Goal: Information Seeking & Learning: Check status

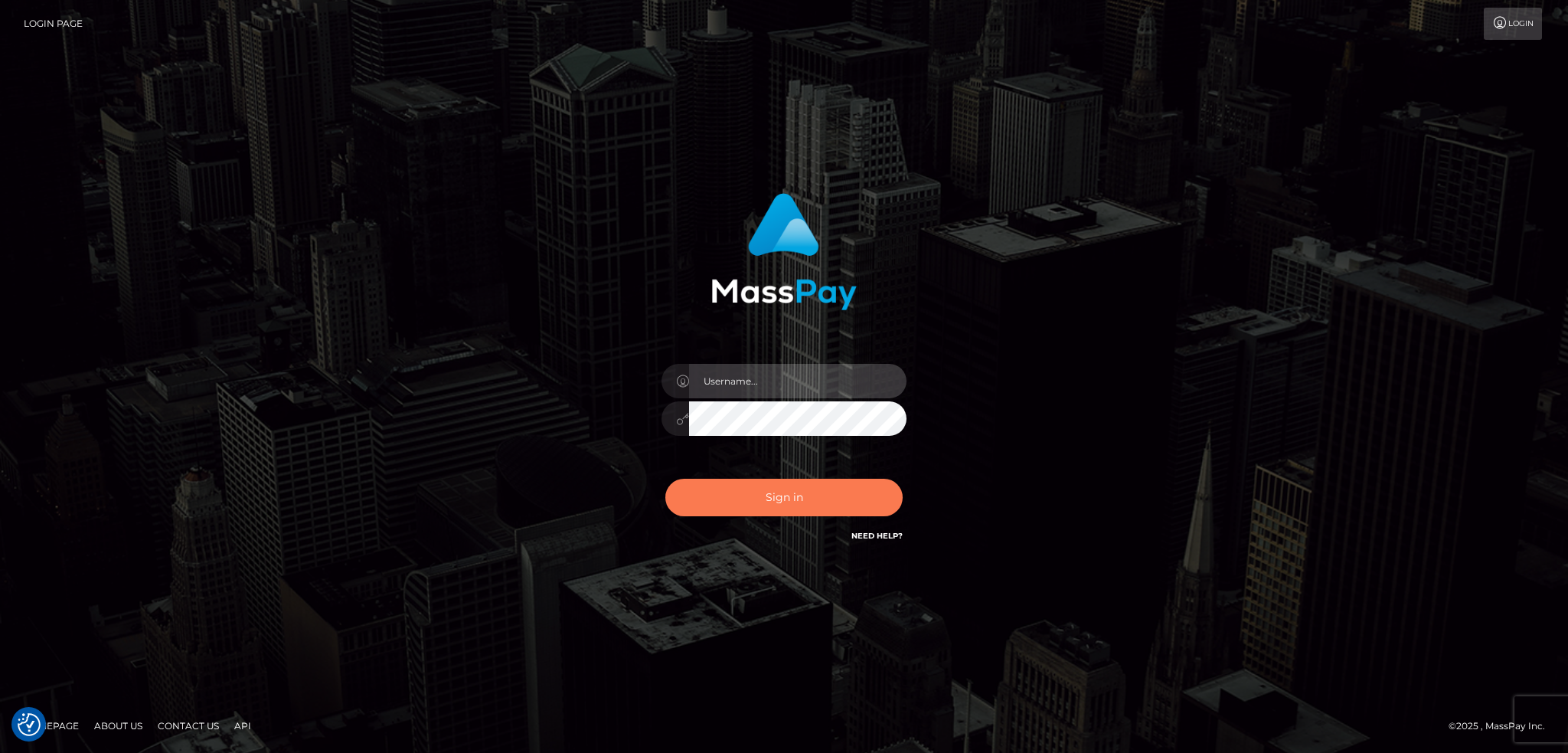
type input "alexstef"
click at [790, 499] on button "Sign in" at bounding box center [784, 497] width 237 height 38
type input "alexstef"
click at [790, 499] on button "Sign in" at bounding box center [784, 497] width 237 height 38
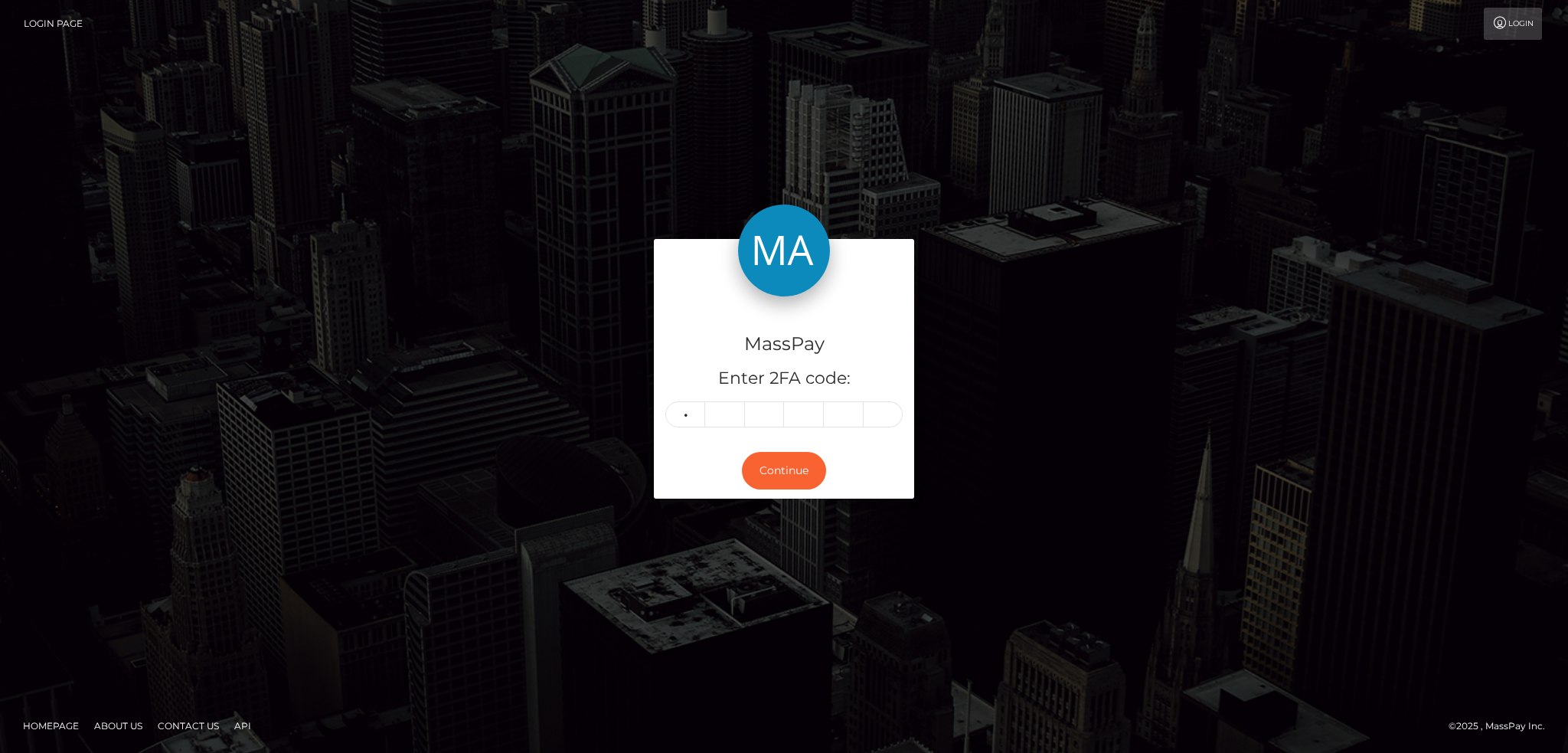
type input "1"
type input "3"
type input "9"
type input "5"
type input "9"
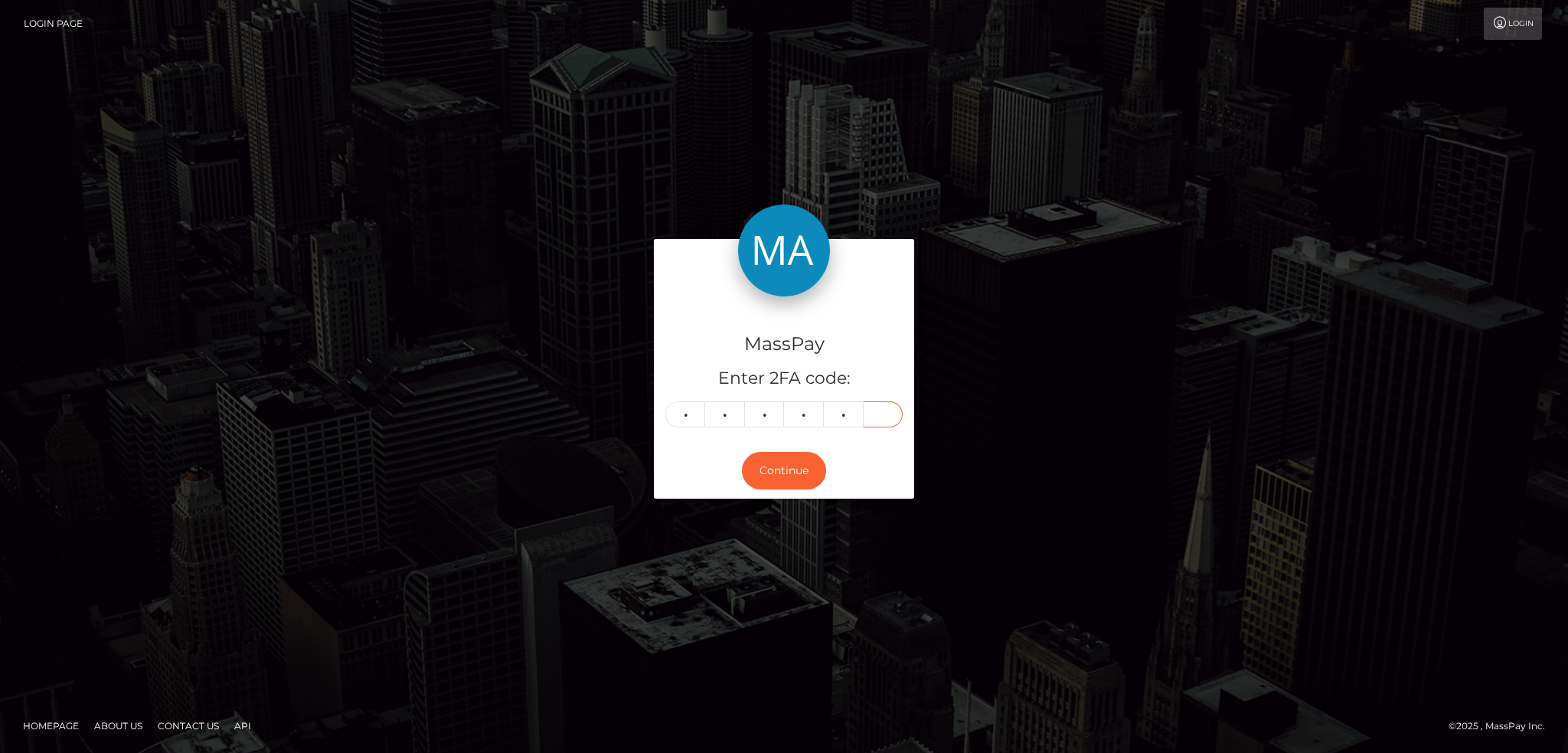
type input "4"
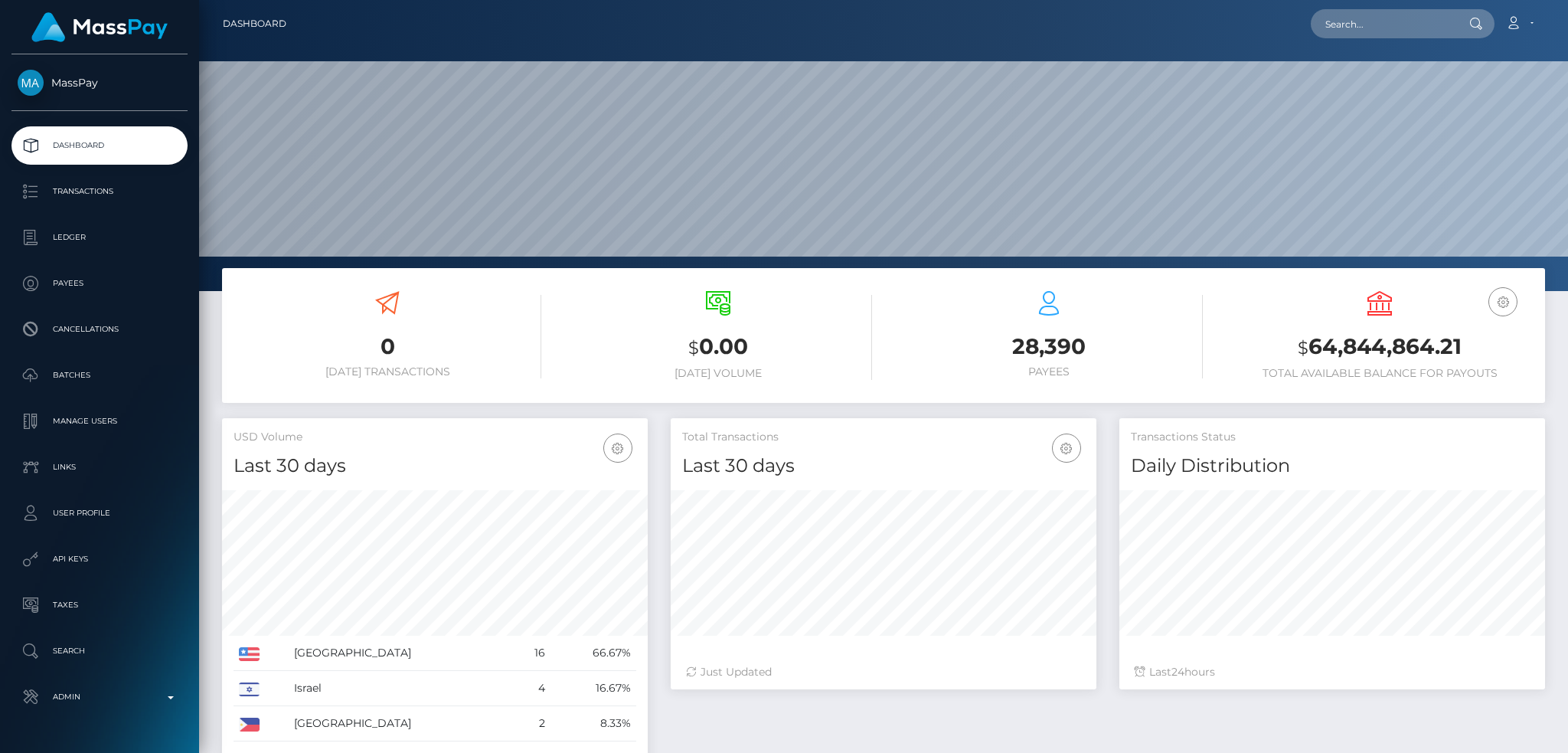
scroll to position [272, 425]
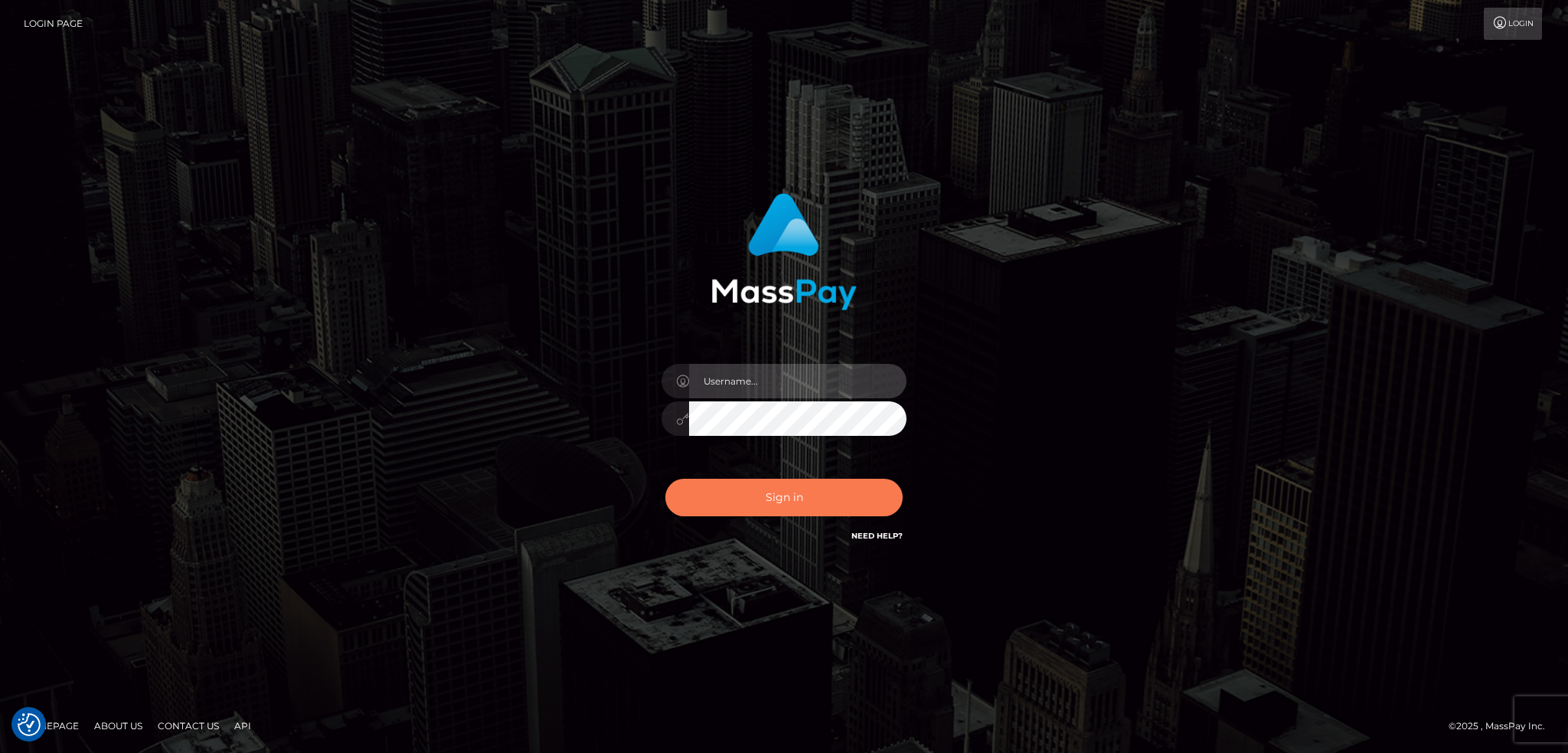
type input "alexstef"
click at [775, 496] on button "Sign in" at bounding box center [784, 497] width 237 height 38
type input "alexstef"
click at [722, 511] on button "Sign in" at bounding box center [784, 497] width 237 height 38
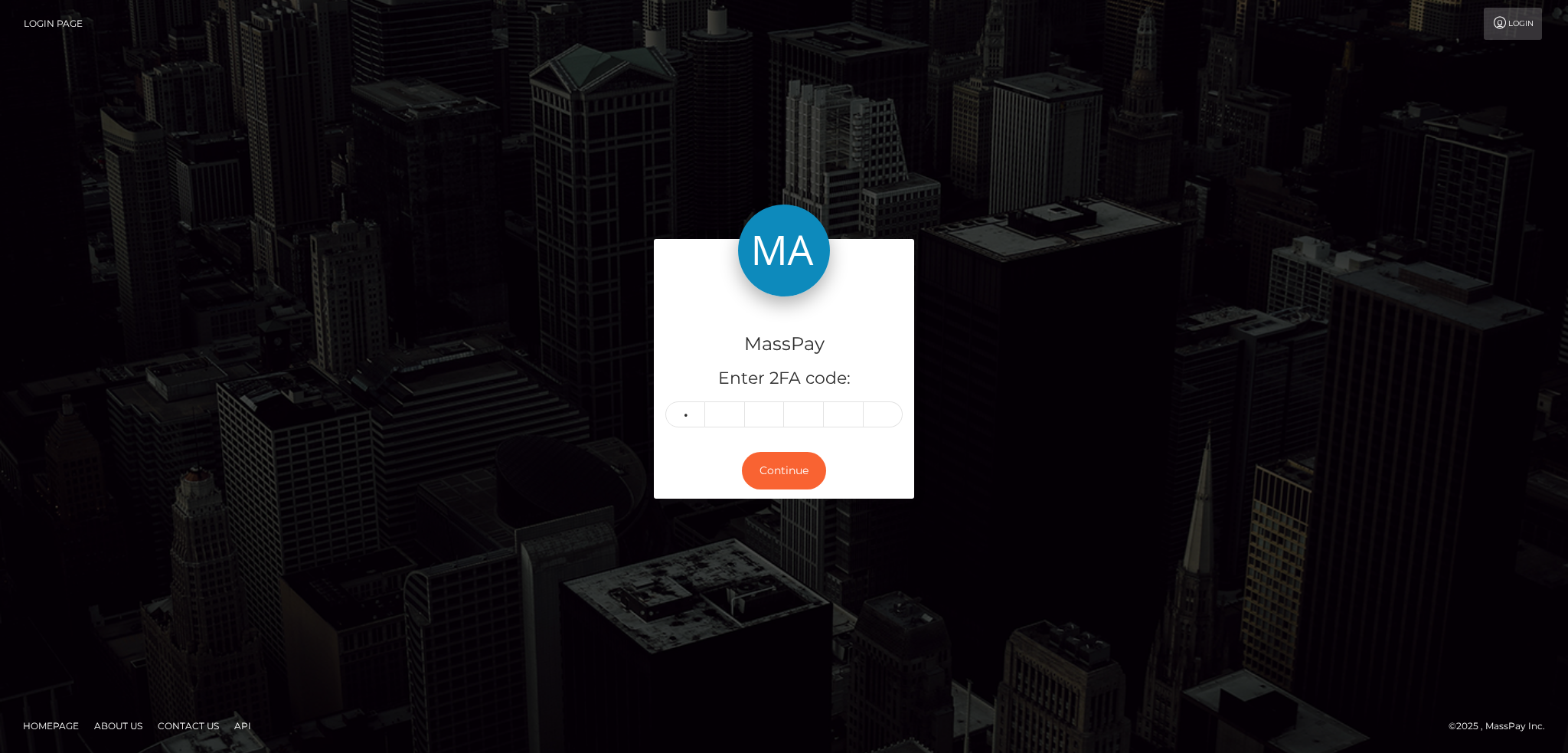
type input "3"
type input "1"
type input "8"
type input "2"
type input "6"
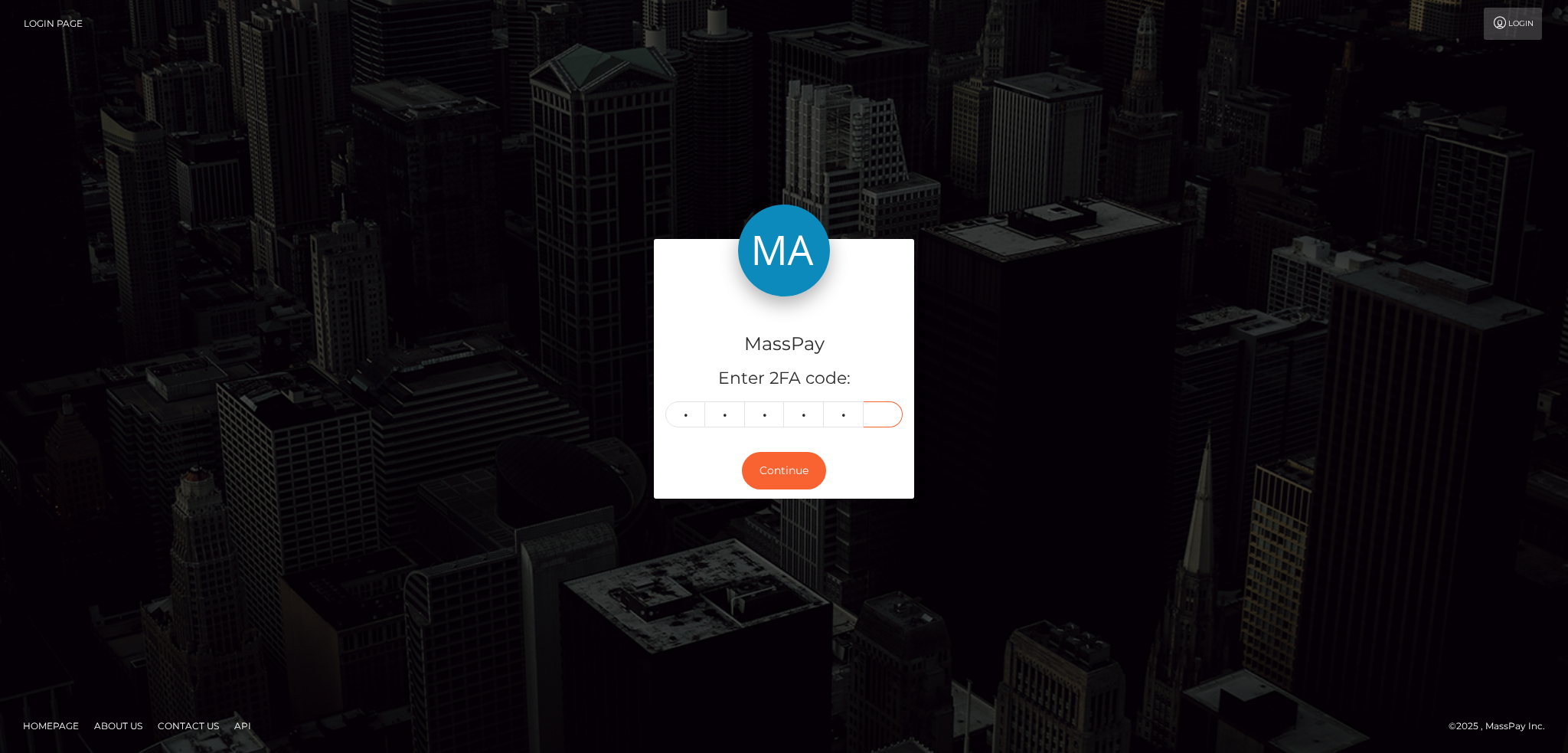
type input "1"
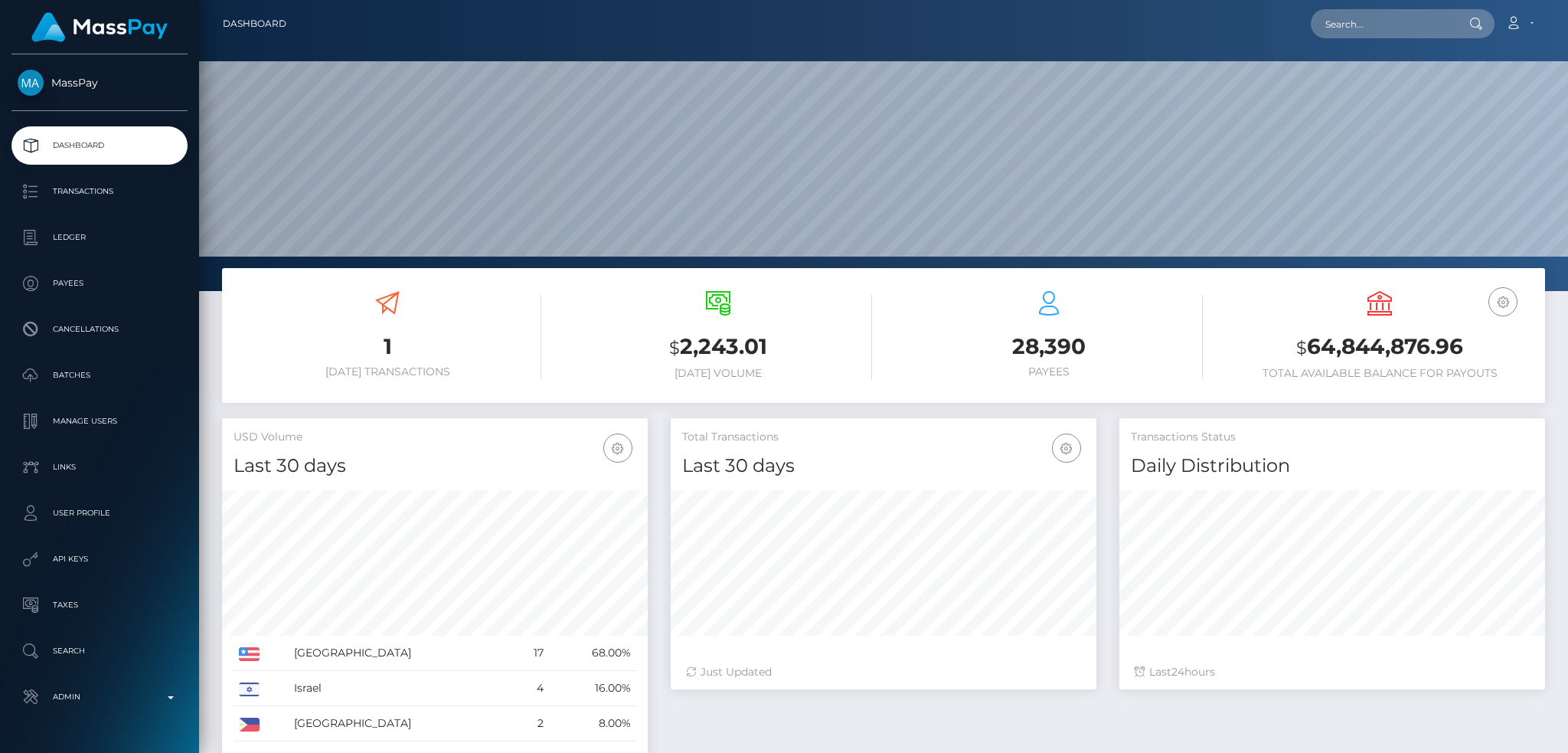
scroll to position [272, 425]
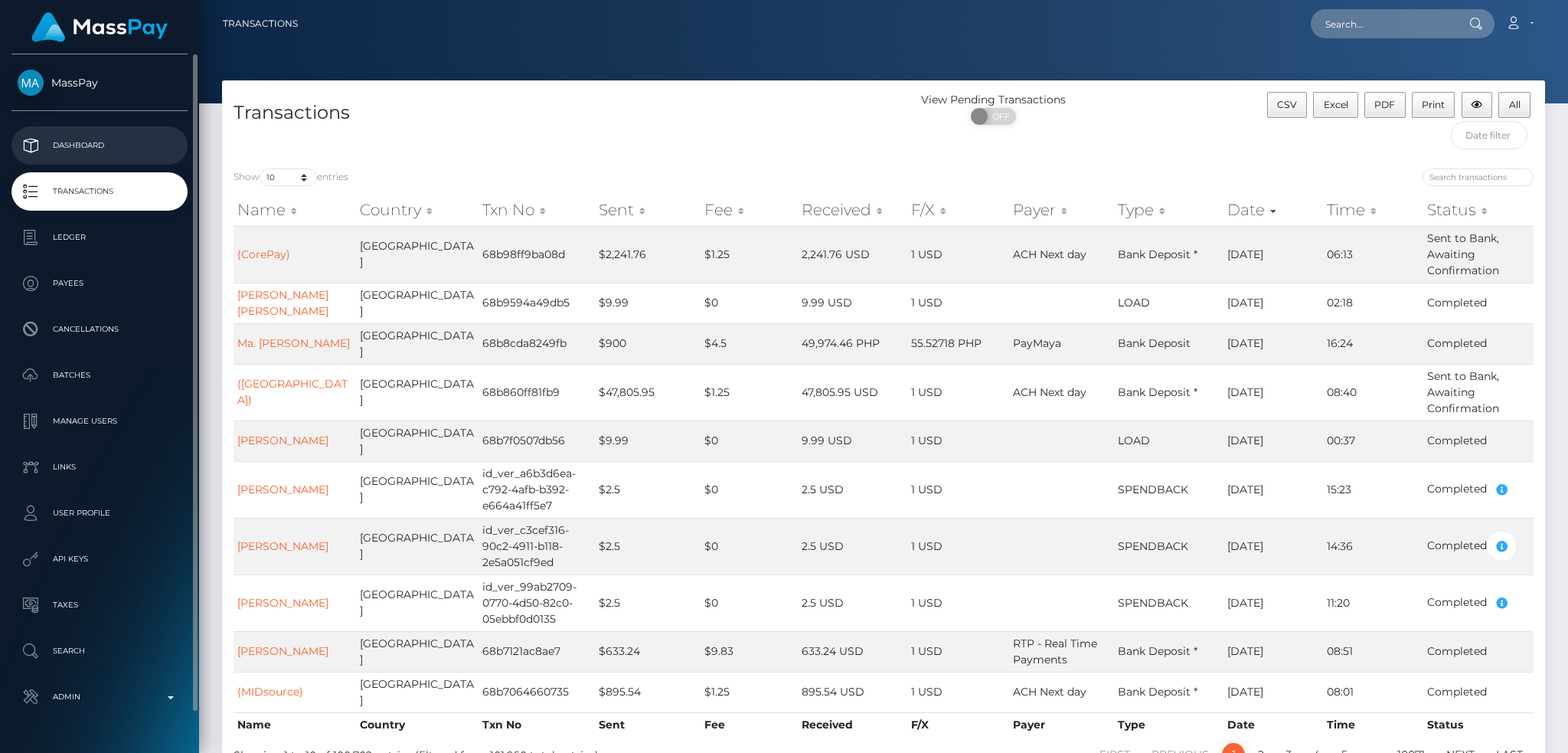
click at [125, 149] on p "Dashboard" at bounding box center [99, 144] width 163 height 23
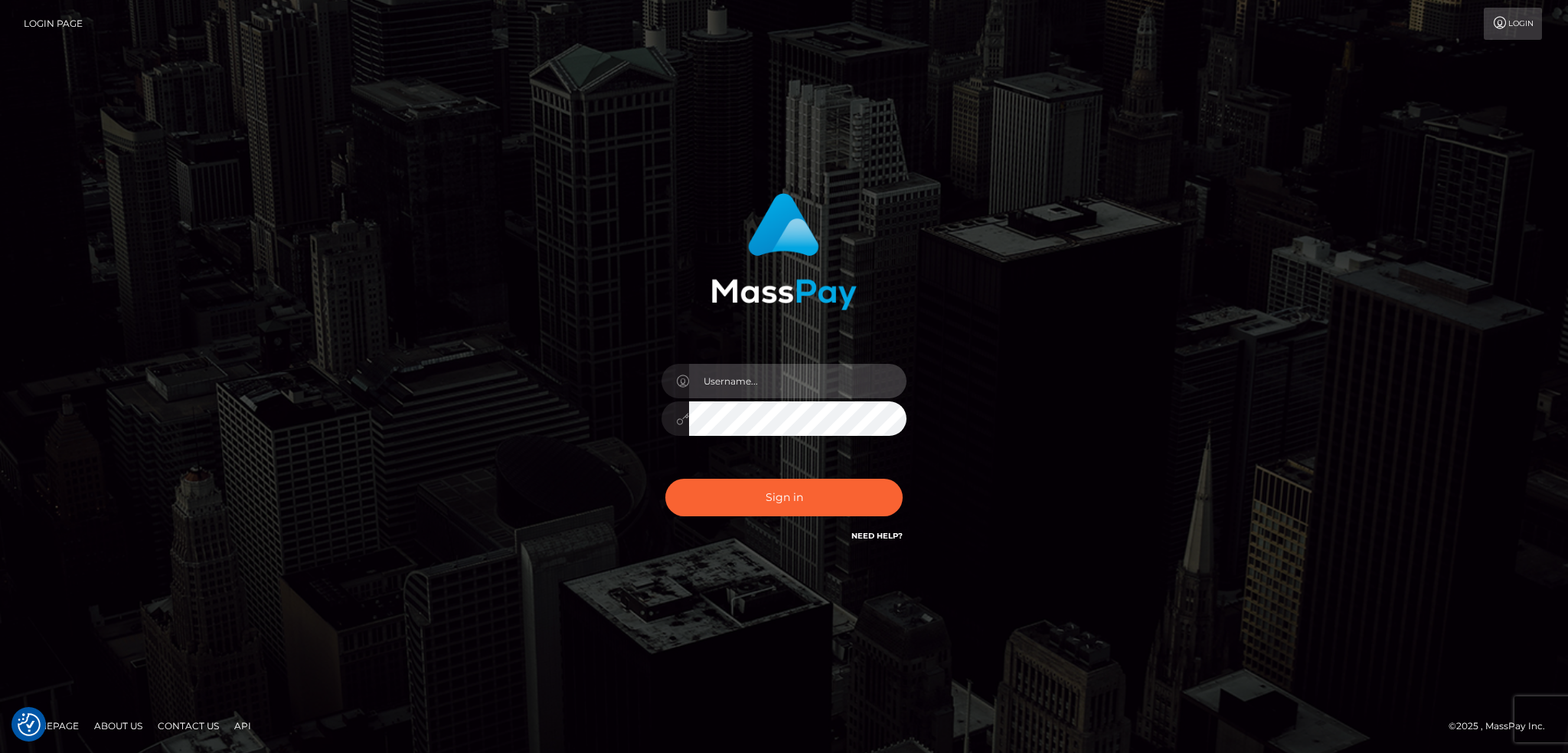
type input "alexstef"
click at [774, 477] on div "Sign in Need Help?" at bounding box center [784, 503] width 268 height 68
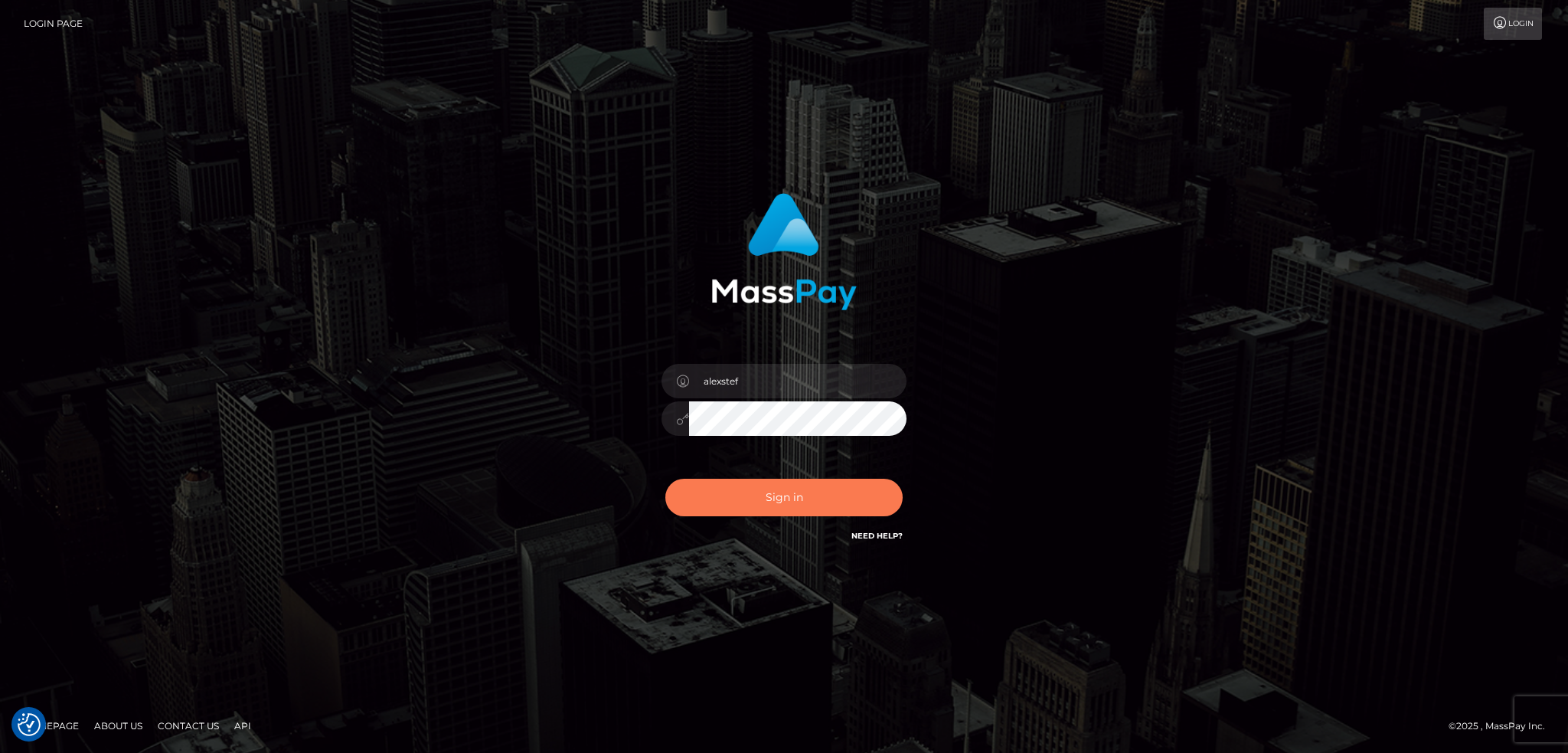
click at [781, 486] on button "Sign in" at bounding box center [784, 497] width 237 height 38
type input "alexstef"
click at [799, 507] on button "Sign in" at bounding box center [784, 497] width 237 height 38
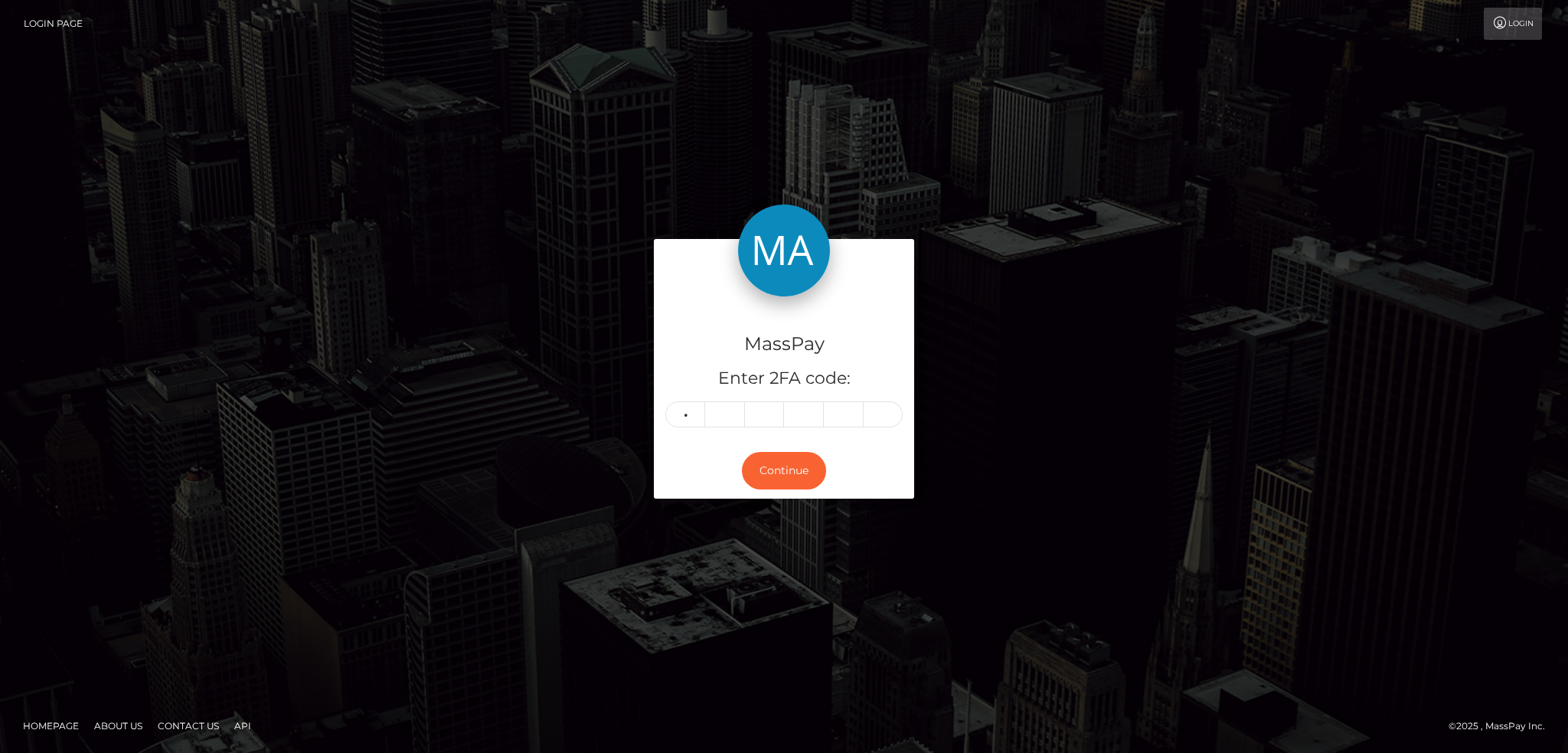
type input "1"
type input "2"
type input "4"
type input "2"
type input "9"
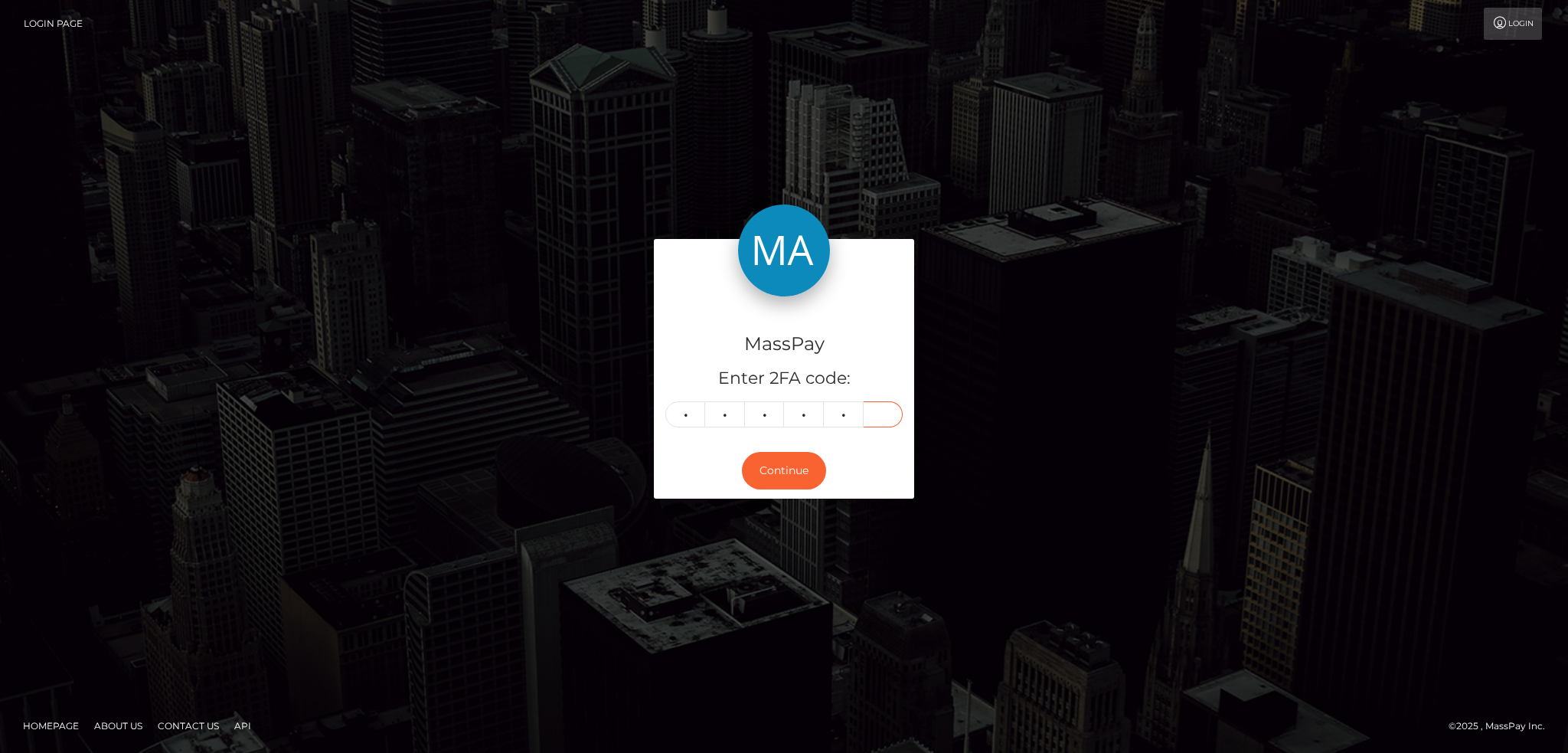
type input "3"
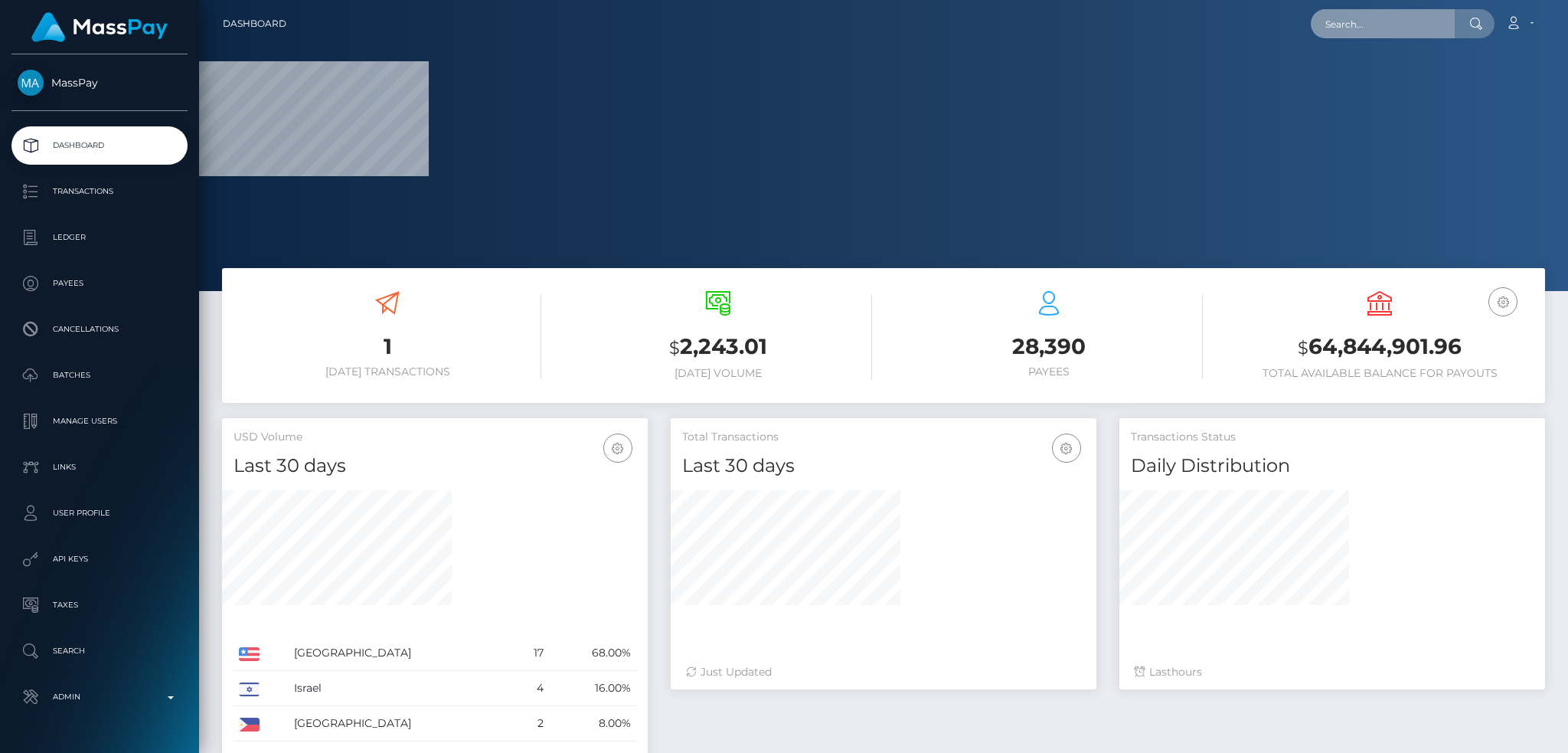
click at [1342, 24] on input "text" at bounding box center [1382, 23] width 144 height 29
paste input "pout_eTluhOUUjjwAP"
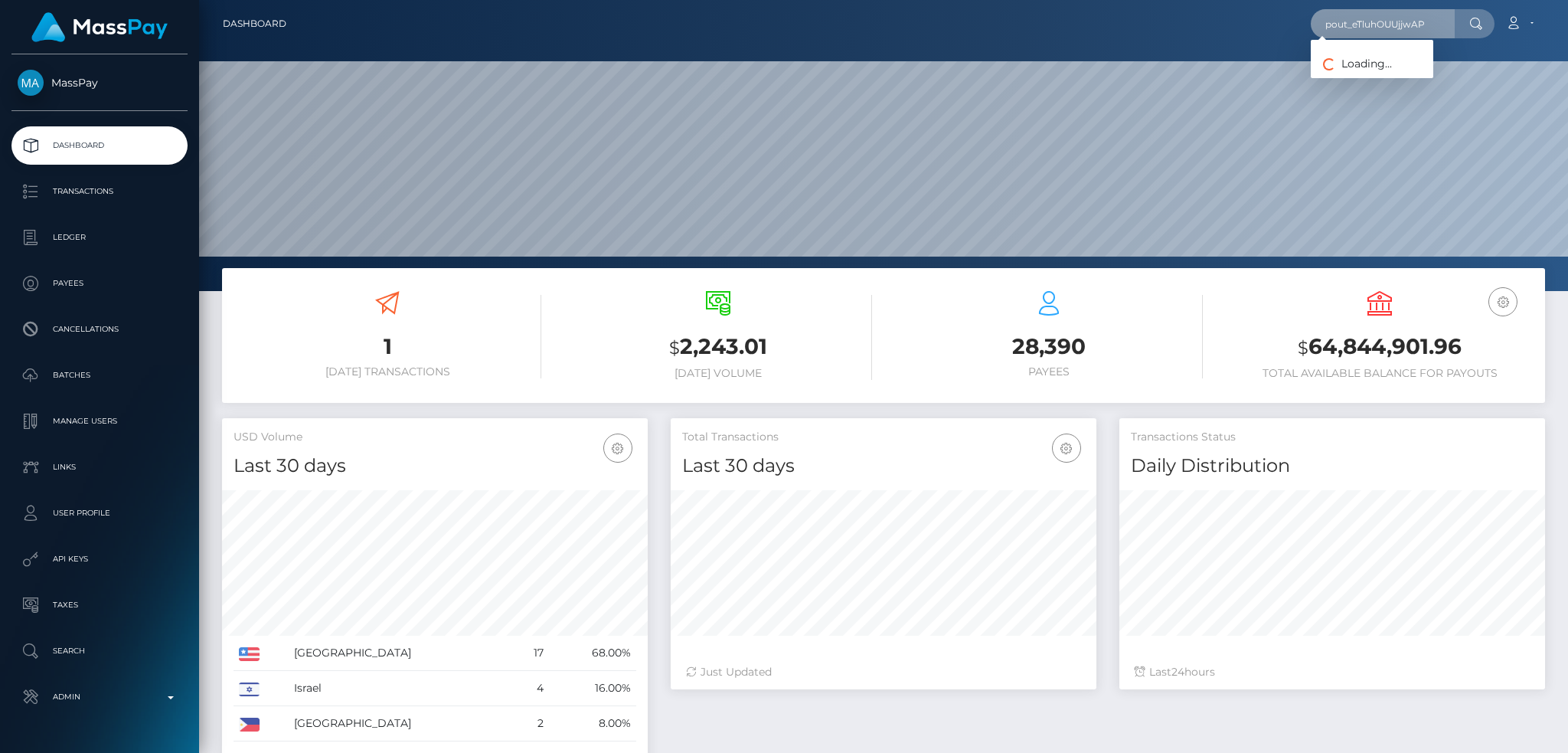
scroll to position [272, 425]
type input "pout_eTluhOUUjjwAP"
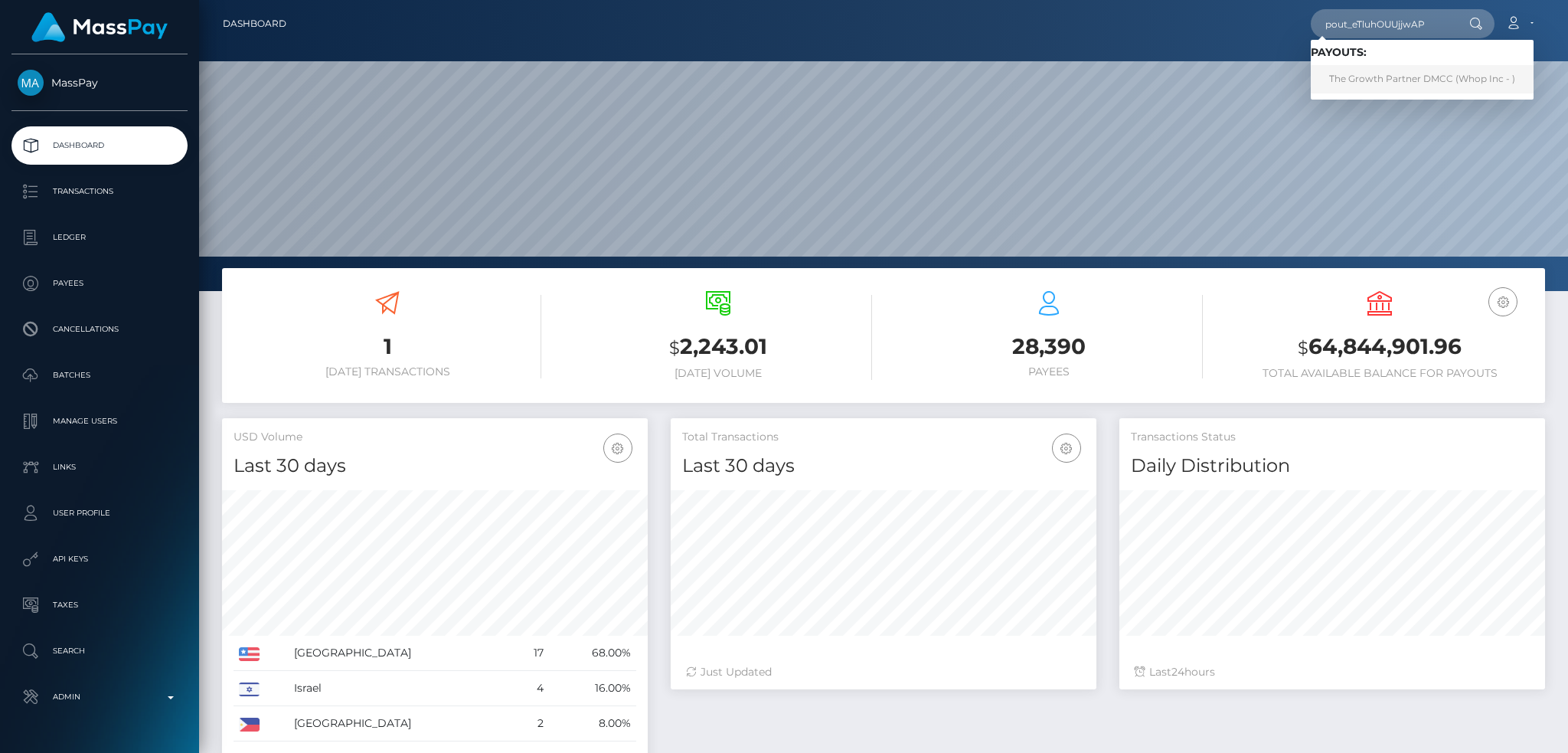
click at [1386, 85] on link "The Growth Partner DMCC (Whop Inc - )" at bounding box center [1422, 79] width 223 height 28
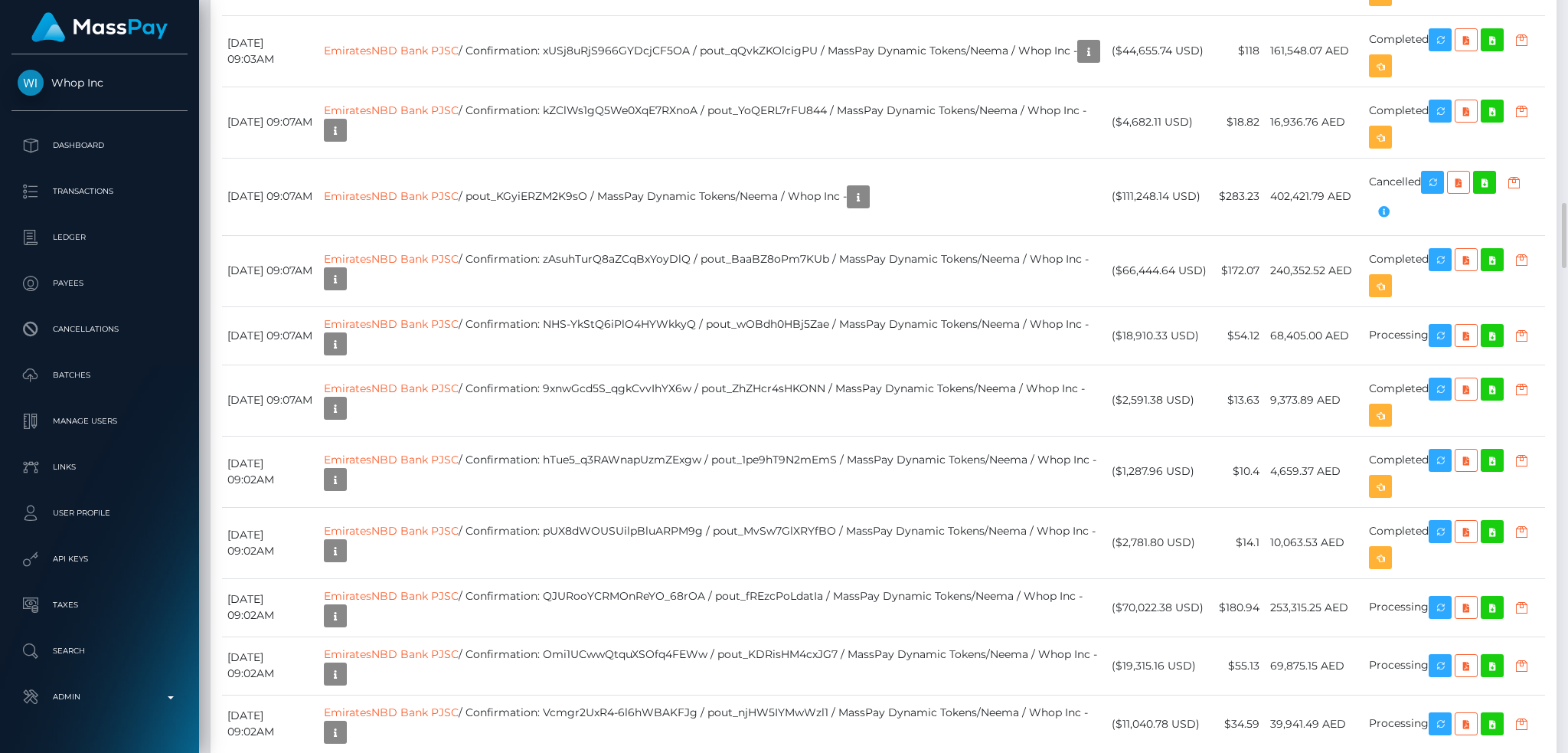
scroll to position [184, 425]
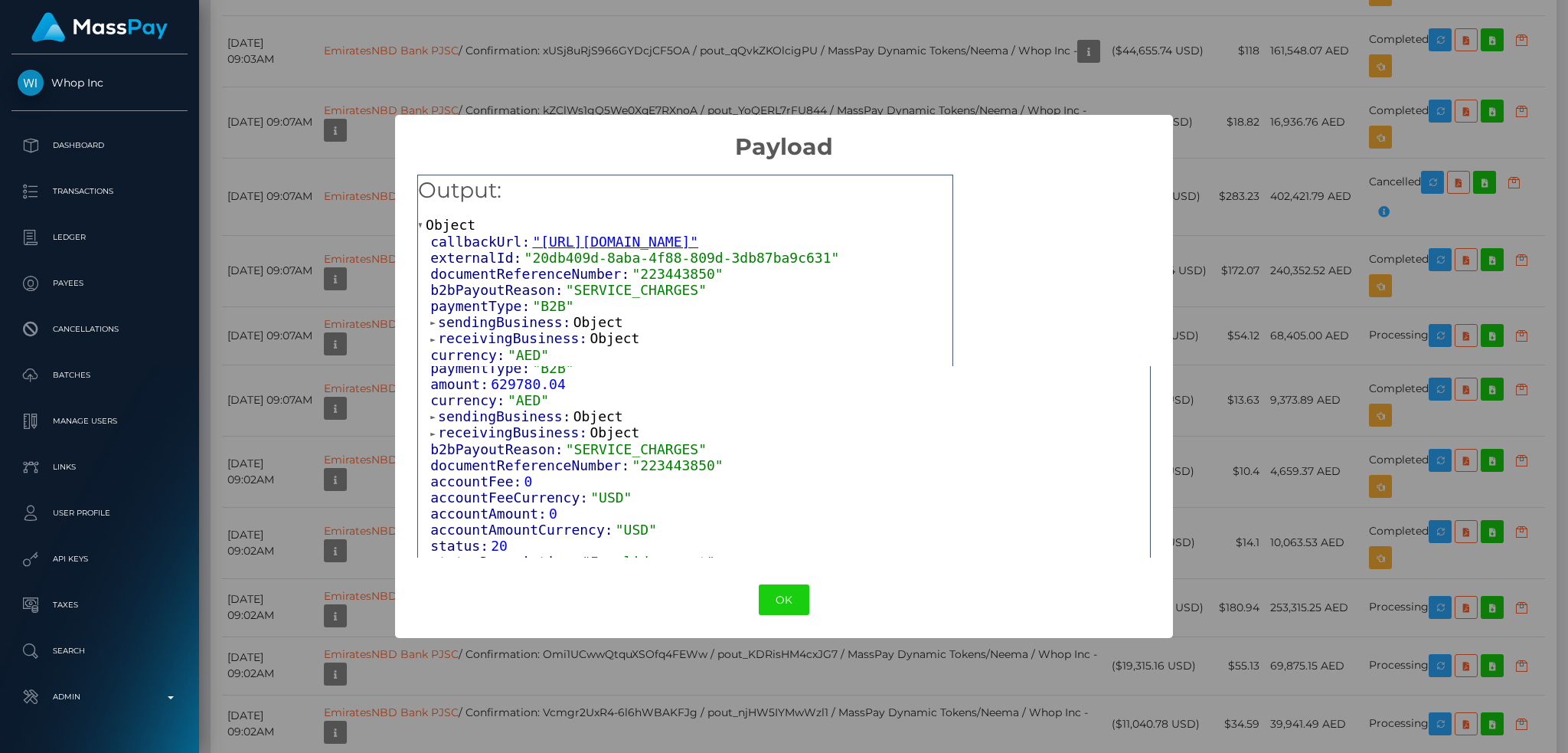
scroll to position [214, 0]
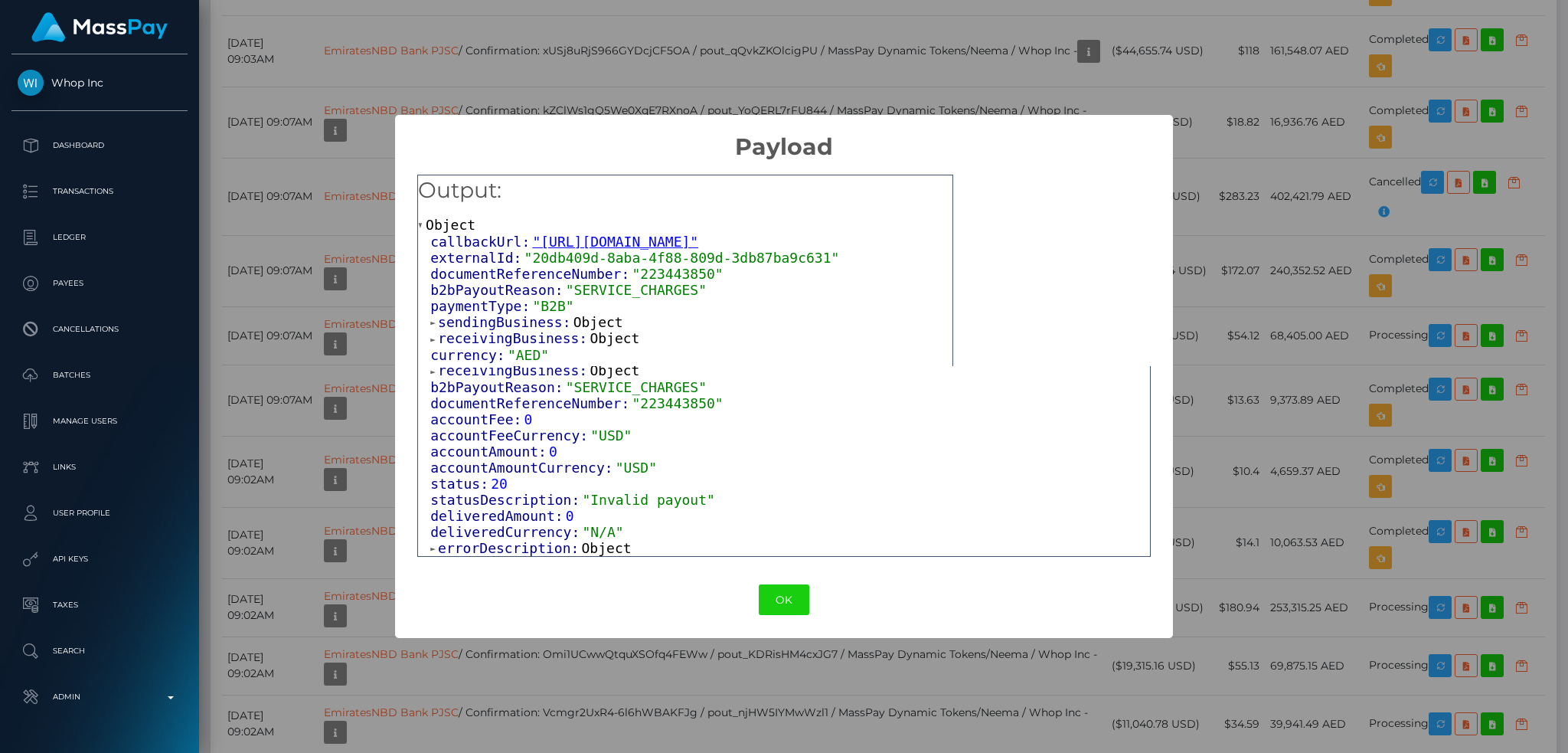
click at [594, 551] on span "Object" at bounding box center [606, 548] width 50 height 16
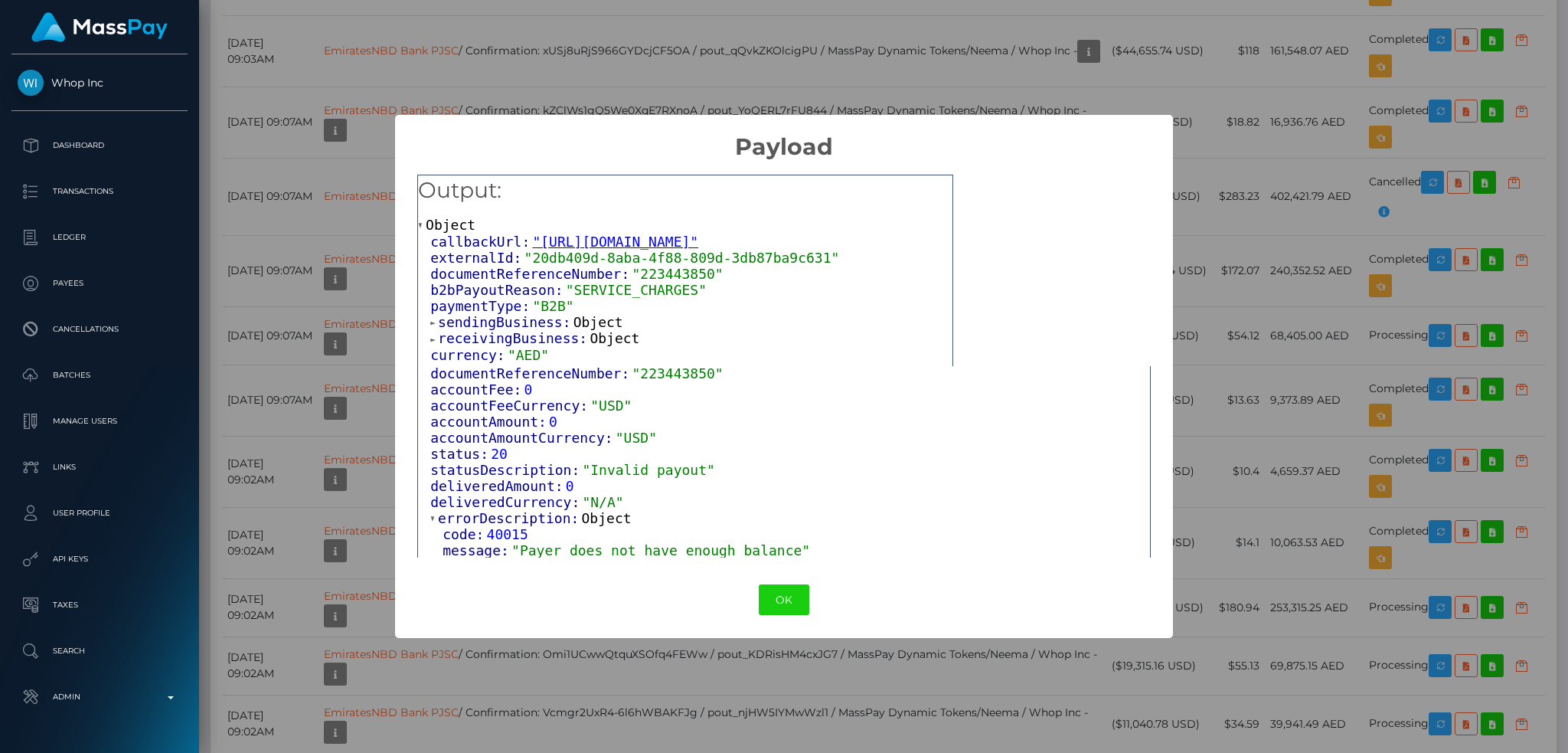
scroll to position [247, 0]
click at [781, 592] on button "OK" at bounding box center [784, 600] width 51 height 32
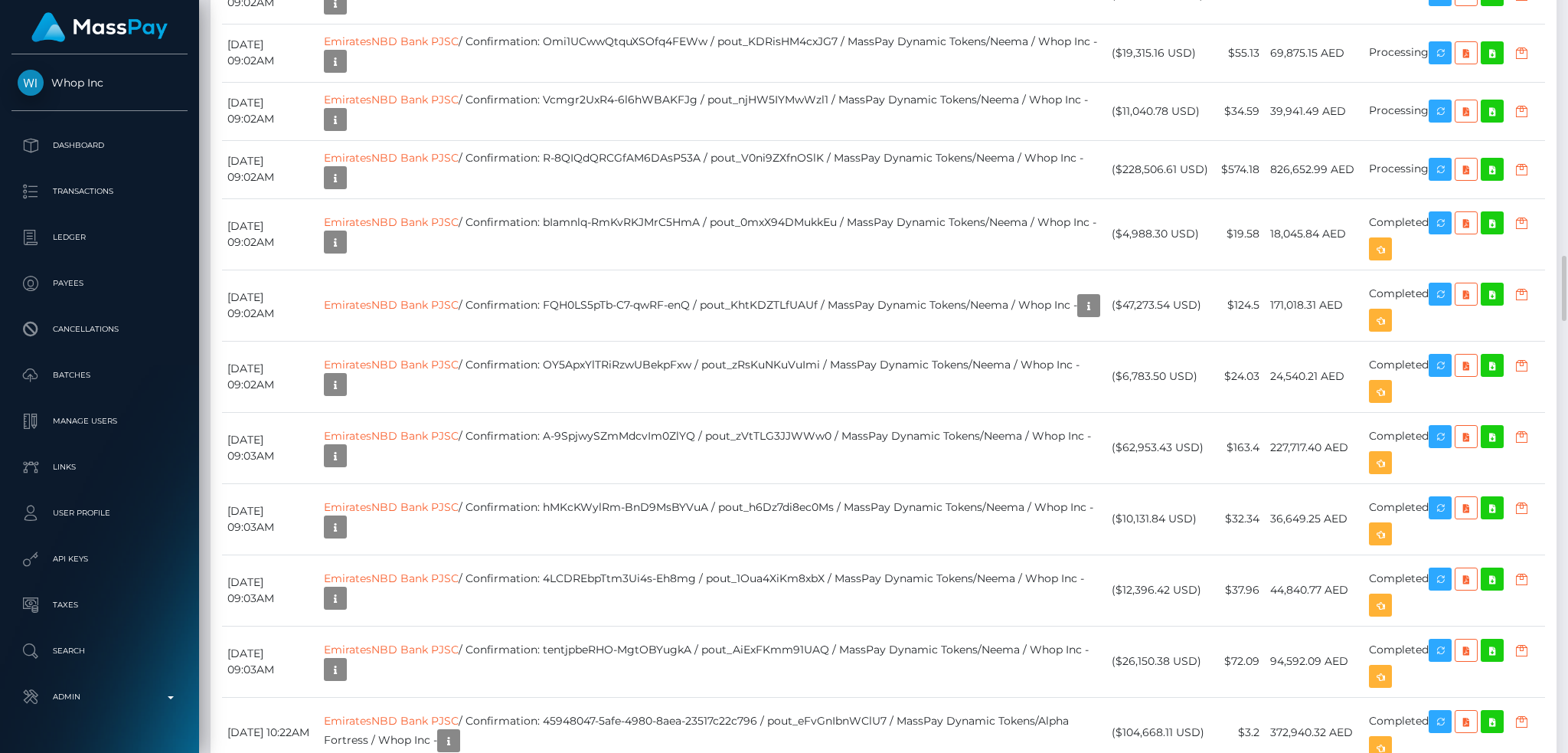
scroll to position [184, 425]
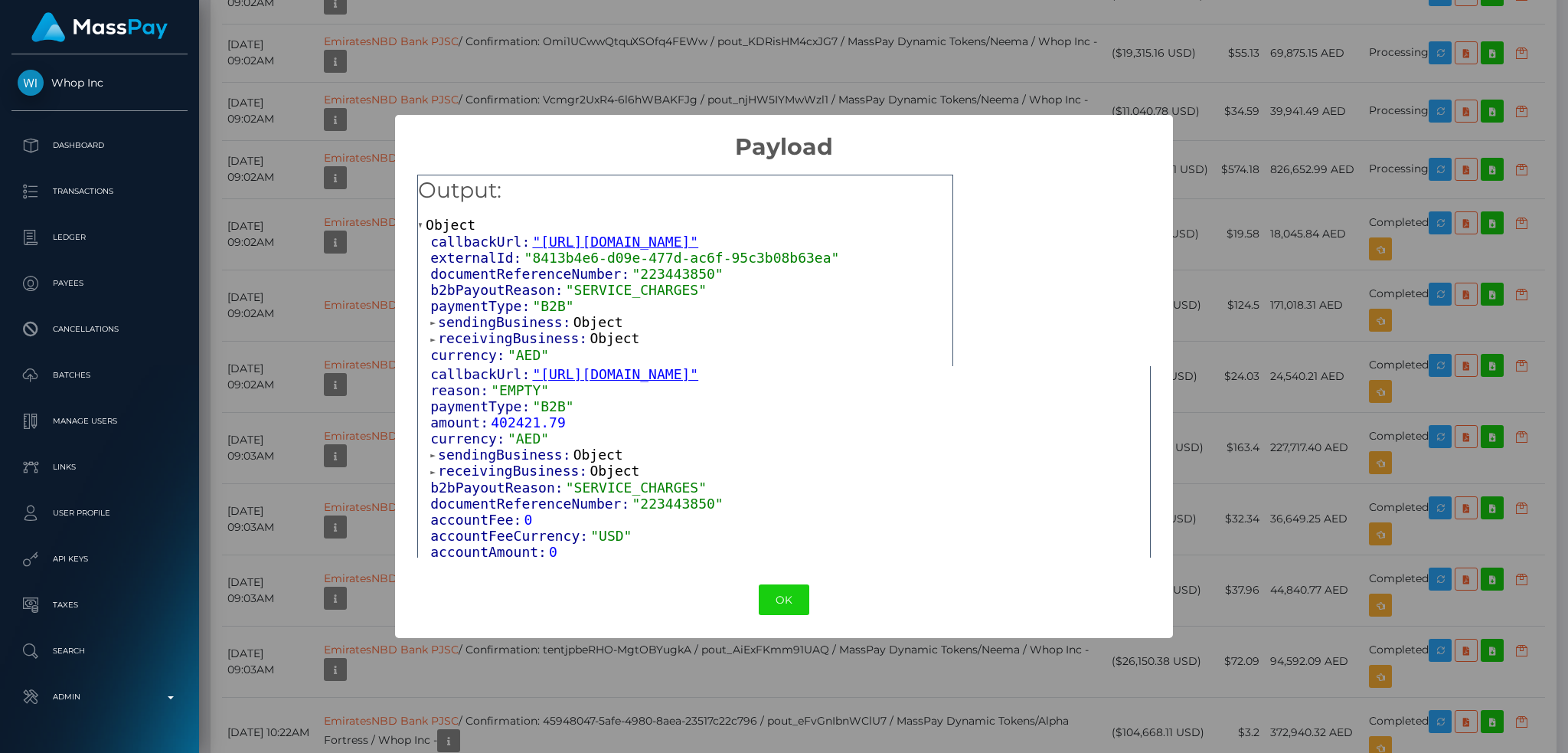
scroll to position [214, 0]
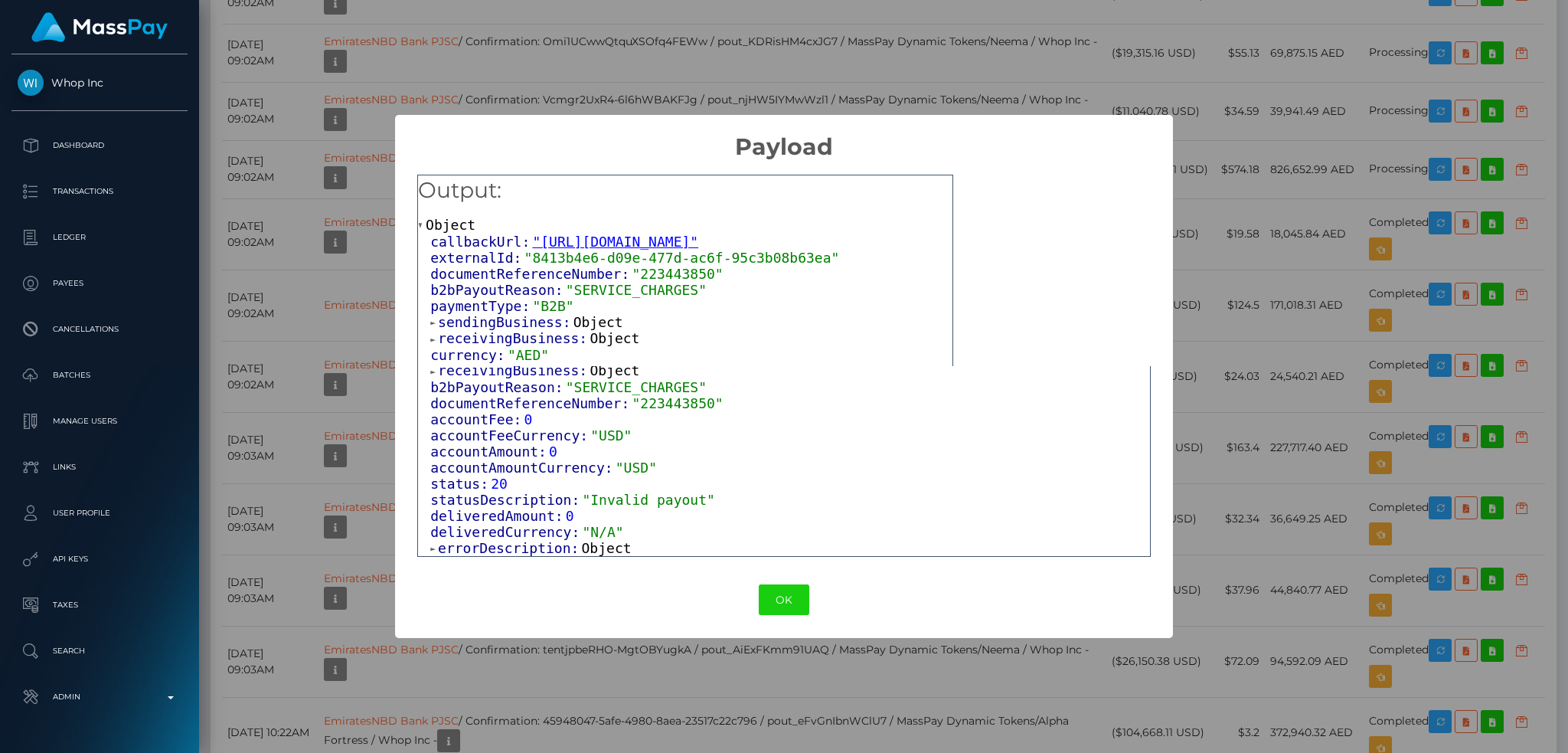
click at [607, 542] on span "Object" at bounding box center [606, 548] width 50 height 16
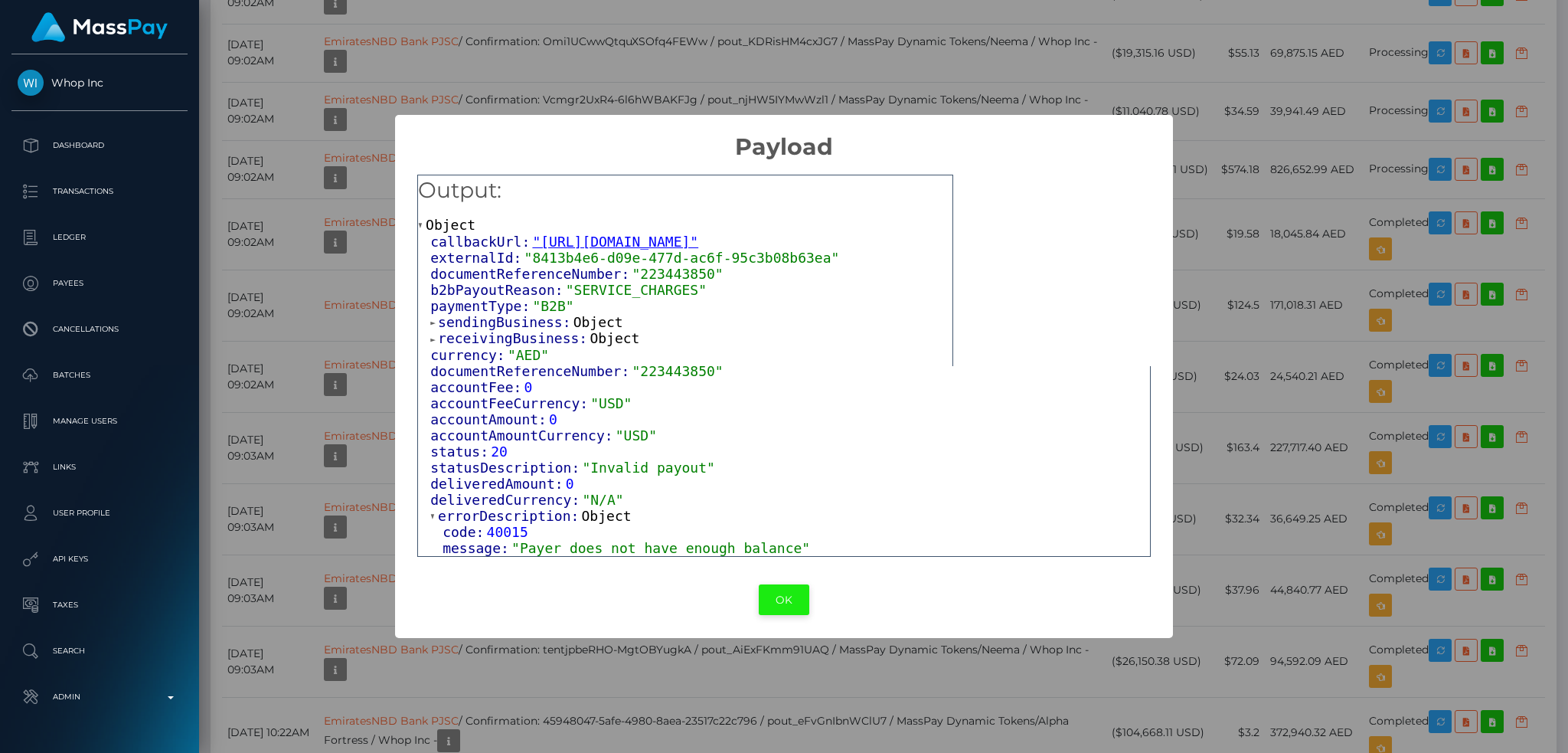
click at [784, 595] on button "OK" at bounding box center [784, 600] width 51 height 32
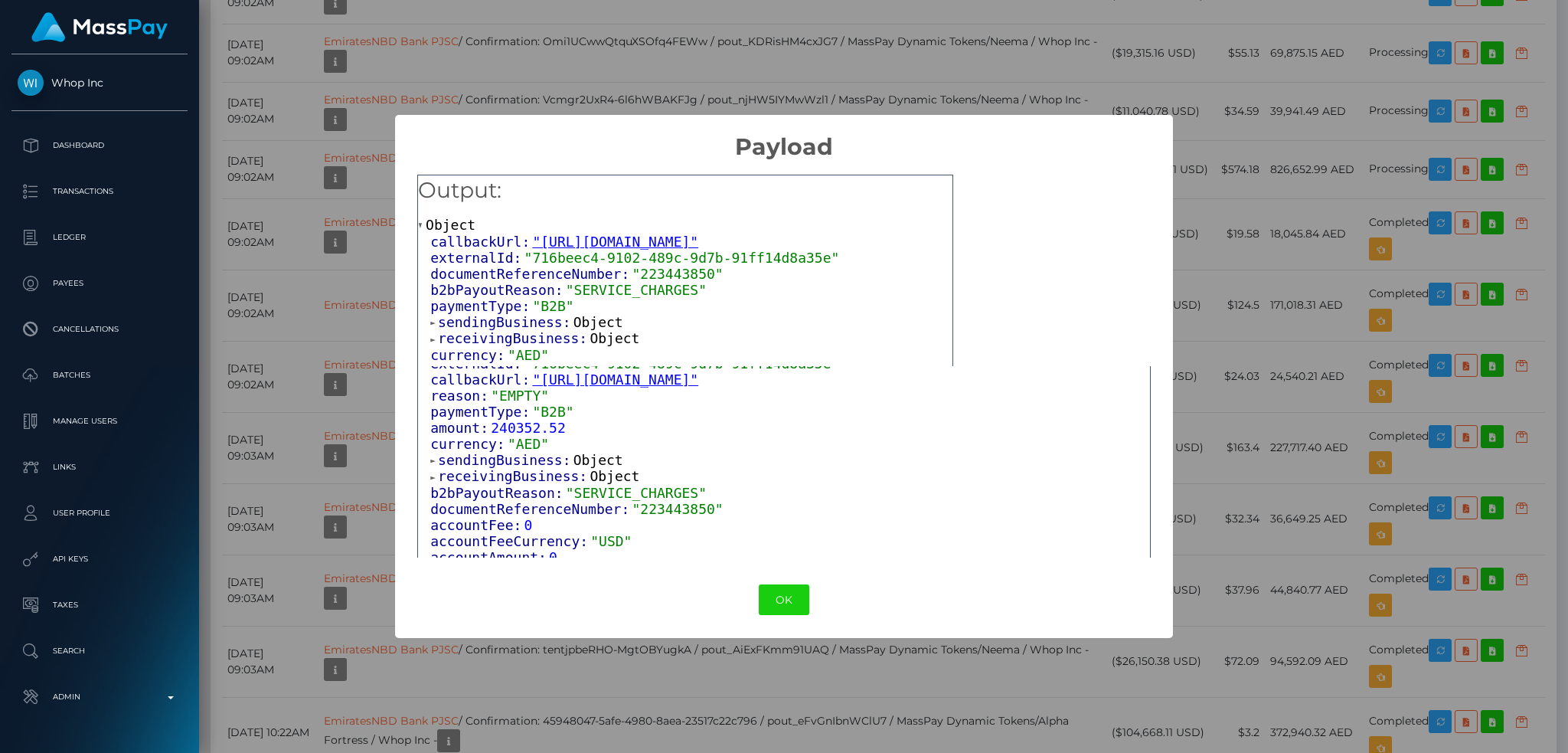
scroll to position [214, 0]
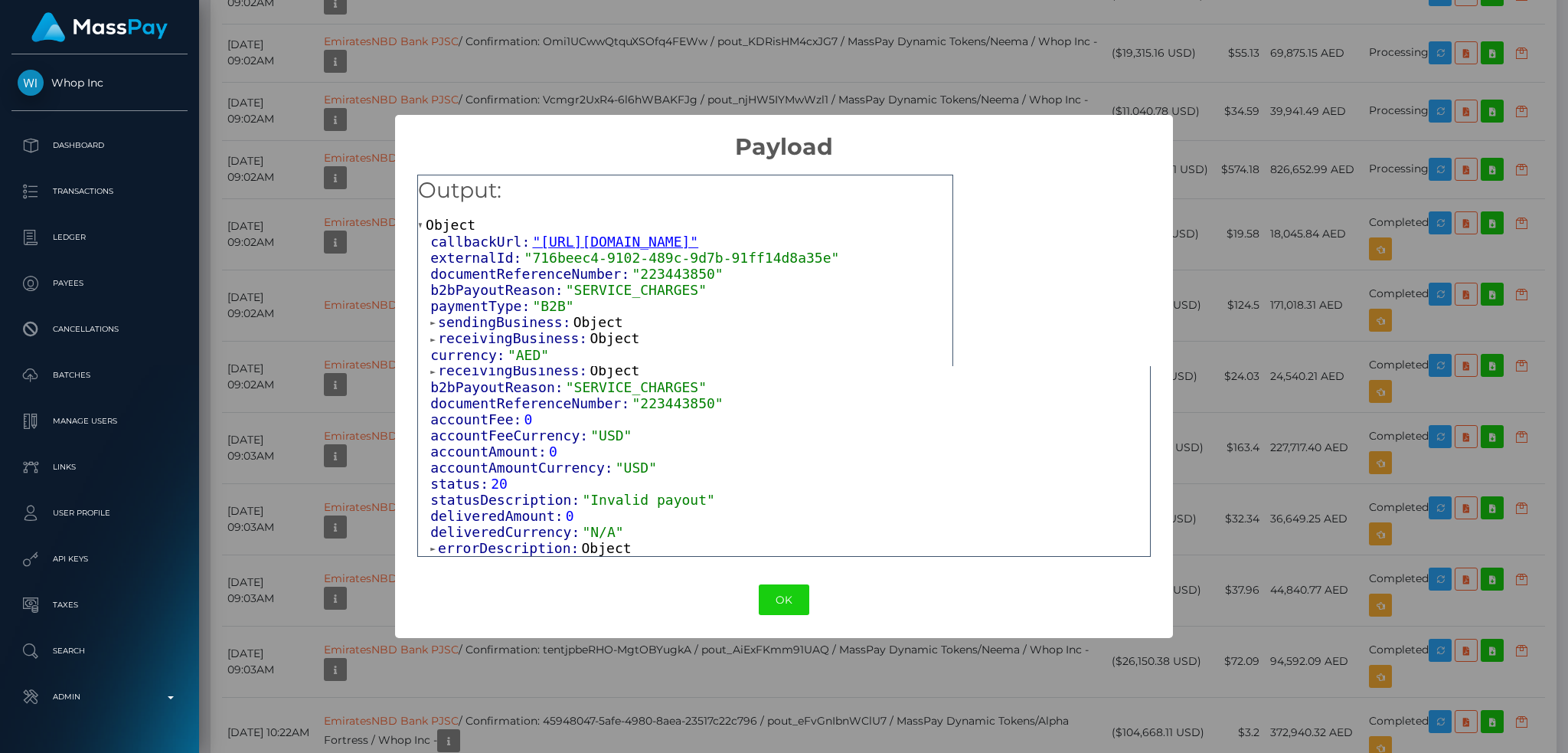
click at [603, 545] on span "Object" at bounding box center [606, 548] width 50 height 16
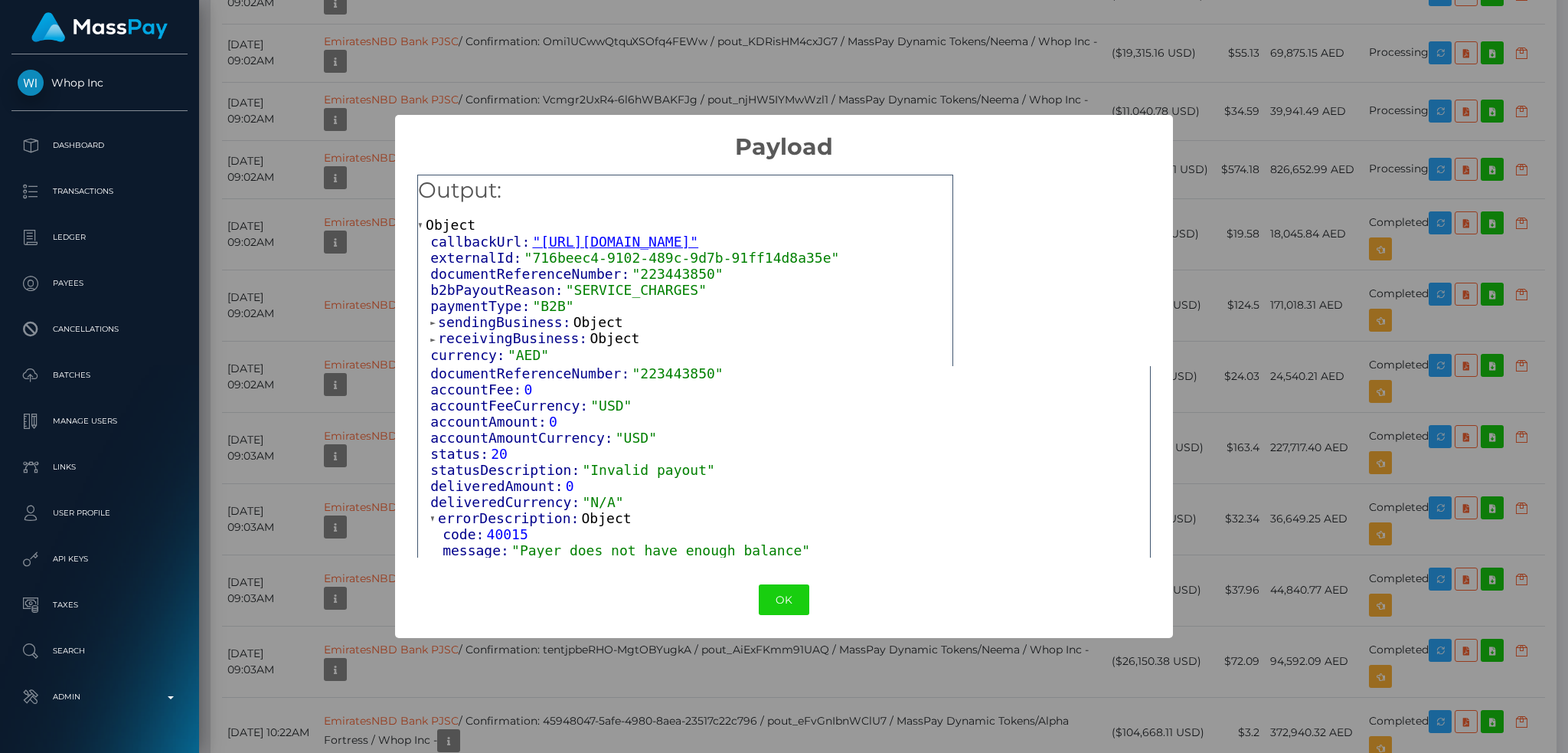
scroll to position [247, 0]
drag, startPoint x: 804, startPoint y: 602, endPoint x: 780, endPoint y: 603, distance: 24.0
click at [800, 602] on button "OK" at bounding box center [784, 600] width 51 height 32
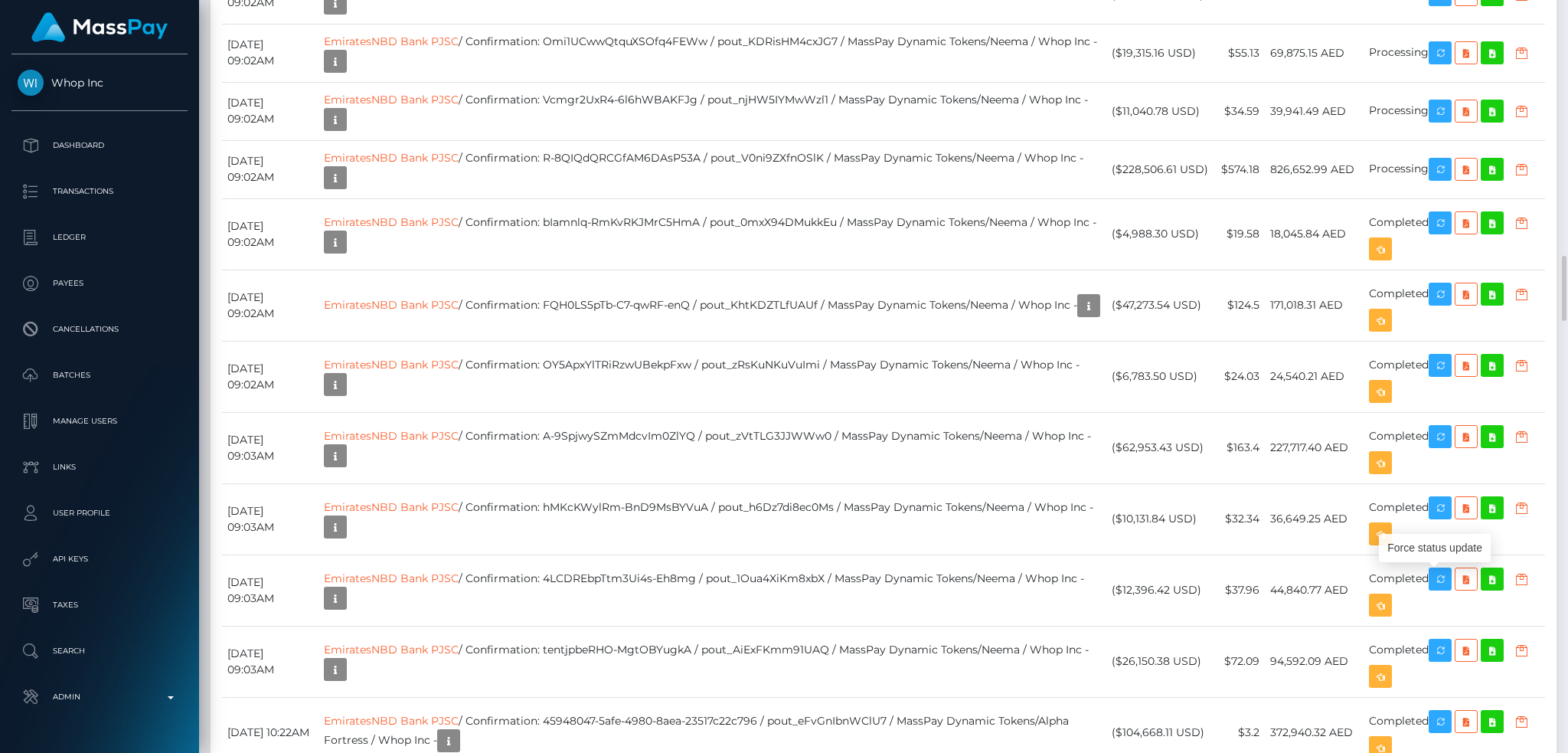
scroll to position [184, 425]
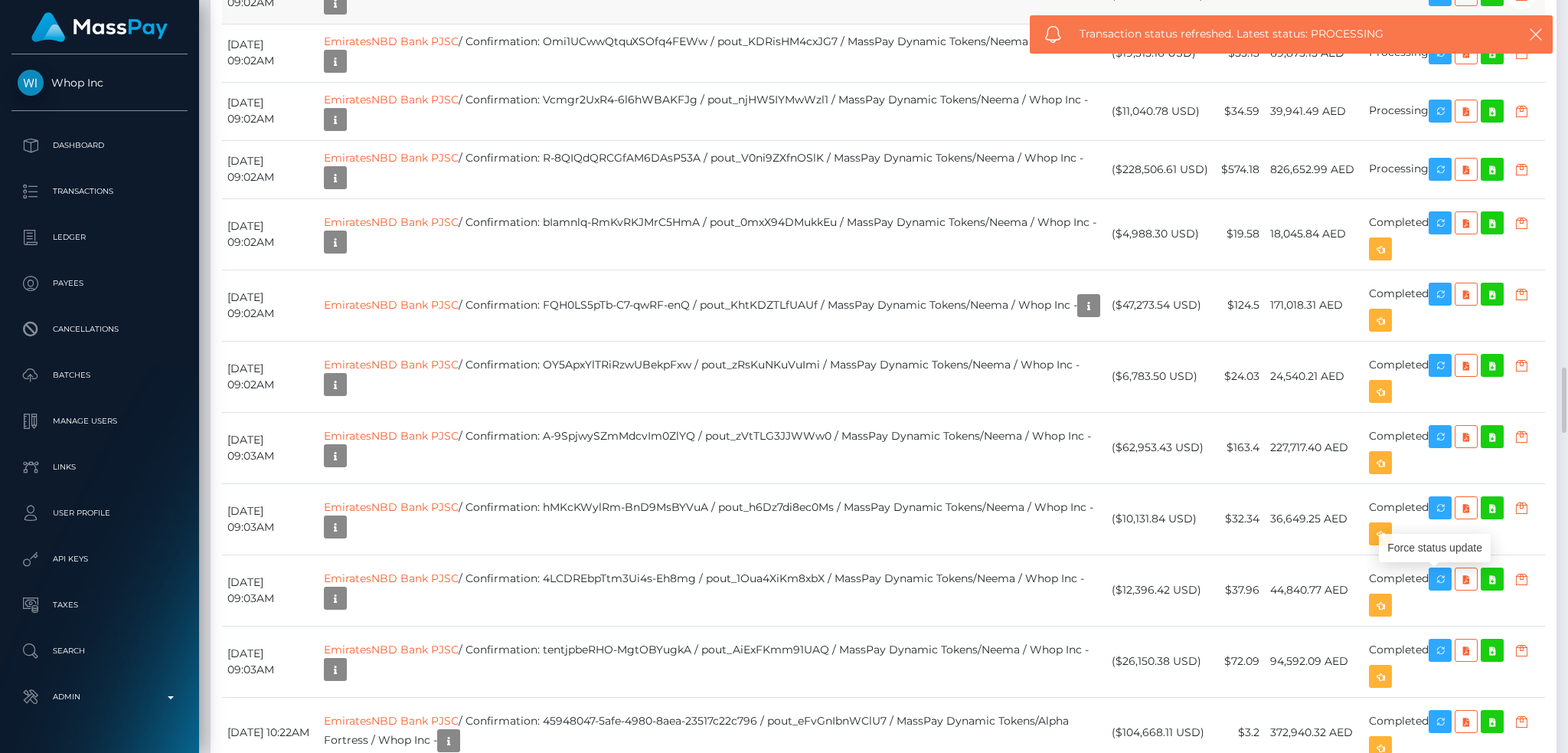
scroll to position [3267, 0]
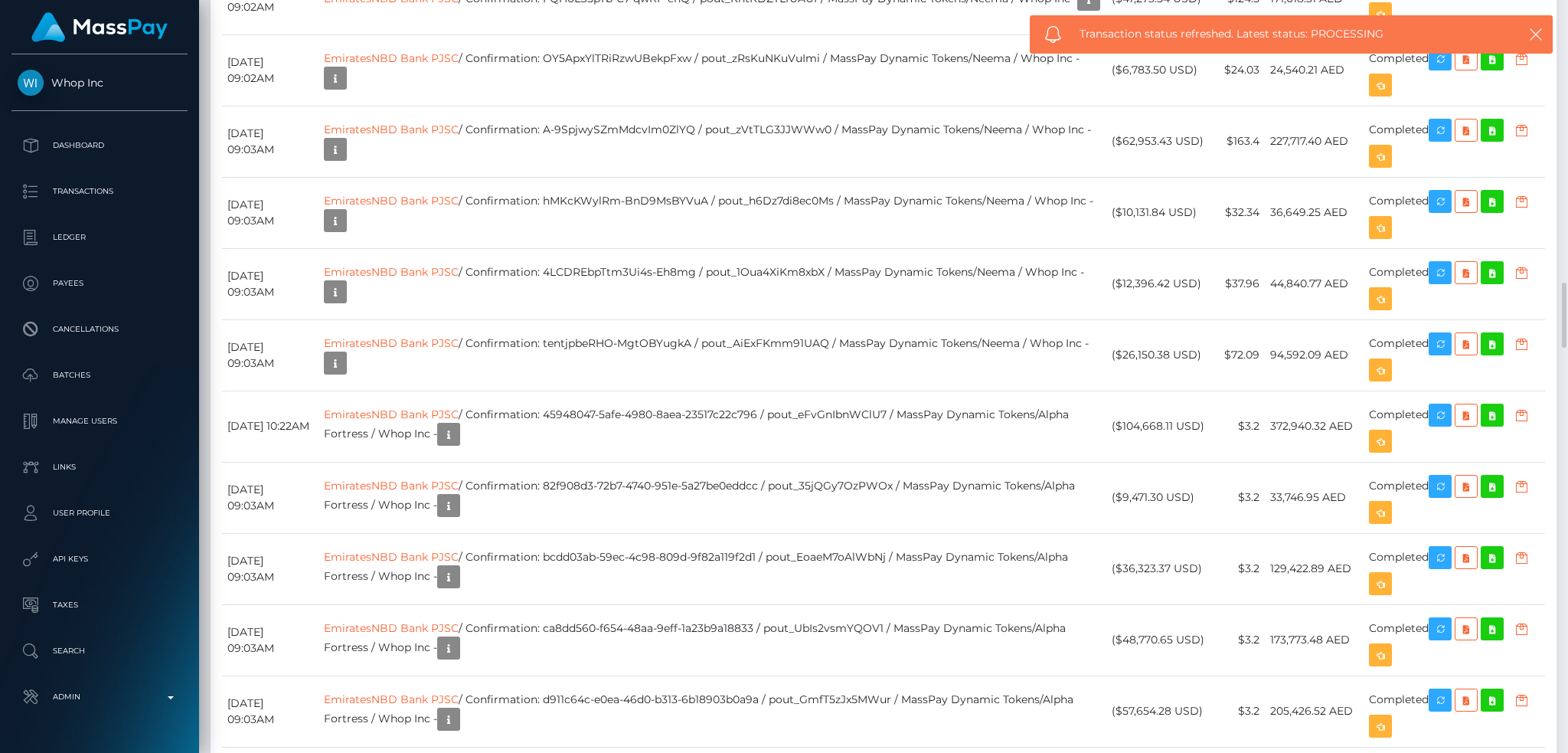
copy td "Omi1UCwwQtquXSOfq4FEWw"
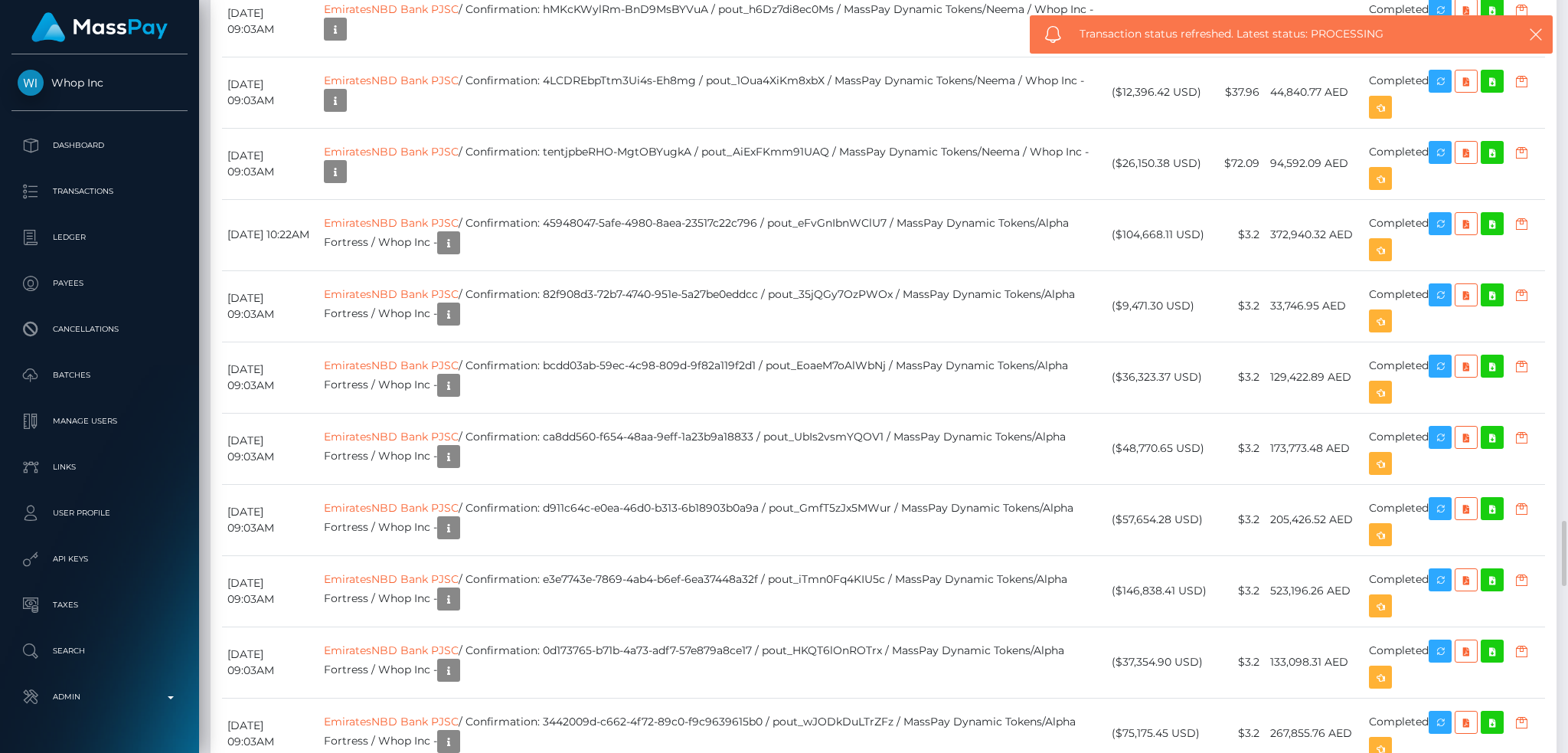
scroll to position [3355, 0]
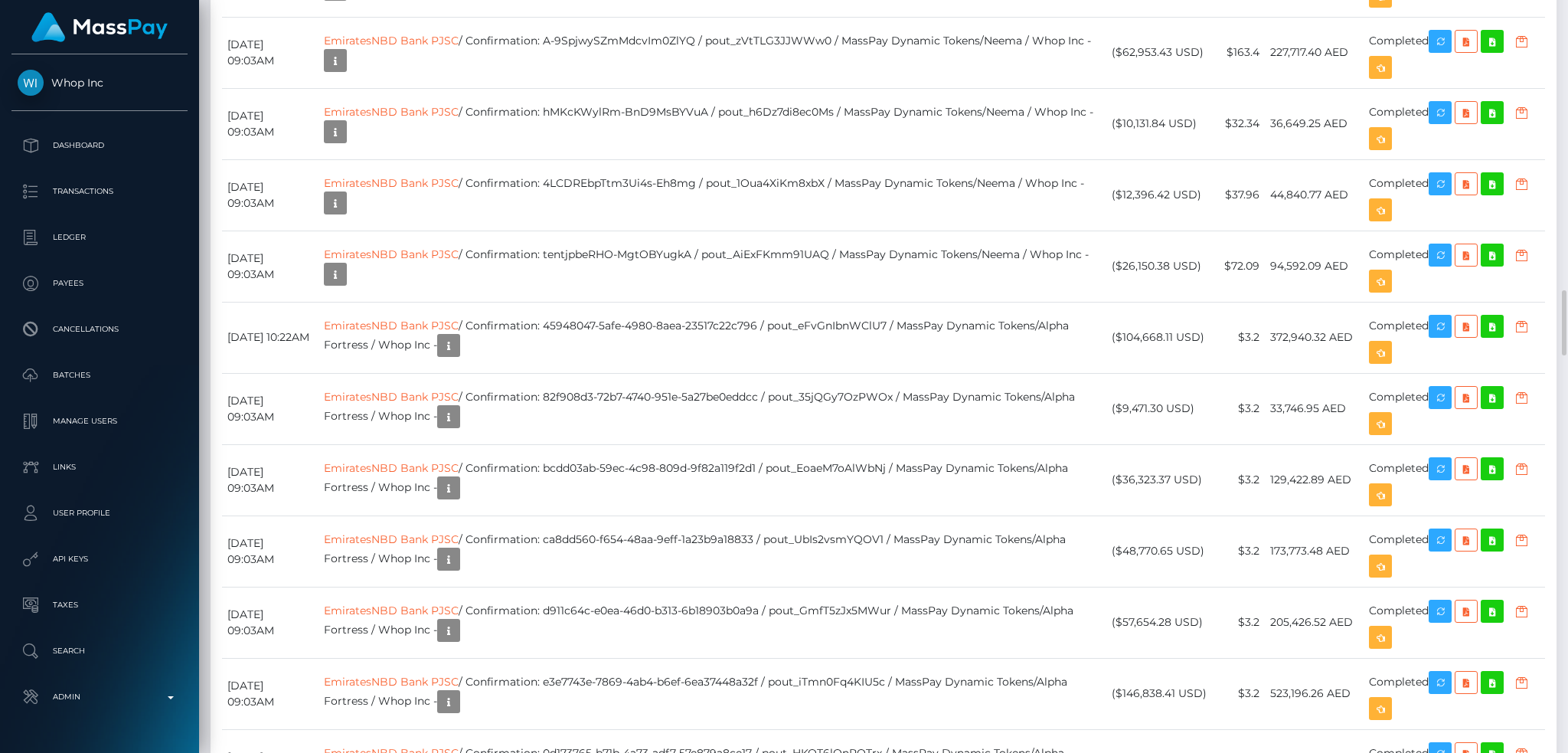
copy td "pout_KDRisHM4cxJG7"
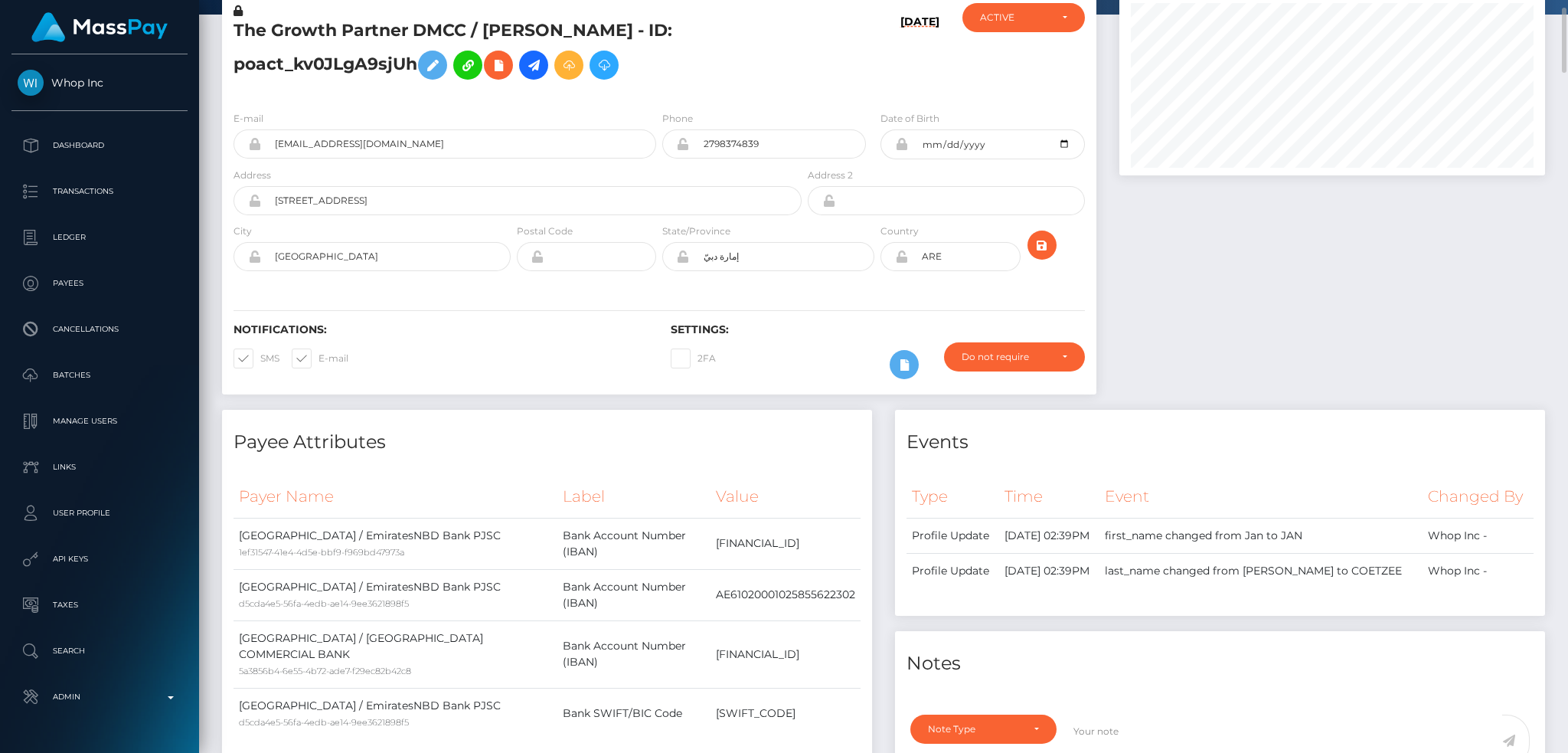
scroll to position [0, 0]
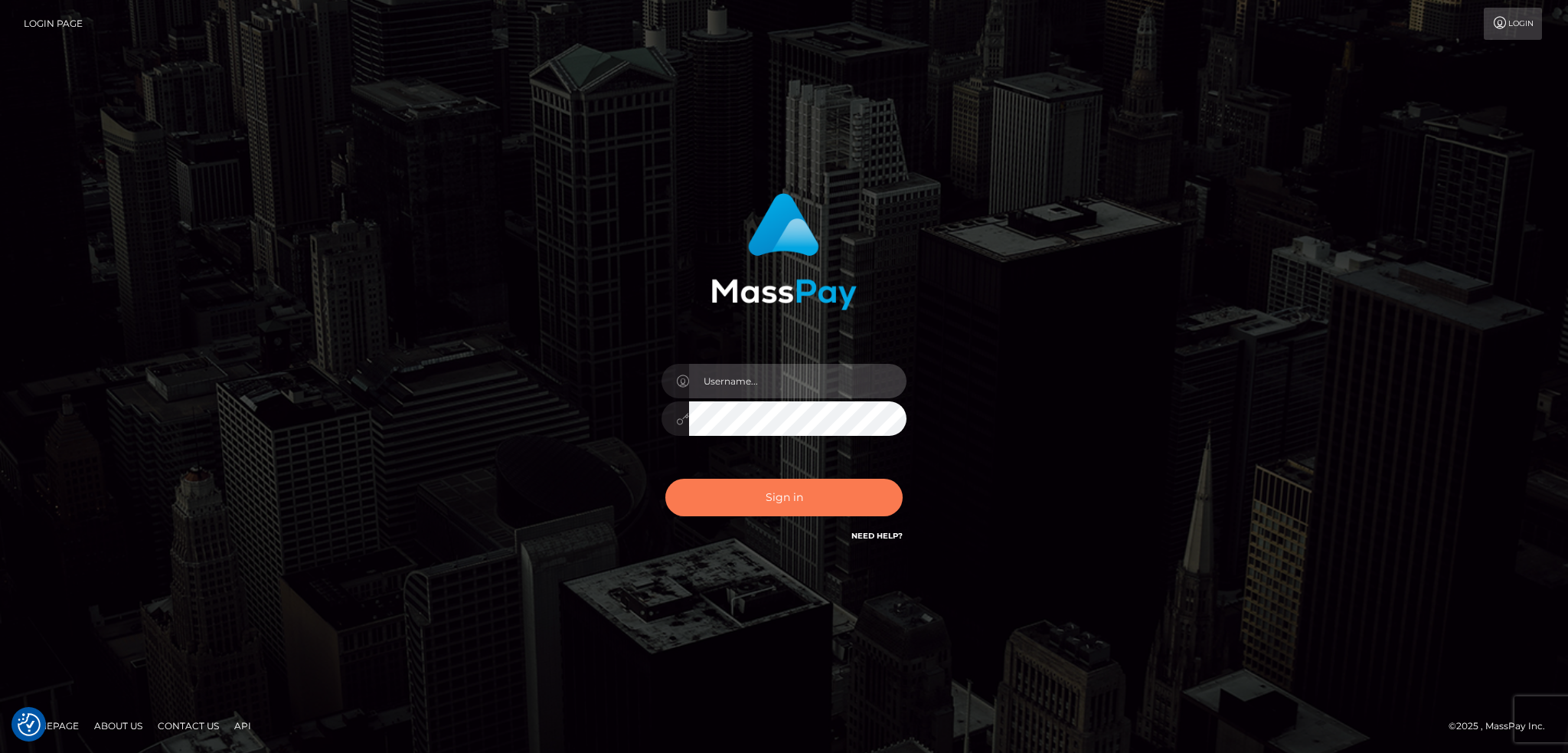
type input "alexstef"
click at [784, 493] on button "Sign in" at bounding box center [784, 497] width 237 height 38
type input "alexstef"
click at [738, 503] on button "Sign in" at bounding box center [784, 497] width 237 height 38
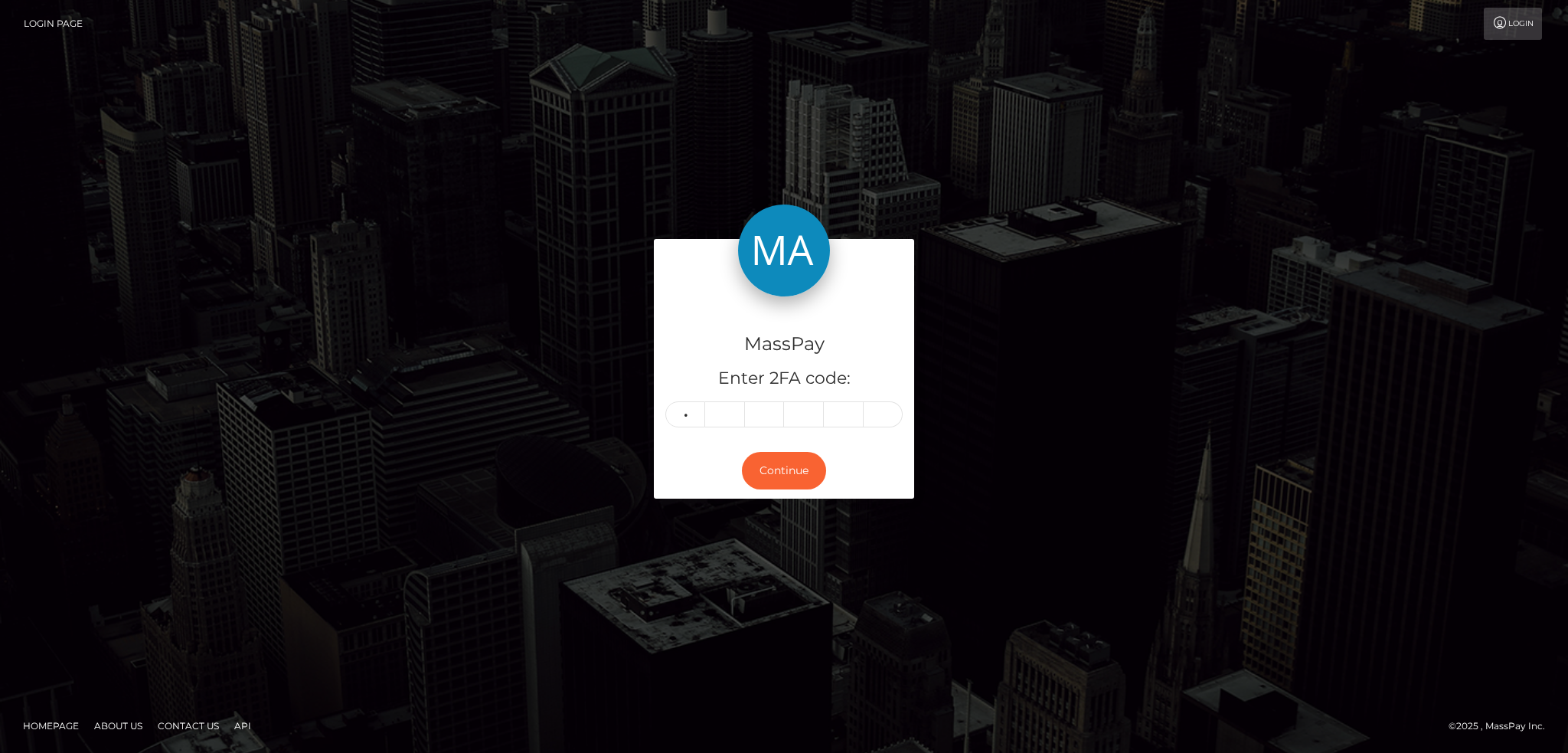
type input "0"
type input "2"
type input "9"
type input "3"
type input "6"
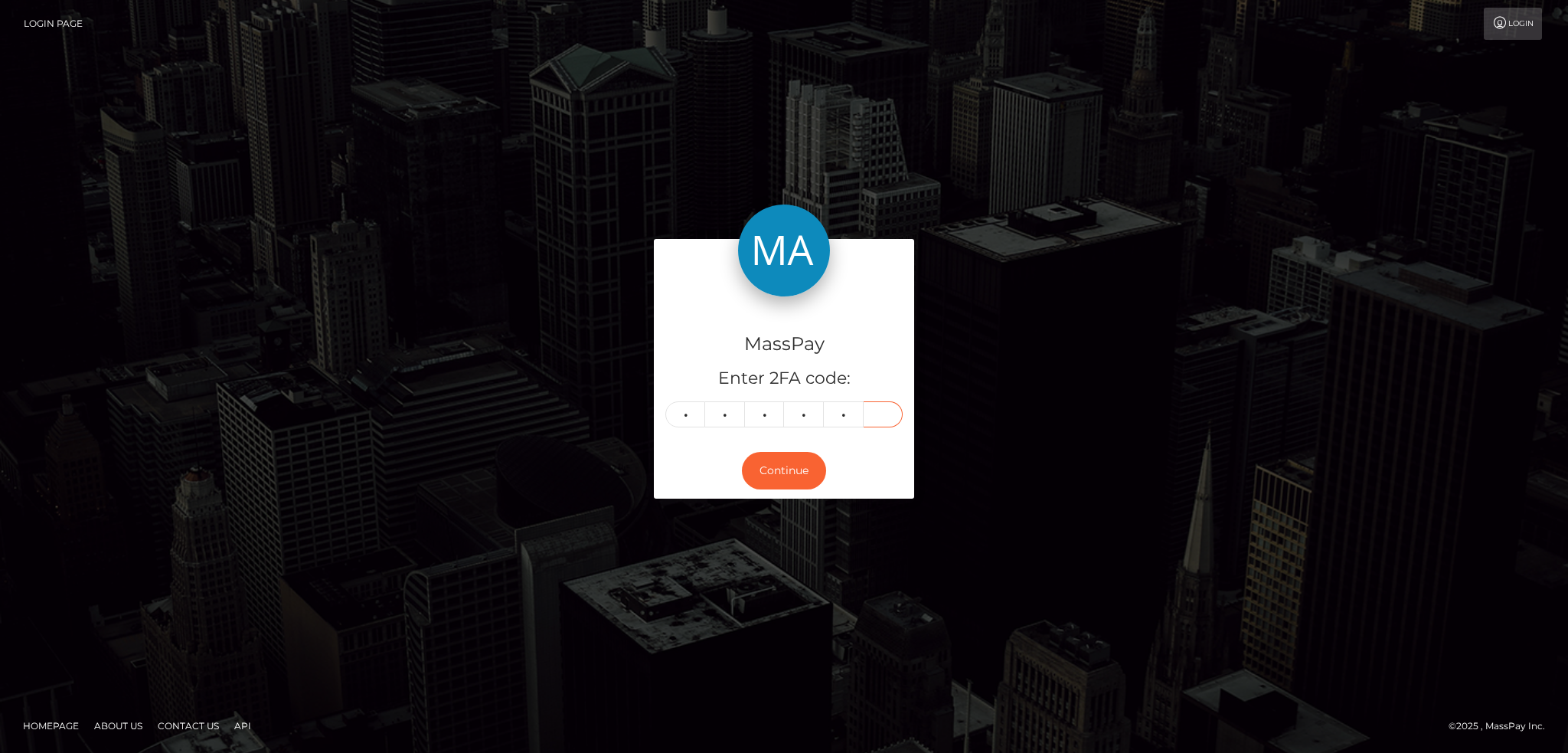
type input "5"
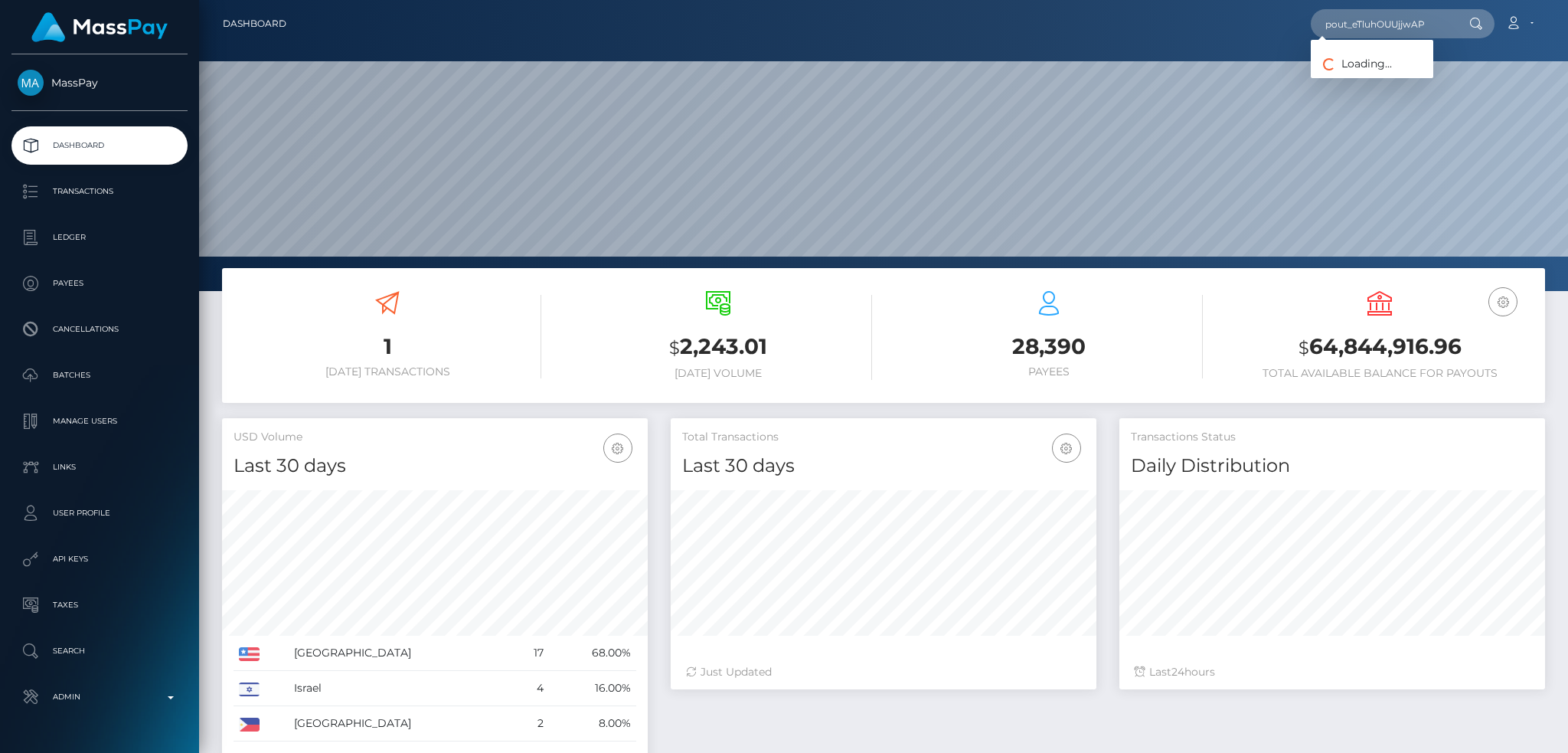
scroll to position [272, 425]
type input "pout_eTluhOUUjjwAP"
click at [1365, 68] on link "The Growth Partner DMCC (Whop Inc - )" at bounding box center [1422, 79] width 223 height 28
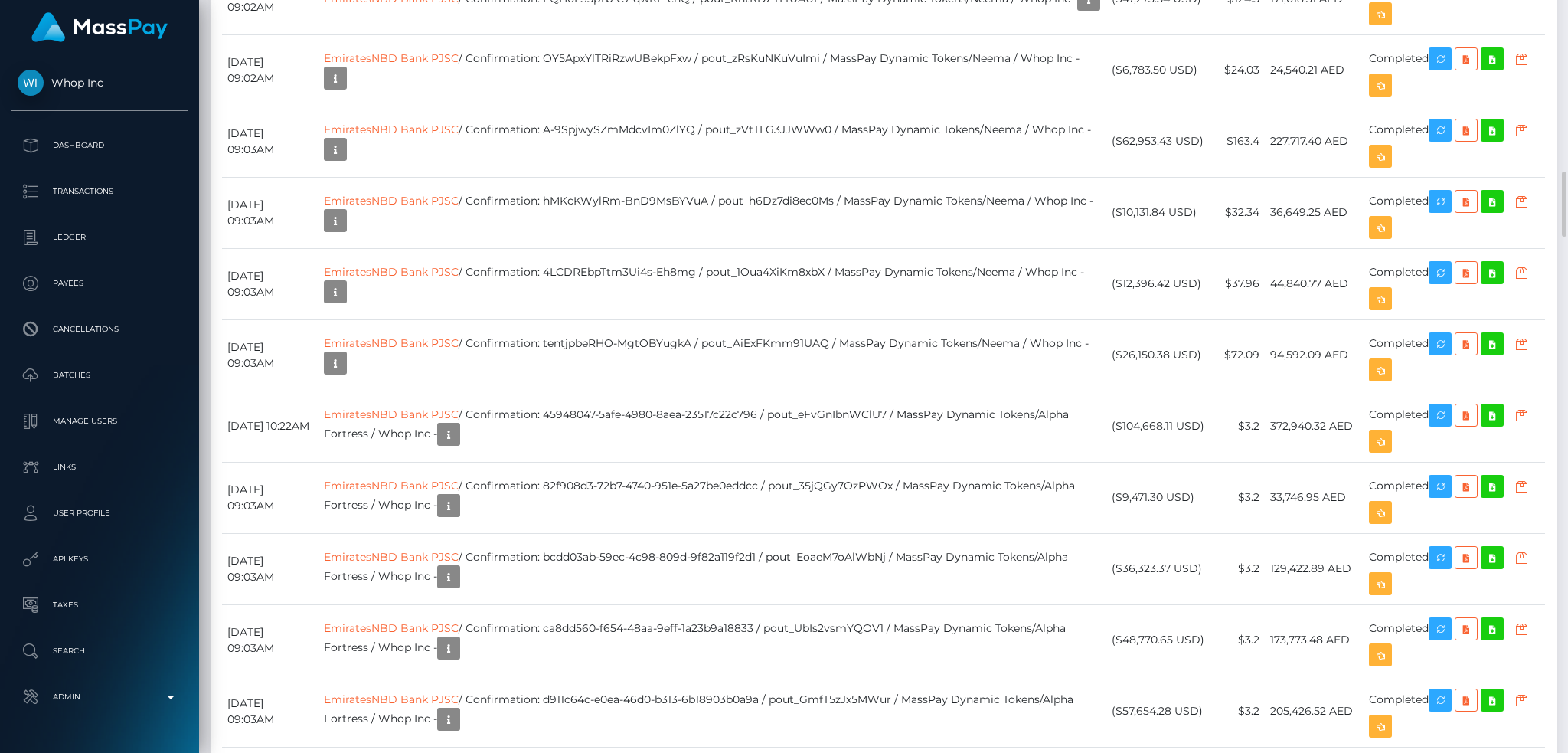
scroll to position [3165, 0]
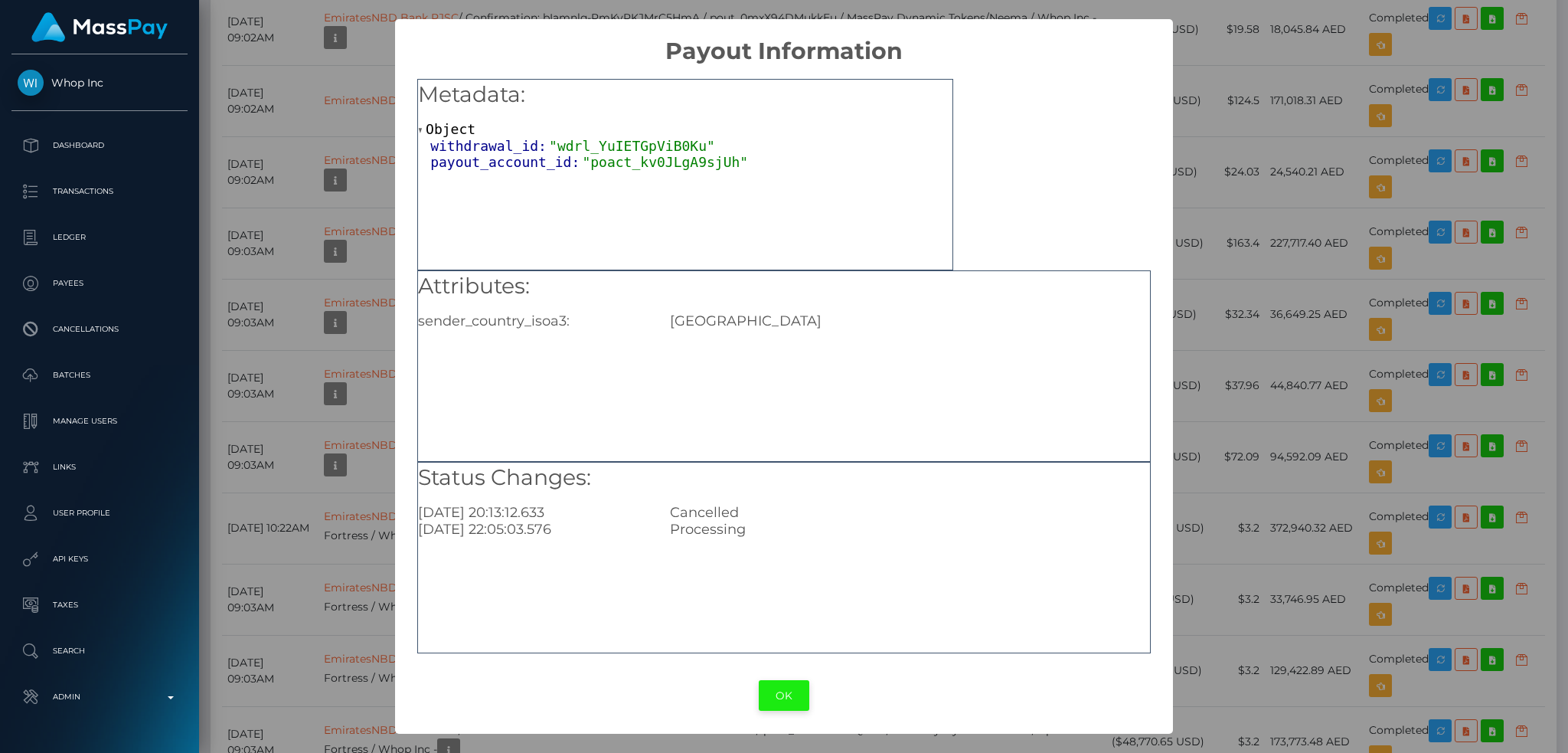
click at [783, 693] on button "OK" at bounding box center [784, 695] width 51 height 32
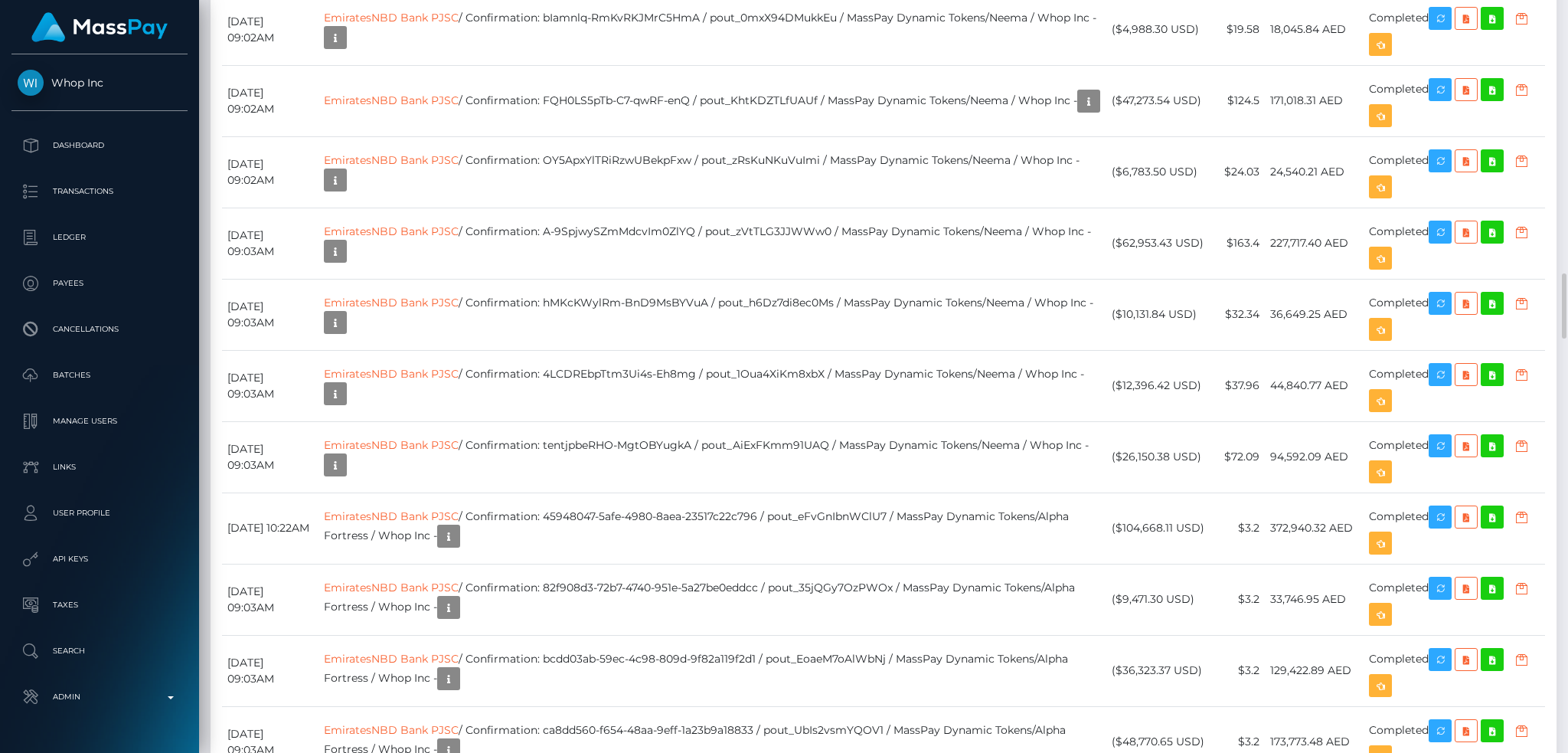
drag, startPoint x: 724, startPoint y: 245, endPoint x: 812, endPoint y: 250, distance: 88.1
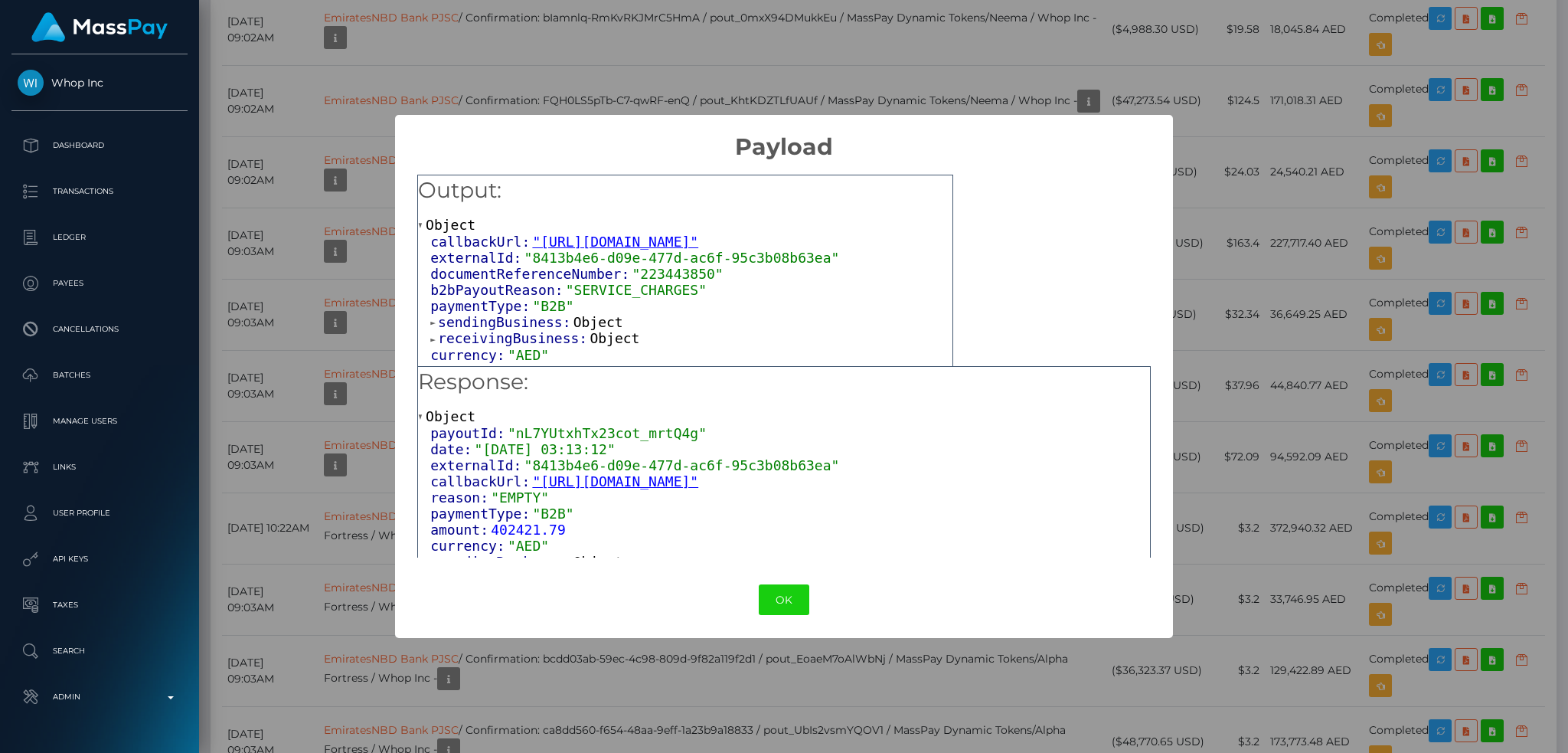
scroll to position [17, 0]
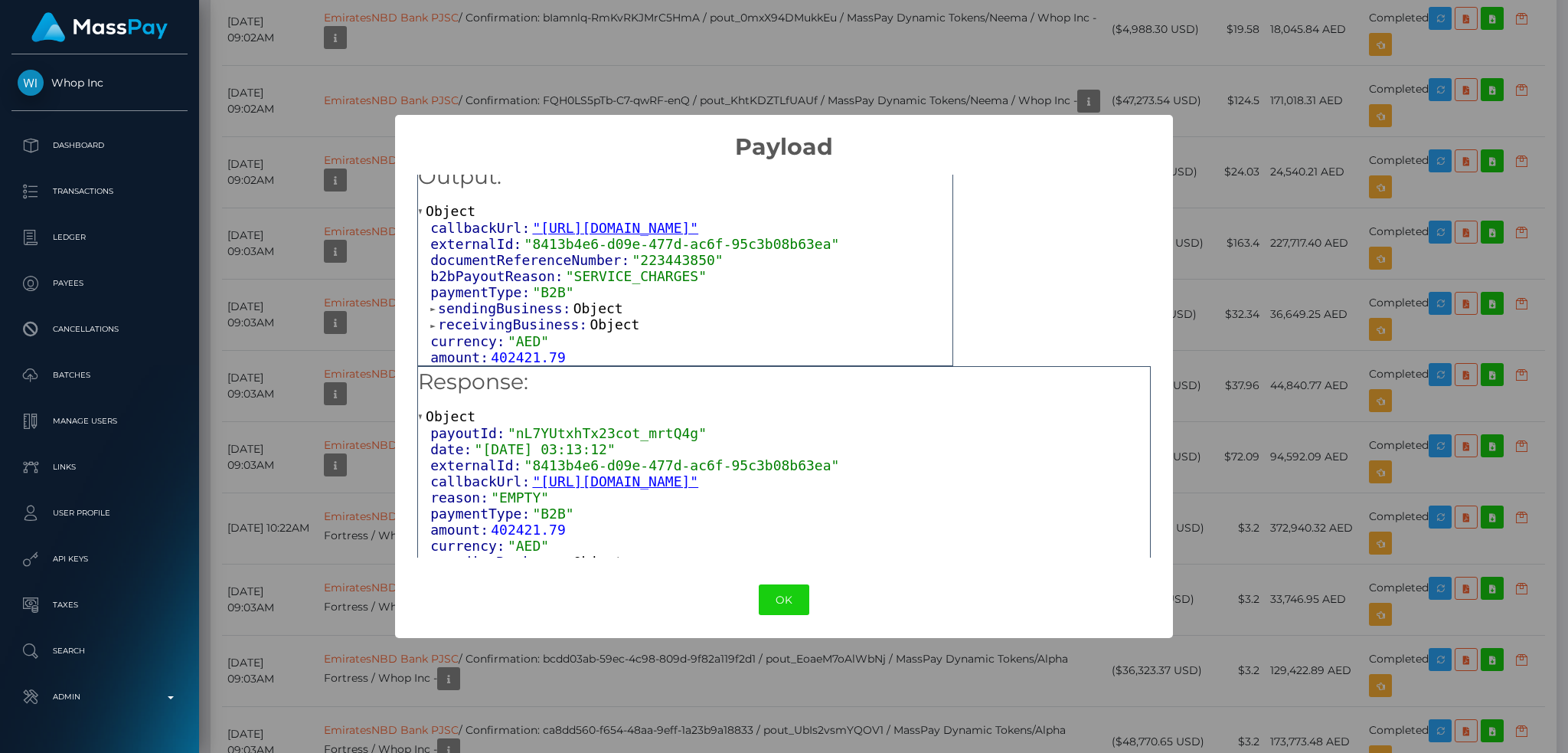
drag, startPoint x: 584, startPoint y: 319, endPoint x: 597, endPoint y: 319, distance: 13.0
click at [589, 320] on span "Object" at bounding box center [614, 324] width 50 height 16
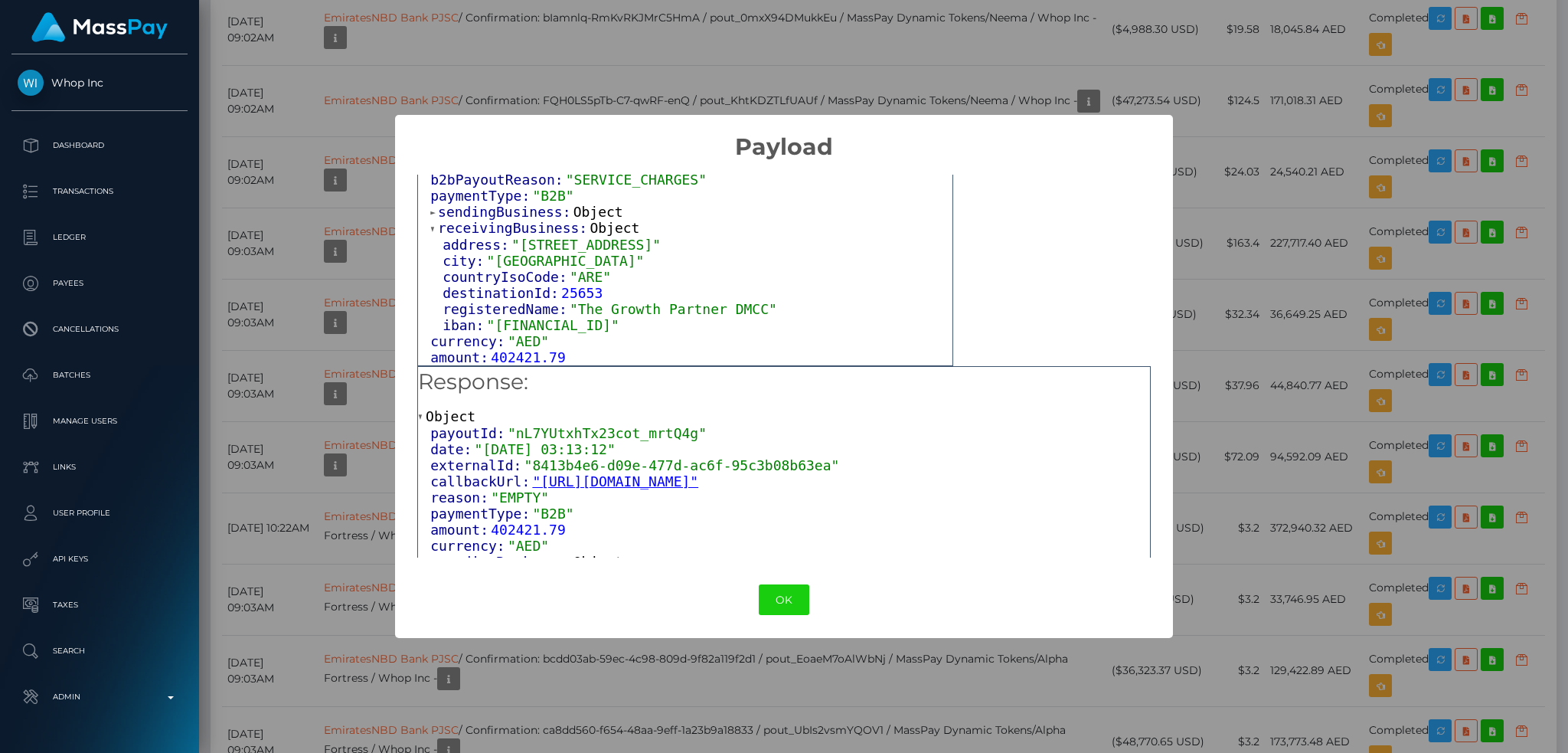
scroll to position [147, 0]
click at [617, 317] on span ""AE610260001025855622302"" at bounding box center [552, 325] width 133 height 16
copy span "AE610260001025855622302"
click at [766, 582] on div "OK No Cancel" at bounding box center [784, 600] width 777 height 47
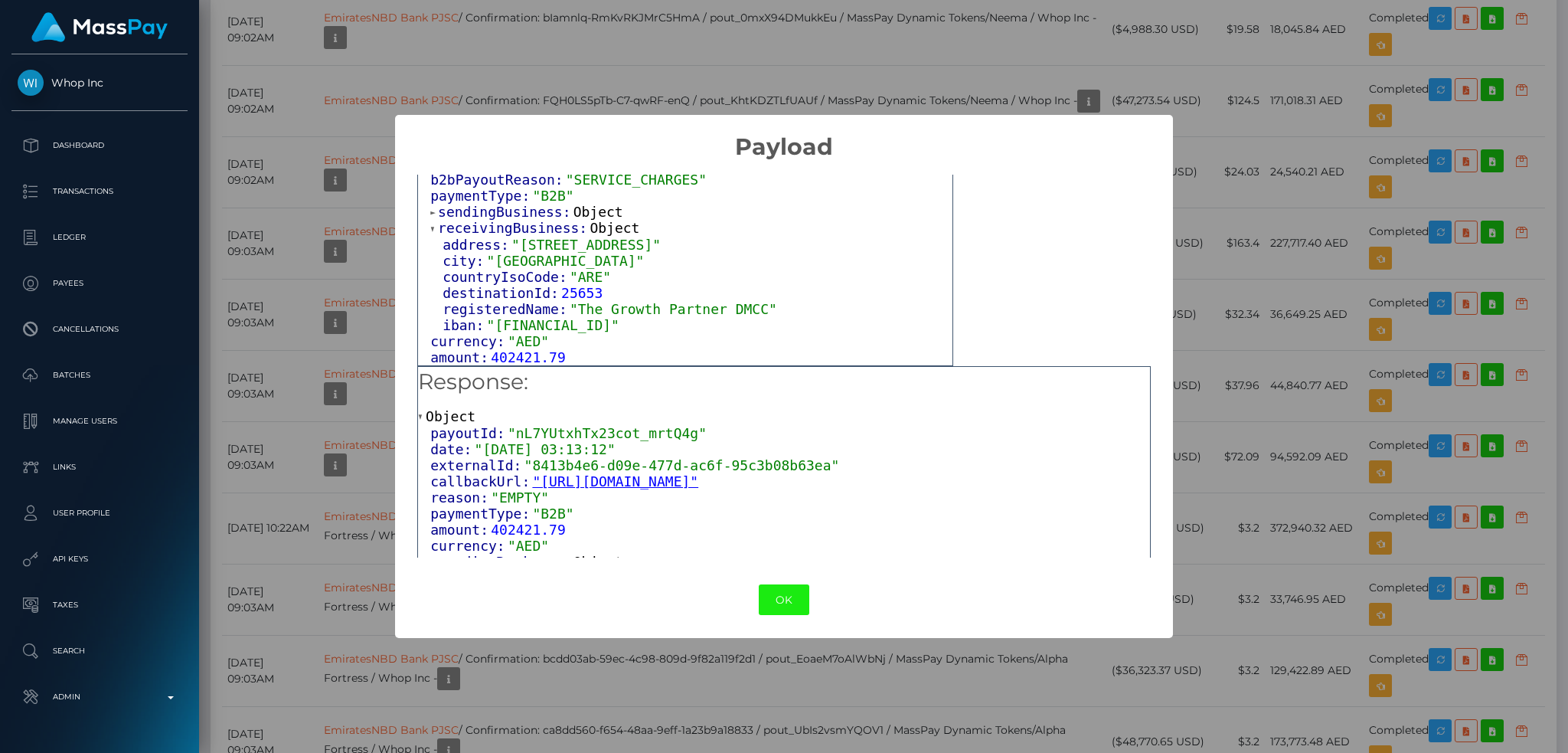
drag, startPoint x: 781, startPoint y: 600, endPoint x: 788, endPoint y: 595, distance: 8.6
click at [781, 600] on button "OK" at bounding box center [784, 600] width 51 height 32
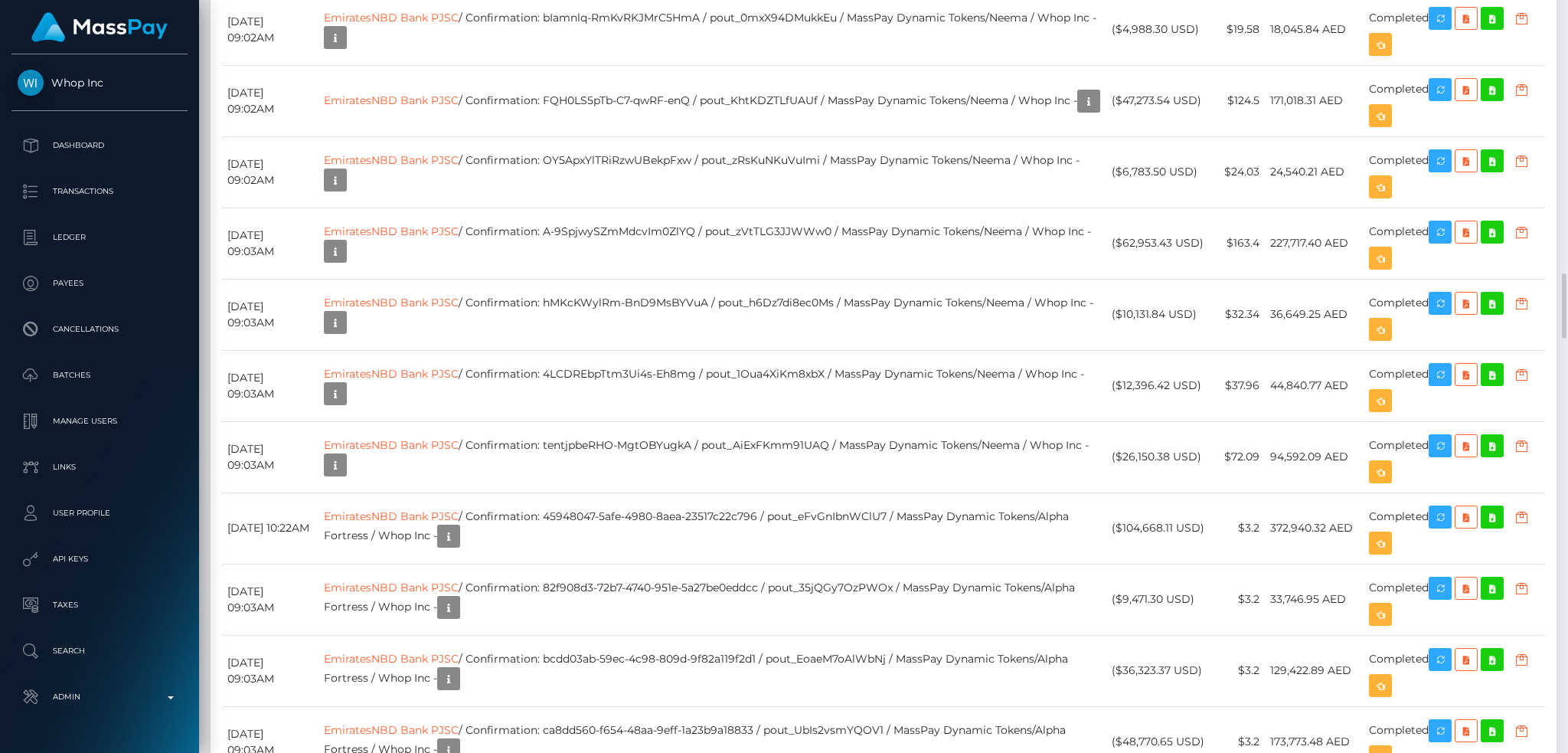
scroll to position [184, 425]
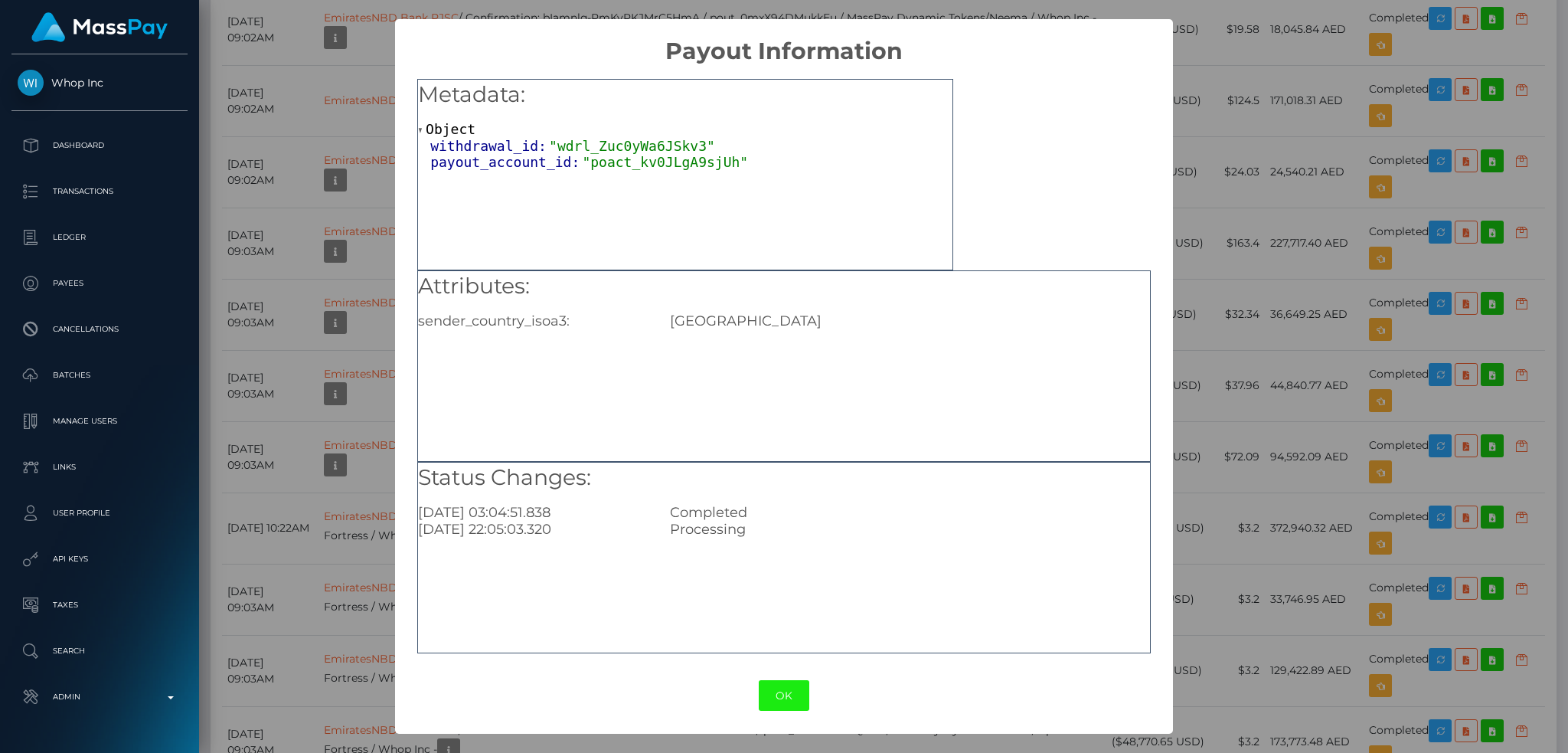
drag, startPoint x: 775, startPoint y: 693, endPoint x: 680, endPoint y: 580, distance: 147.6
click at [778, 692] on button "OK" at bounding box center [784, 695] width 51 height 32
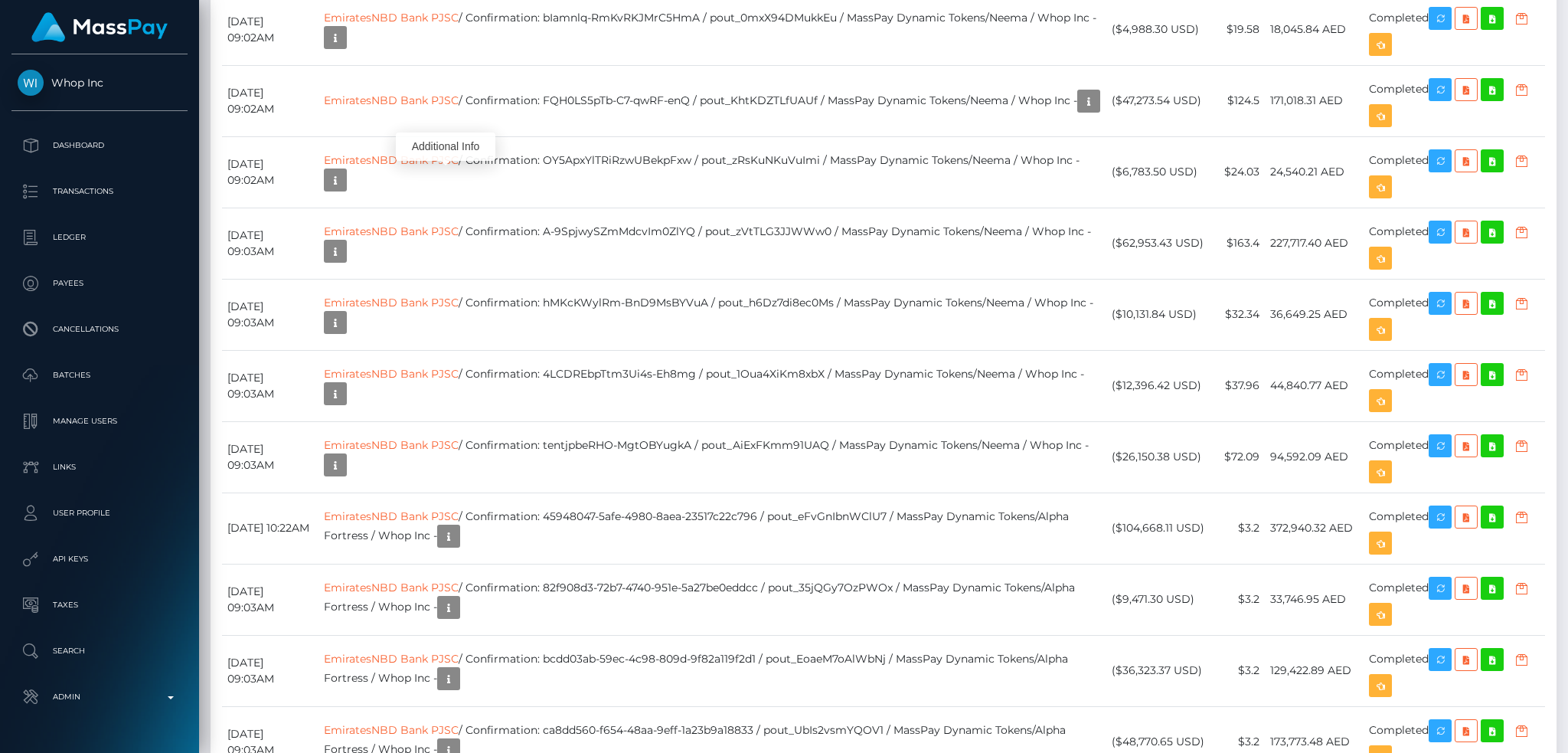
click at [443, 156] on div "Additional Info" at bounding box center [445, 146] width 99 height 28
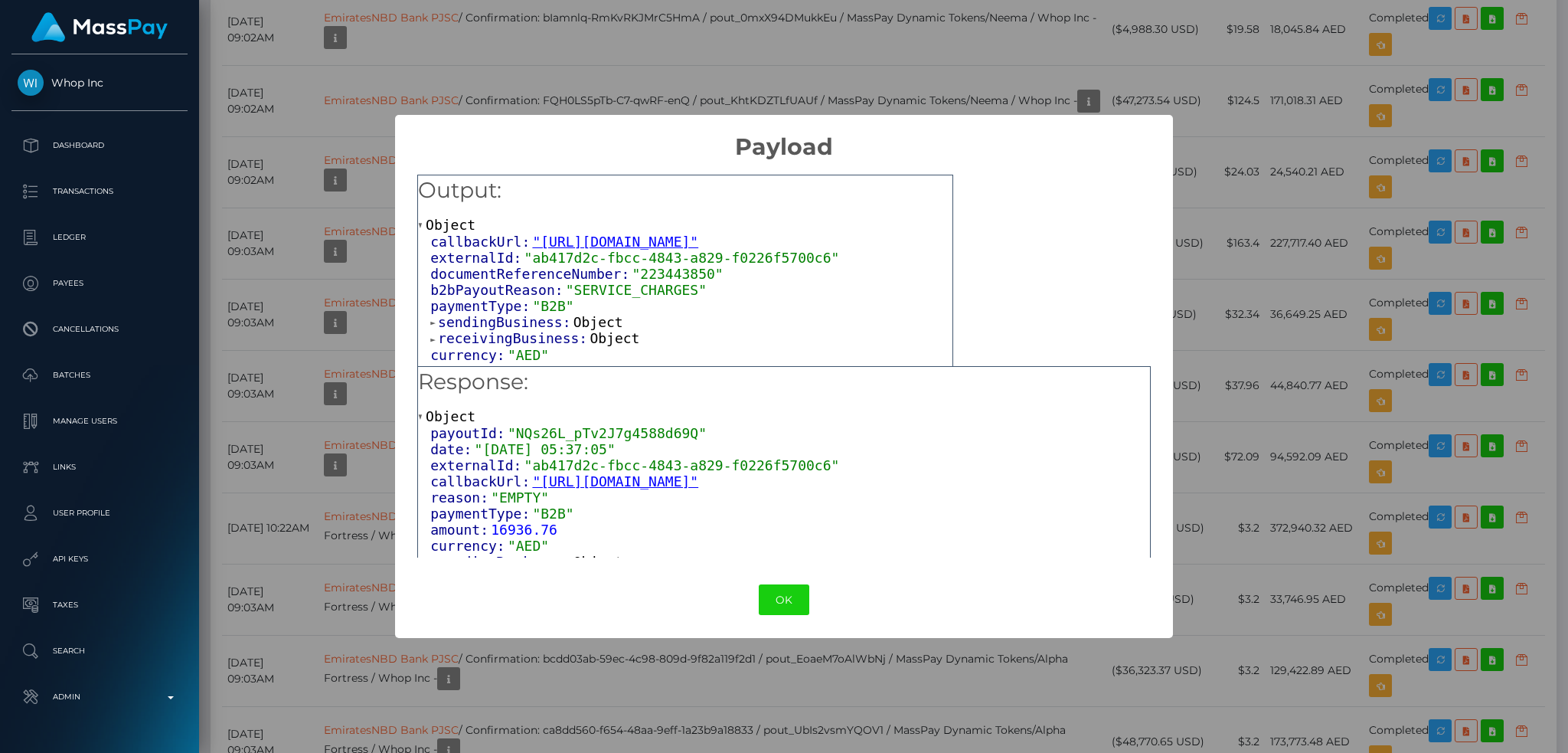
click at [596, 346] on span "Object" at bounding box center [614, 338] width 50 height 16
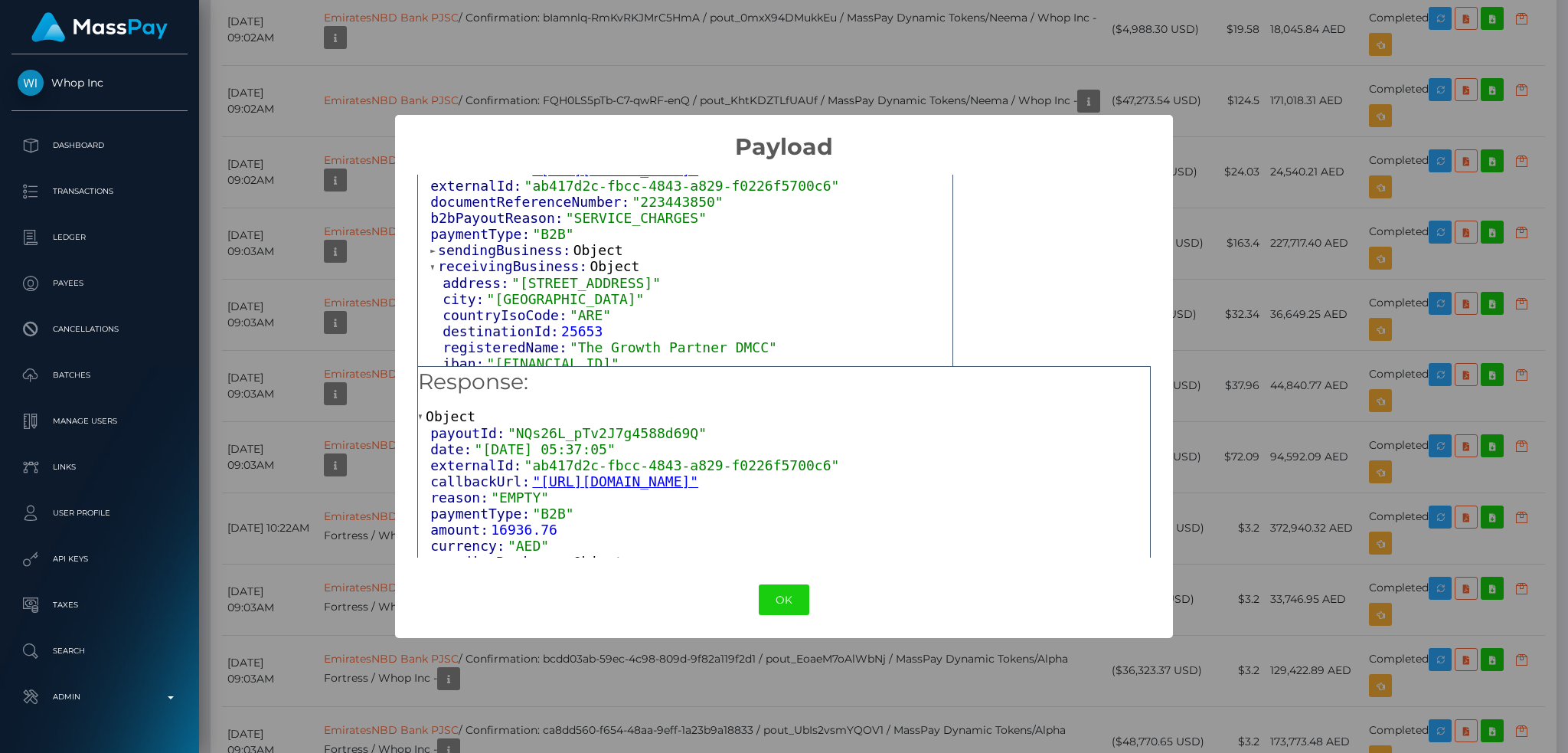
scroll to position [147, 0]
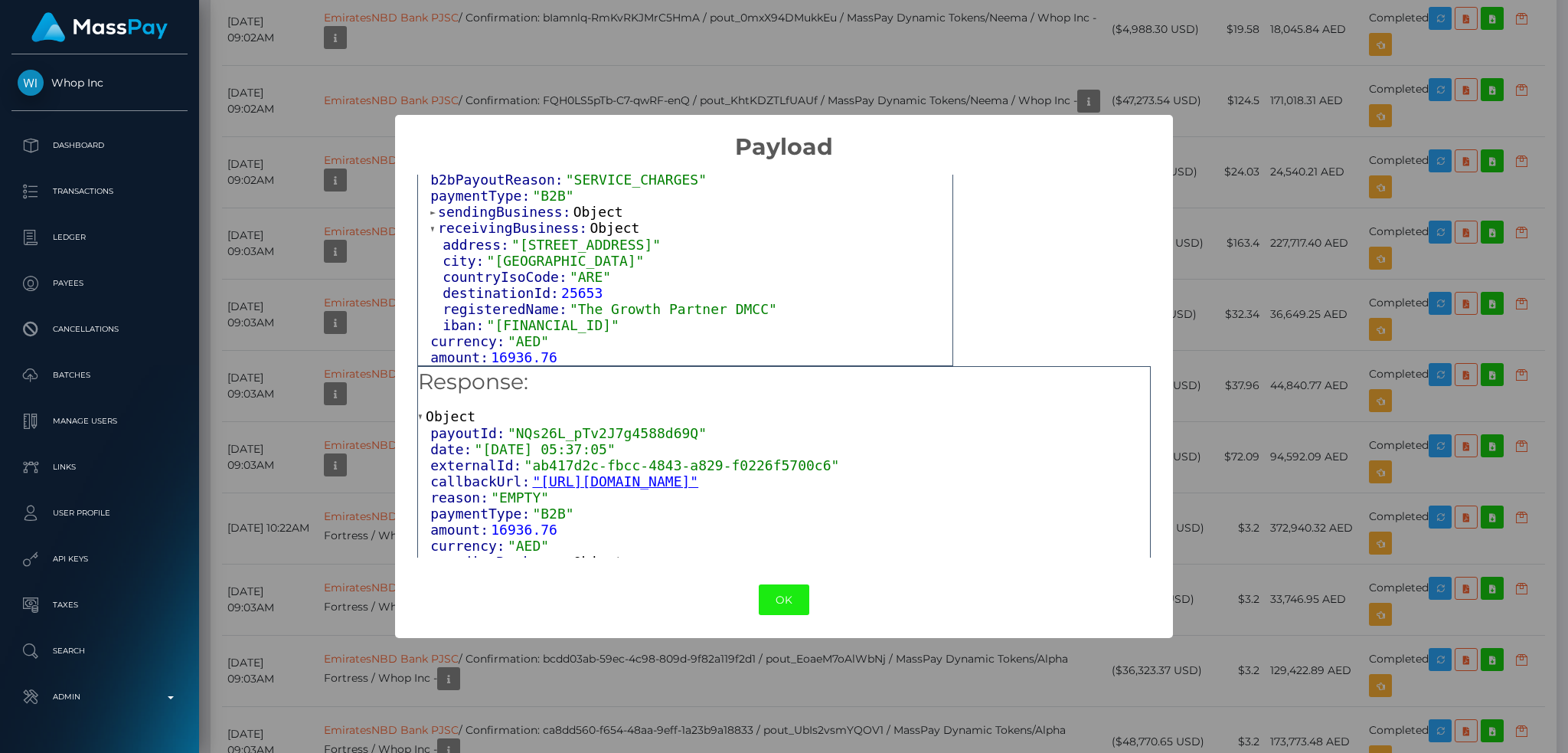
click at [785, 602] on button "OK" at bounding box center [784, 600] width 51 height 32
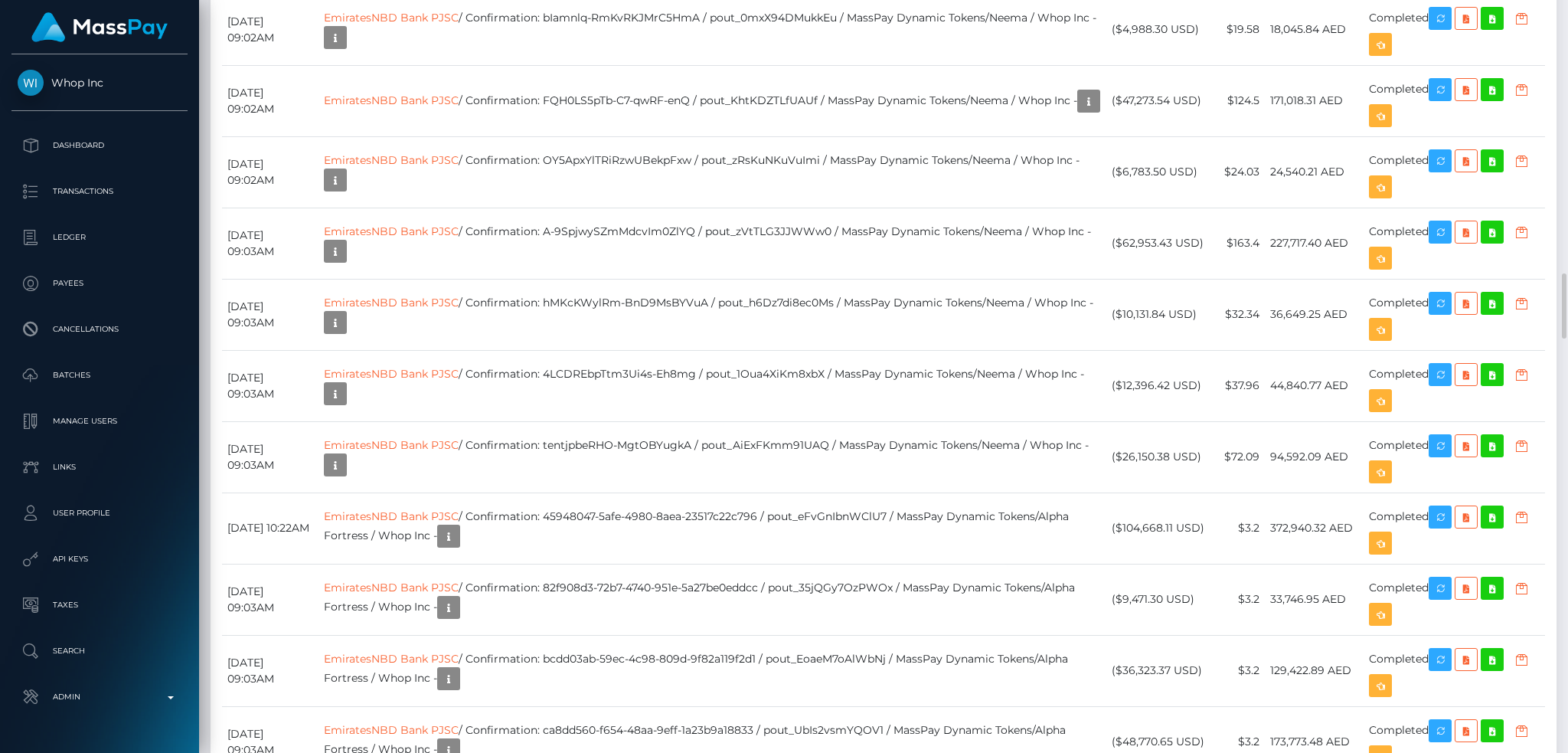
drag, startPoint x: 1349, startPoint y: 273, endPoint x: 1426, endPoint y: 260, distance: 78.1
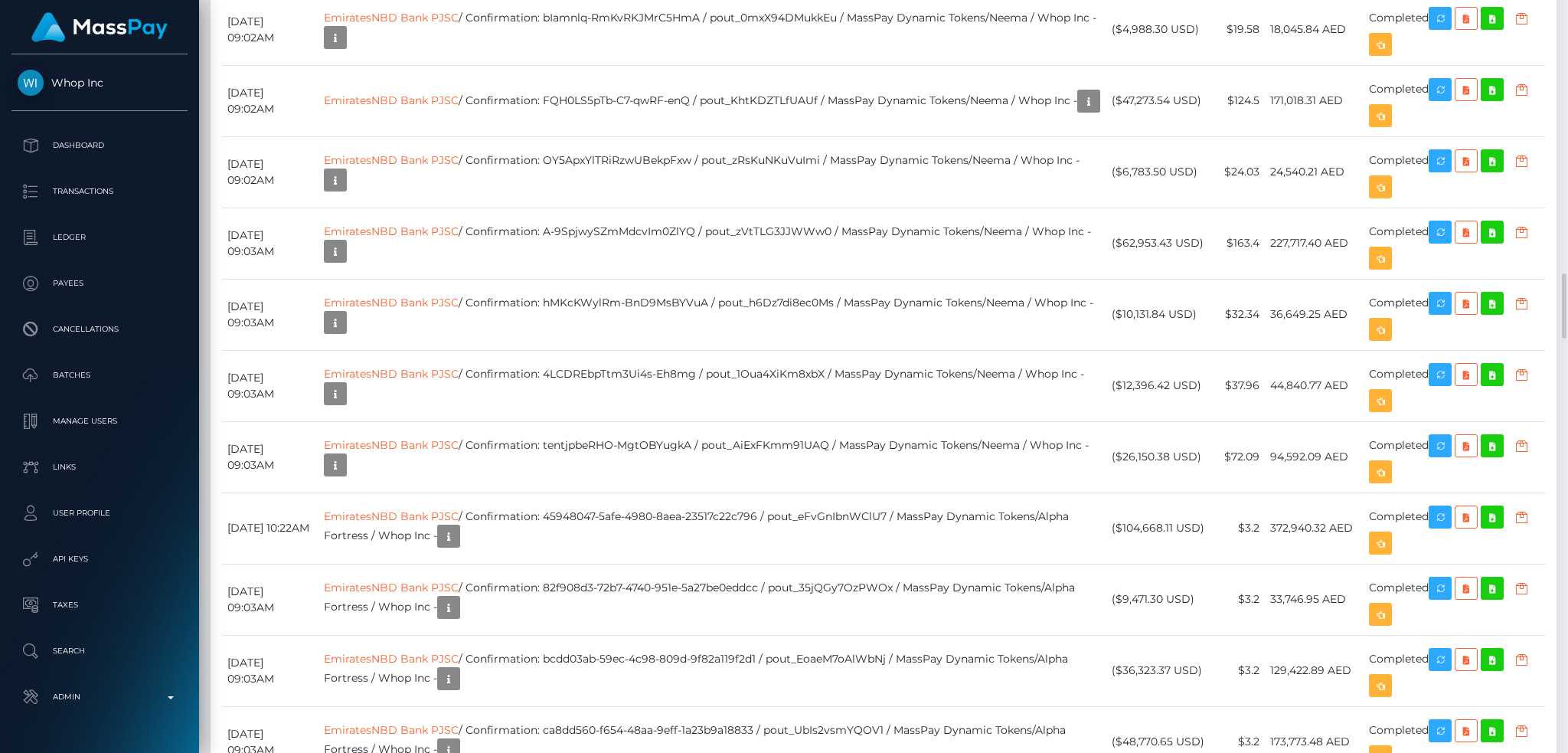
copy td "pout_KGyiERZM2K9sO"
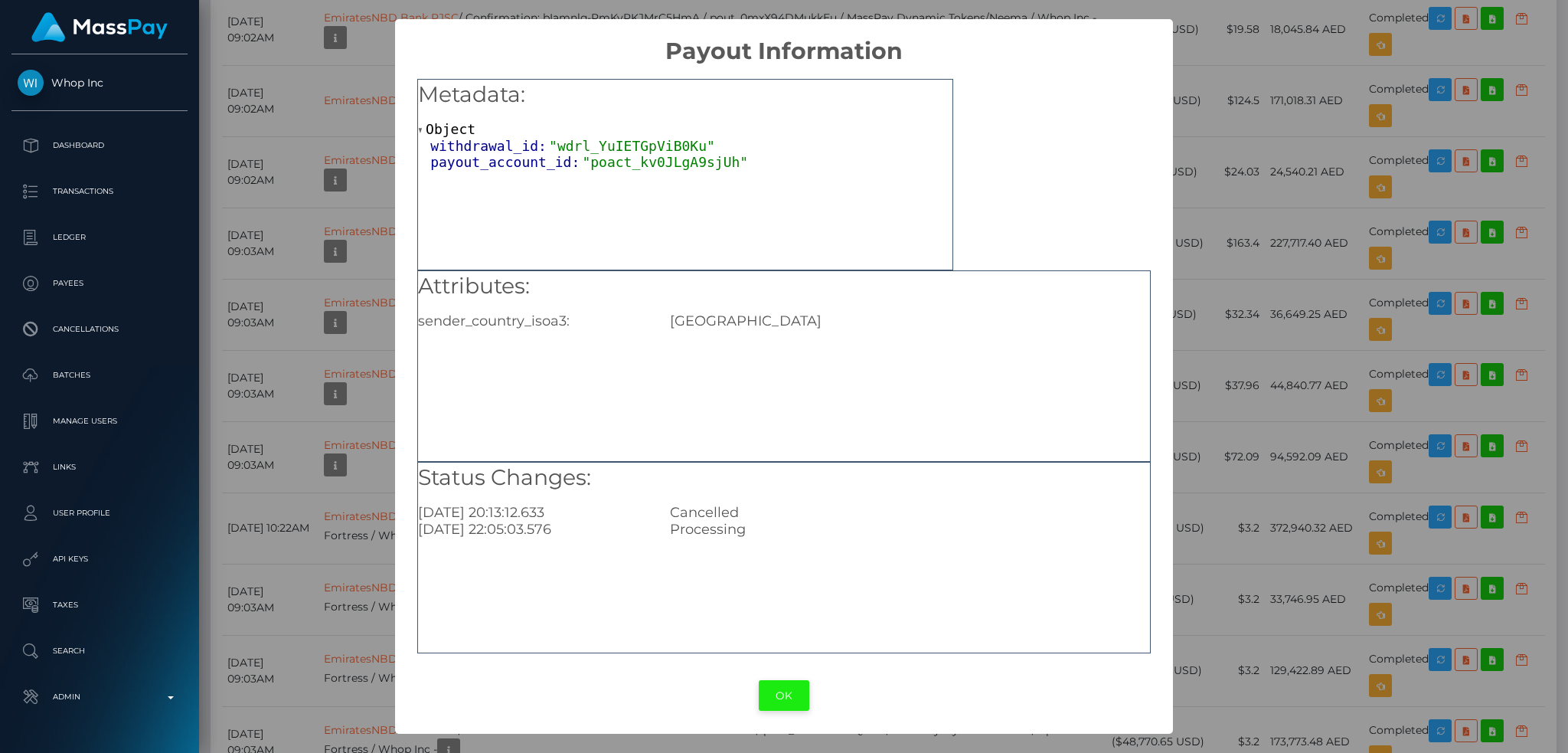
click at [781, 691] on button "OK" at bounding box center [784, 695] width 51 height 32
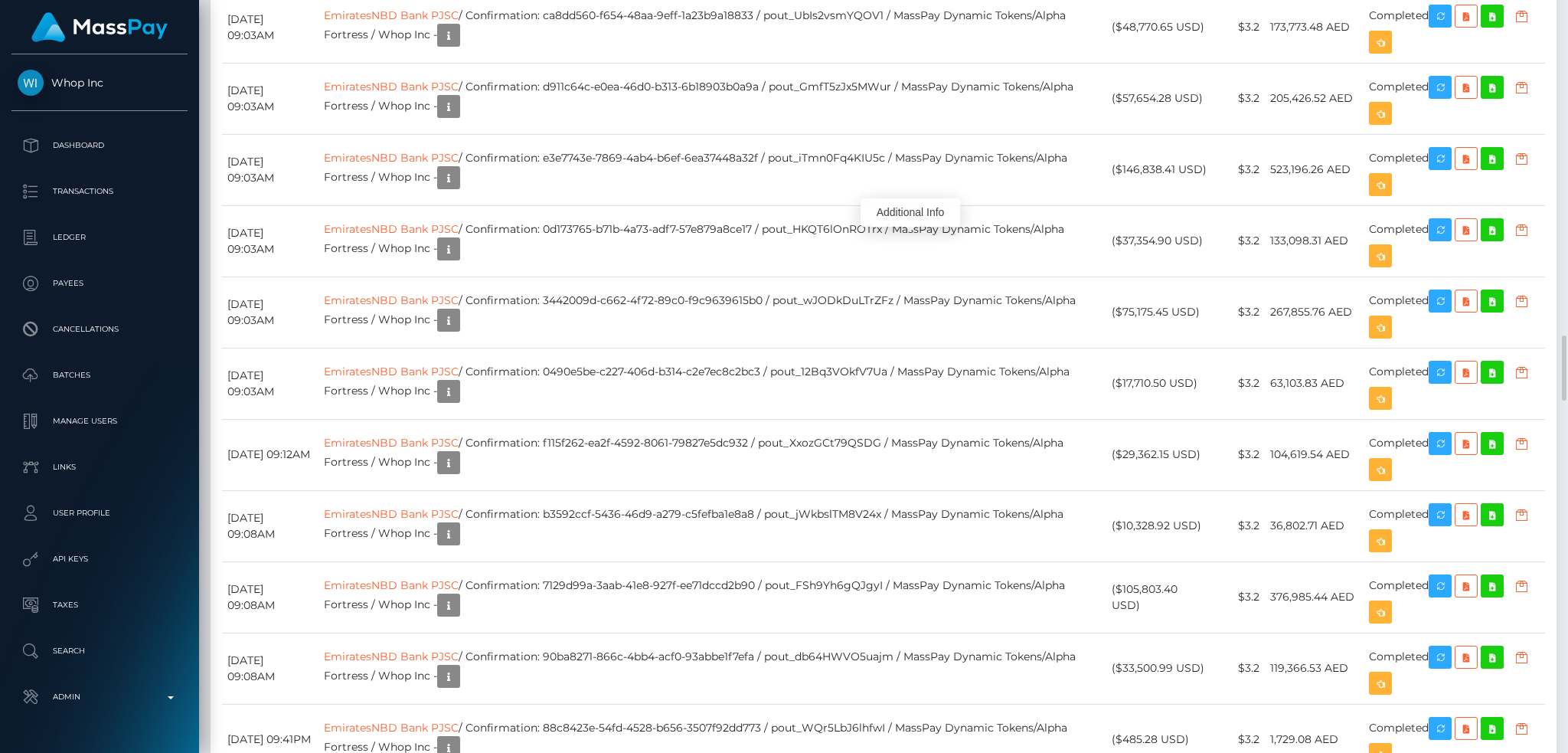
scroll to position [3675, 0]
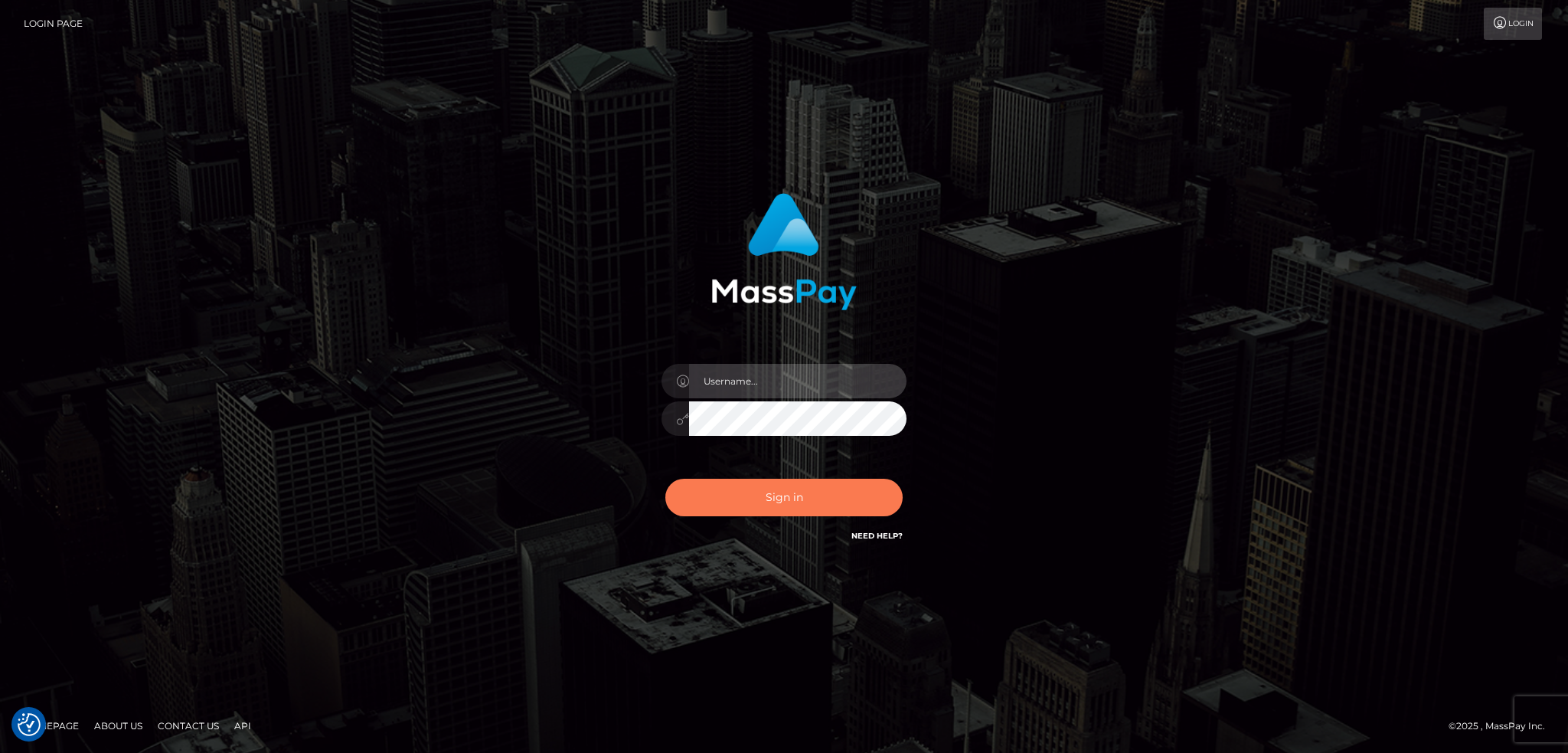
type input "alexstef"
click at [798, 497] on button "Sign in" at bounding box center [784, 497] width 237 height 38
type input "alexstef"
click at [793, 495] on button "Sign in" at bounding box center [784, 497] width 237 height 38
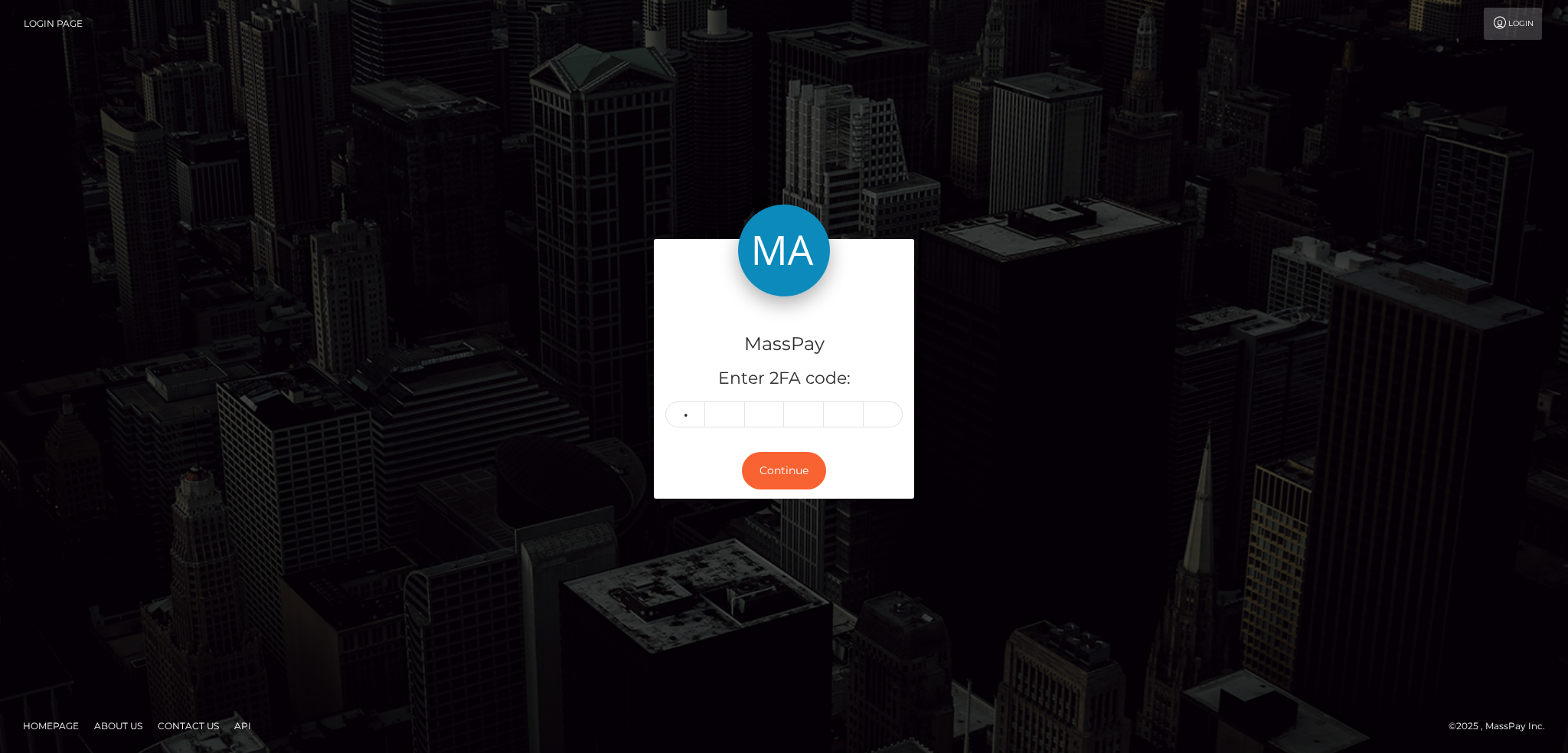
type input "7"
type input "9"
type input "3"
type input "7"
type input "2"
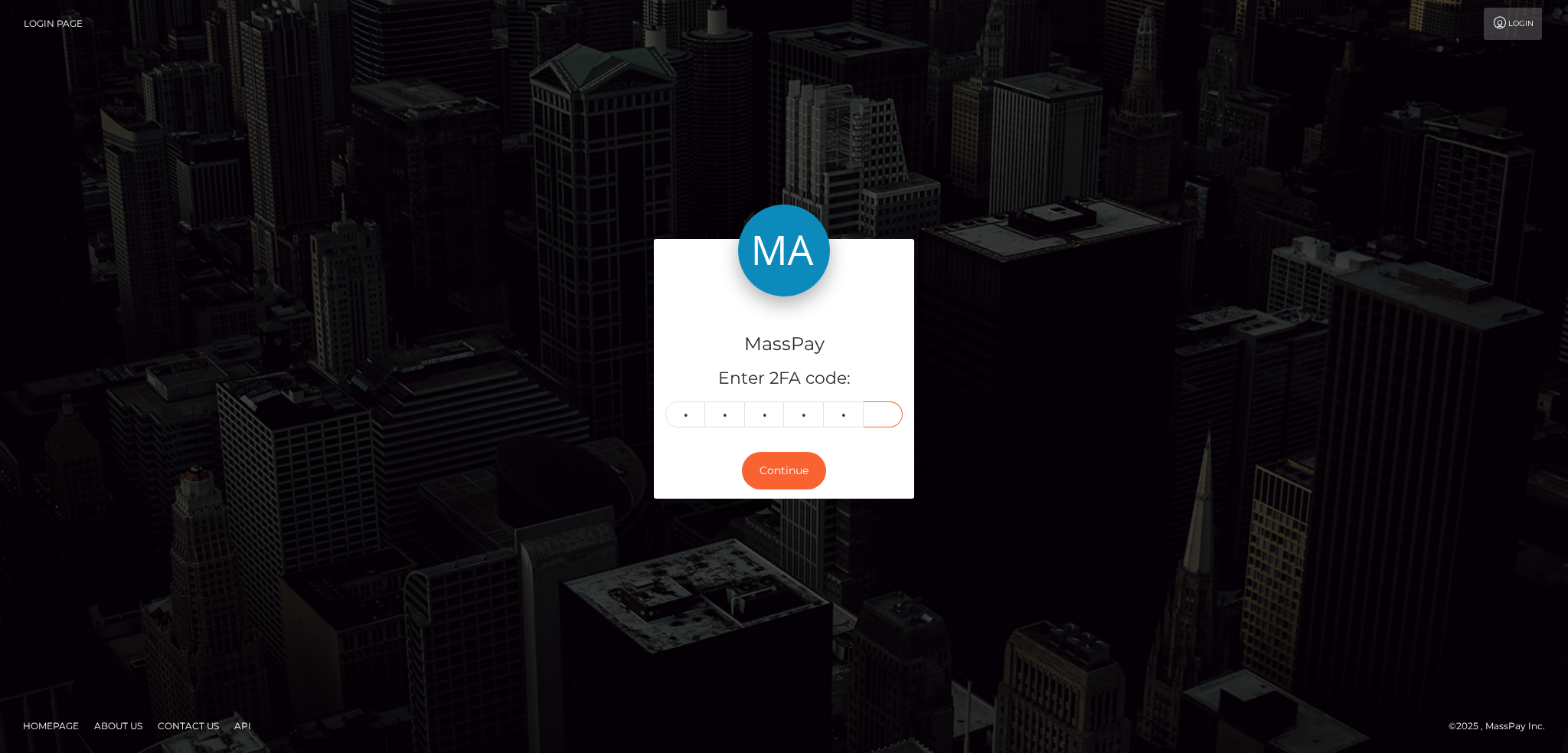
type input "8"
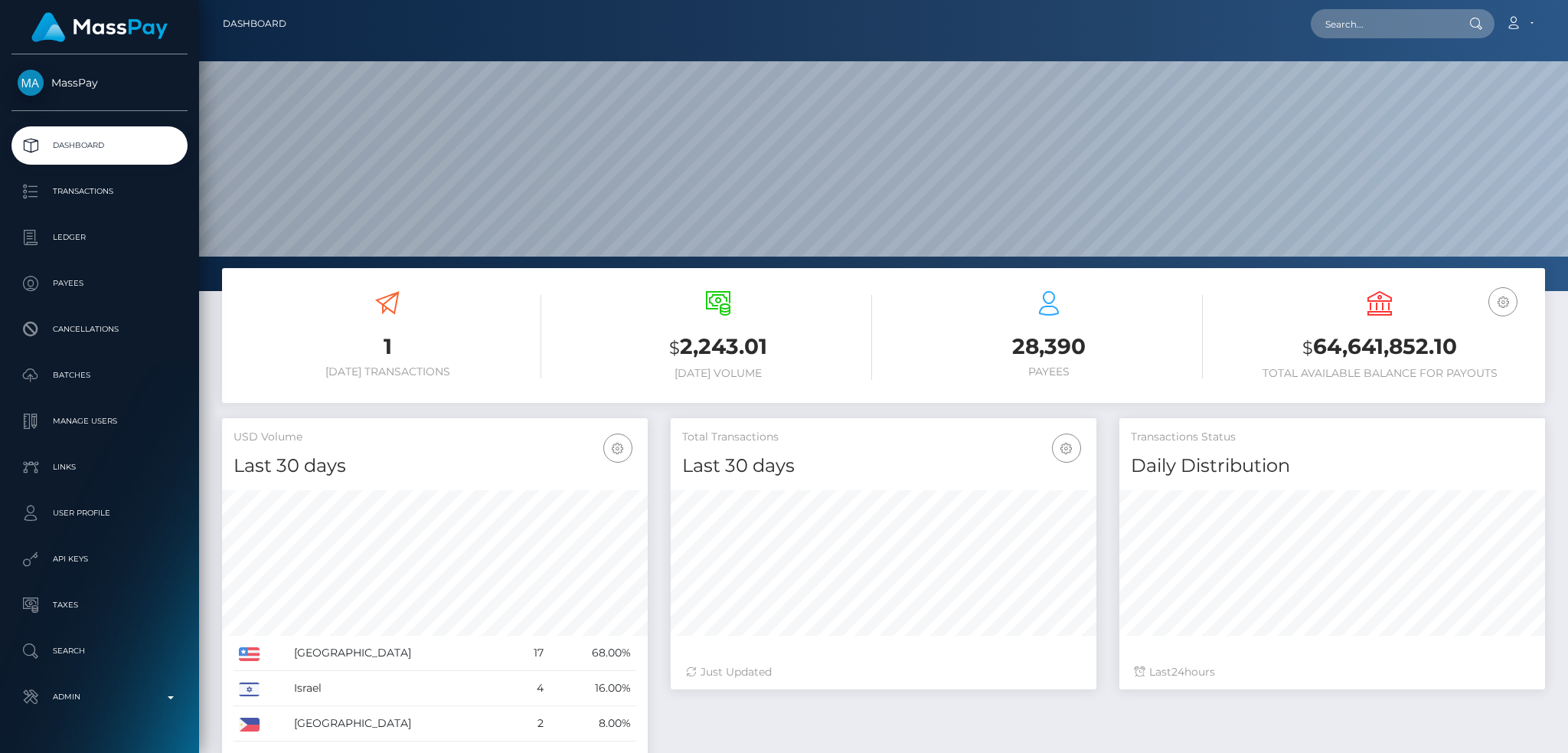
scroll to position [272, 425]
click at [1373, 18] on input "text" at bounding box center [1382, 23] width 144 height 29
paste input "[EMAIL_ADDRESS][DOMAIN_NAME]"
type input "[EMAIL_ADDRESS][DOMAIN_NAME]"
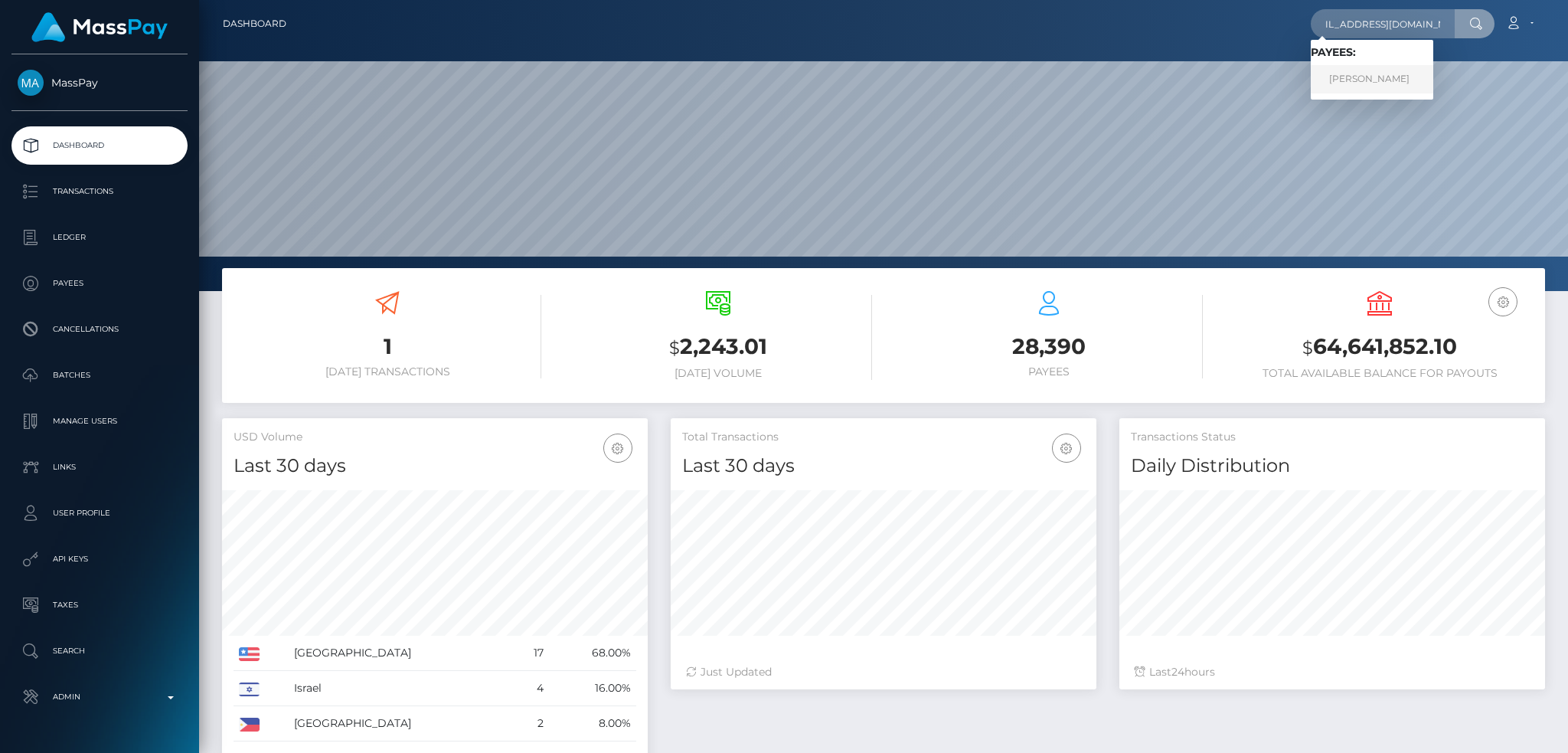
click at [1362, 68] on link "ANDREEA-VIVIANA MARCU" at bounding box center [1372, 79] width 123 height 28
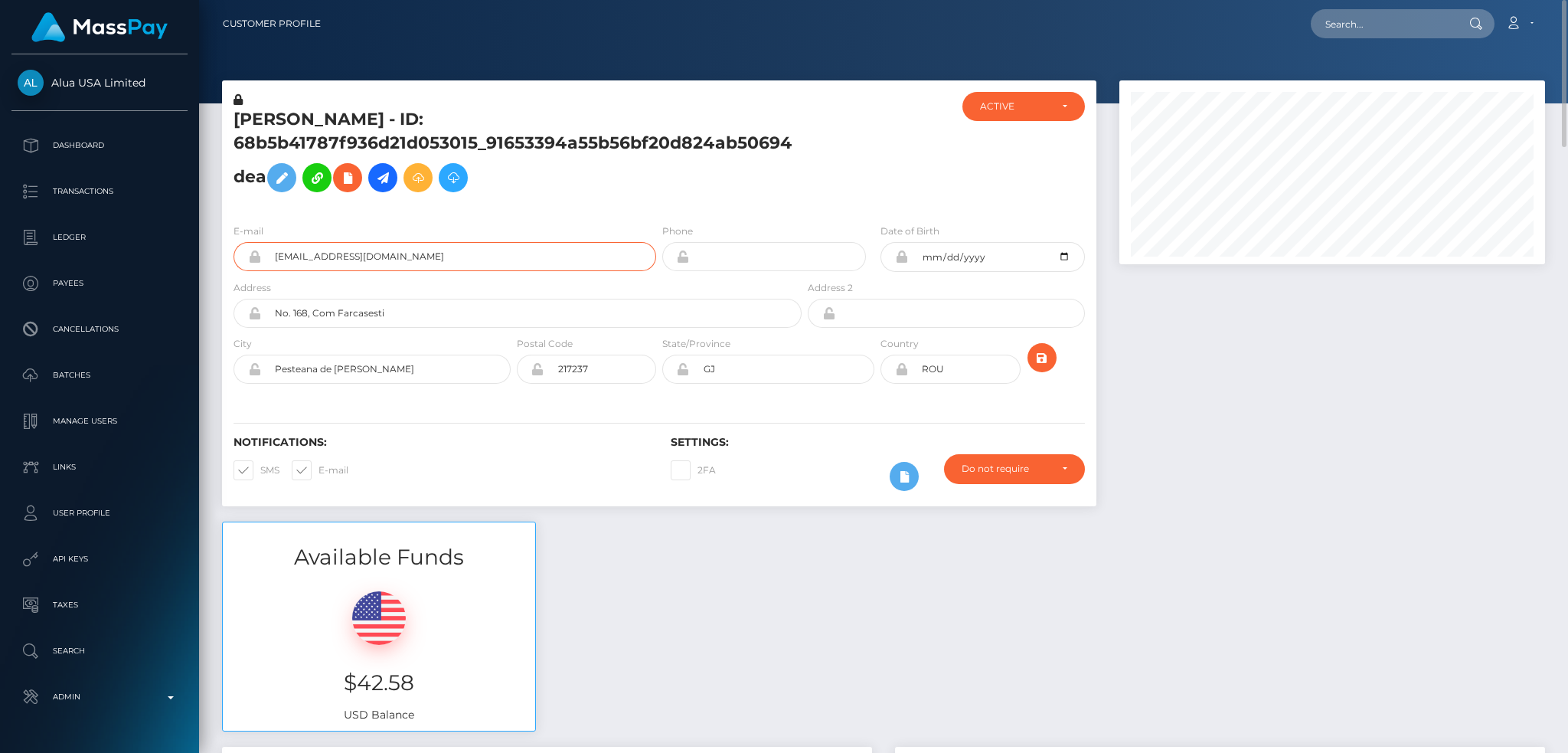
click at [488, 259] on input "vivianamarcu660@gmail.com" at bounding box center [459, 256] width 395 height 29
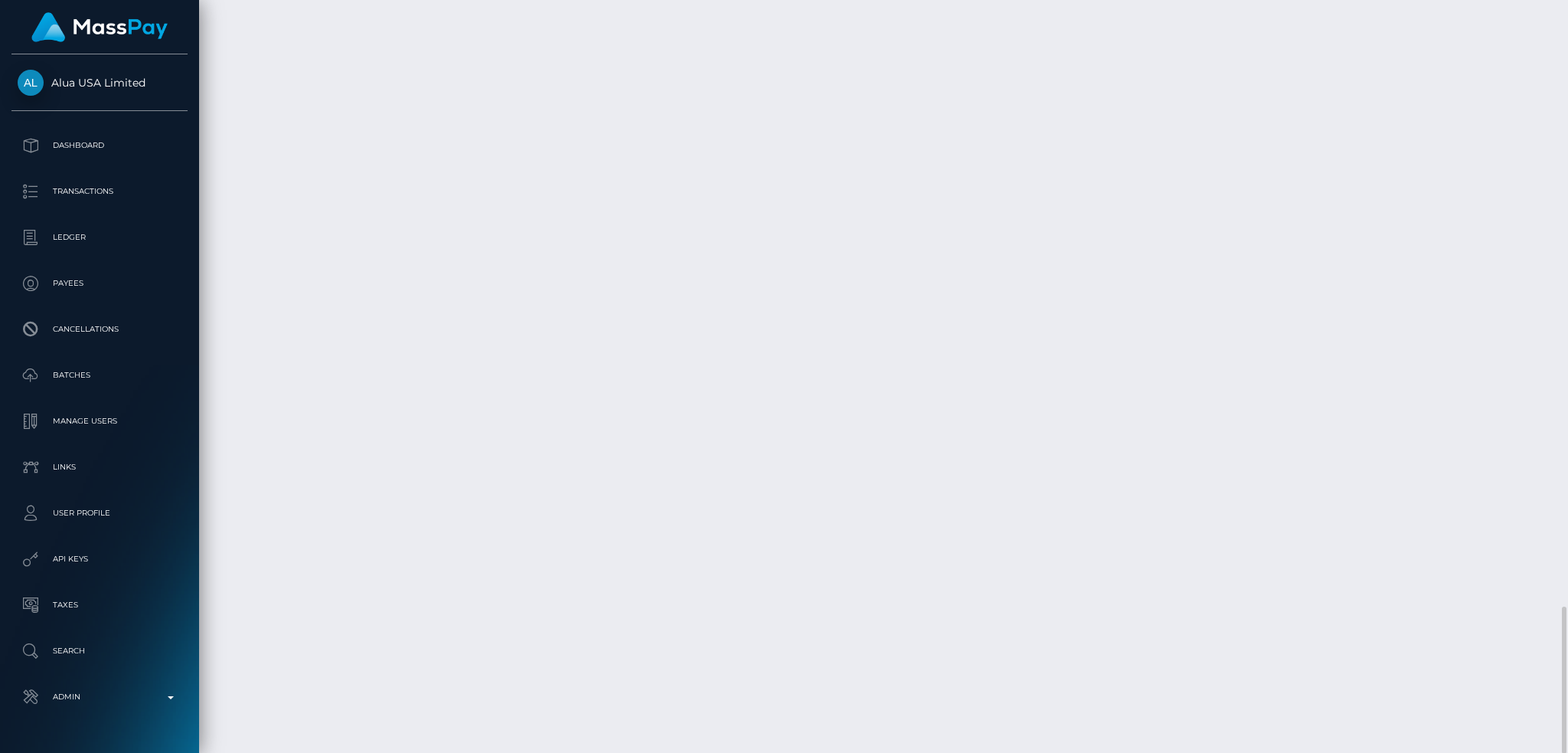
scroll to position [184, 425]
drag, startPoint x: 786, startPoint y: 612, endPoint x: 587, endPoint y: 505, distance: 225.9
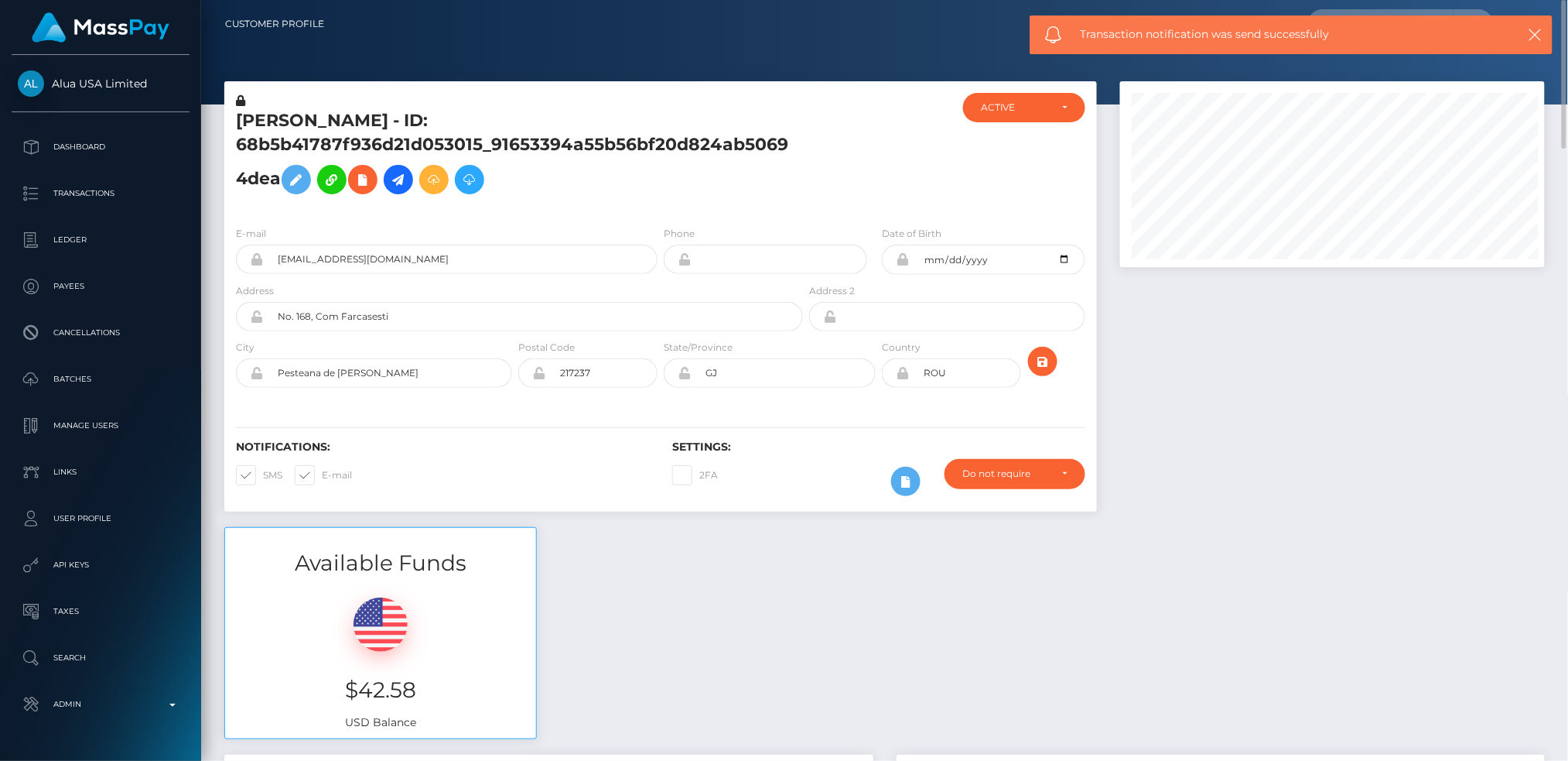
scroll to position [773576, 773072]
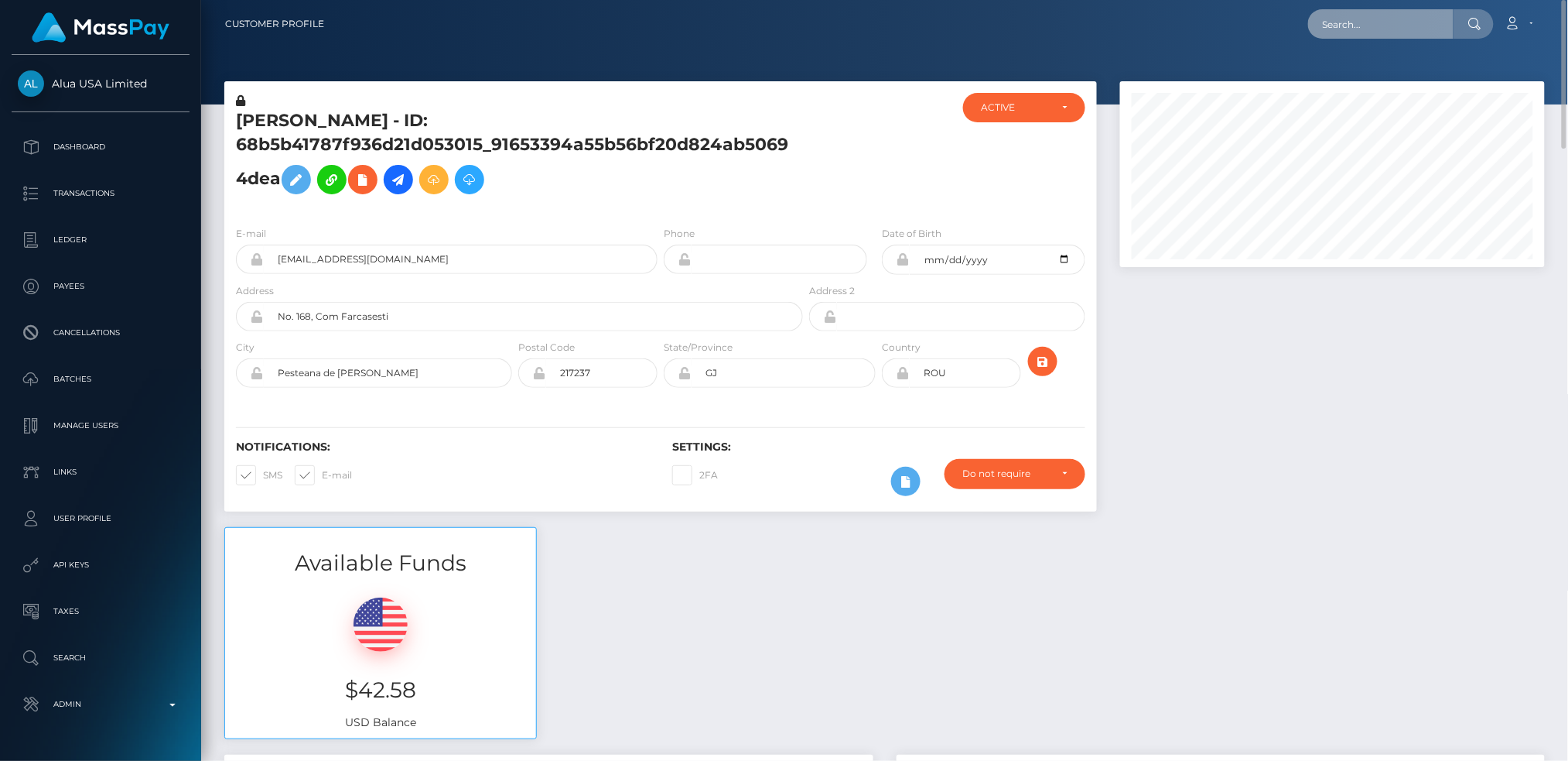
click at [1382, 29] on input "text" at bounding box center [1380, 24] width 145 height 29
paste input "loserfilipina@gmail.com"
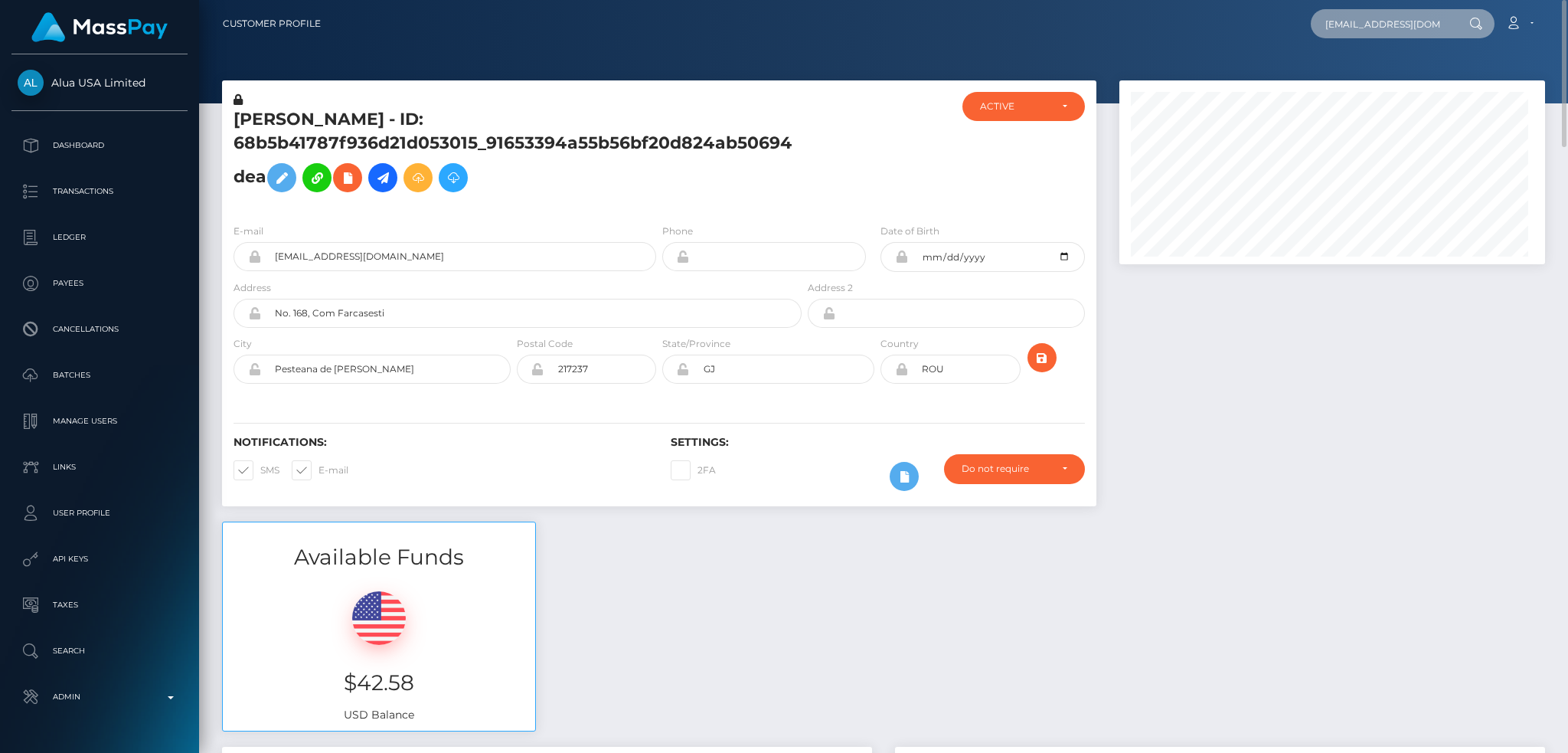
scroll to position [184, 425]
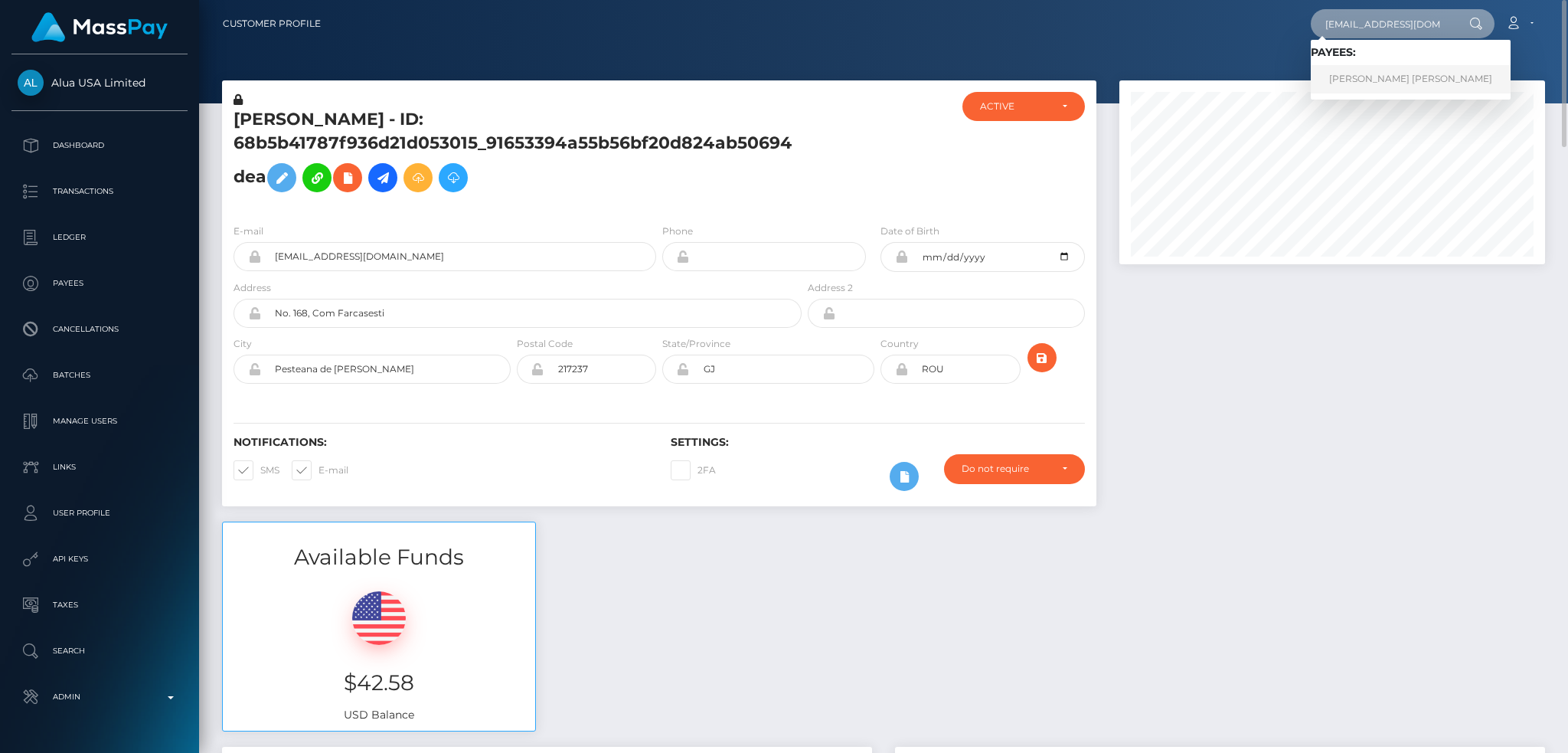
type input "loserfilipina@gmail.com"
click at [1358, 88] on link "KOMAIL YAQOOB Yaqoob" at bounding box center [1410, 79] width 199 height 28
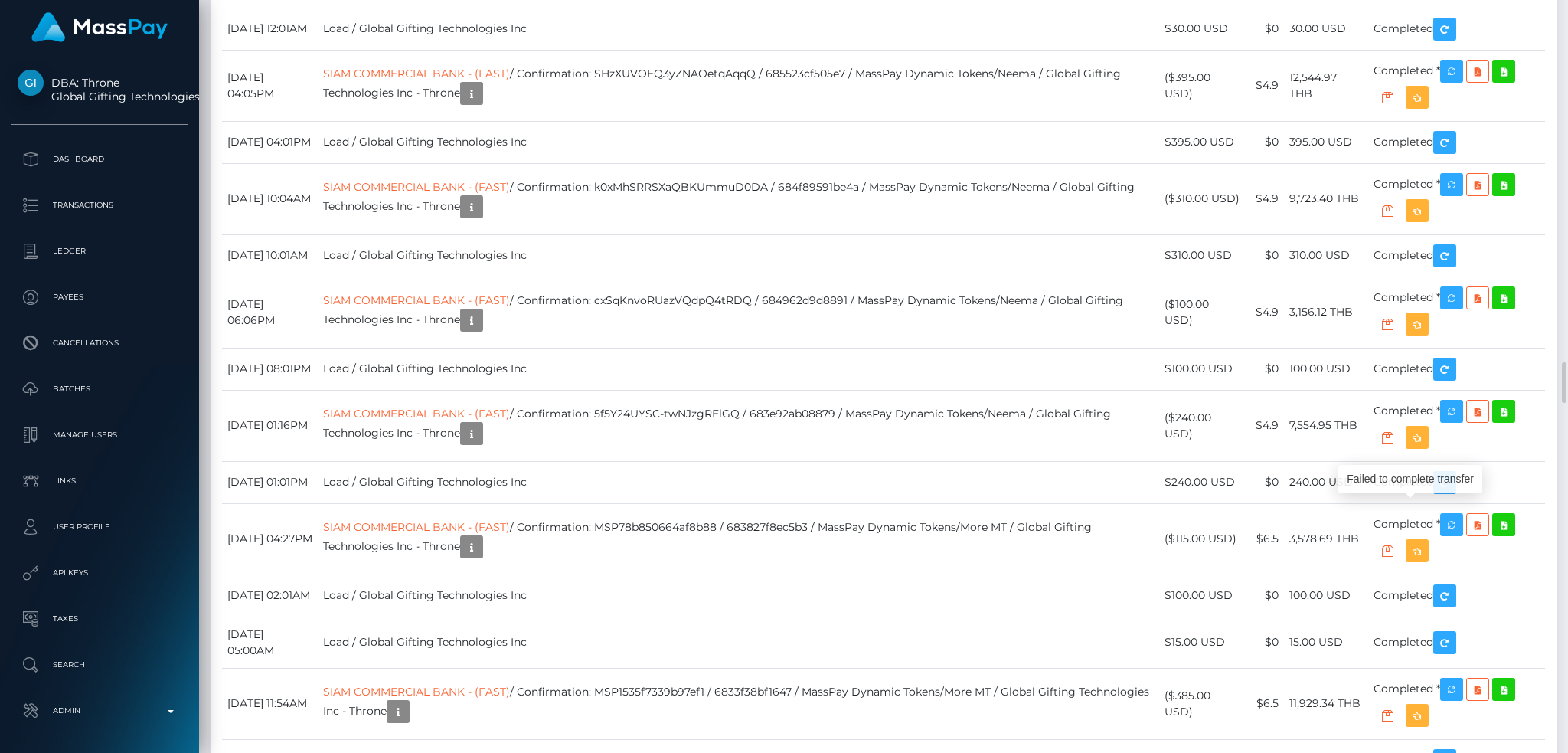
scroll to position [184, 425]
copy tr "SIAM COMMERCIAL BANK PUBLIC COMPANY LTD. / 68b81c7d0df44 / MassPay Dynamic Toke…"
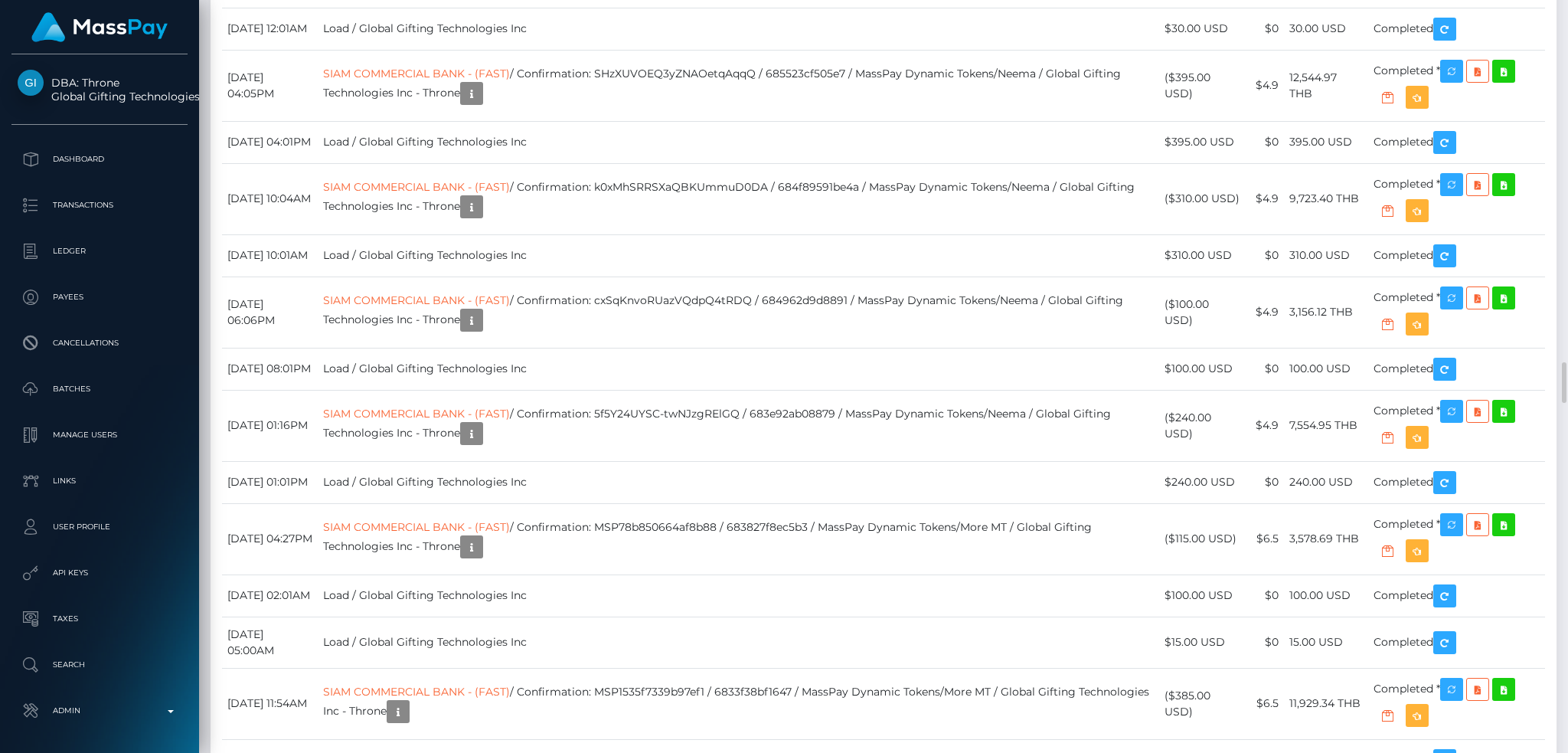
copy tr "SIAM COMMERCIAL BANK PUBLIC COMPANY LTD. / 68b939e797e1a / MassPay Dynamic Toke…"
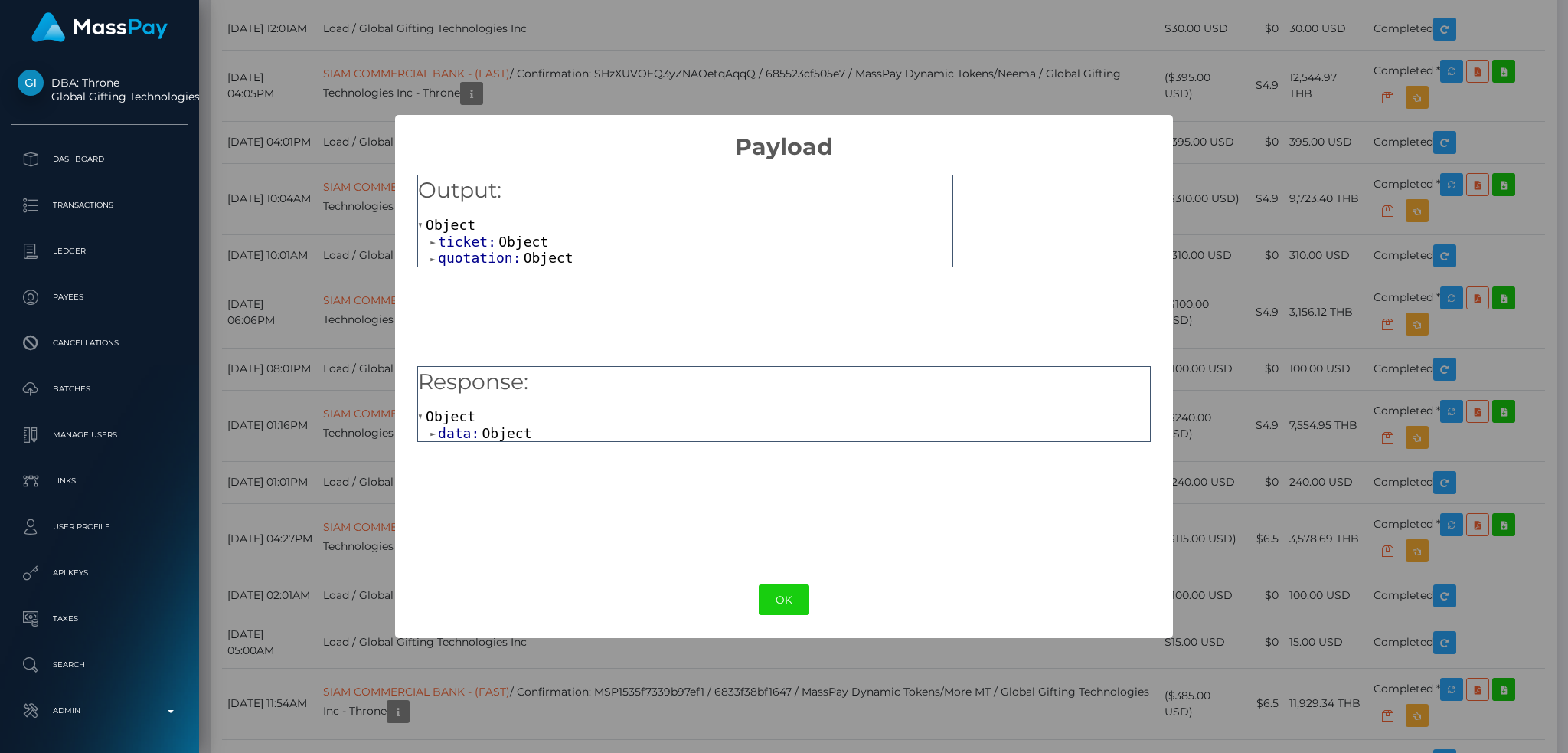
click at [476, 441] on span "data:" at bounding box center [459, 433] width 43 height 16
click at [513, 446] on span "Object" at bounding box center [535, 449] width 50 height 16
click at [765, 591] on button "OK" at bounding box center [784, 600] width 51 height 32
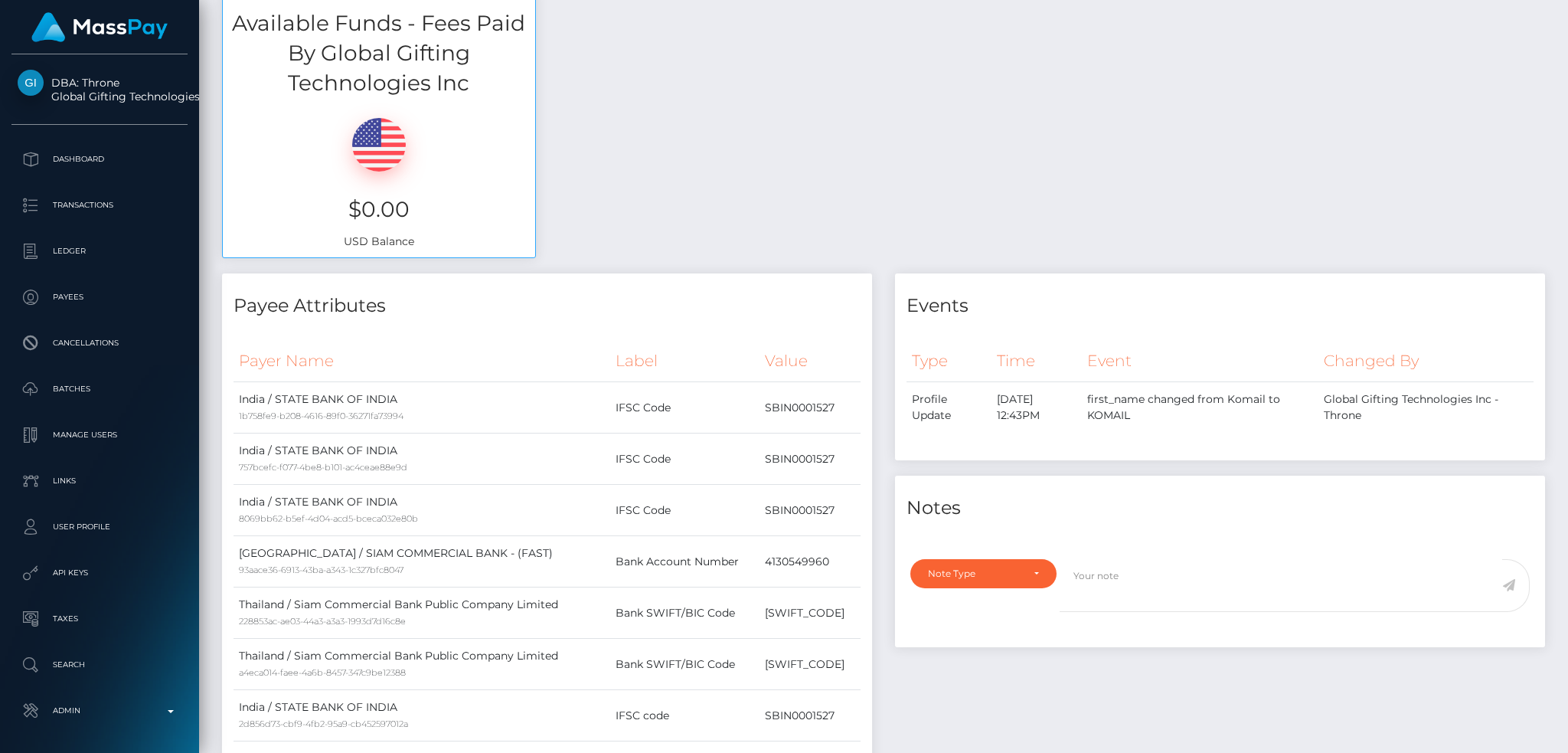
scroll to position [0, 0]
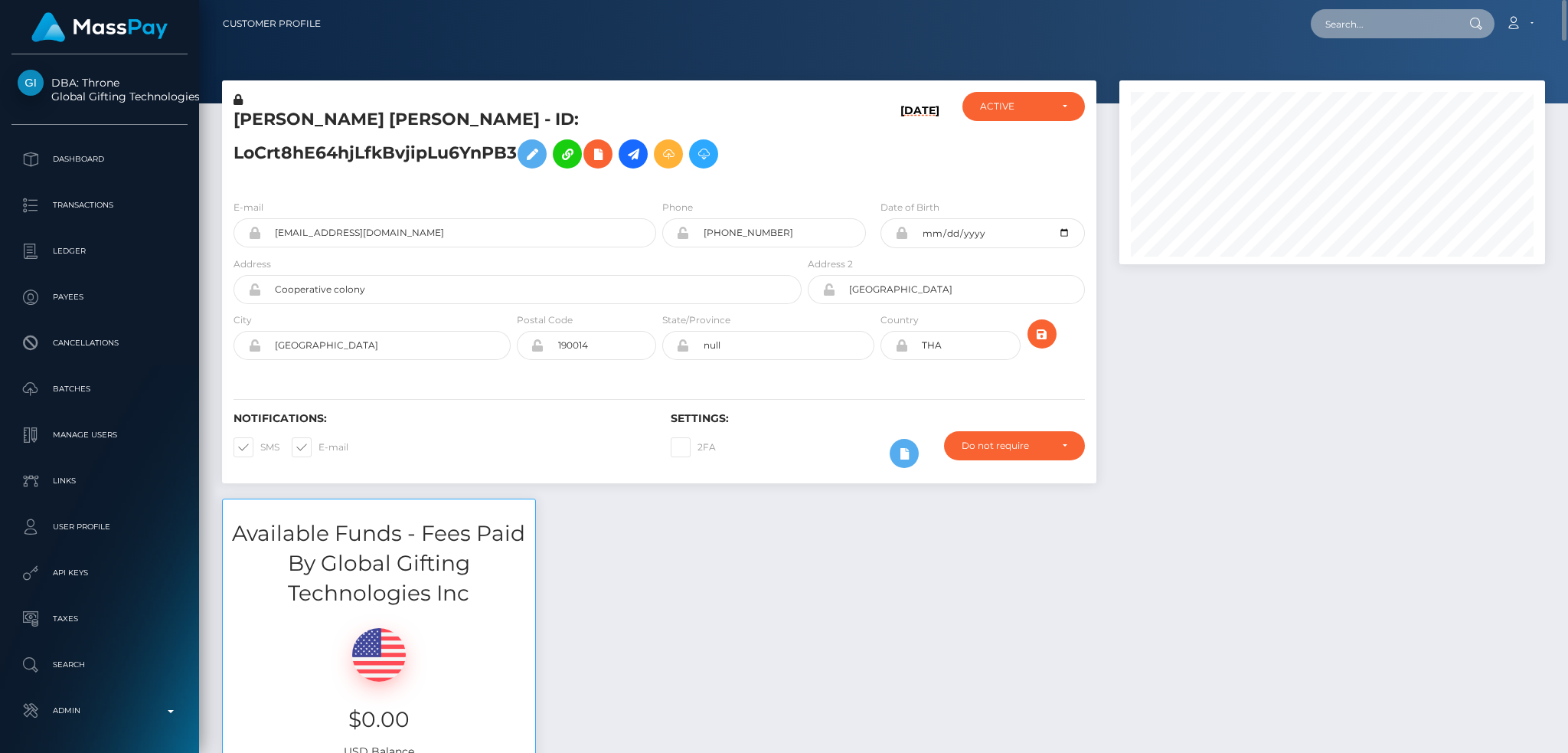
drag, startPoint x: 1335, startPoint y: 23, endPoint x: 1296, endPoint y: 30, distance: 39.6
click at [1336, 23] on input "text" at bounding box center [1382, 23] width 144 height 29
paste input "cd5faf91-6d07-4981-bda4-dfa1282a25fd"
type input "cd5faf91-6d07-4981-bda4-dfa1282a25fd"
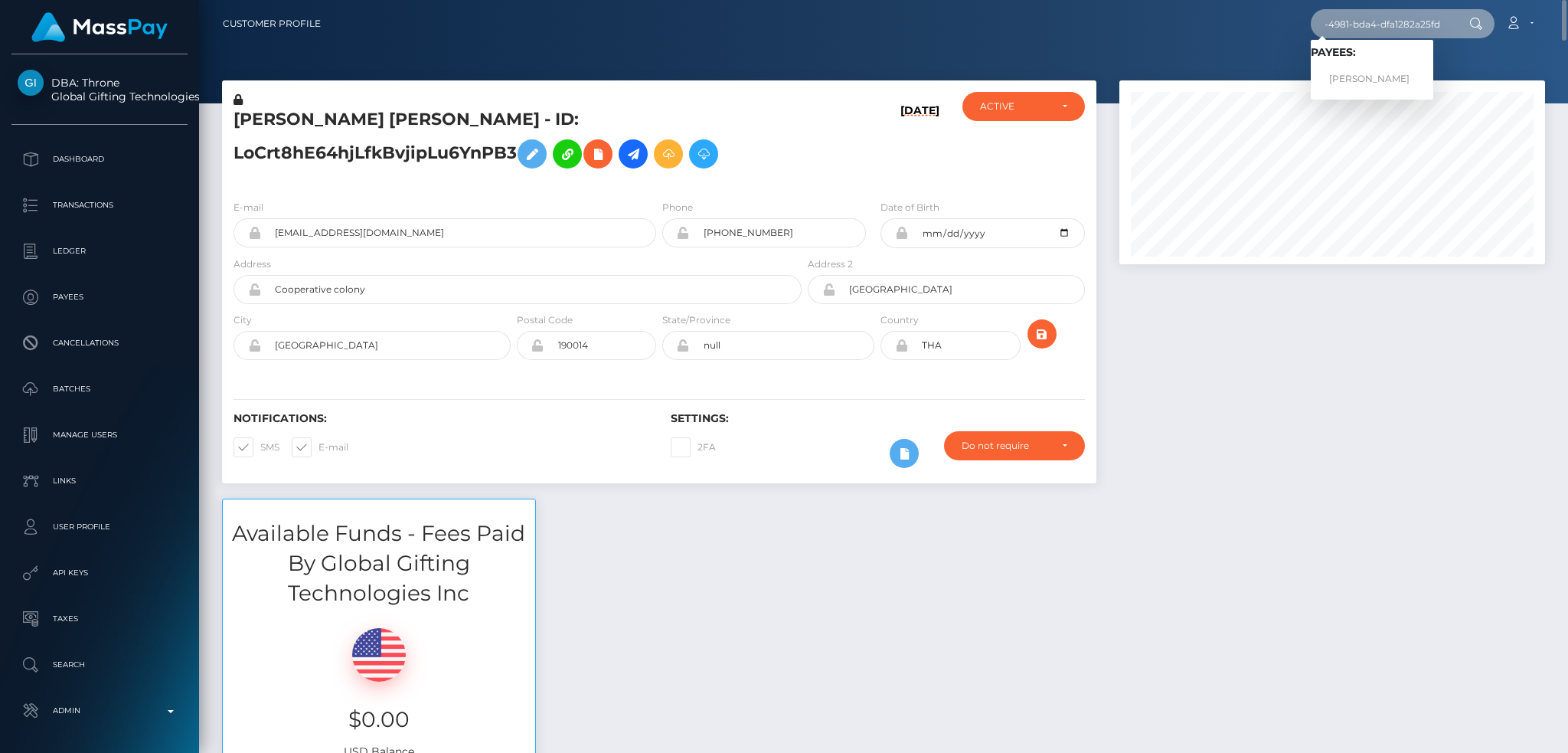
scroll to position [0, 0]
click at [1362, 71] on link "Andrii Zaremba" at bounding box center [1372, 79] width 123 height 28
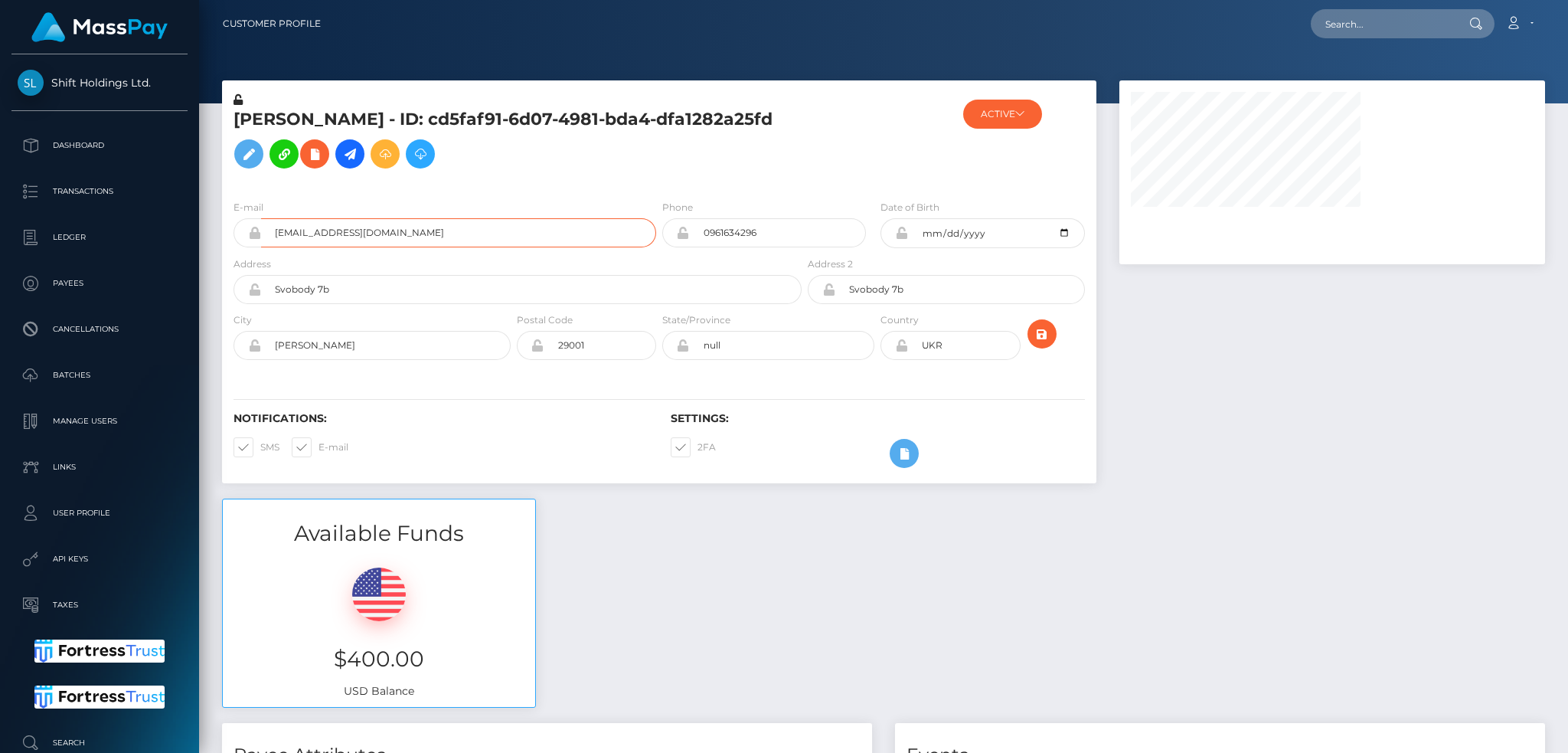
click at [478, 247] on input "[EMAIL_ADDRESS][DOMAIN_NAME]" at bounding box center [459, 233] width 395 height 29
click at [340, 163] on icon at bounding box center [349, 153] width 18 height 19
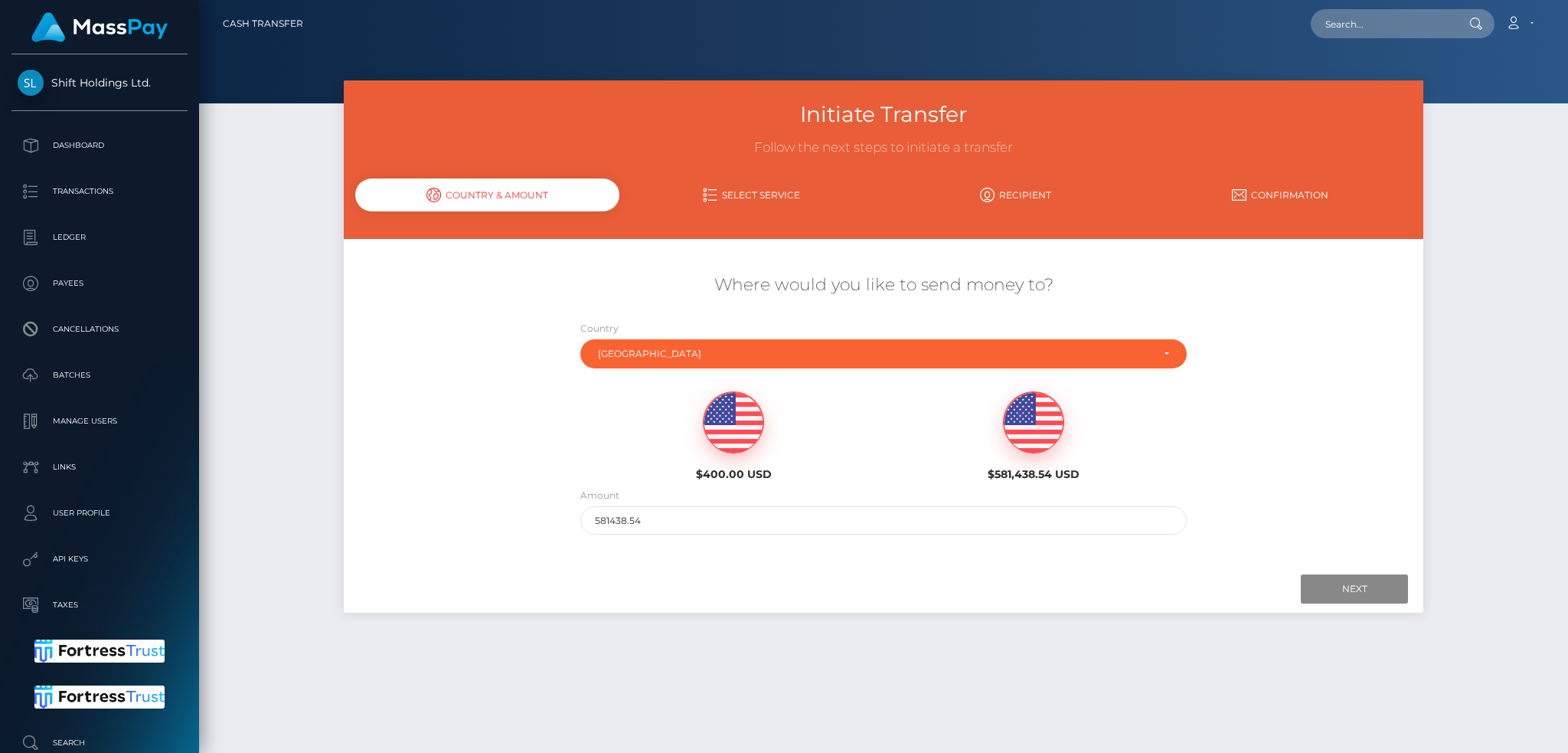
click at [739, 424] on img at bounding box center [733, 423] width 60 height 61
type input "400"
click at [1331, 588] on input "Next" at bounding box center [1354, 589] width 107 height 29
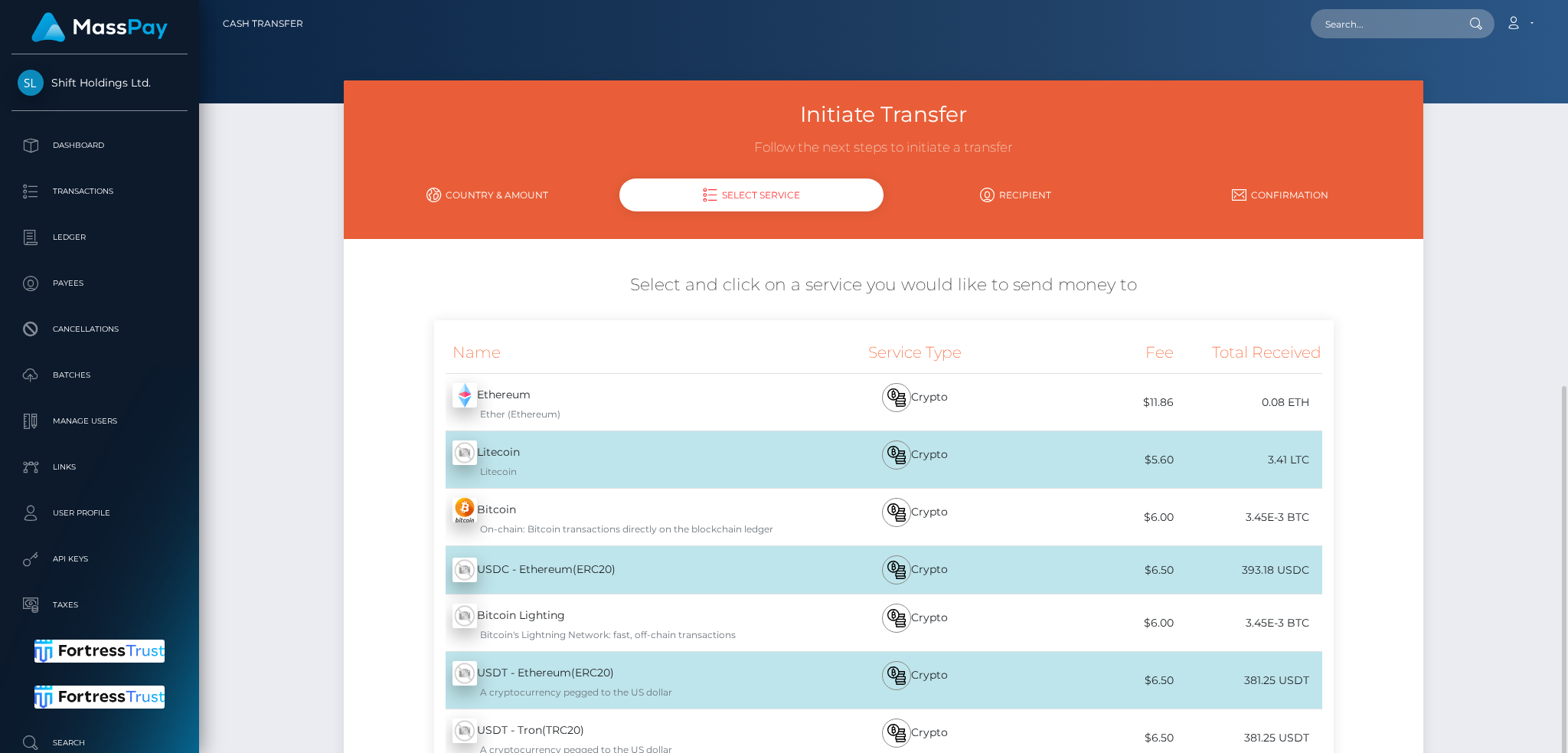
scroll to position [218, 0]
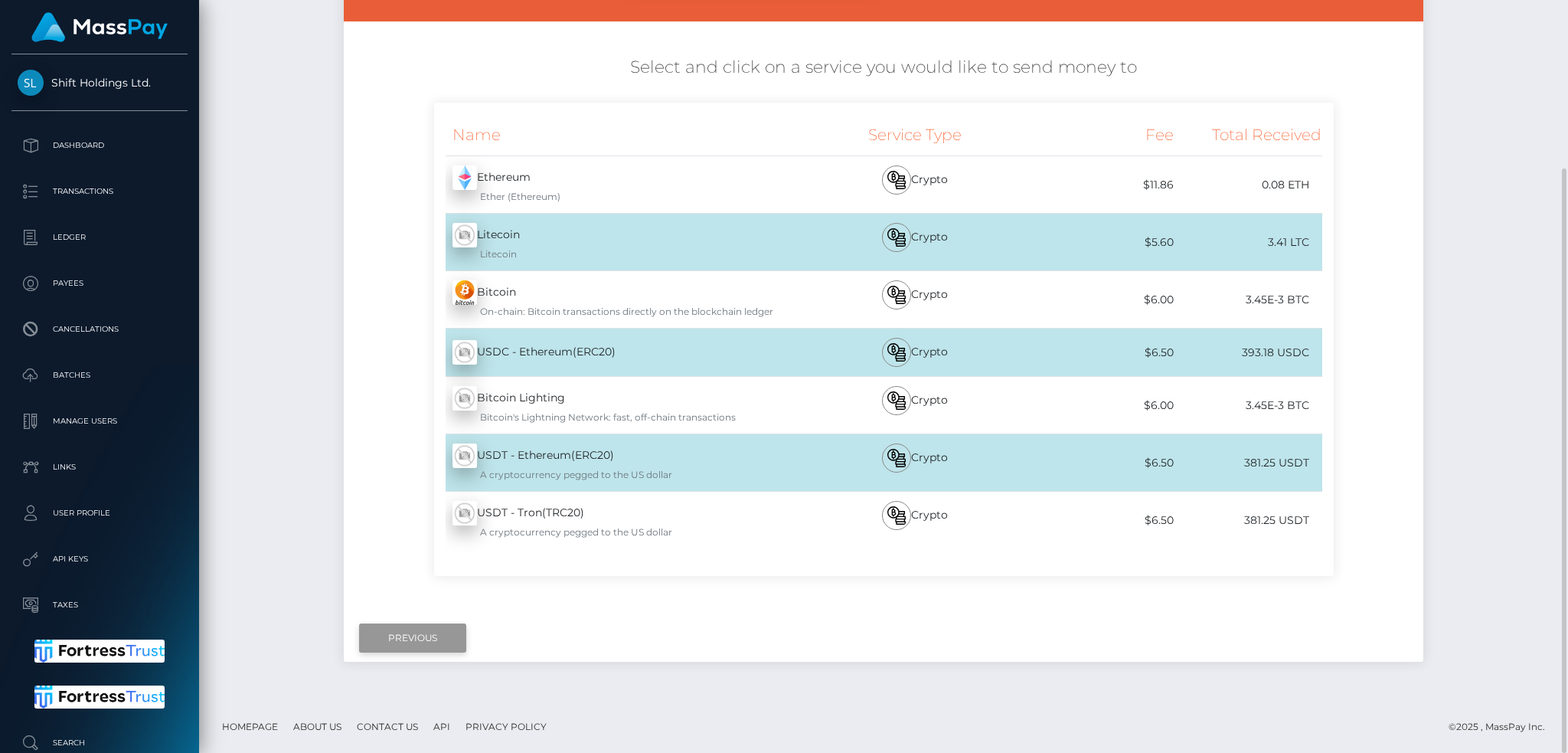
click at [407, 634] on input "Previous" at bounding box center [413, 637] width 107 height 29
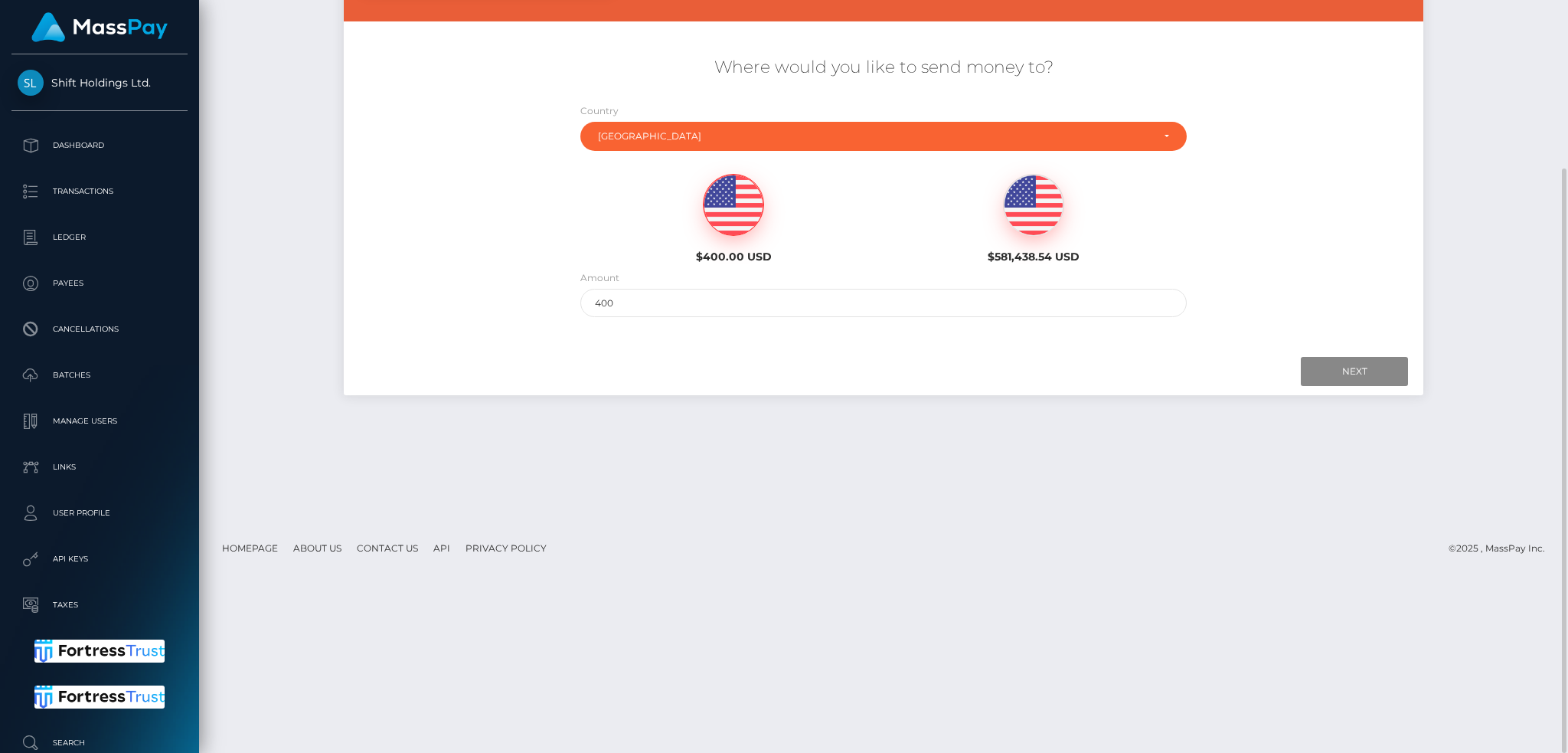
scroll to position [0, 0]
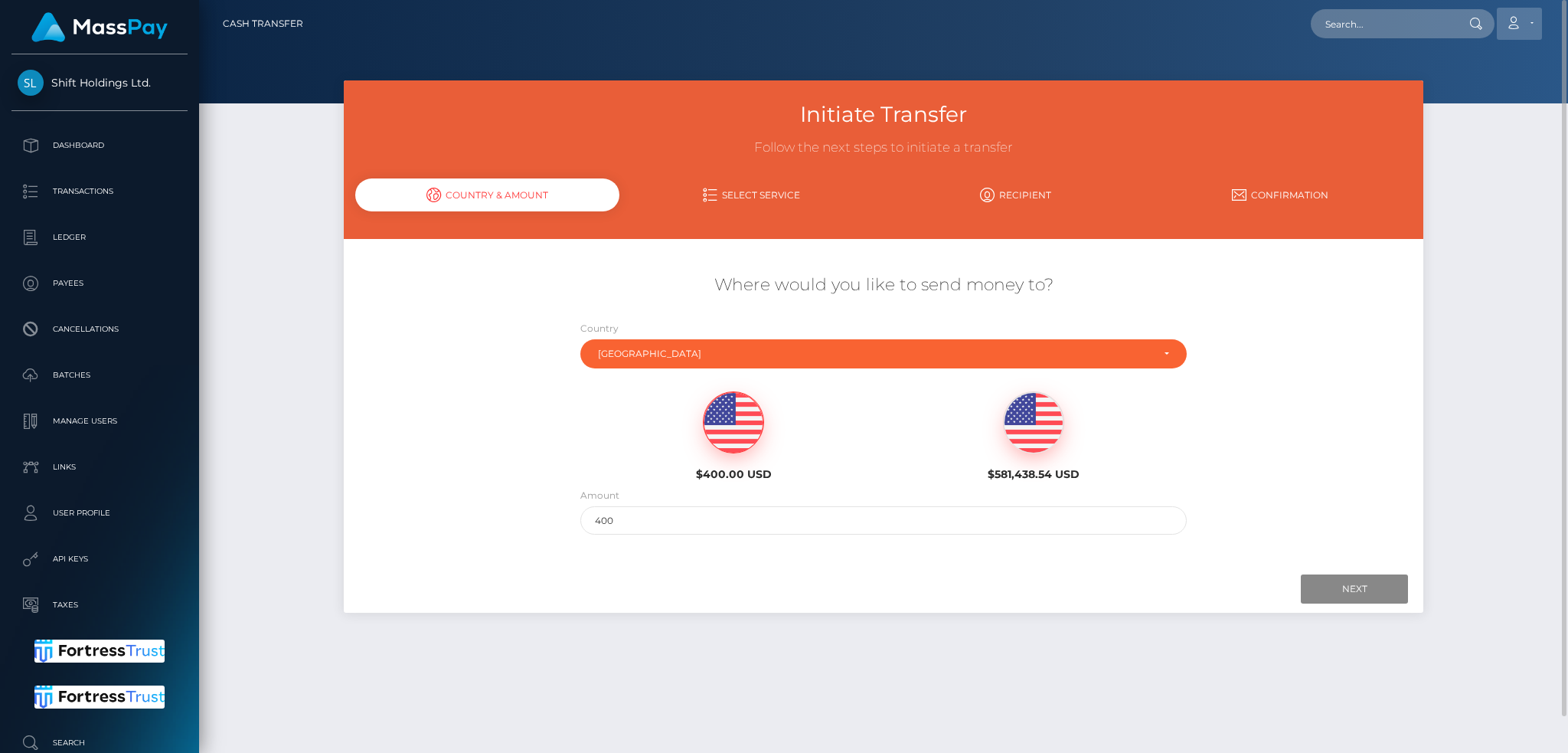
click at [1532, 17] on link "Account" at bounding box center [1519, 23] width 45 height 33
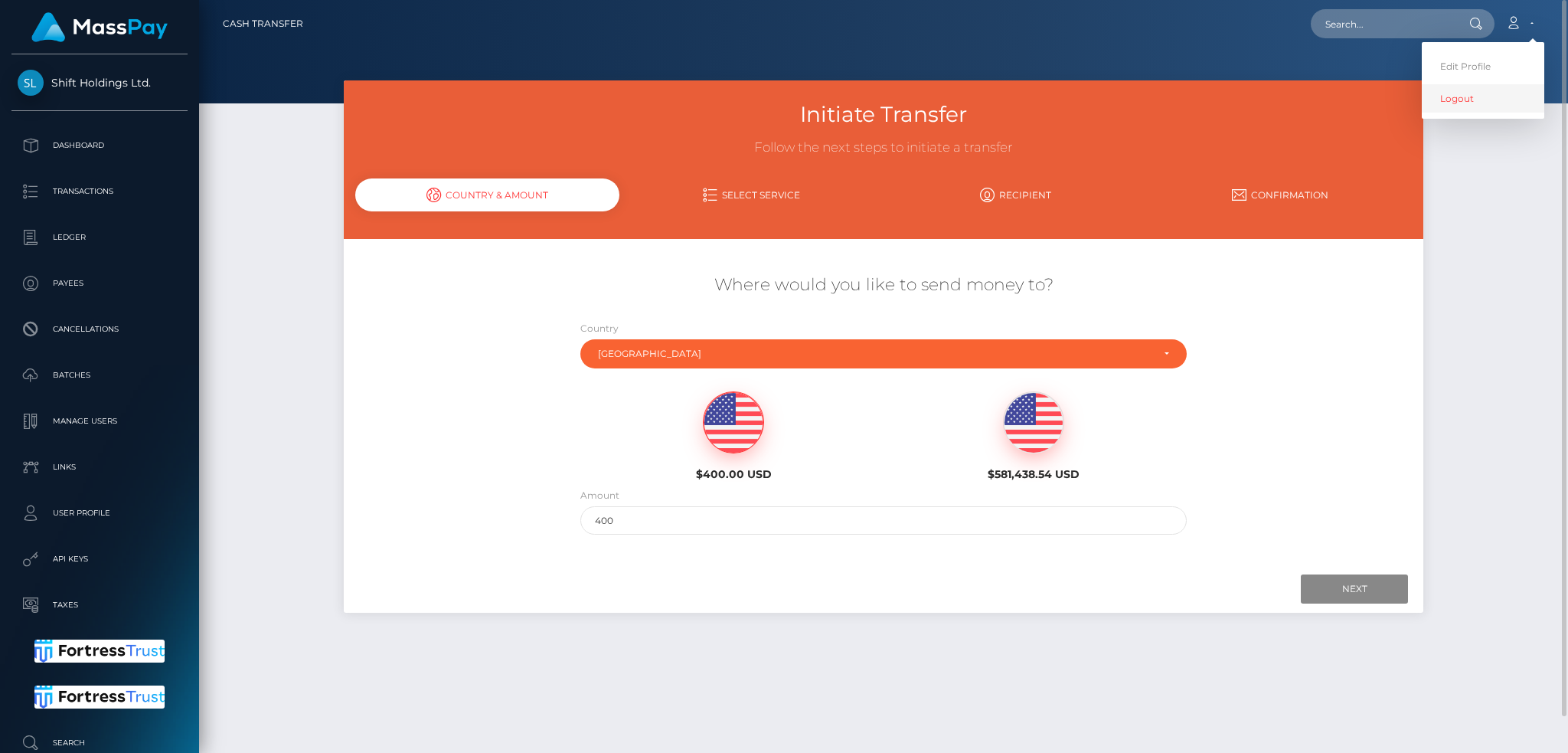
click at [1492, 88] on link "Logout" at bounding box center [1483, 98] width 123 height 28
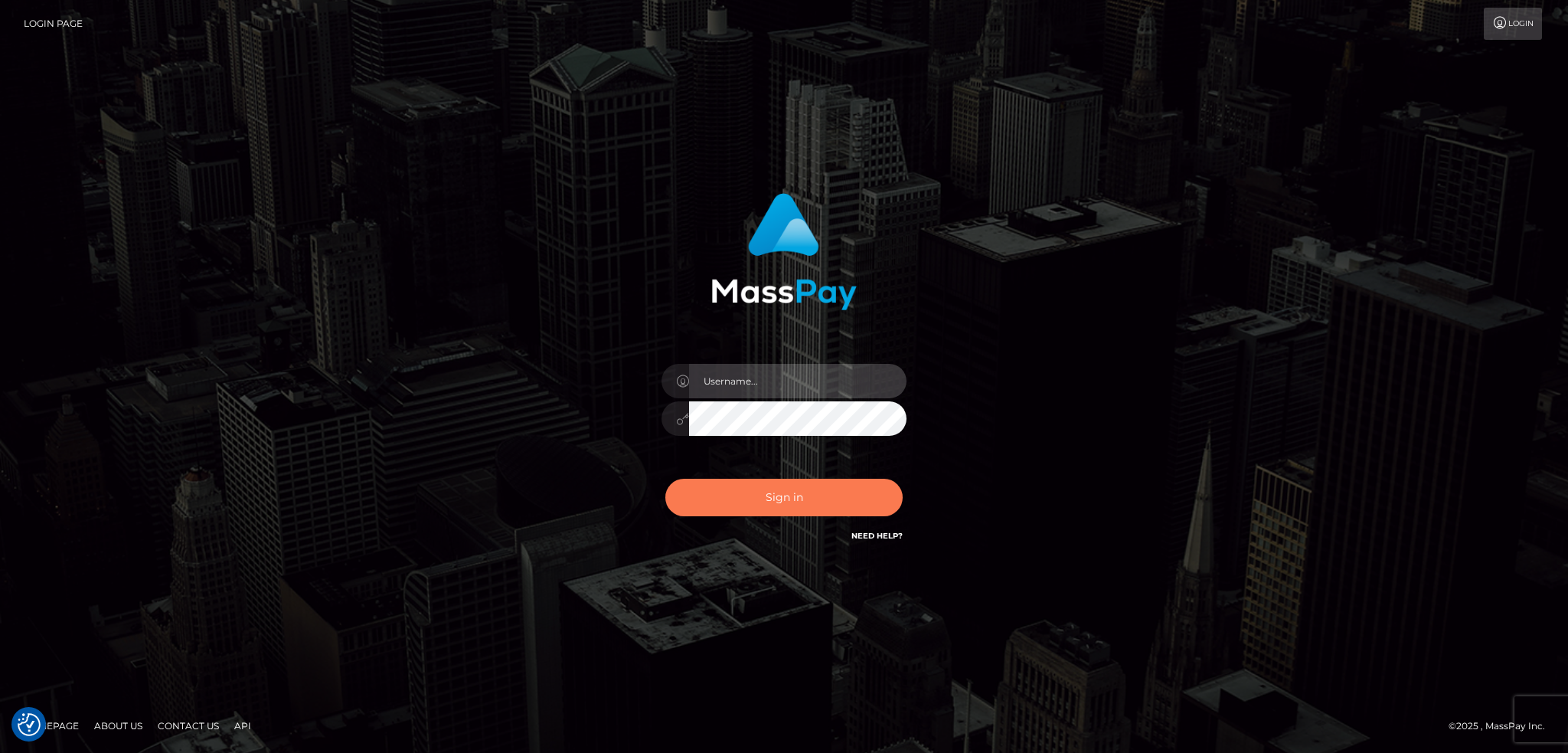
type input "alexstef"
click at [780, 509] on button "Sign in" at bounding box center [784, 497] width 237 height 38
type input "alexstef"
click at [749, 492] on button "Sign in" at bounding box center [784, 497] width 237 height 38
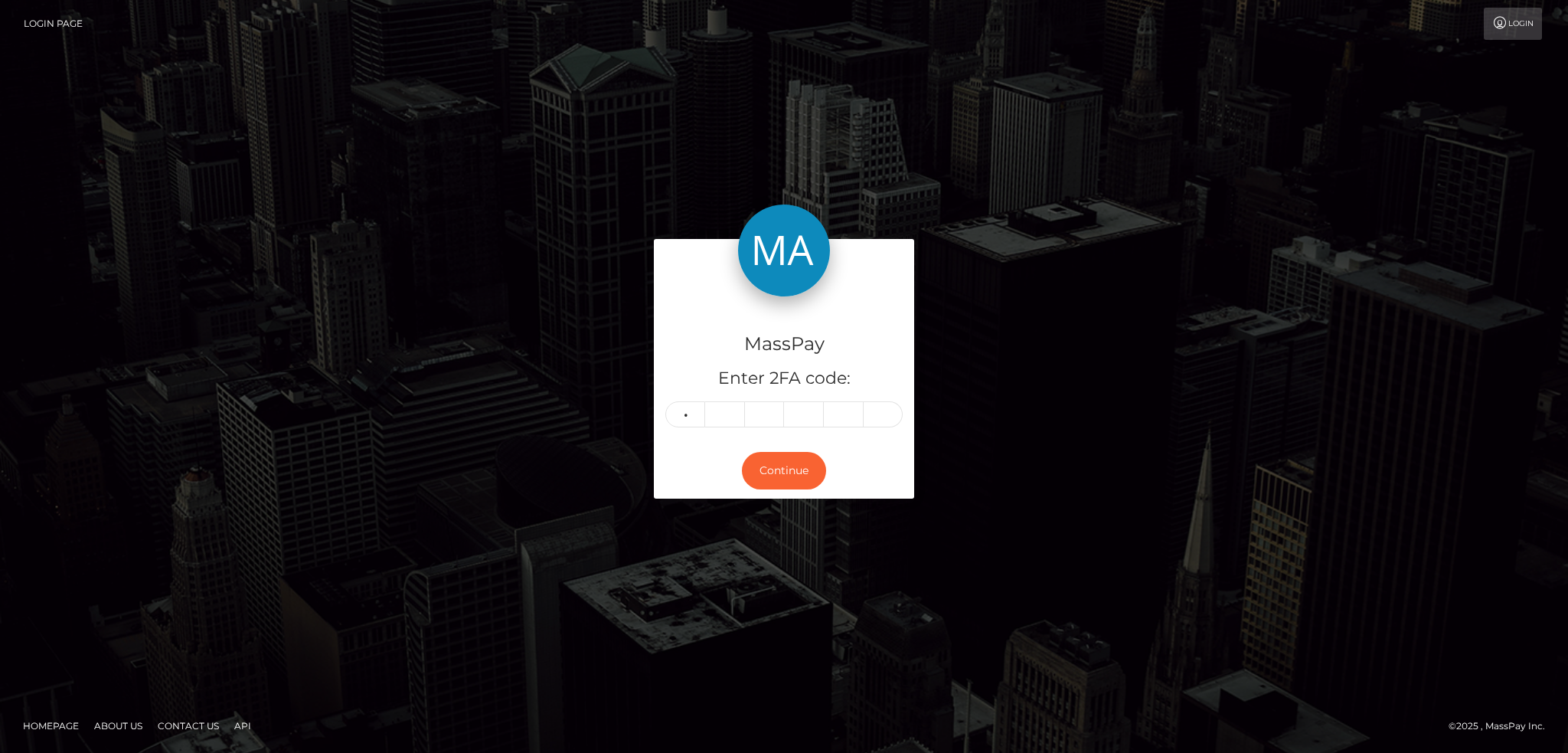
type input "2"
type input "6"
type input "1"
type input "9"
type input "2"
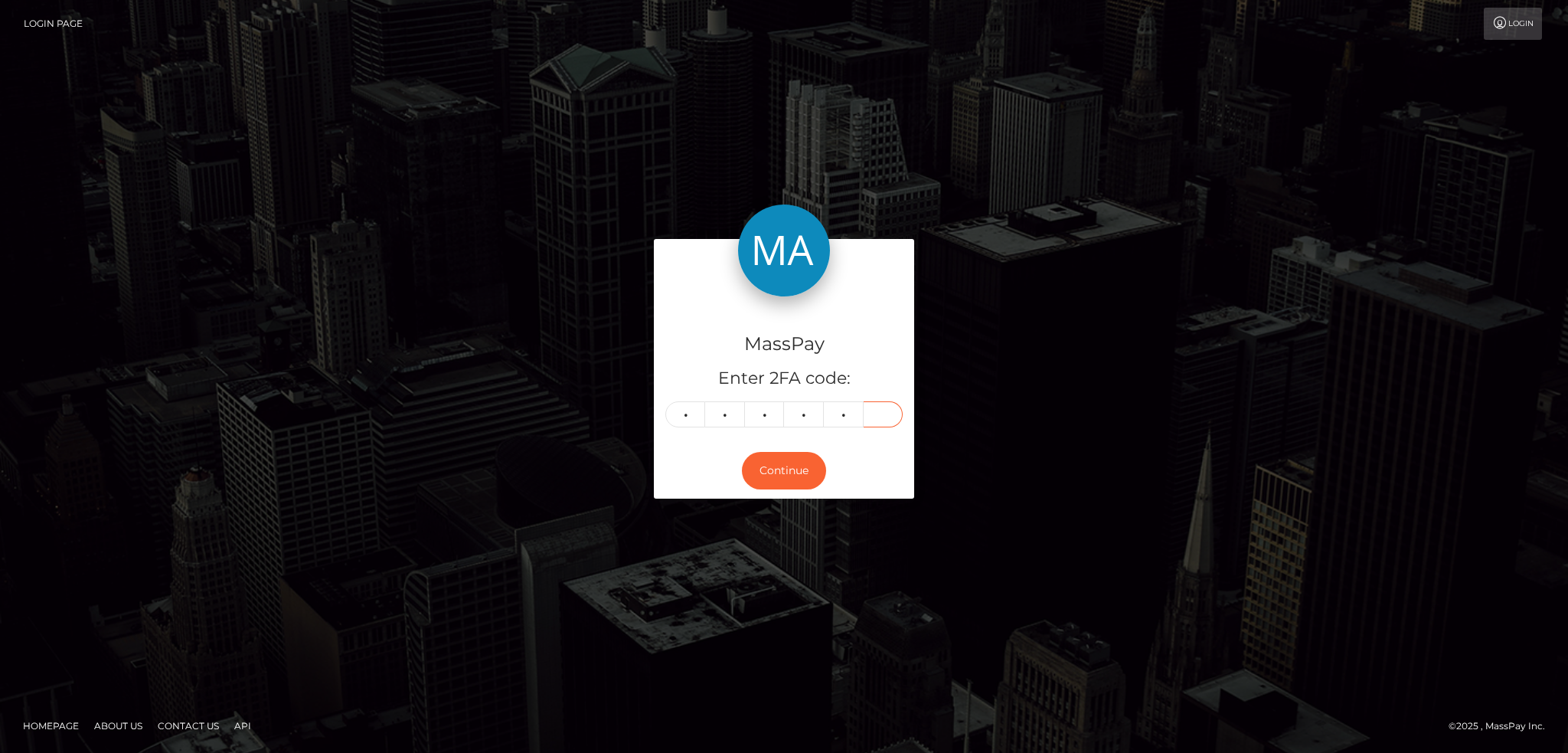
type input "6"
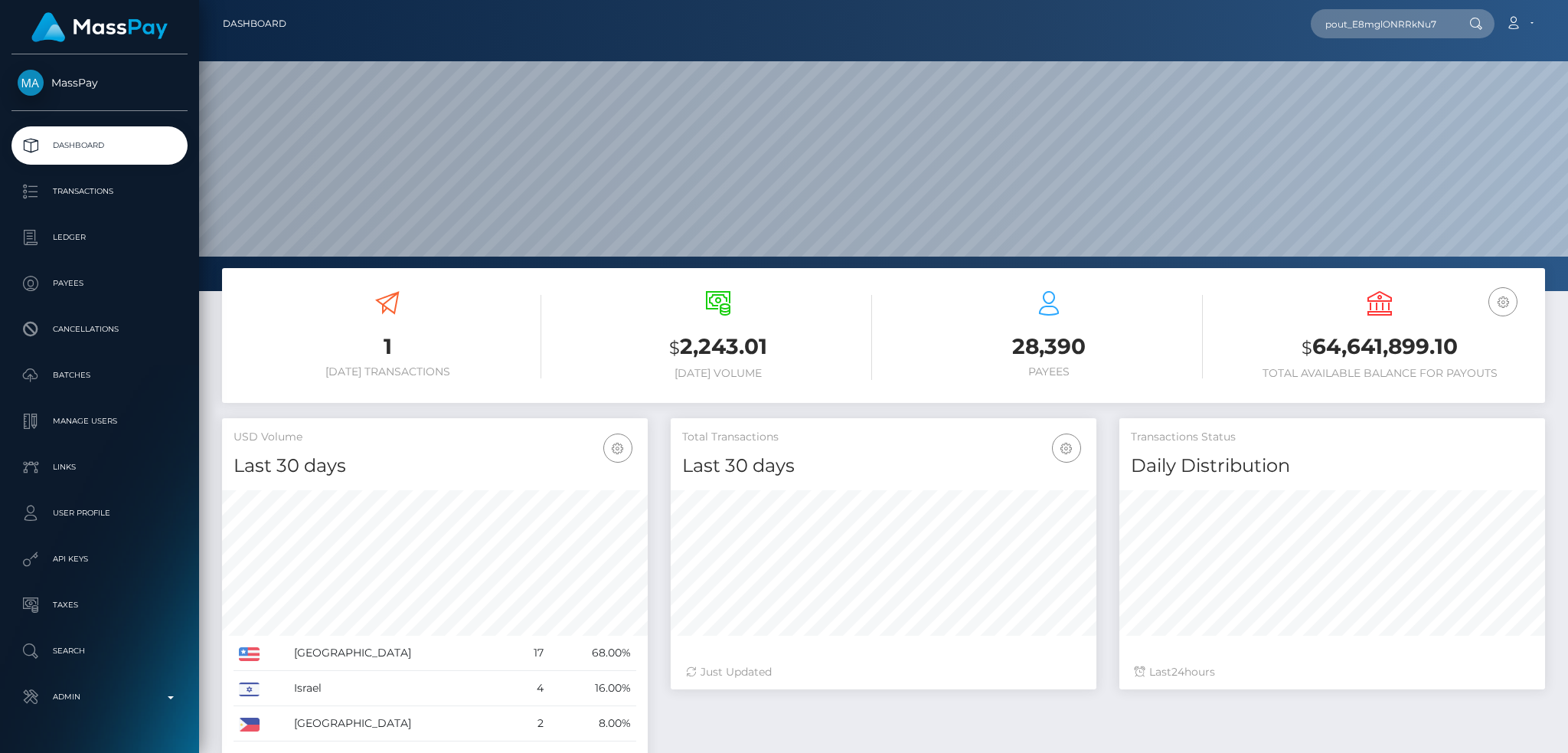
scroll to position [272, 425]
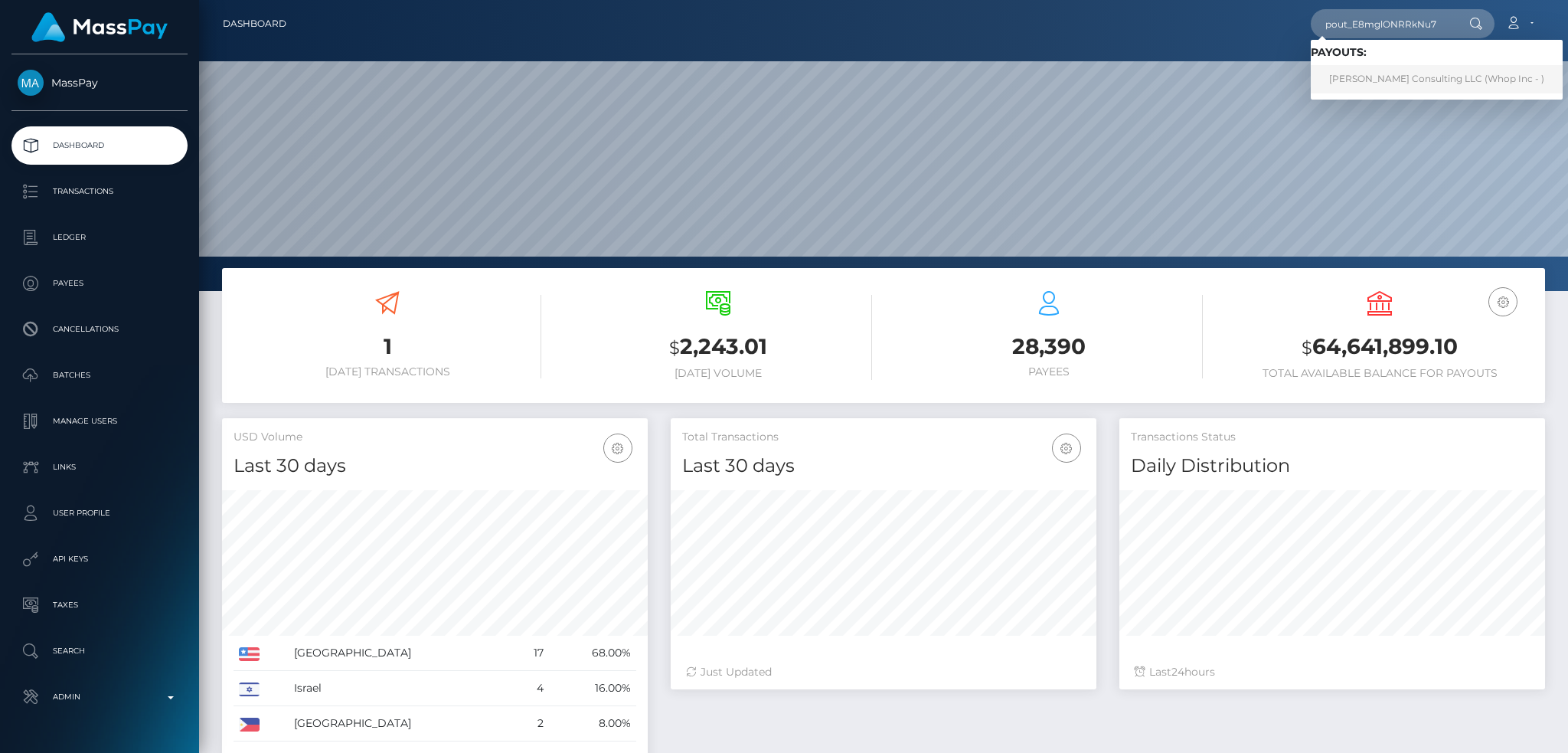
type input "pout_E8mglONRRkNu7"
click at [1381, 73] on link "[PERSON_NAME] Consulting LLC (Whop Inc - )" at bounding box center [1436, 79] width 252 height 28
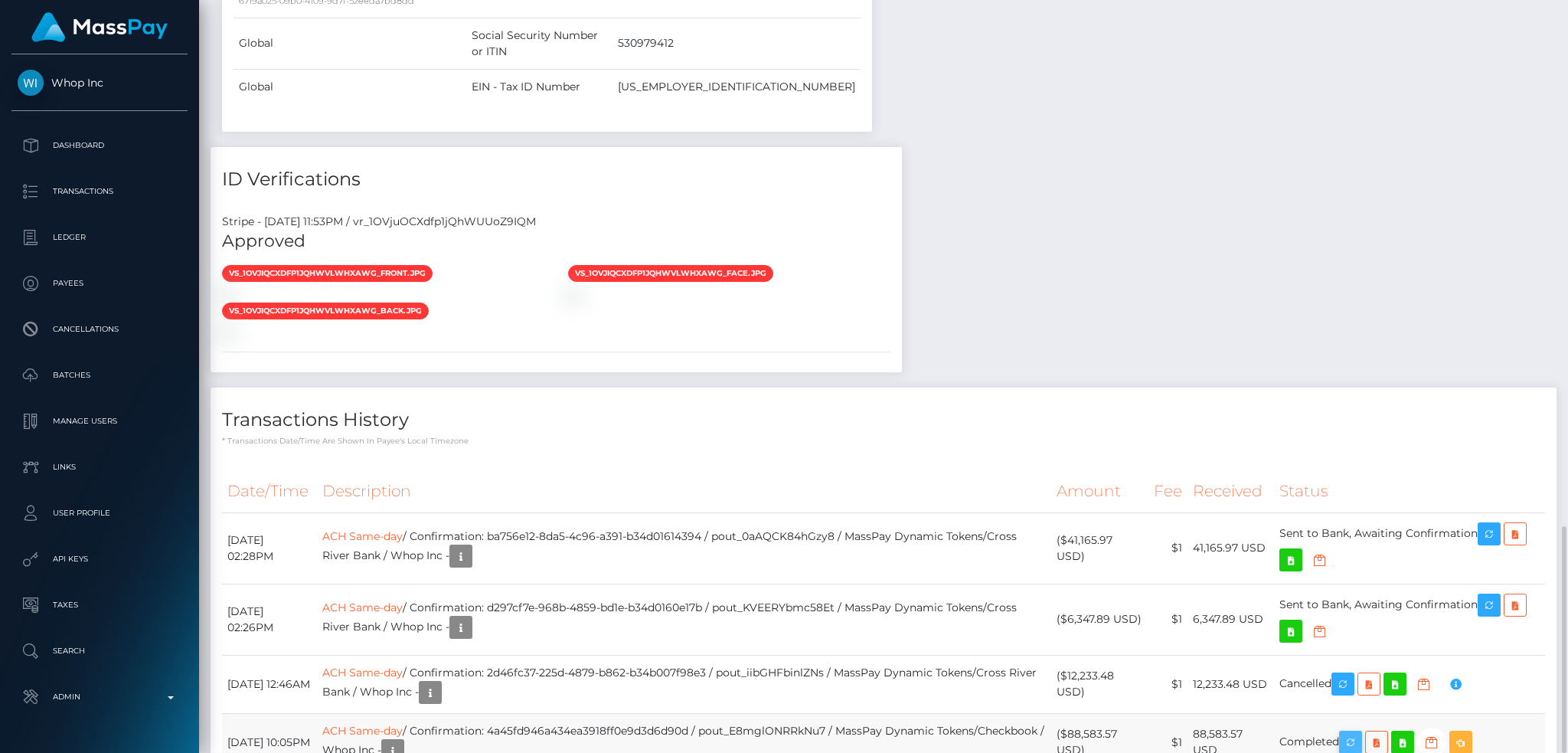
scroll to position [184, 425]
click at [1359, 733] on icon "button" at bounding box center [1350, 742] width 18 height 19
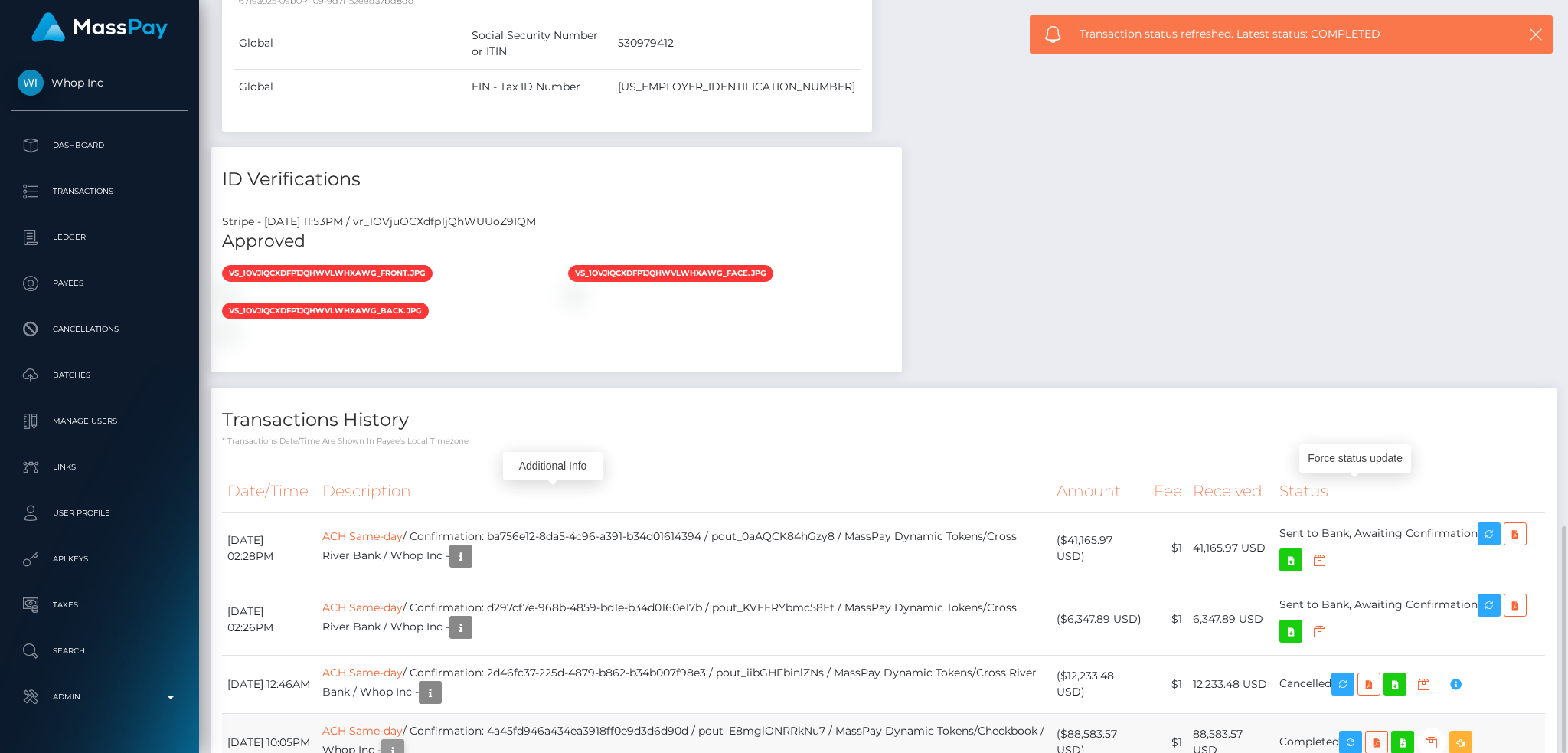
click at [402, 741] on icon "button" at bounding box center [393, 750] width 18 height 19
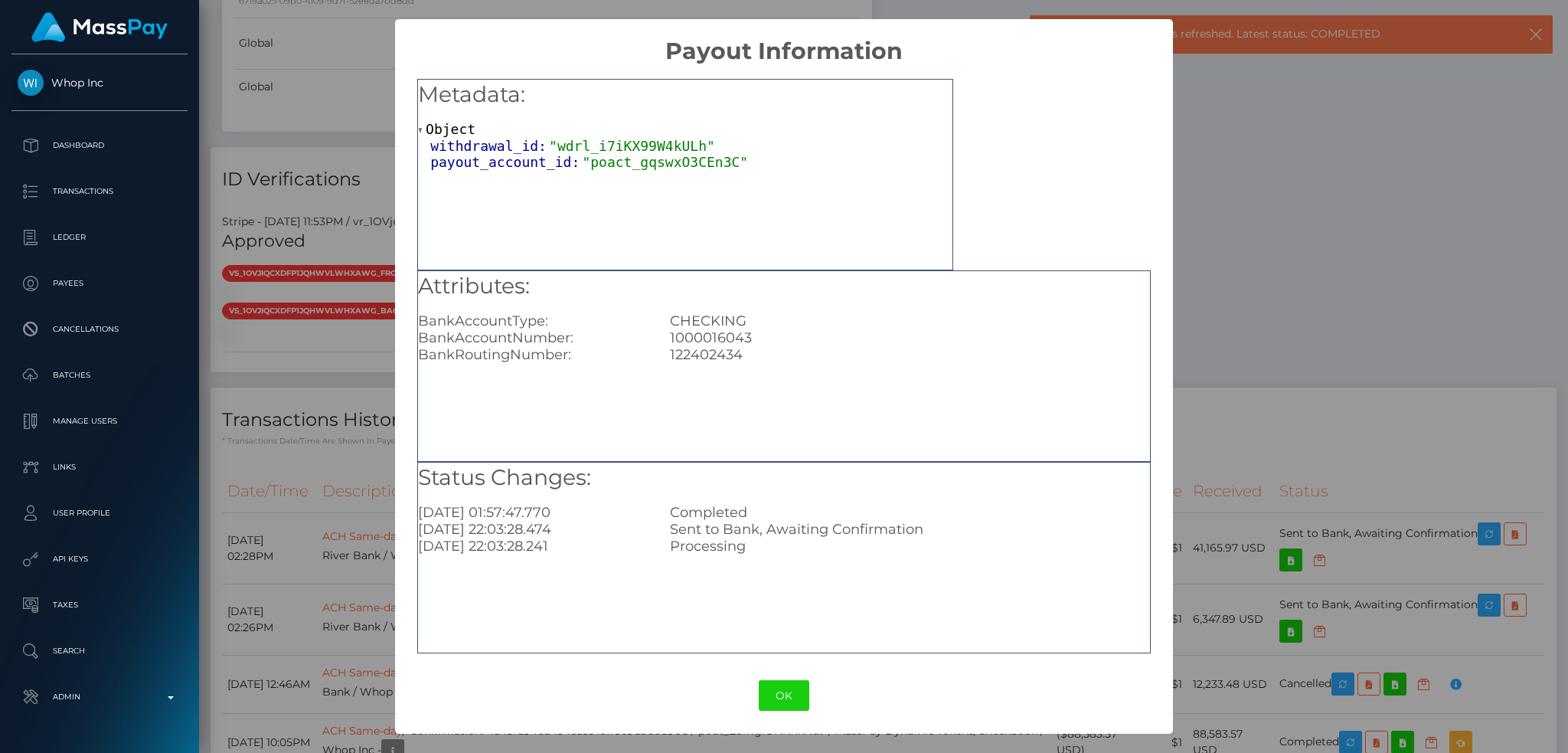
click at [718, 339] on div "1000016043" at bounding box center [909, 338] width 503 height 17
drag, startPoint x: 749, startPoint y: 355, endPoint x: 672, endPoint y: 339, distance: 78.6
click at [672, 339] on div "Attributes: BankAccountType: CHECKING BankAccountNumber: 1000016043 BankRouting…" at bounding box center [784, 317] width 732 height 93
copy div "1000016043 BankRoutingNumber: 122402434"
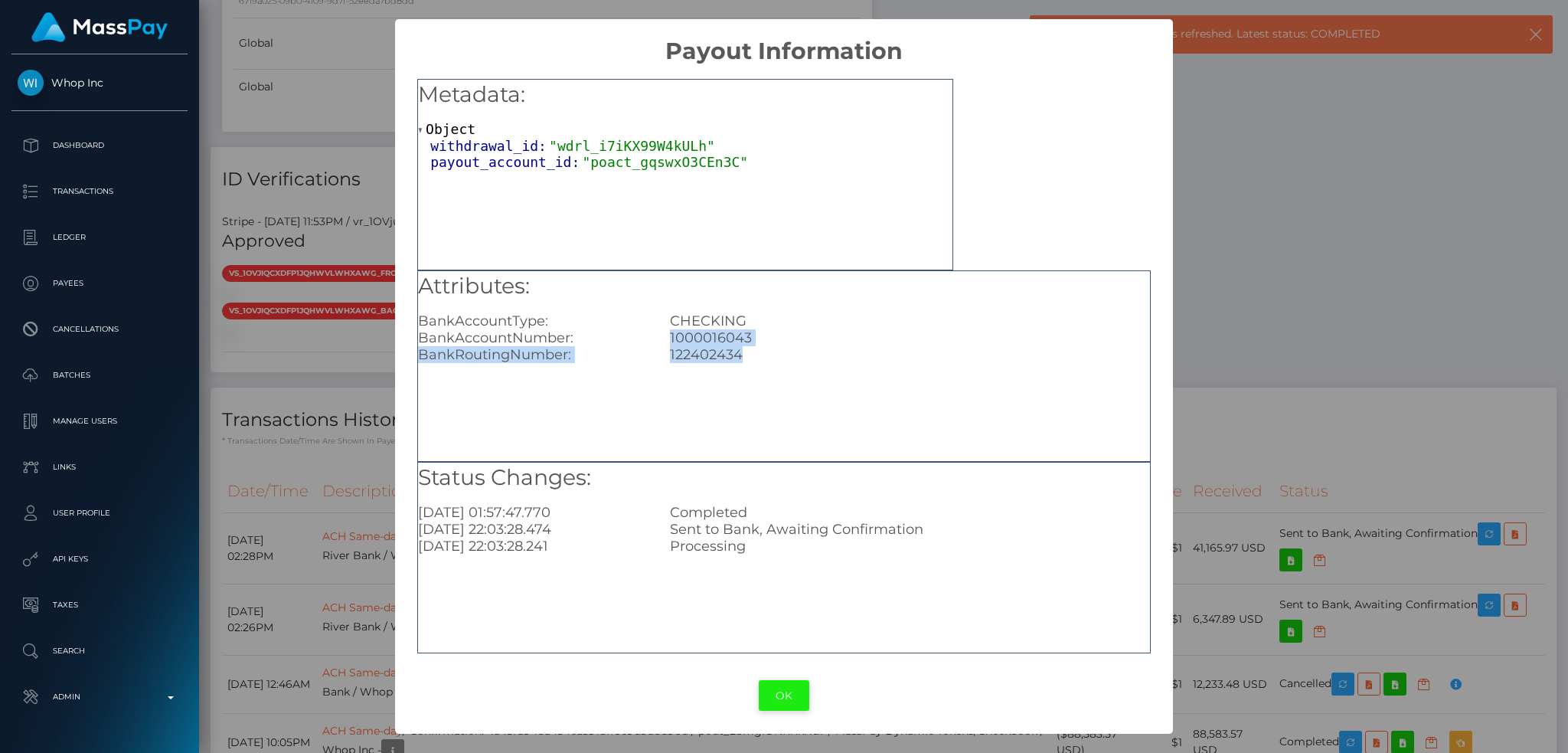
click at [788, 693] on button "OK" at bounding box center [784, 695] width 51 height 32
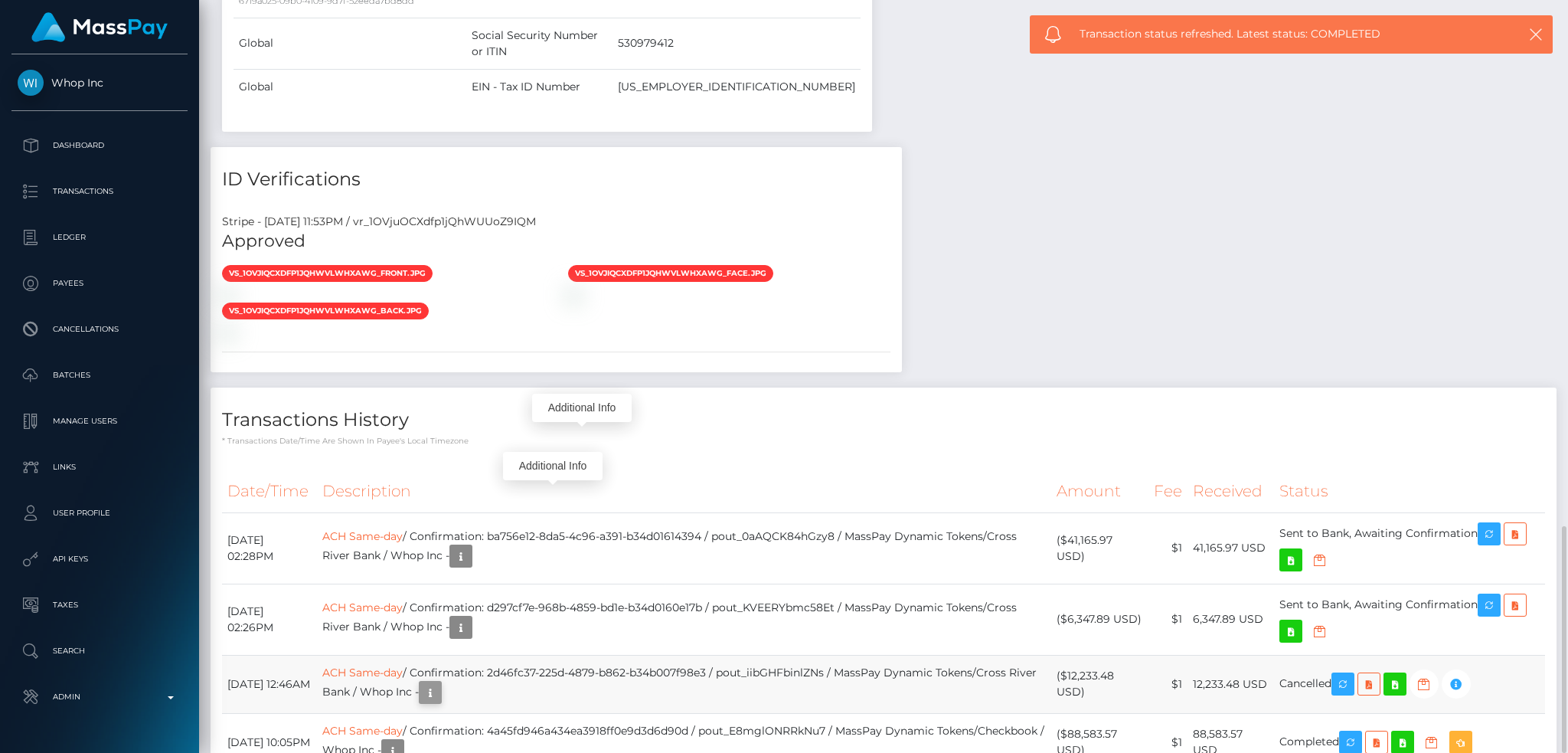
click at [440, 683] on icon "button" at bounding box center [430, 692] width 18 height 19
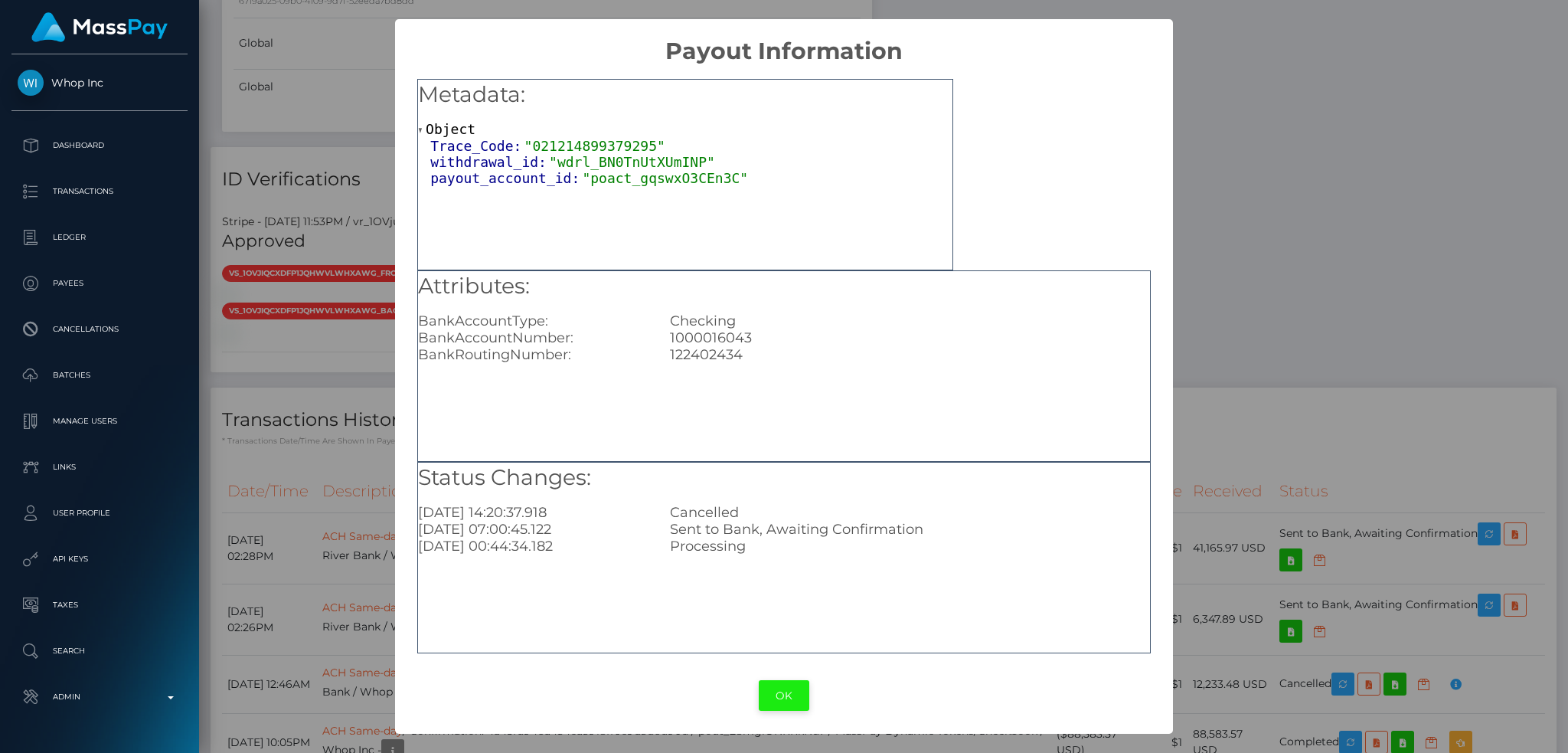
click at [782, 698] on button "OK" at bounding box center [784, 695] width 51 height 32
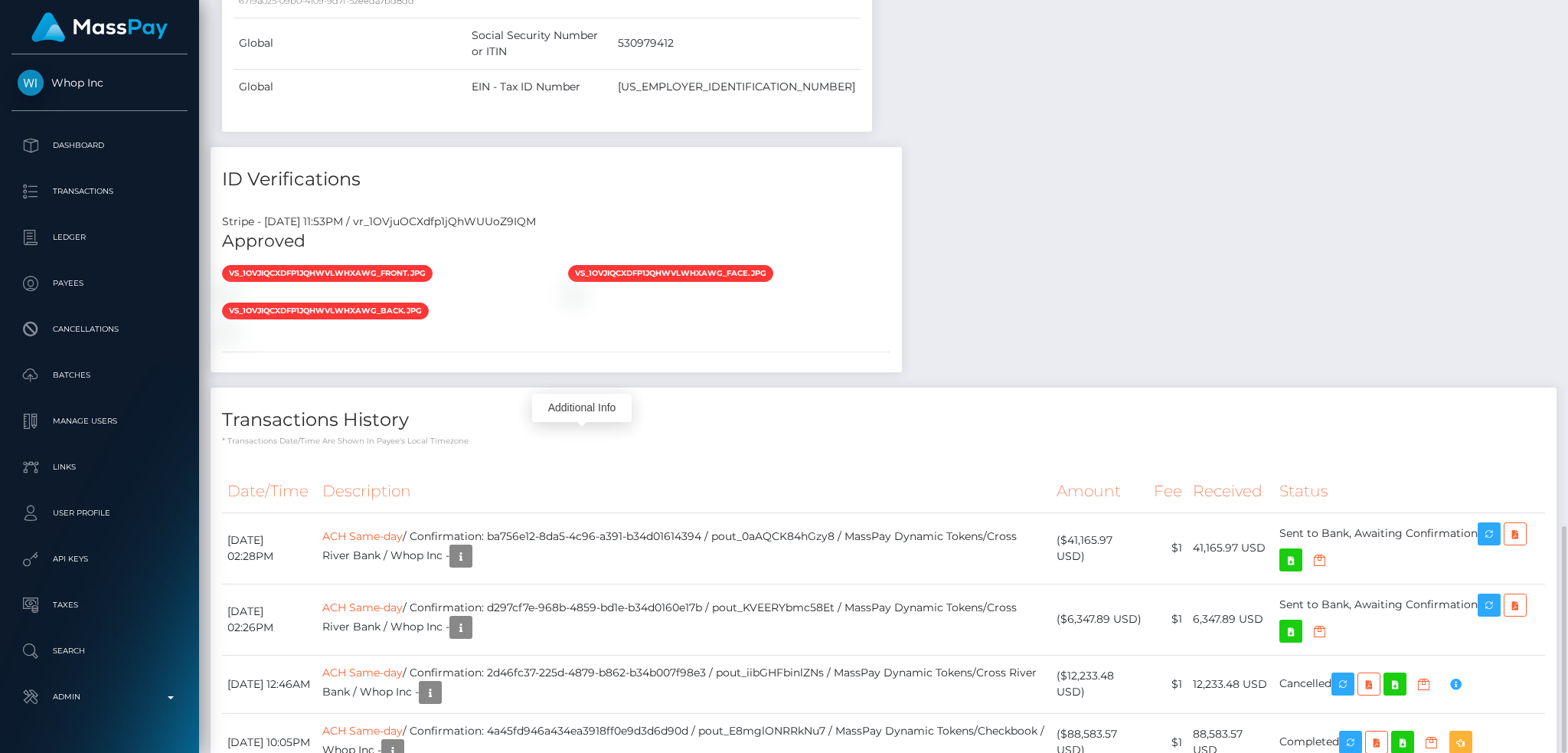
click at [690, 712] on td "ACH Same-day / Confirmation: 4a45fd946a434ea3918ff0e9d3d6d90d / pout_E8mglONRRk…" at bounding box center [683, 741] width 734 height 58
copy td "4a45fd946a434ea3918ff0e9d3d6d90d"
click at [650, 655] on td "ACH Same-day / Confirmation: 2d46fc37-225d-4879-b862-b34b007f98e3 / pout_iibGHF…" at bounding box center [683, 683] width 734 height 58
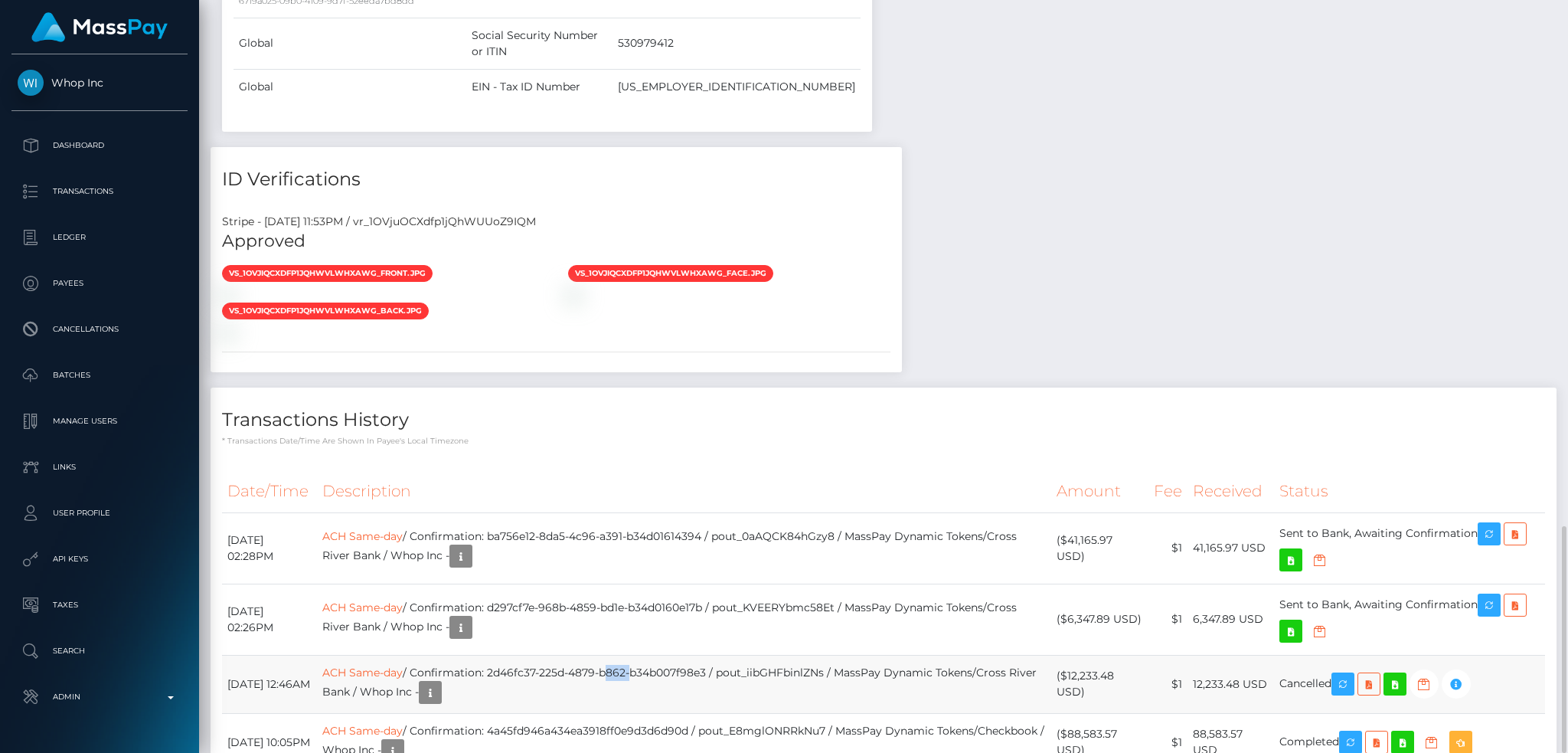
click at [650, 655] on td "ACH Same-day / Confirmation: 2d46fc37-225d-4879-b862-b34b007f98e3 / pout_iibGHF…" at bounding box center [683, 683] width 734 height 58
click at [689, 655] on td "ACH Same-day / Confirmation: 2d46fc37-225d-4879-b862-b34b007f98e3 / pout_iibGHF…" at bounding box center [683, 683] width 734 height 58
drag, startPoint x: 756, startPoint y: 414, endPoint x: 536, endPoint y: 424, distance: 220.2
click at [536, 655] on td "ACH Same-day / Confirmation: 2d46fc37-225d-4879-b862-b34b007f98e3 / pout_iibGHF…" at bounding box center [683, 683] width 734 height 58
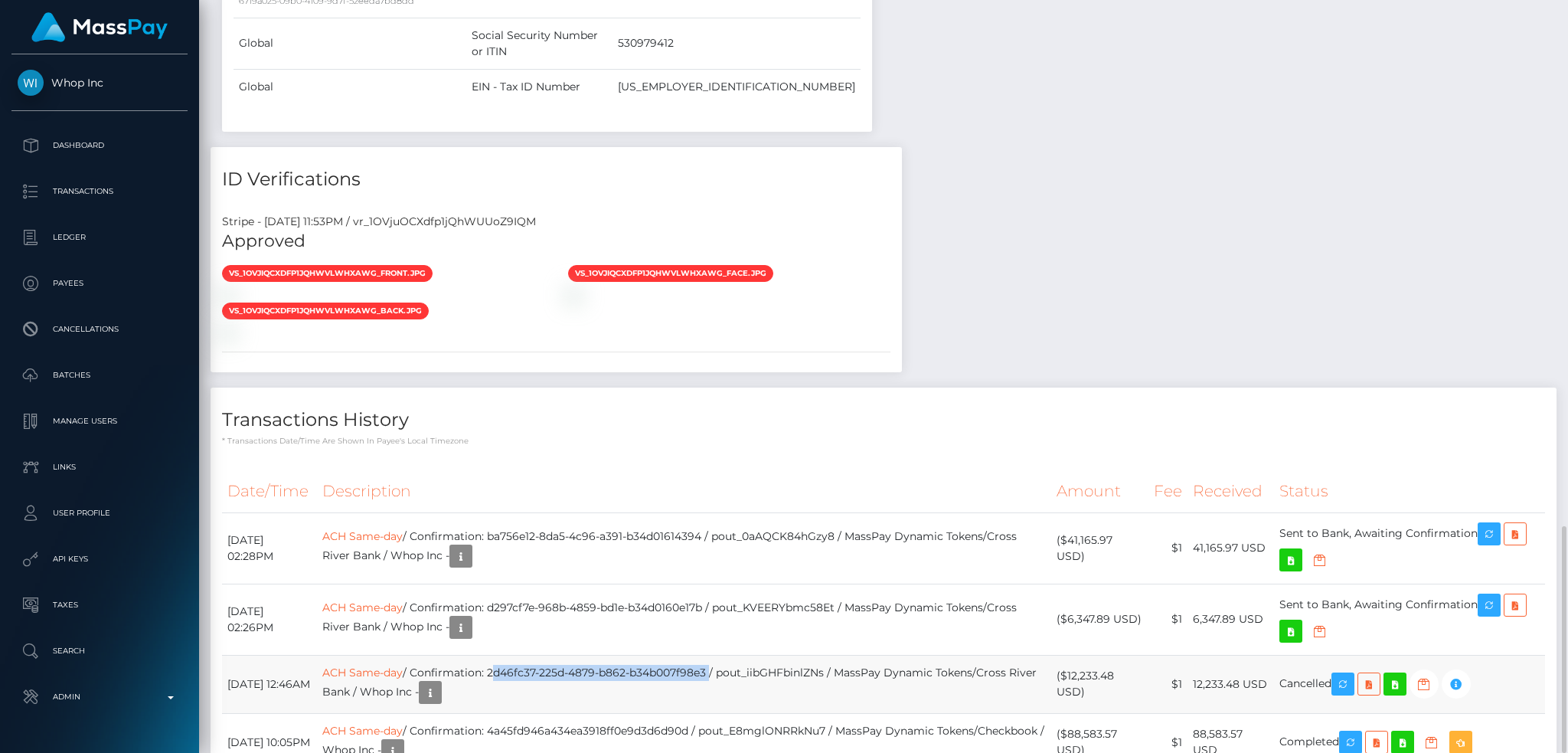
copy td "2d46fc37-225d-4879-b862-b34b007f98e3"
click at [822, 712] on td "ACH Same-day / Confirmation: 4a45fd946a434ea3918ff0e9d3d6d90d / pout_E8mglONRRk…" at bounding box center [683, 741] width 734 height 58
copy td "pout_E8mglONRRkNu7"
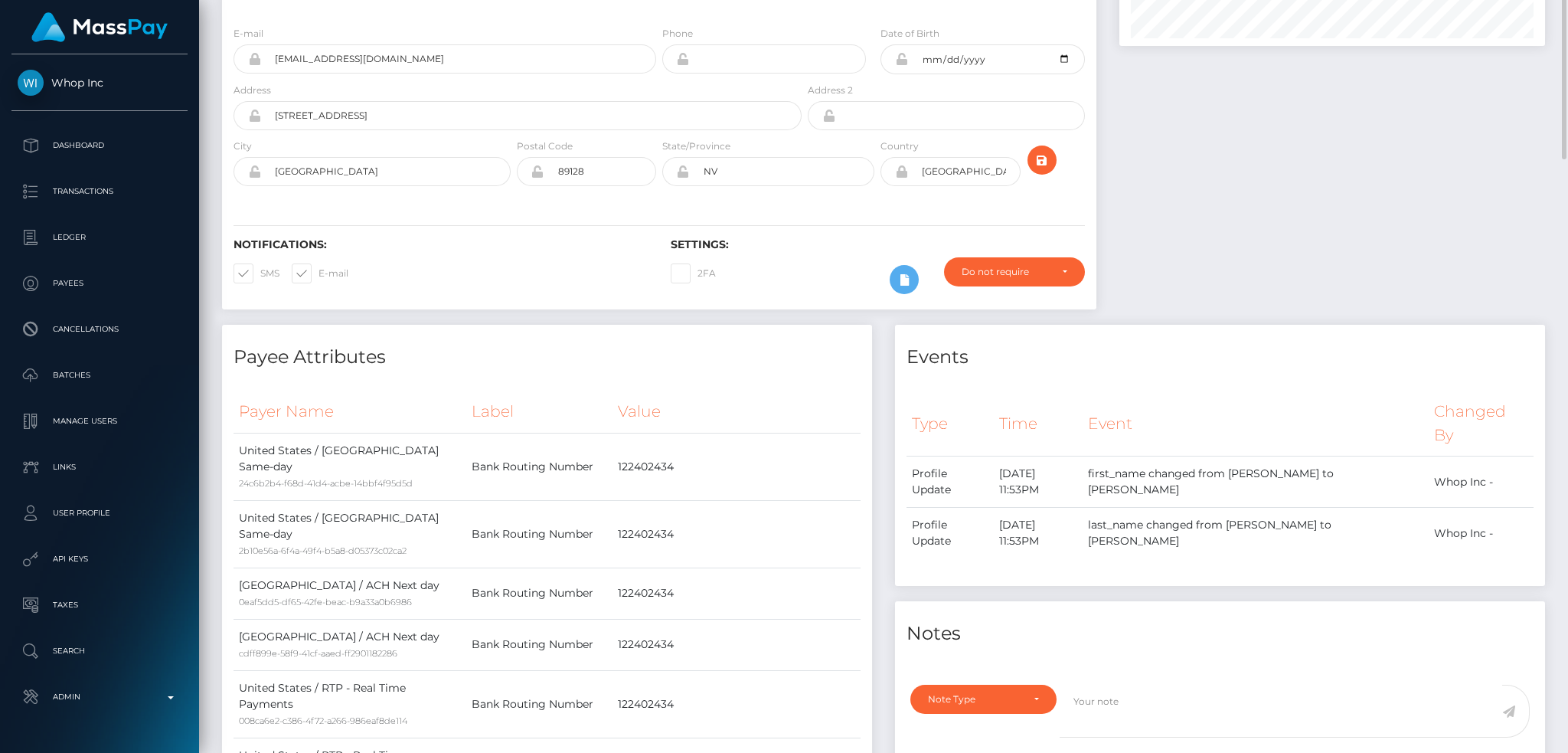
scroll to position [0, 0]
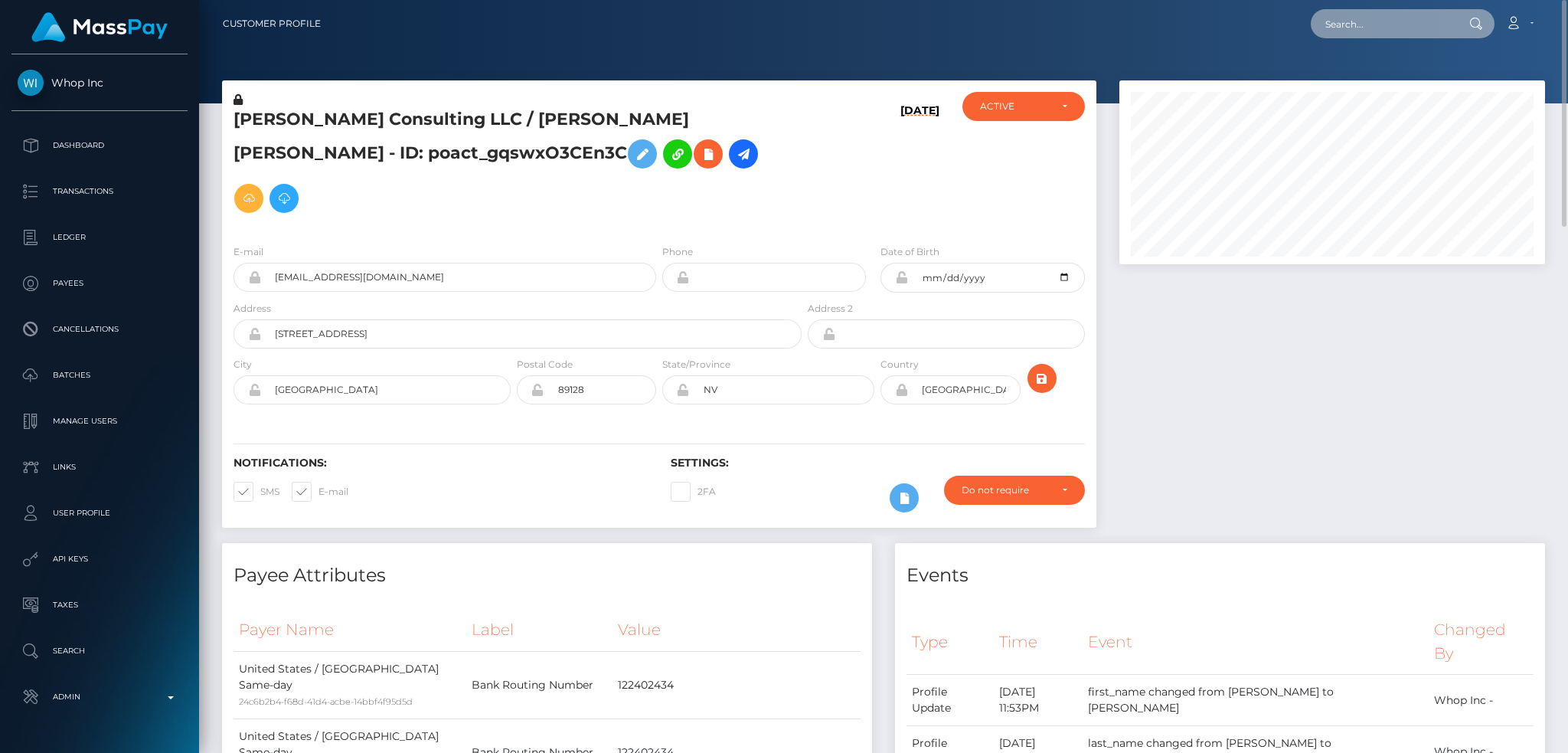
click at [1396, 24] on input "text" at bounding box center [1382, 23] width 144 height 29
paste input "poact_KkeB5hvdFZM4"
type input "poact_KkeB5hvdFZM4"
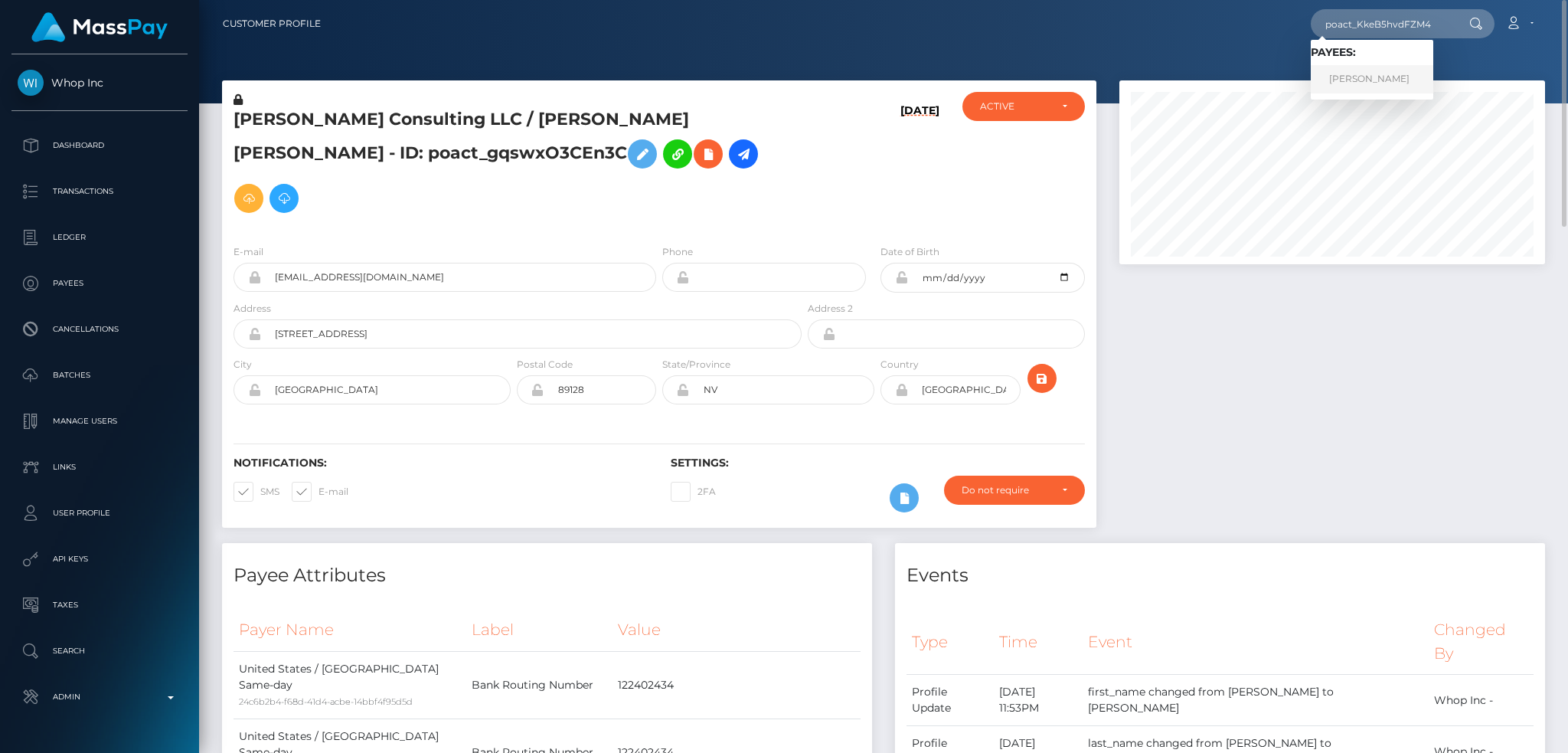
click at [1351, 77] on link "Ali Rehman" at bounding box center [1372, 79] width 123 height 28
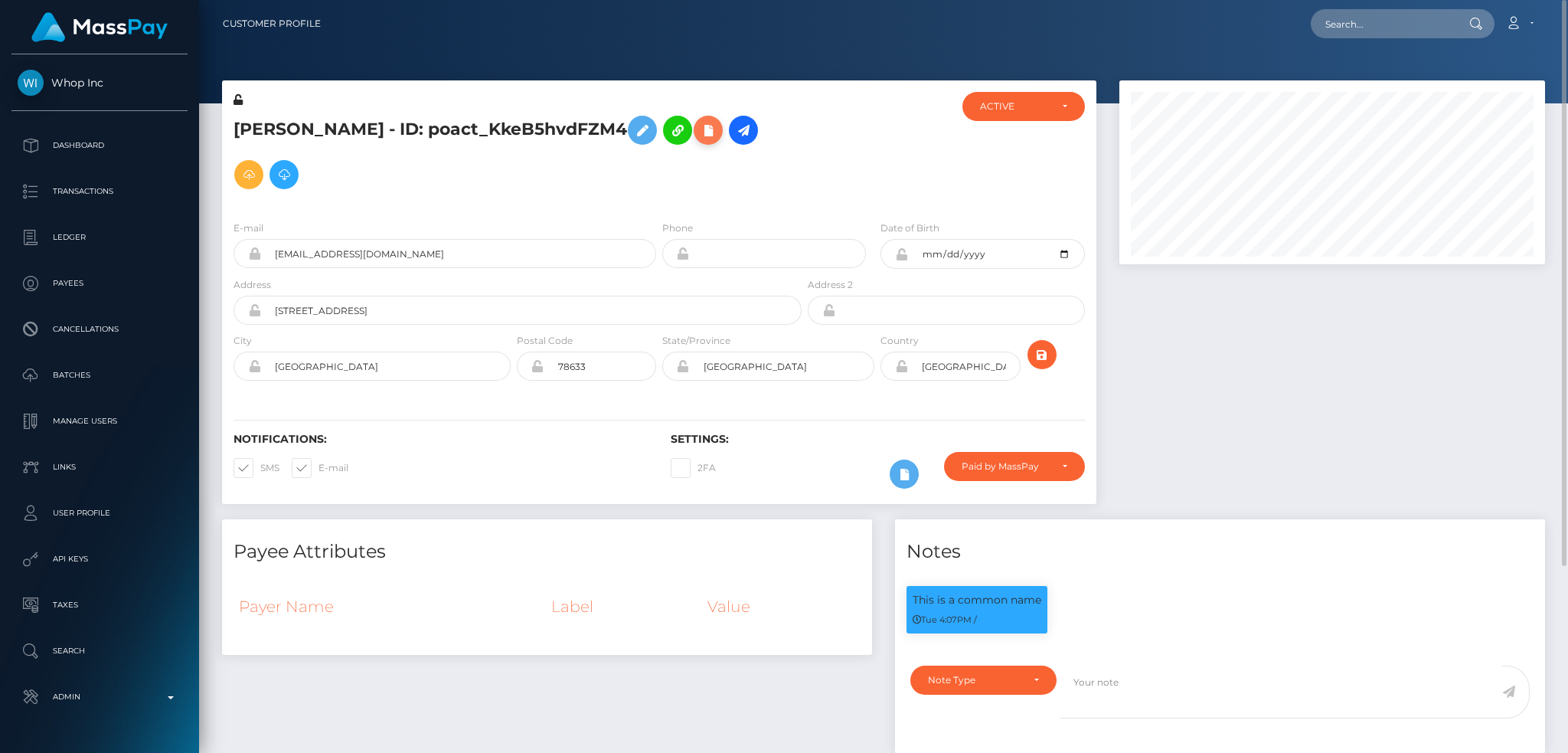
click at [699, 134] on icon at bounding box center [708, 130] width 18 height 19
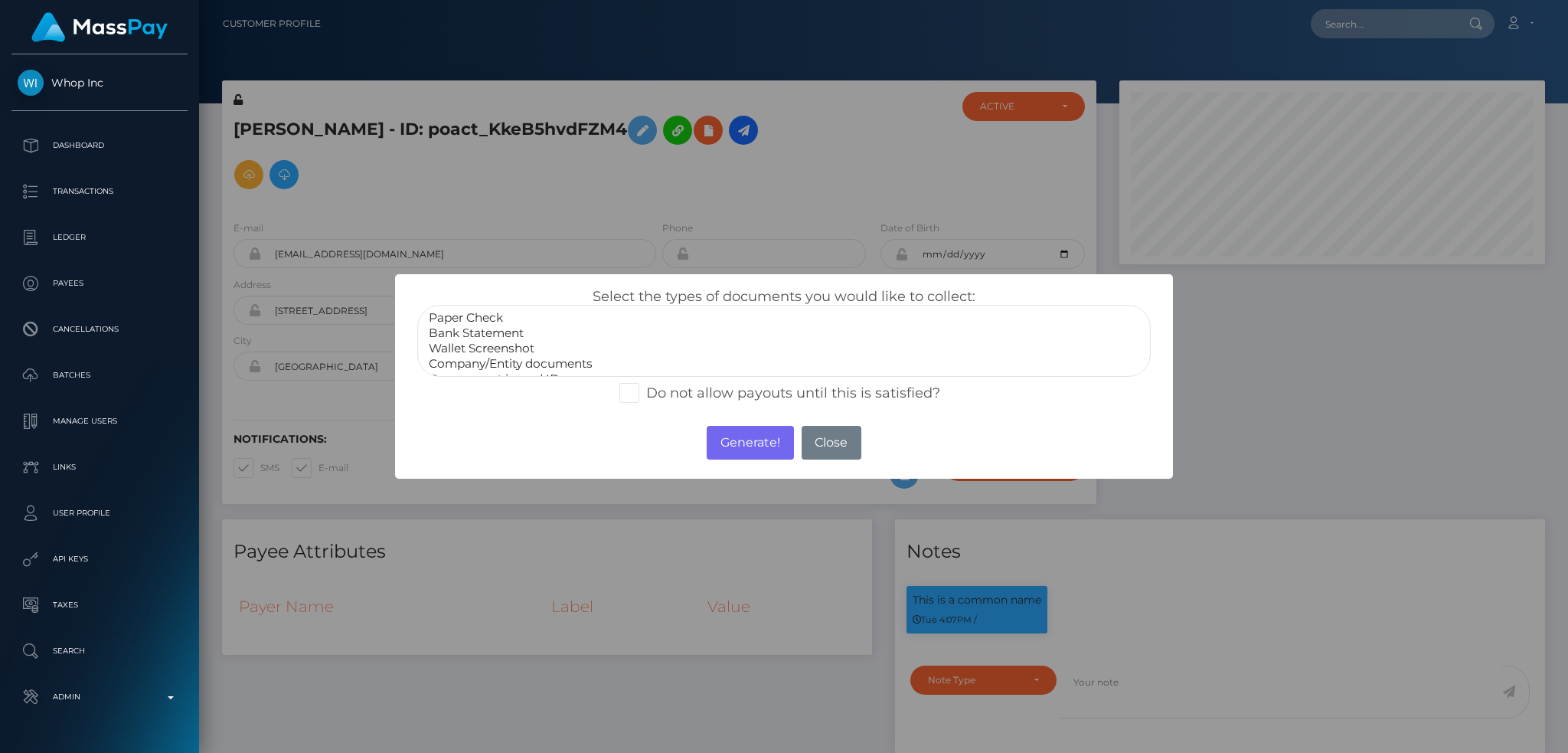
scroll to position [31, 0]
select select "Government issued ID"
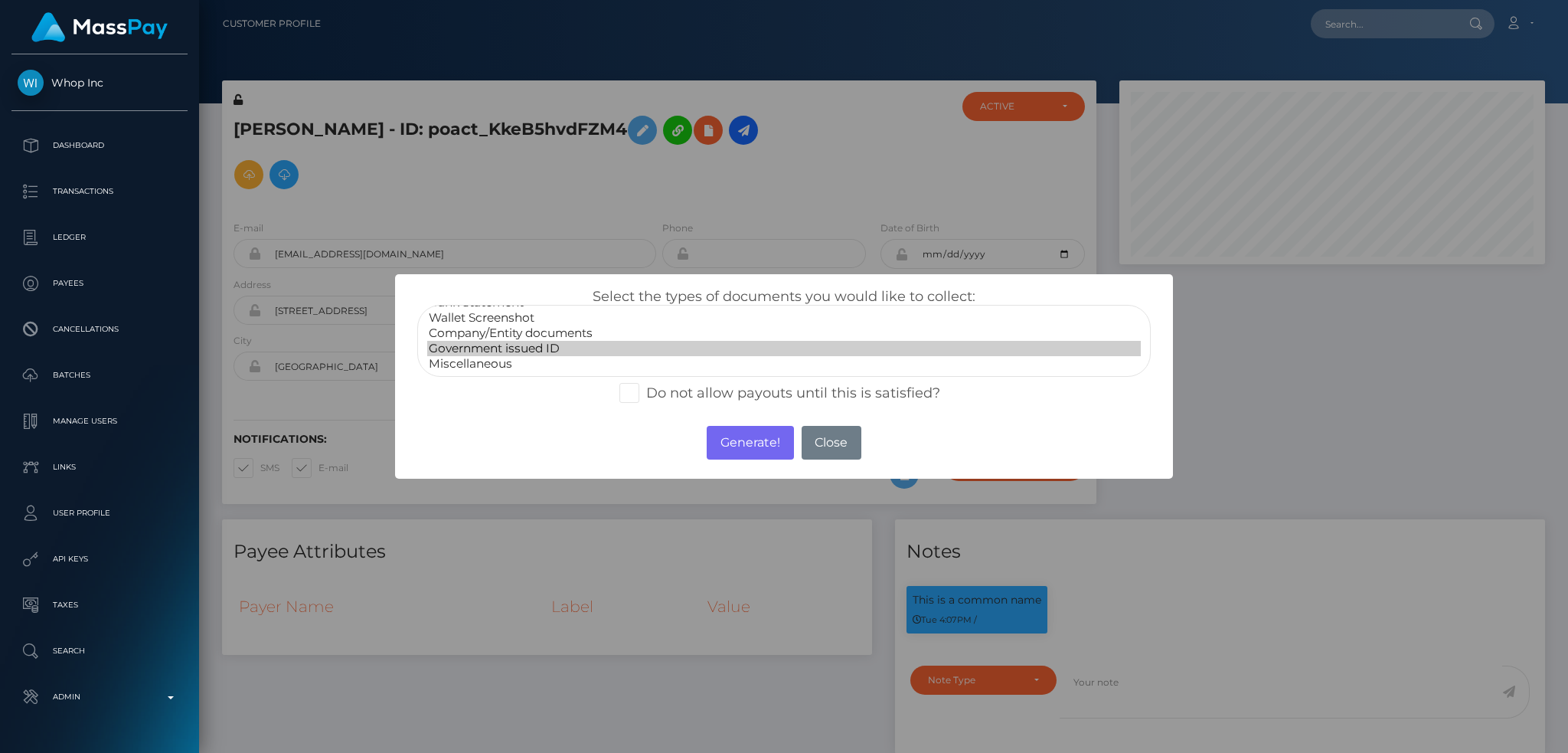
click at [540, 346] on option "Government issued ID" at bounding box center [784, 348] width 713 height 15
click at [744, 444] on button "Generate!" at bounding box center [750, 442] width 87 height 33
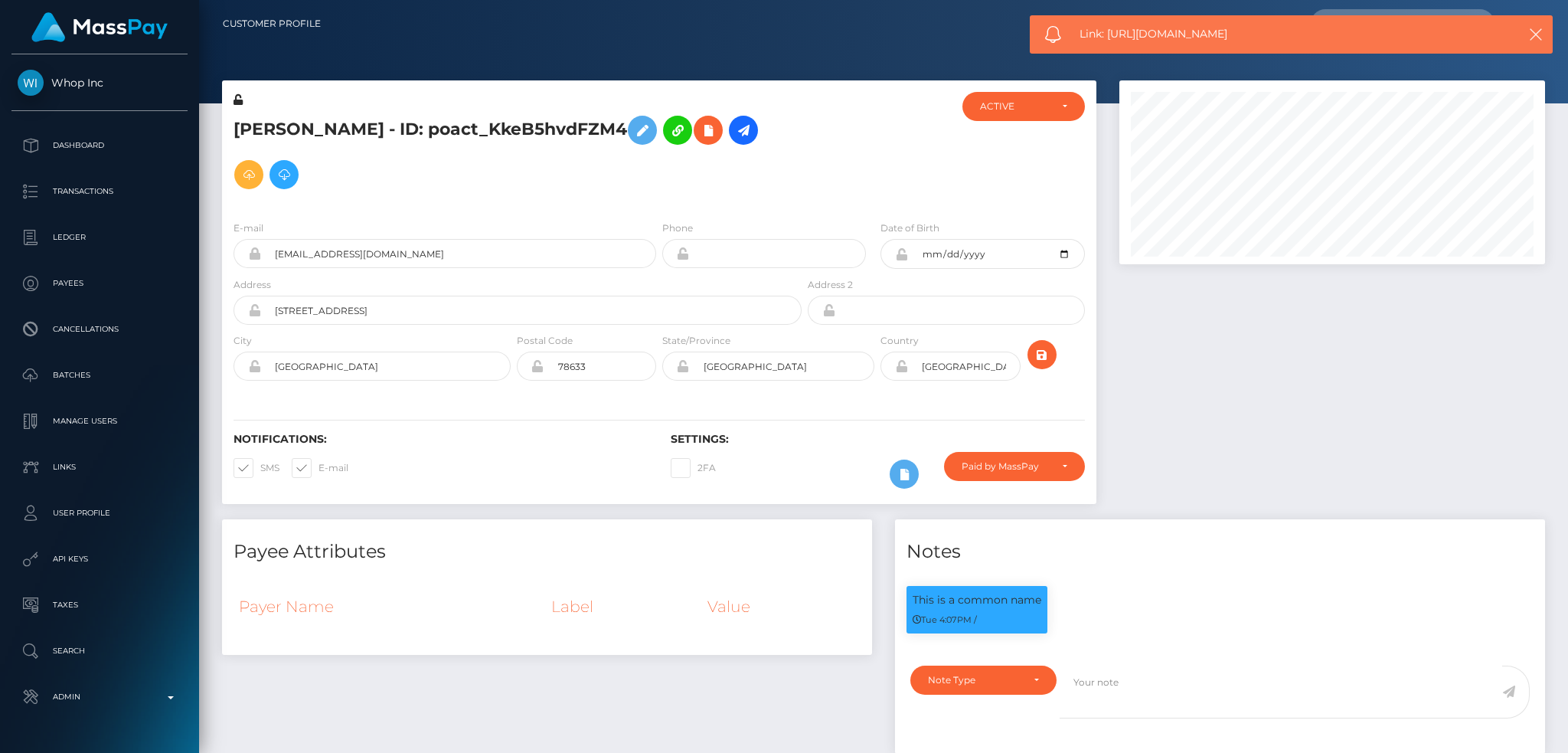
click at [1154, 34] on span "Link: [URL][DOMAIN_NAME]" at bounding box center [1283, 34] width 407 height 16
click at [1154, 34] on span "Link: https://l.maspay.io/Ejukr" at bounding box center [1283, 34] width 407 height 16
copy span "Link: https://l.maspay.io/Ejukr"
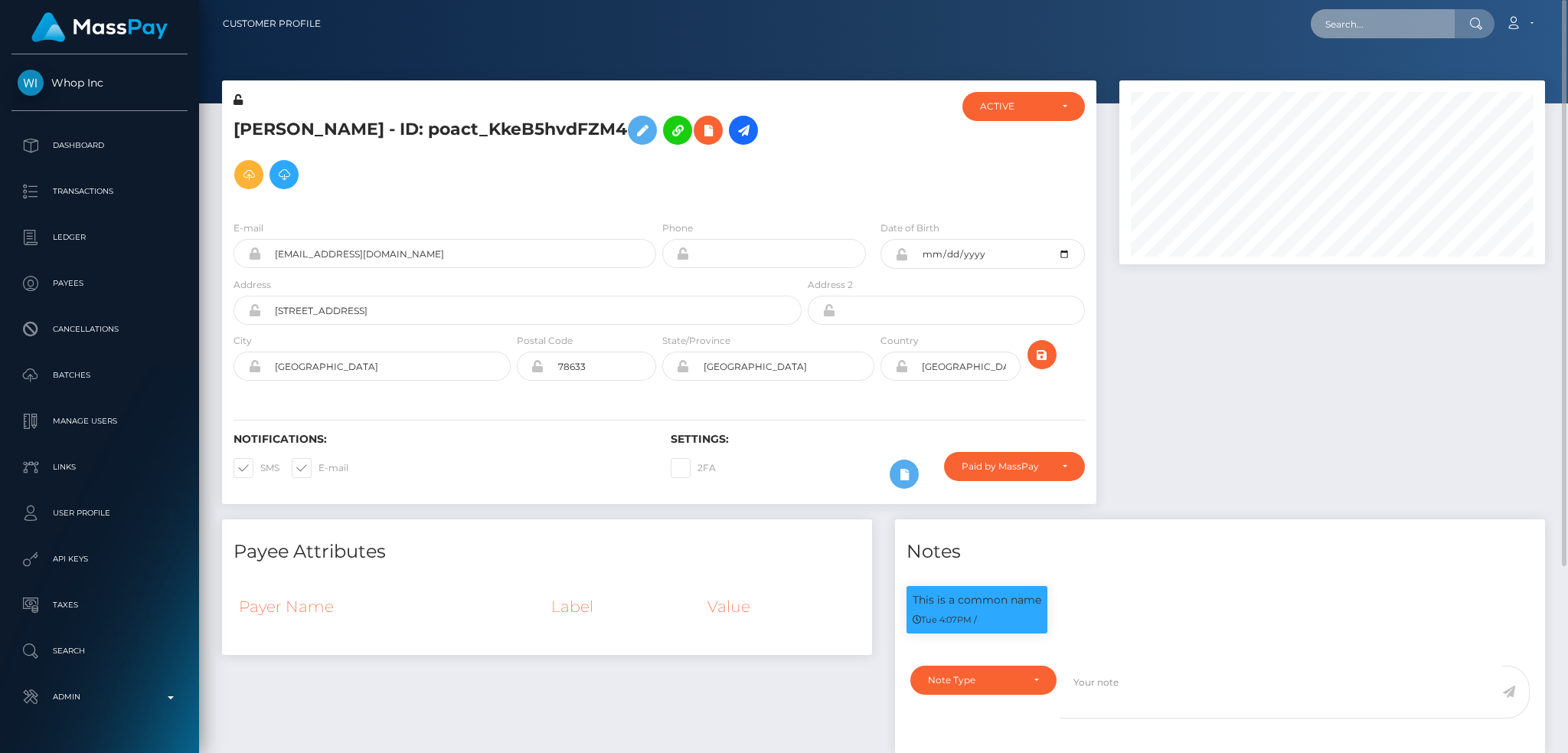
drag, startPoint x: 1389, startPoint y: 23, endPoint x: 1378, endPoint y: 20, distance: 11.4
click at [1389, 22] on input "text" at bounding box center [1382, 23] width 144 height 29
paste input "poact_jTRVQdzX3ykV"
type input "poact_jTRVQdzX3ykV"
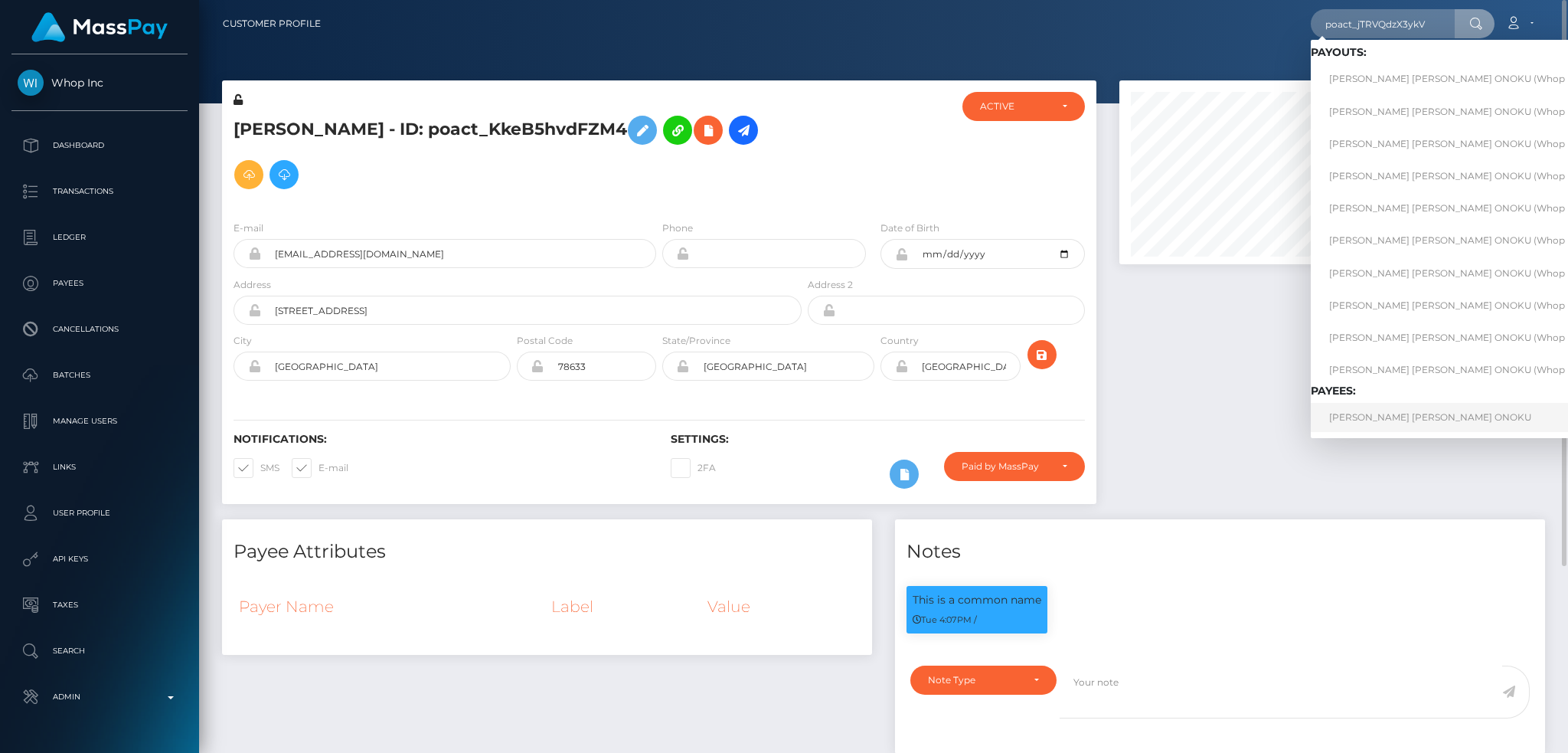
click at [1427, 431] on link "ANNA CLARA ONOKU" at bounding box center [1461, 416] width 301 height 28
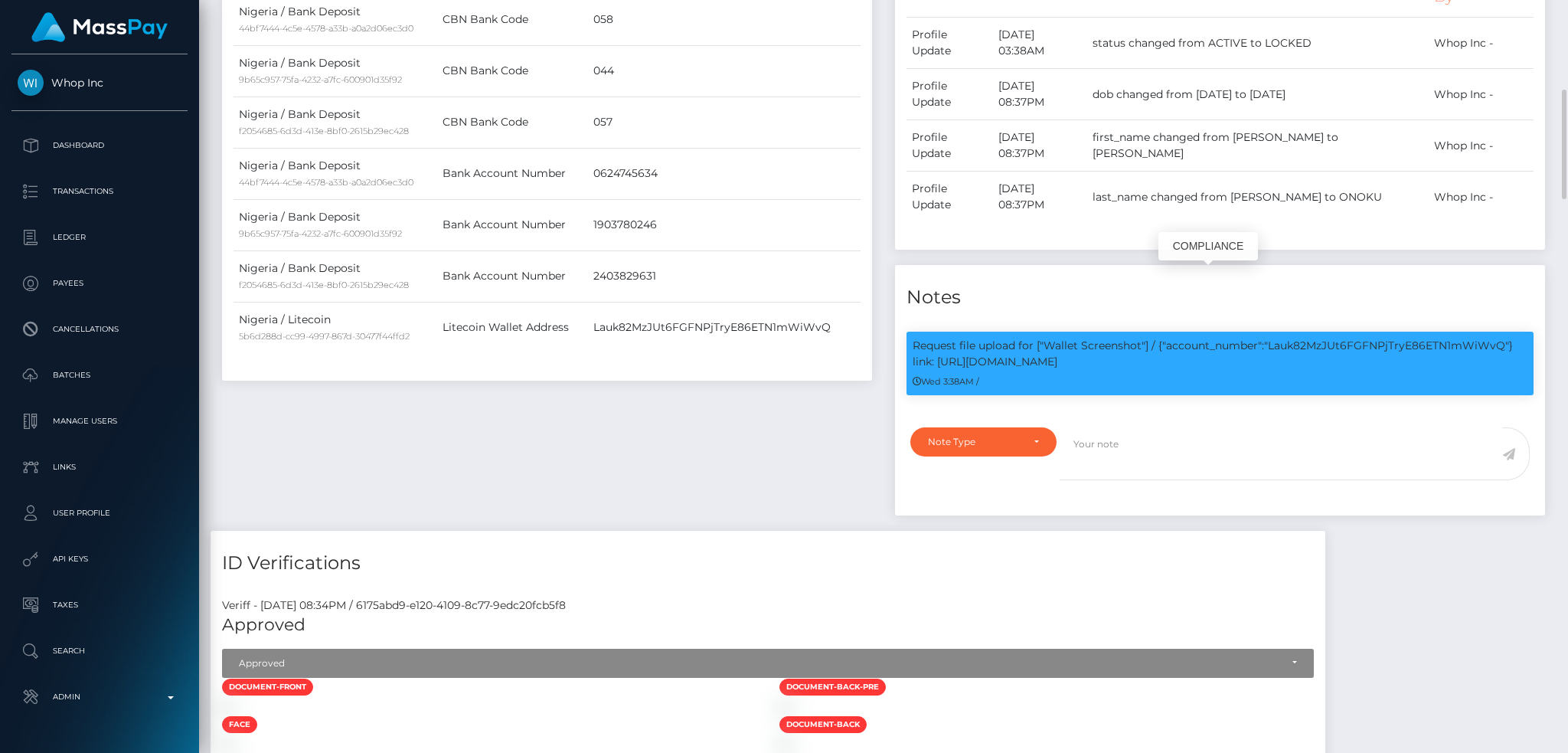
scroll to position [184, 425]
drag, startPoint x: 1045, startPoint y: 277, endPoint x: 1076, endPoint y: 294, distance: 35.4
click at [1076, 338] on p "Request file upload for ["Wallet Screenshot"] / {"account_number":"Lauk82MzJUt6…" at bounding box center [1220, 354] width 615 height 33
copy p "Wallet Screenshot"] / {"account_number":"Lauk82MzJUt6FGFNPjTryE86ETN1mWiWvQ"} l…"
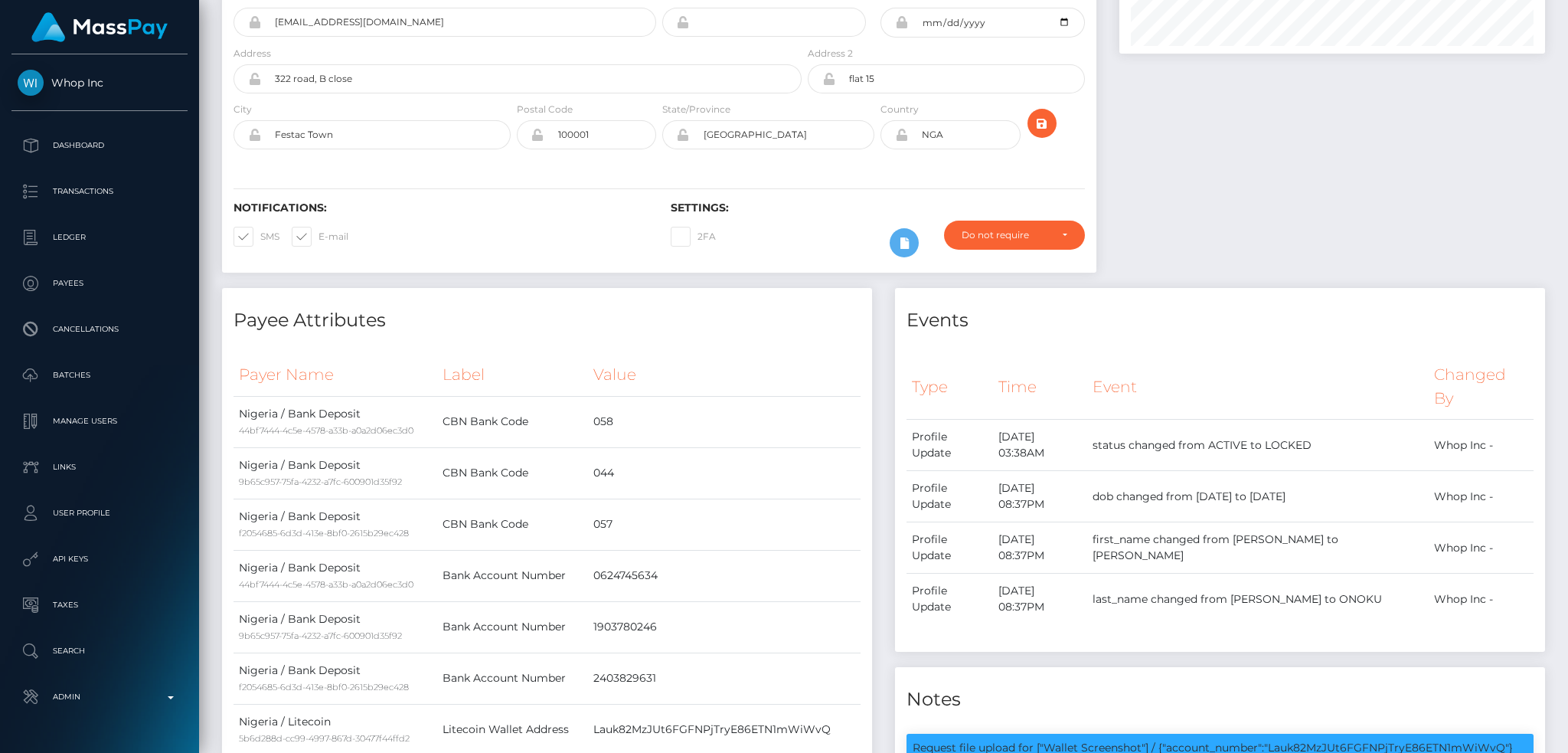
scroll to position [0, 0]
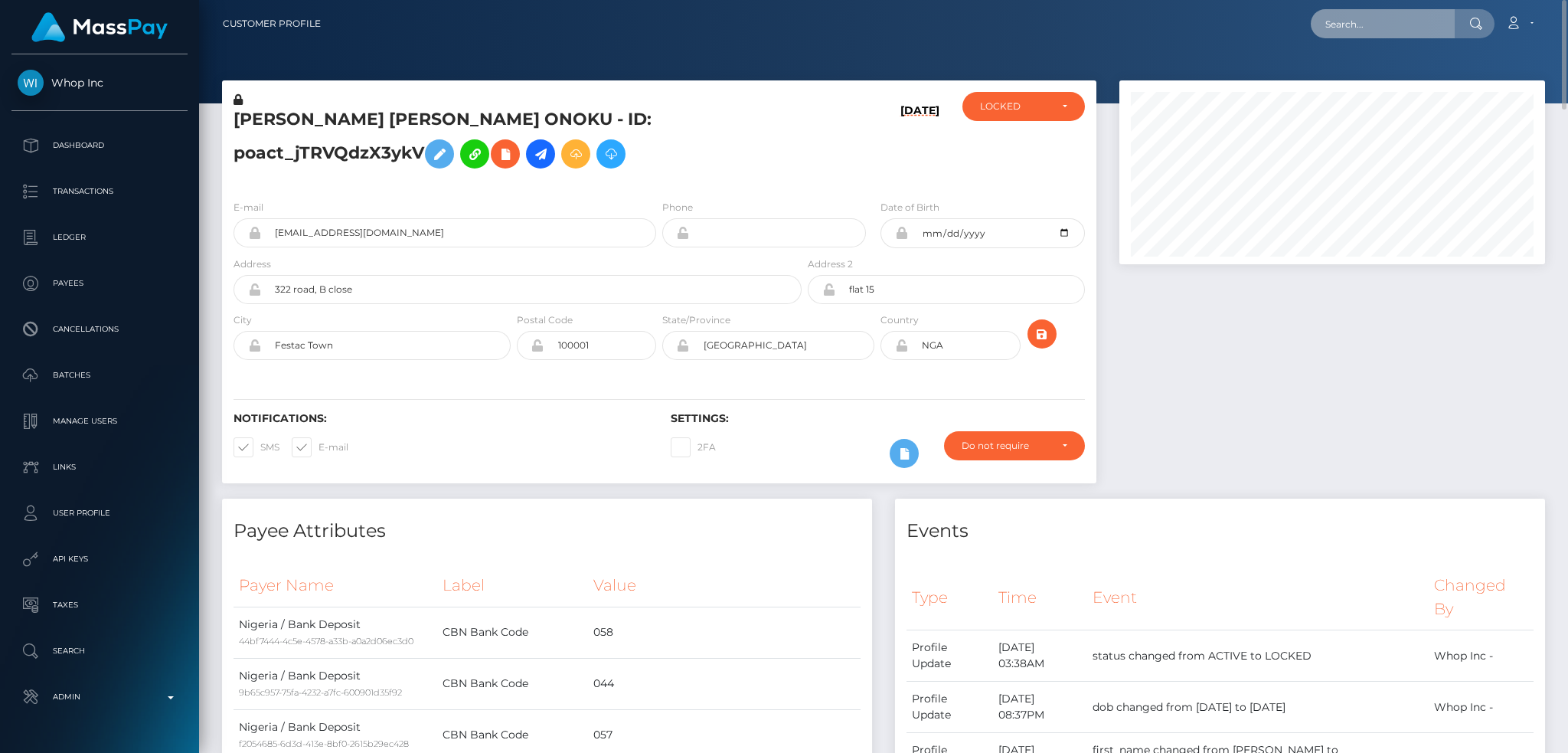
click at [1366, 25] on input "text" at bounding box center [1382, 23] width 144 height 29
paste input "poact_jpz2LF2wVv0o"
type input "poact_jpz2LF2wVv0o"
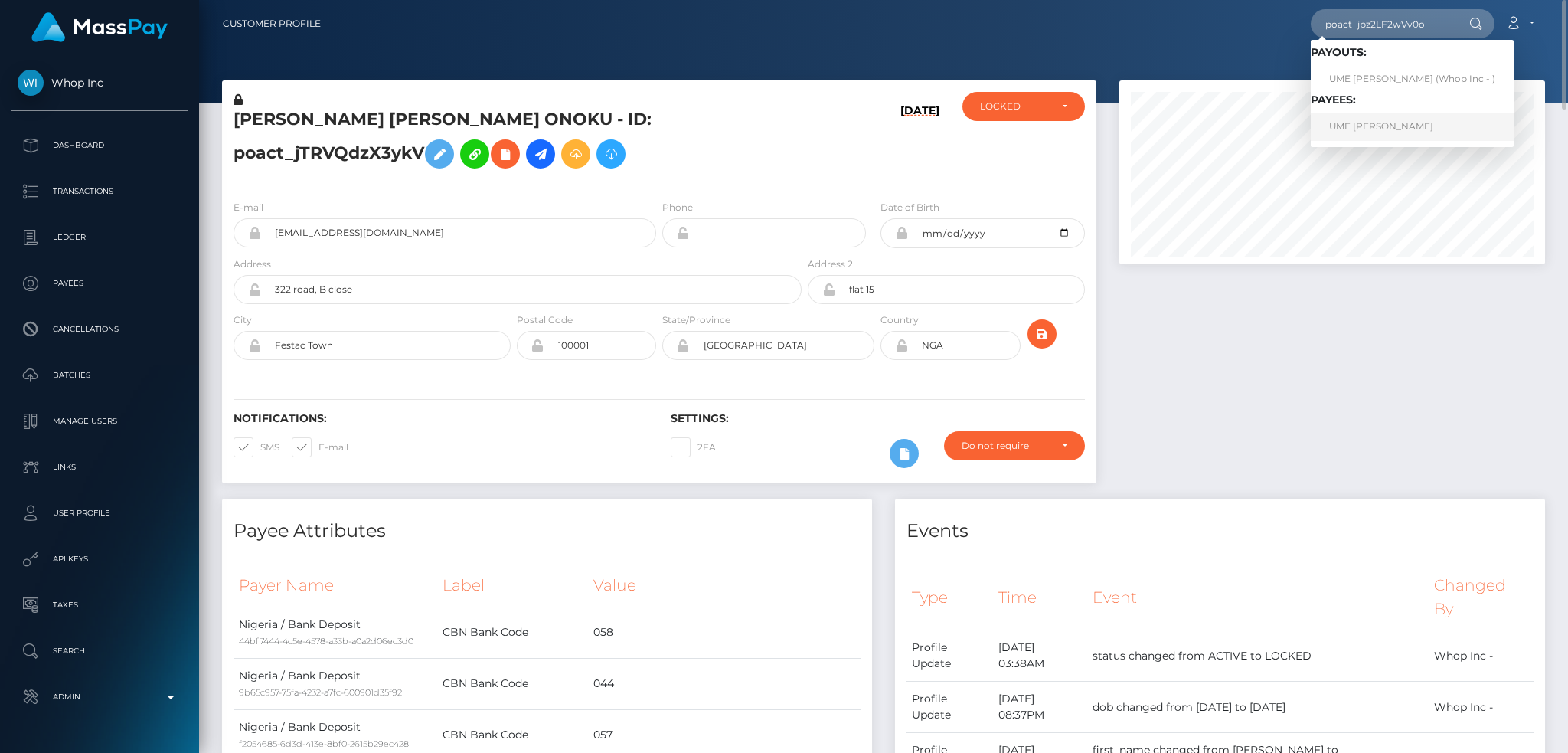
click at [1377, 122] on link "UME KALSOOM Kalsoom" at bounding box center [1412, 126] width 203 height 28
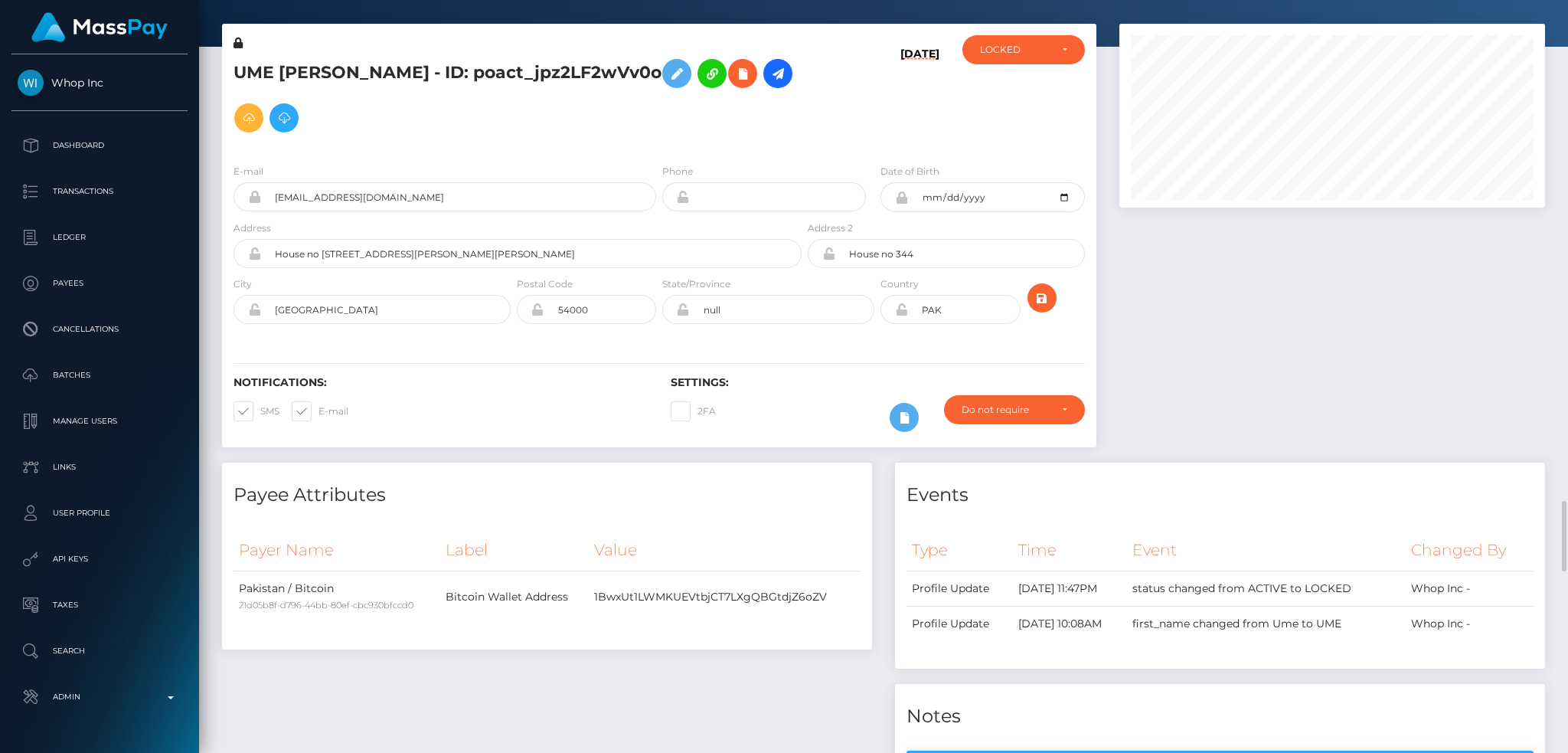
scroll to position [184, 425]
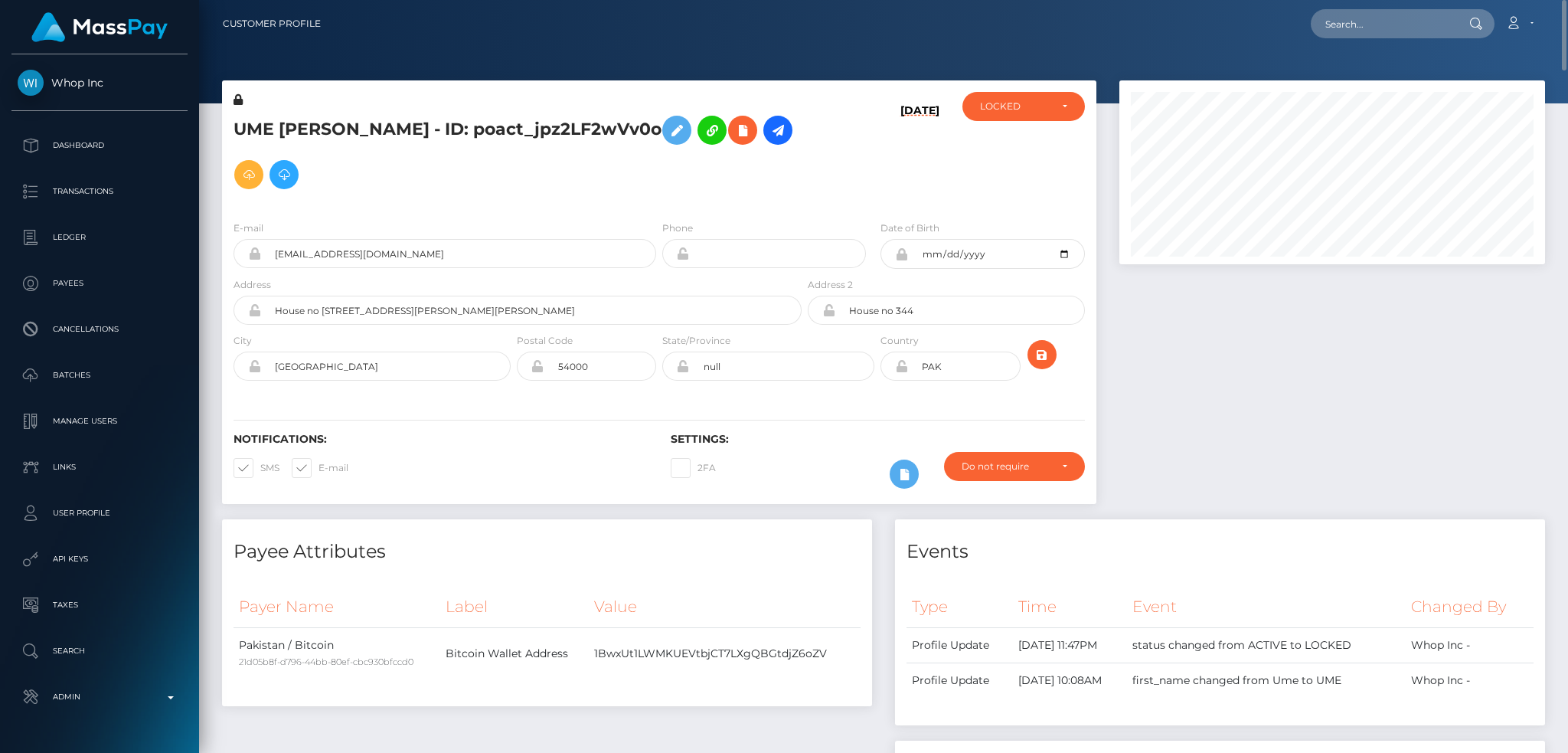
click at [1375, 2] on nav "Customer Profile Loading... Loading... Account" at bounding box center [883, 23] width 1369 height 48
click at [1372, 23] on input "text" at bounding box center [1382, 23] width 144 height 29
paste input "poact_xCOAMyPGzUeF"
type input "poact_xCOAMyPGzUeF"
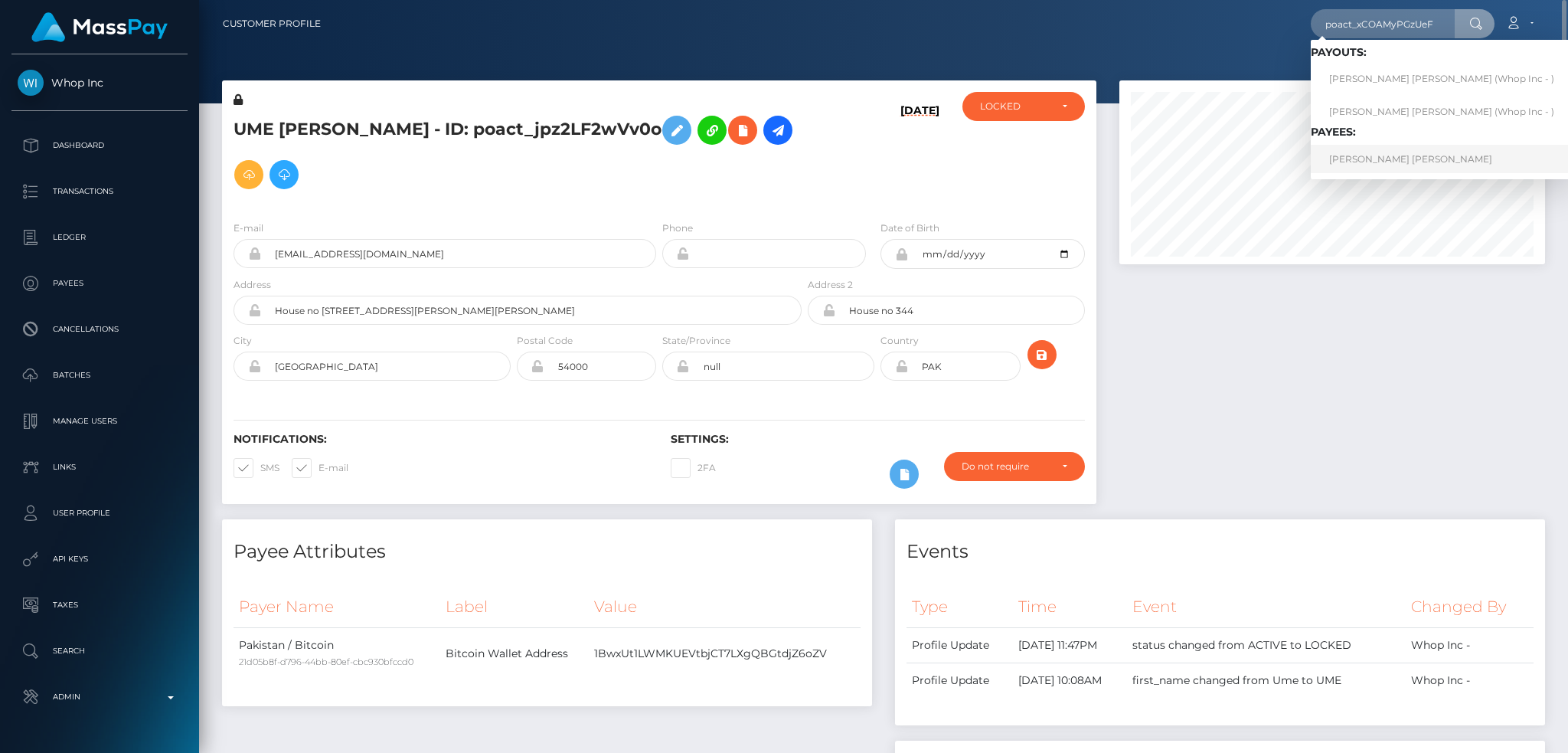
click at [1365, 163] on link "JAMAR STEPHAUN ERGAS" at bounding box center [1442, 158] width 262 height 28
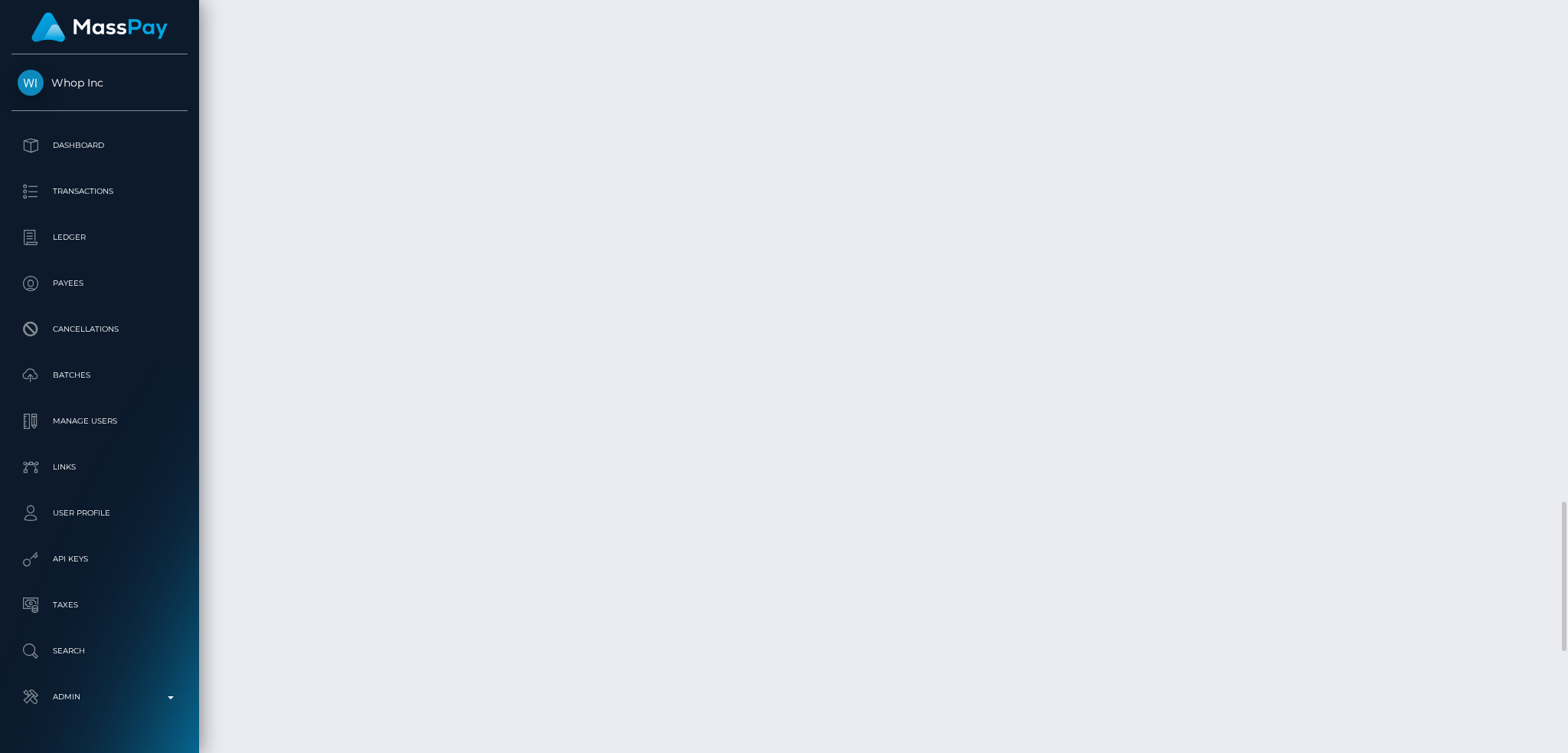
scroll to position [2418, 0]
copy div "Required File Upload Requests"
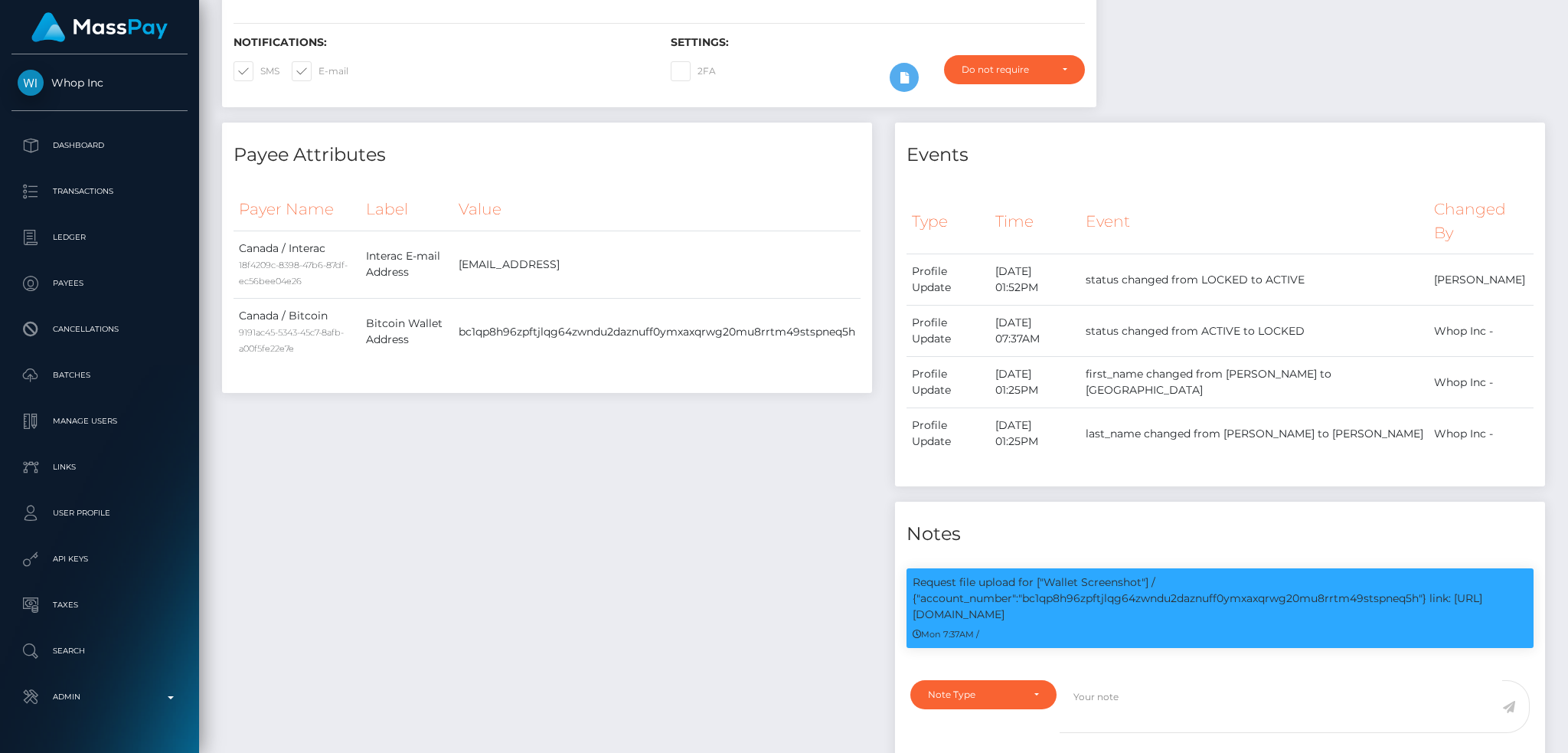
scroll to position [0, 0]
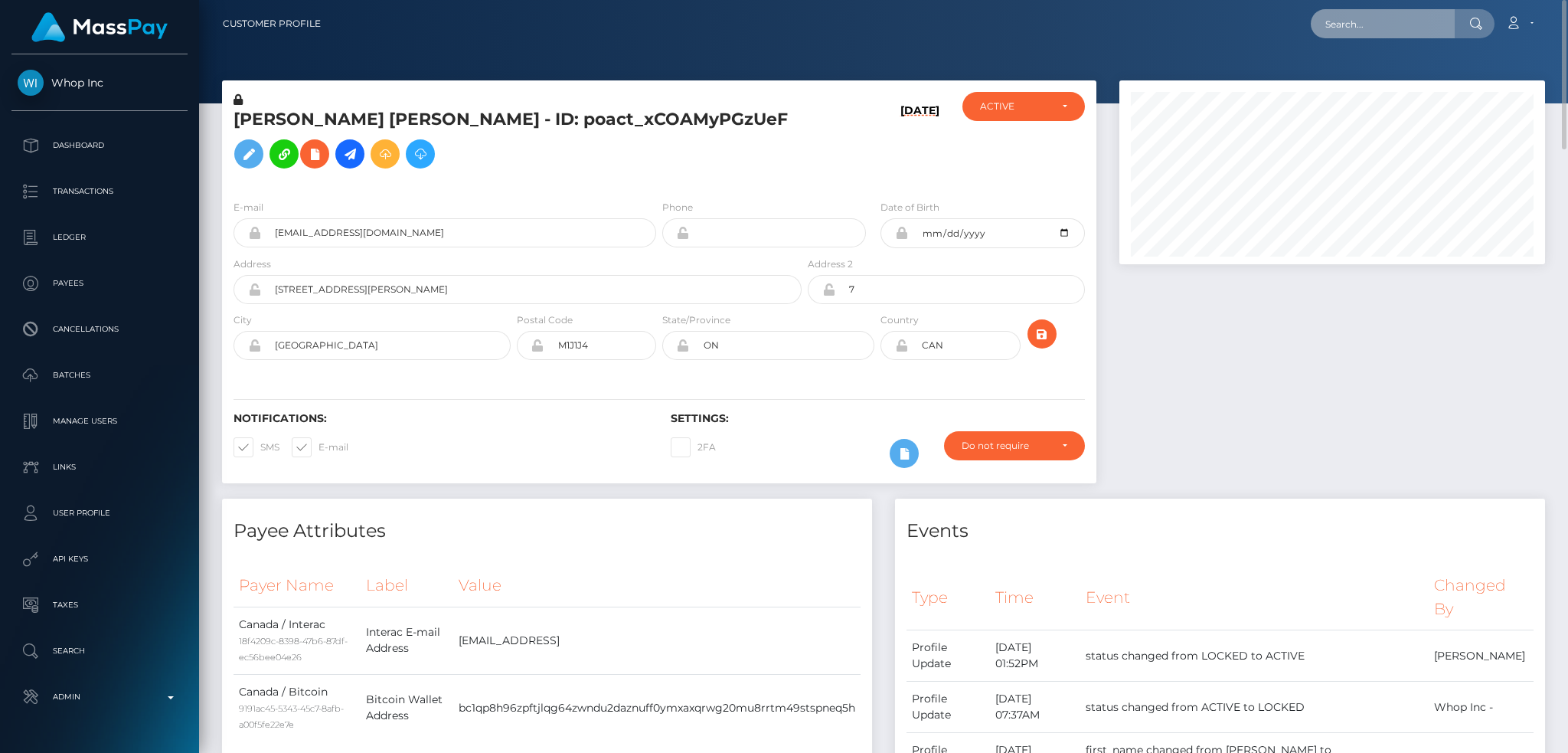
click at [1394, 27] on input "text" at bounding box center [1382, 23] width 144 height 29
paste input "poact_OVJg0bYABGcw"
type input "poact_OVJg0bYABGcw"
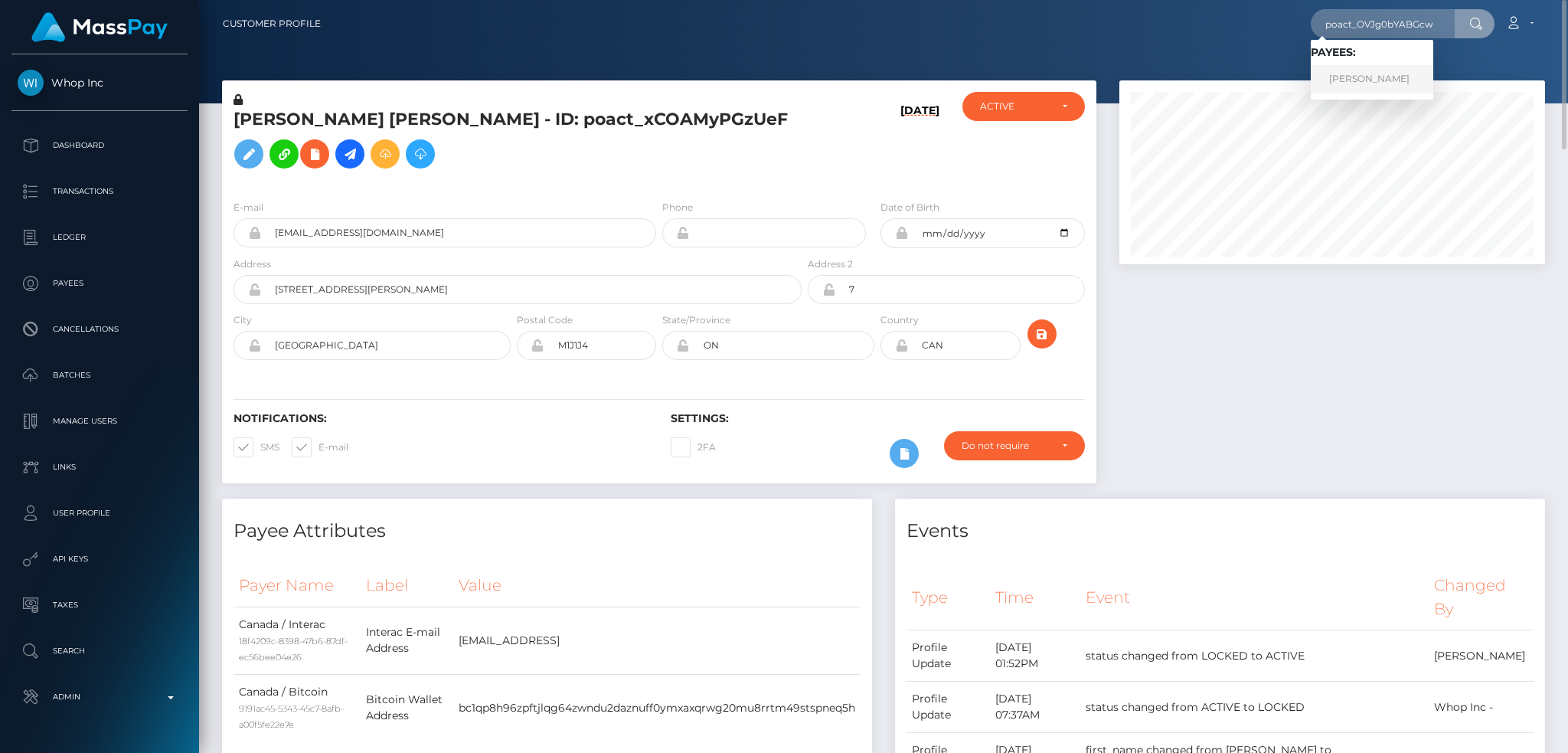
click at [1408, 72] on link "RANJEET SINGH" at bounding box center [1372, 79] width 123 height 28
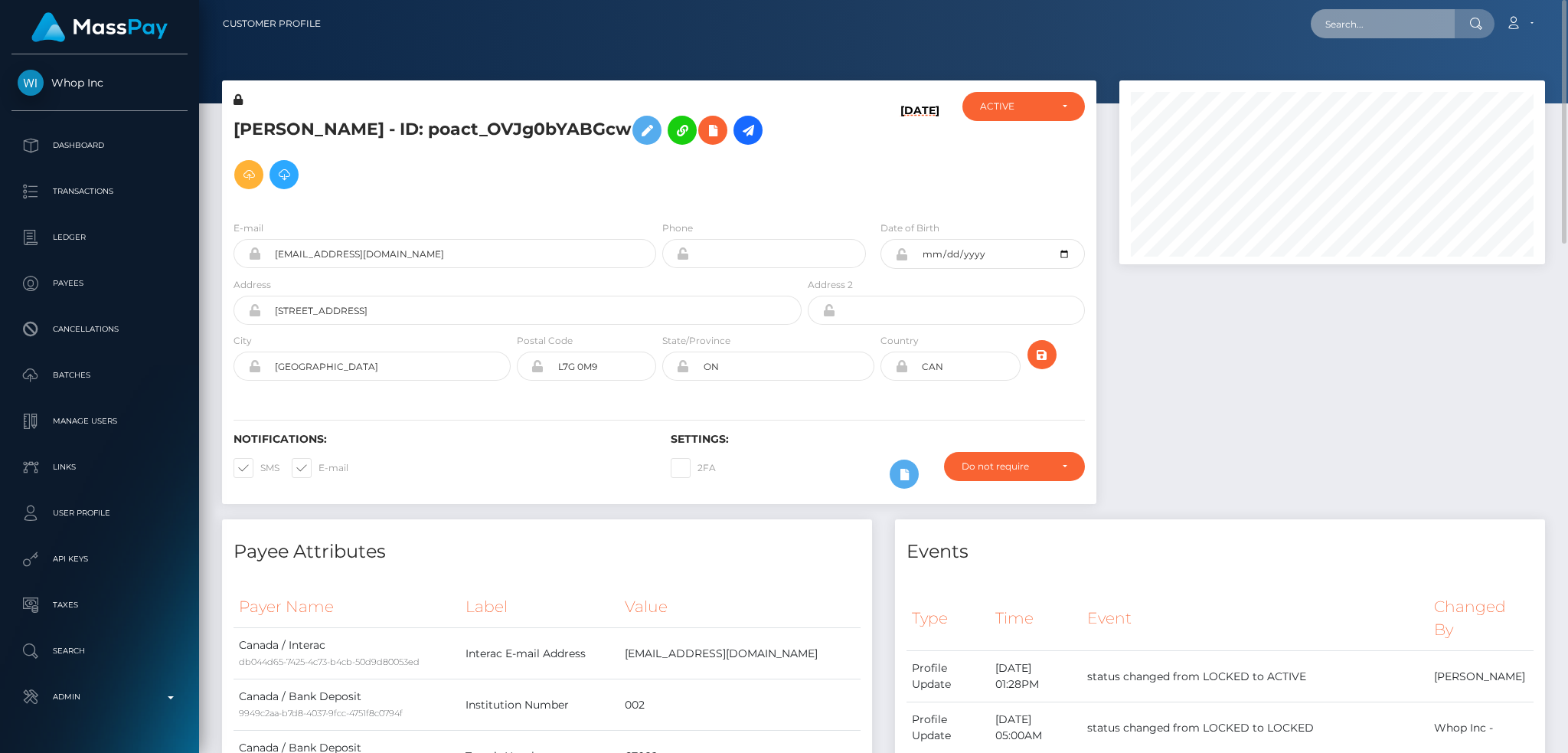
click at [1368, 23] on input "text" at bounding box center [1382, 23] width 144 height 29
paste input "[EMAIL_ADDRESS][DOMAIN_NAME]"
type input "[EMAIL_ADDRESS][DOMAIN_NAME]"
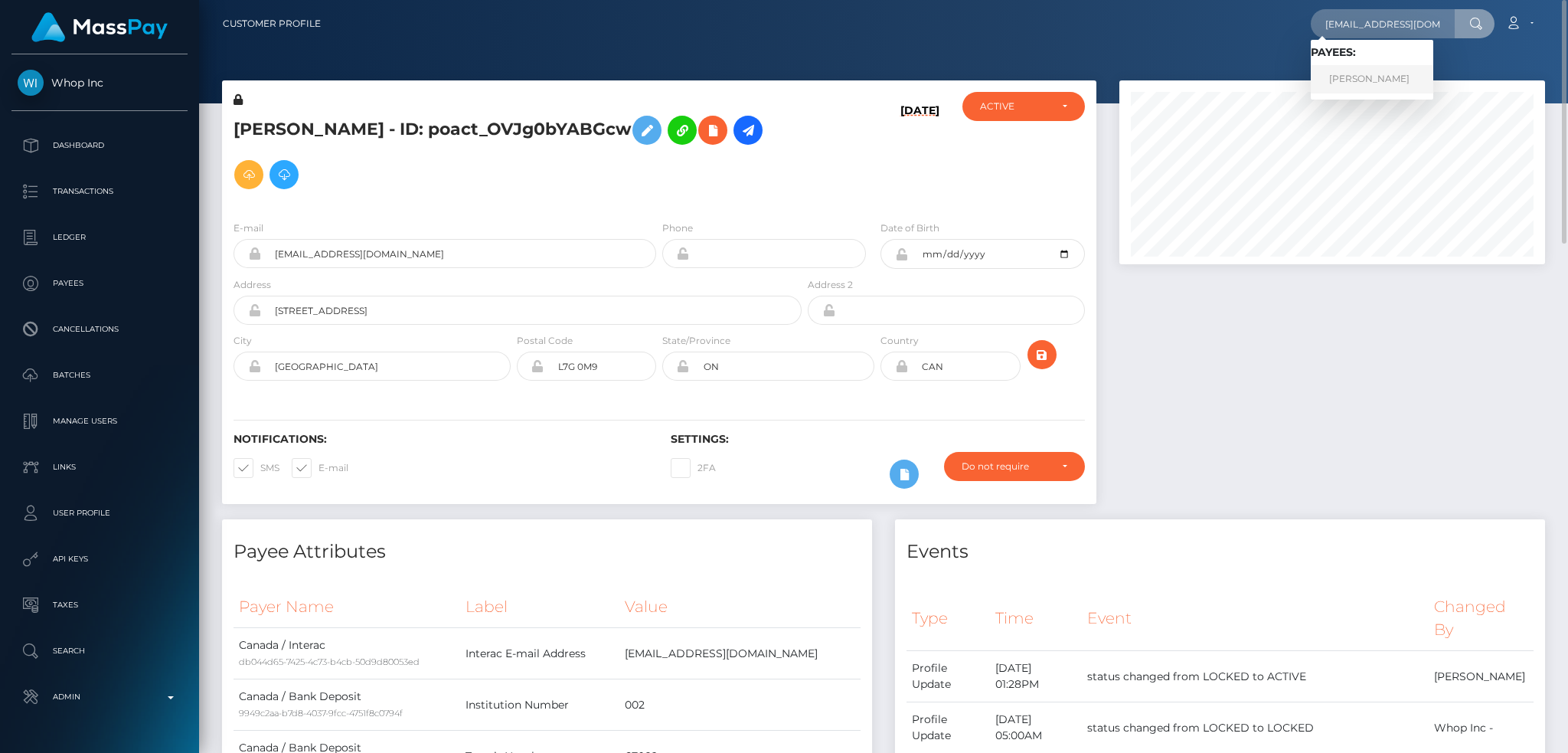
click at [1378, 85] on link "Nata Nikolaevna Alexeyeva" at bounding box center [1372, 79] width 123 height 28
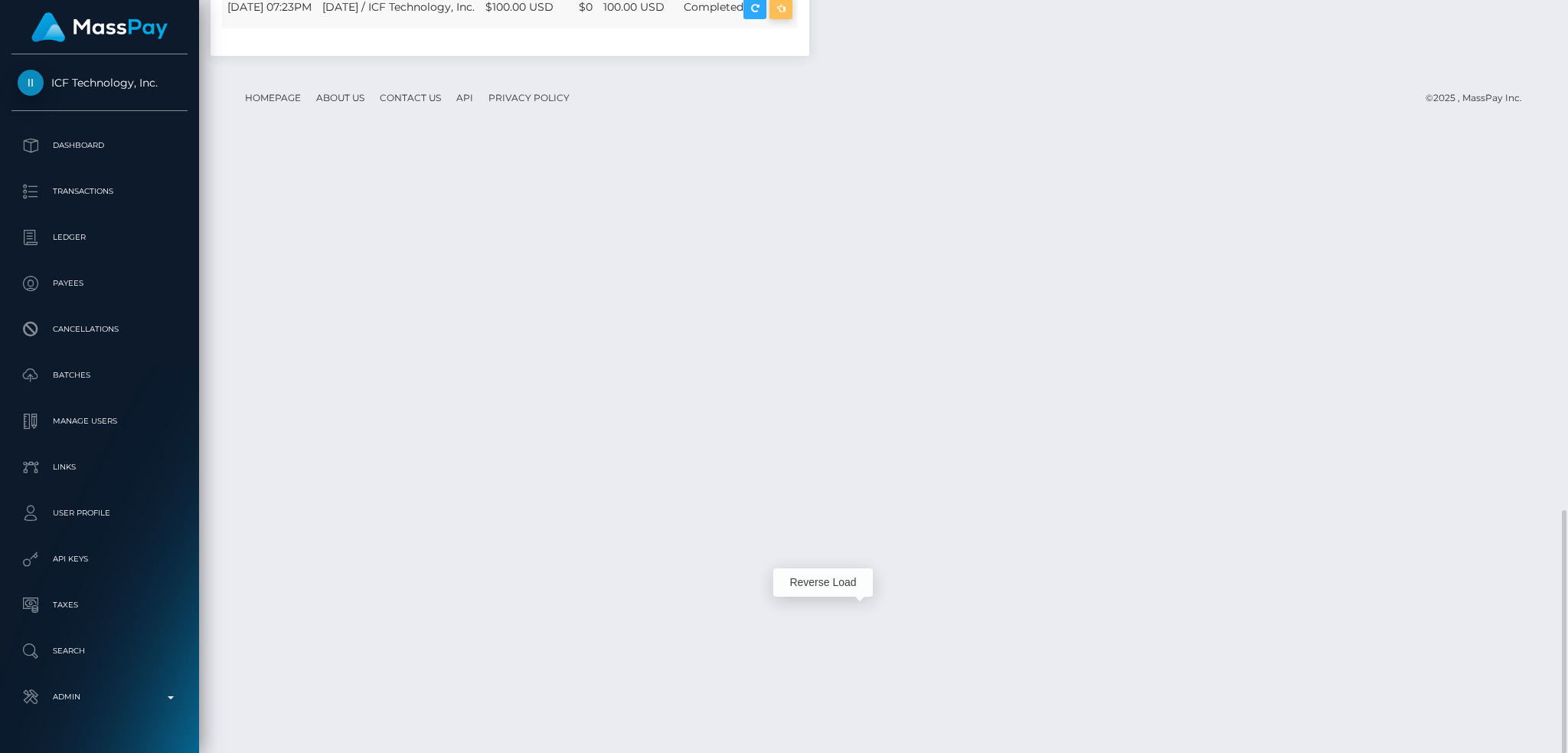
scroll to position [184, 425]
click at [790, 18] on icon "button" at bounding box center [781, 7] width 18 height 19
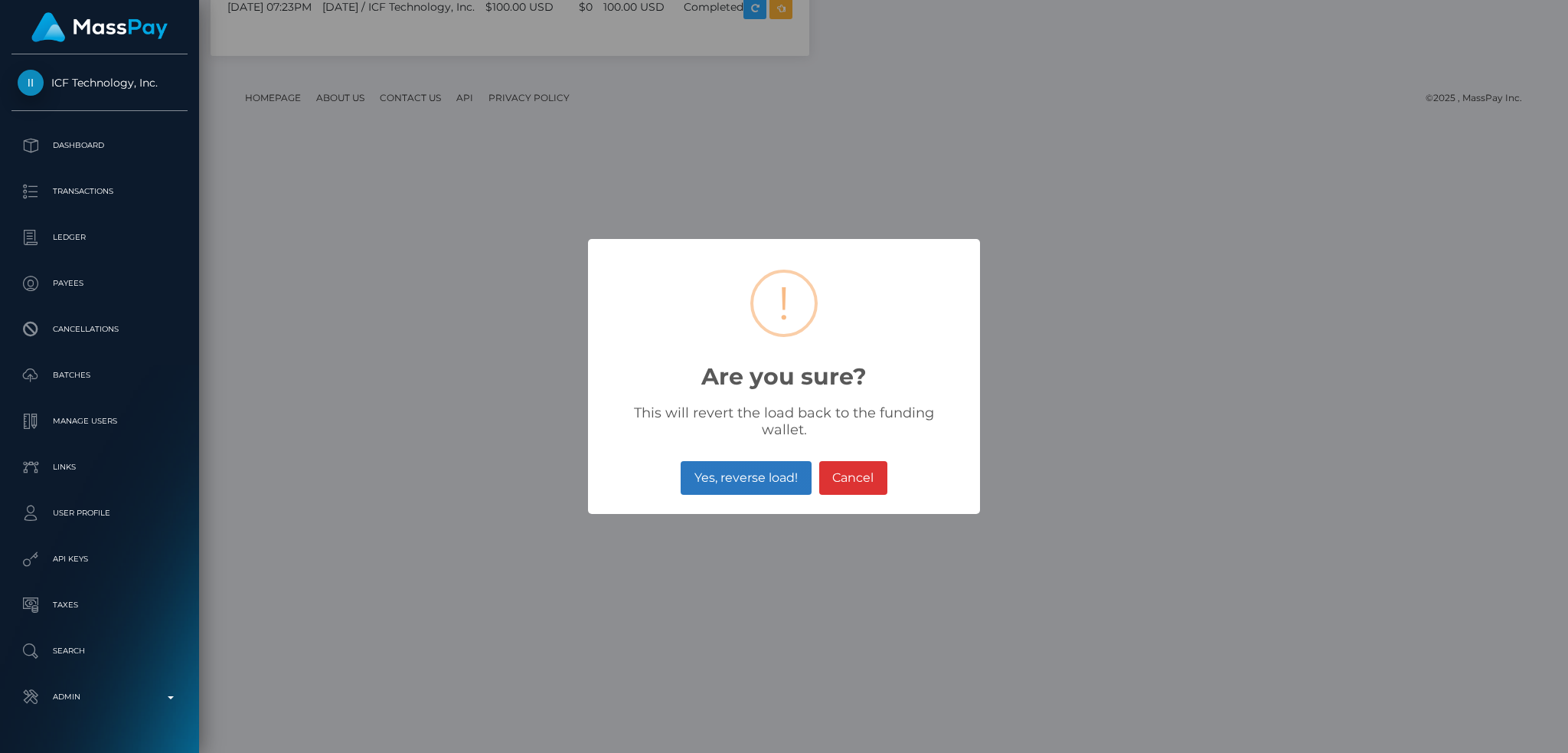
click at [759, 462] on button "Yes, reverse load!" at bounding box center [746, 477] width 130 height 33
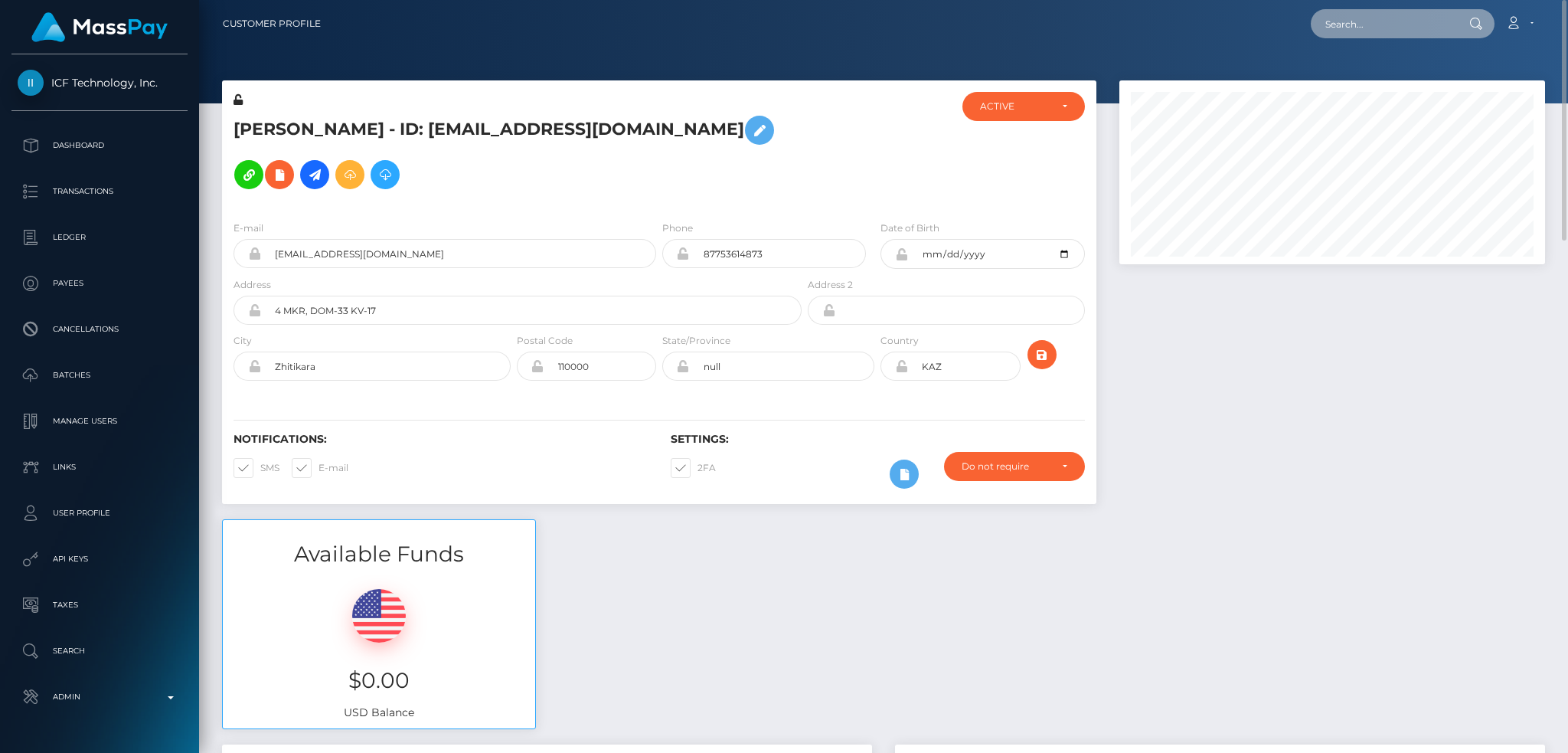
click at [1406, 23] on input "text" at bounding box center [1382, 23] width 144 height 29
paste input "persephone4us@gmail.com"
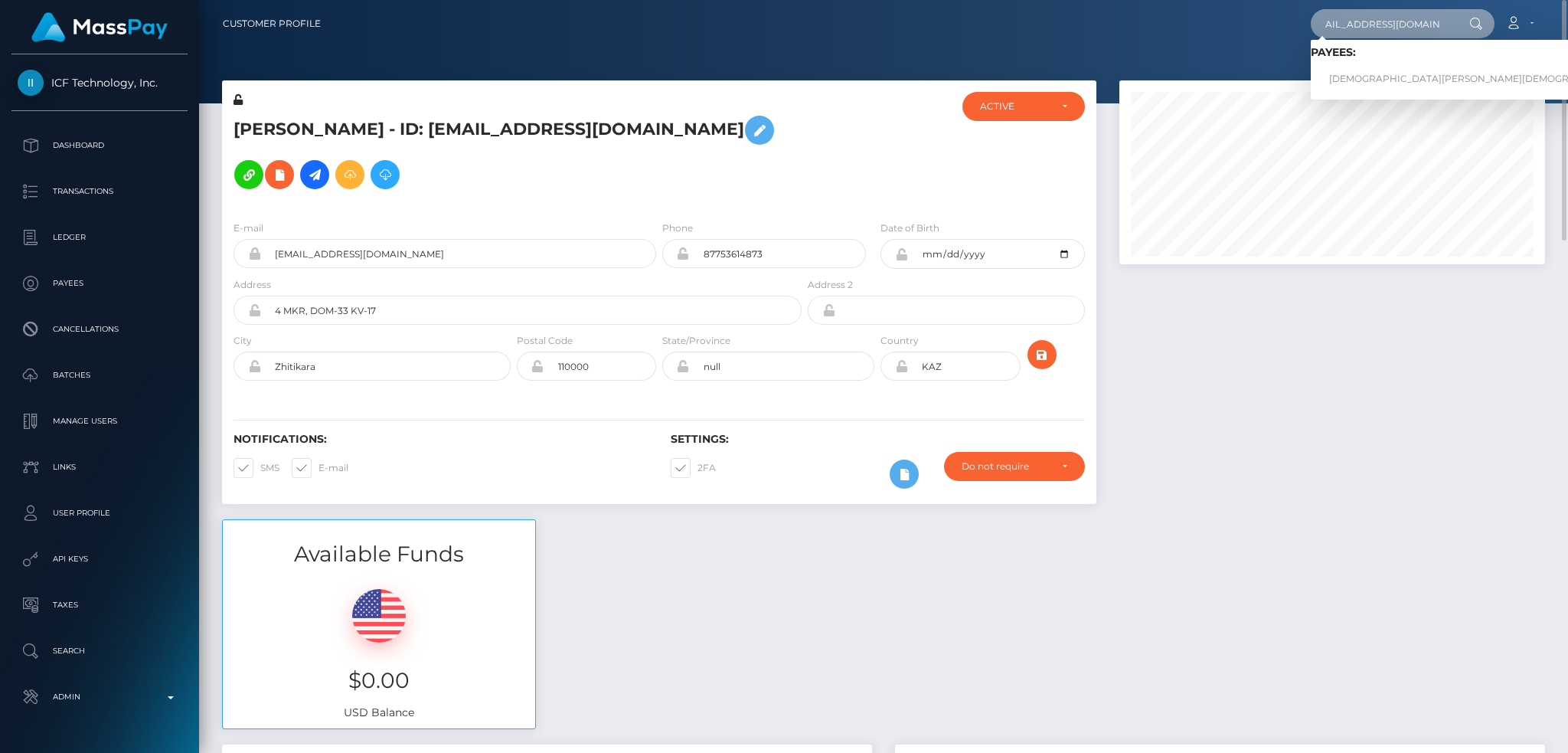
type input "persephone4us@gmail.com"
click at [1373, 75] on link "PASHMINA KHRISTI Khristi" at bounding box center [1481, 79] width 342 height 28
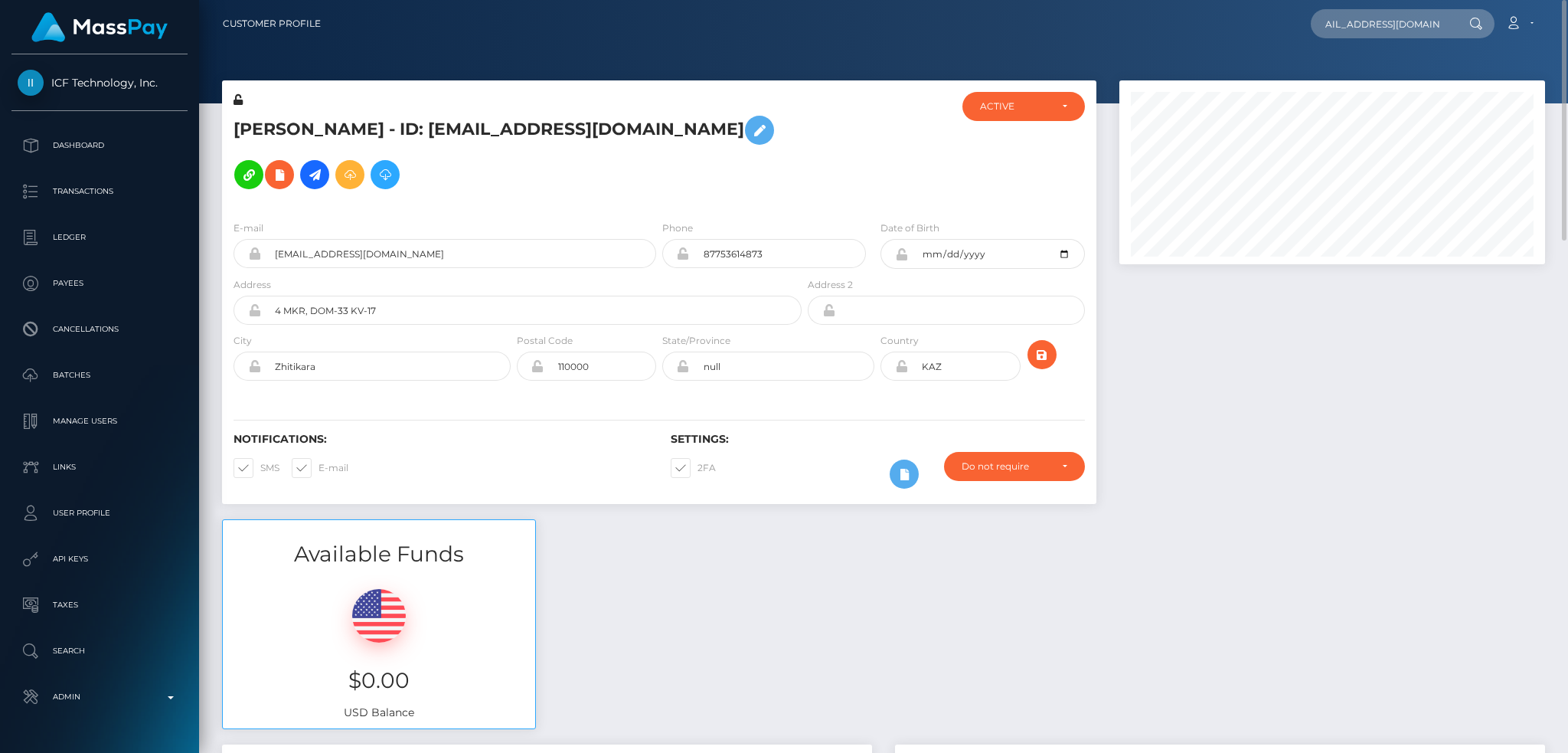
scroll to position [0, 0]
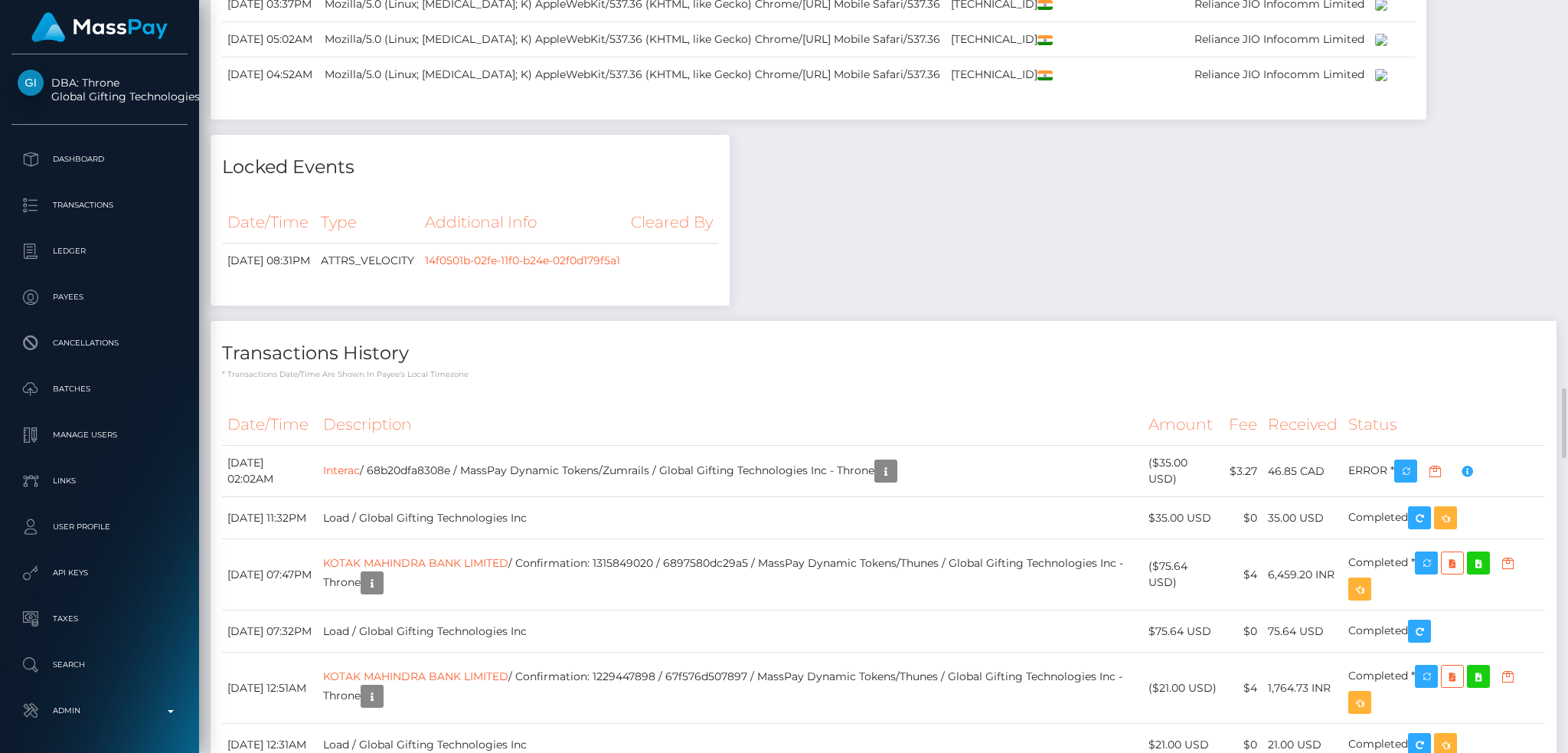
scroll to position [3765, 0]
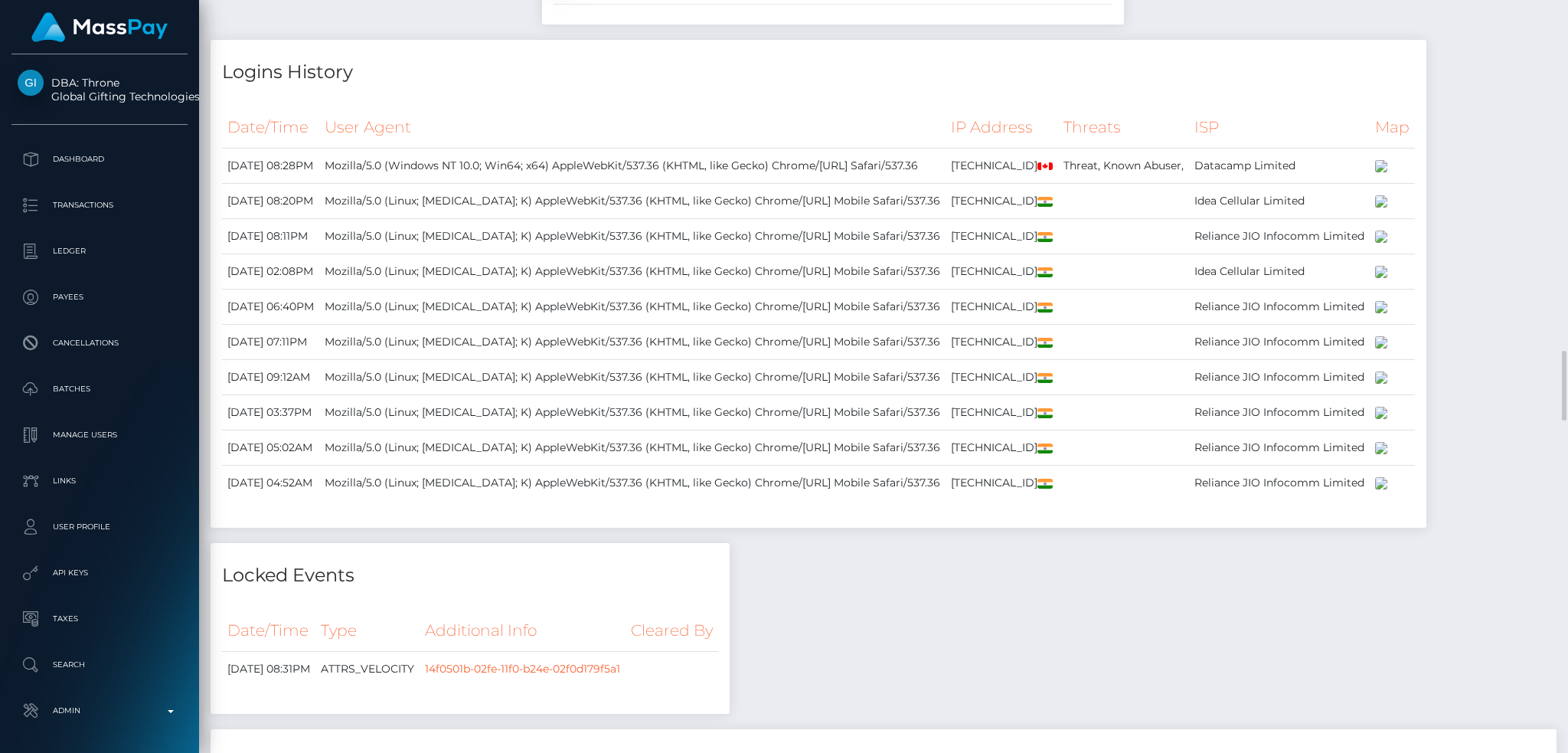
copy div "Required File Upload Requests"
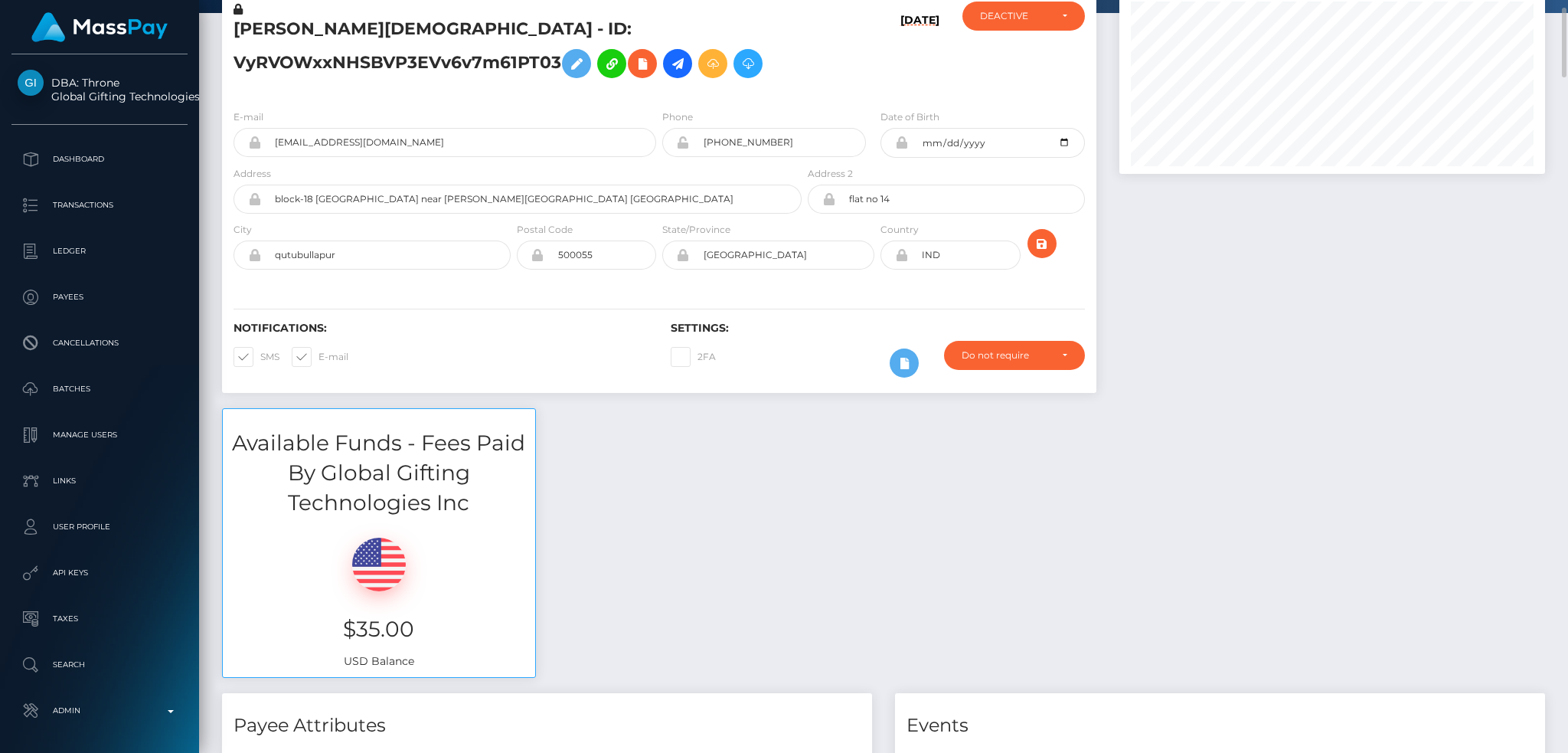
scroll to position [0, 0]
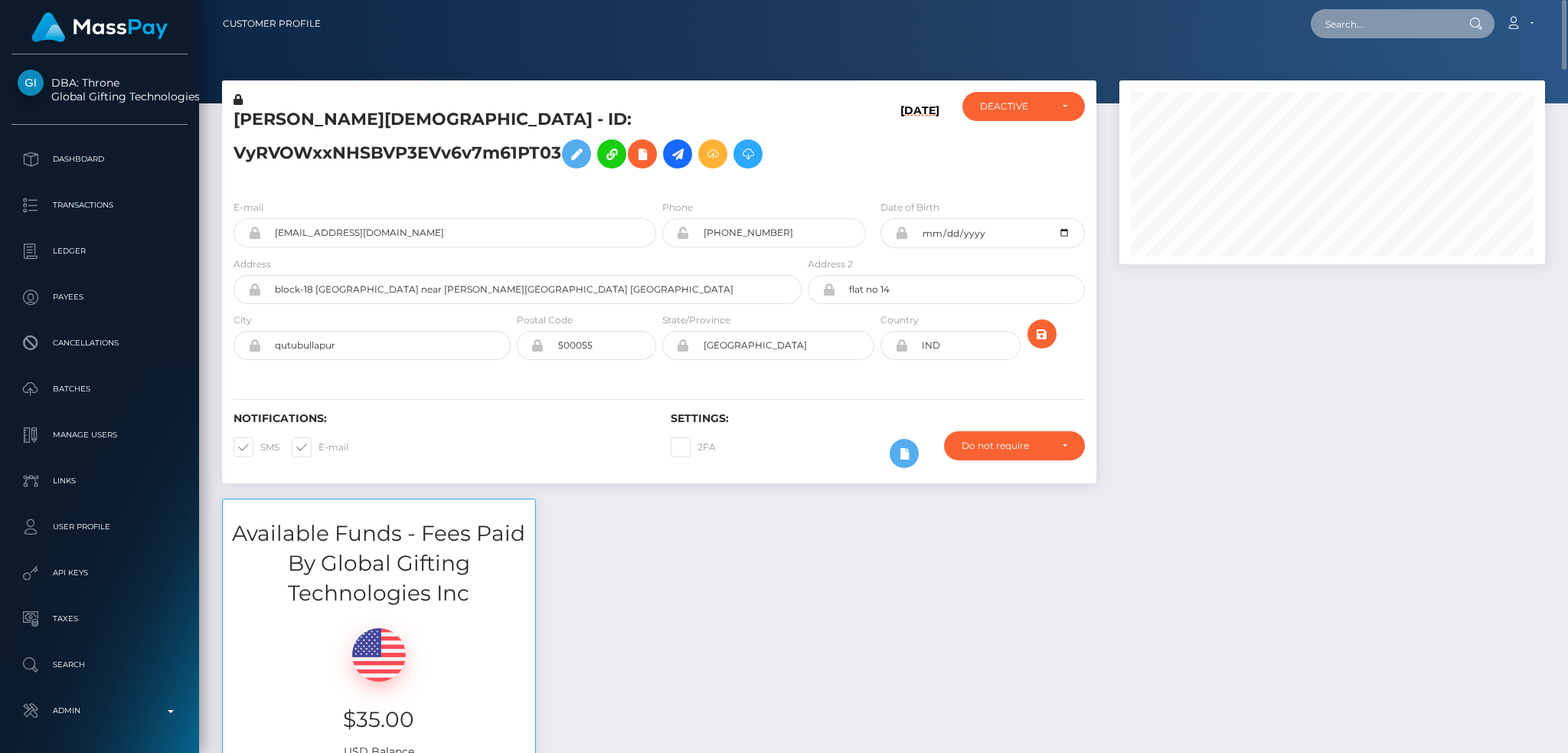
click at [1366, 12] on input "text" at bounding box center [1382, 23] width 144 height 29
paste input "poact_buK7IoEisNTQ"
type input "poact_buK7IoEisNTQ"
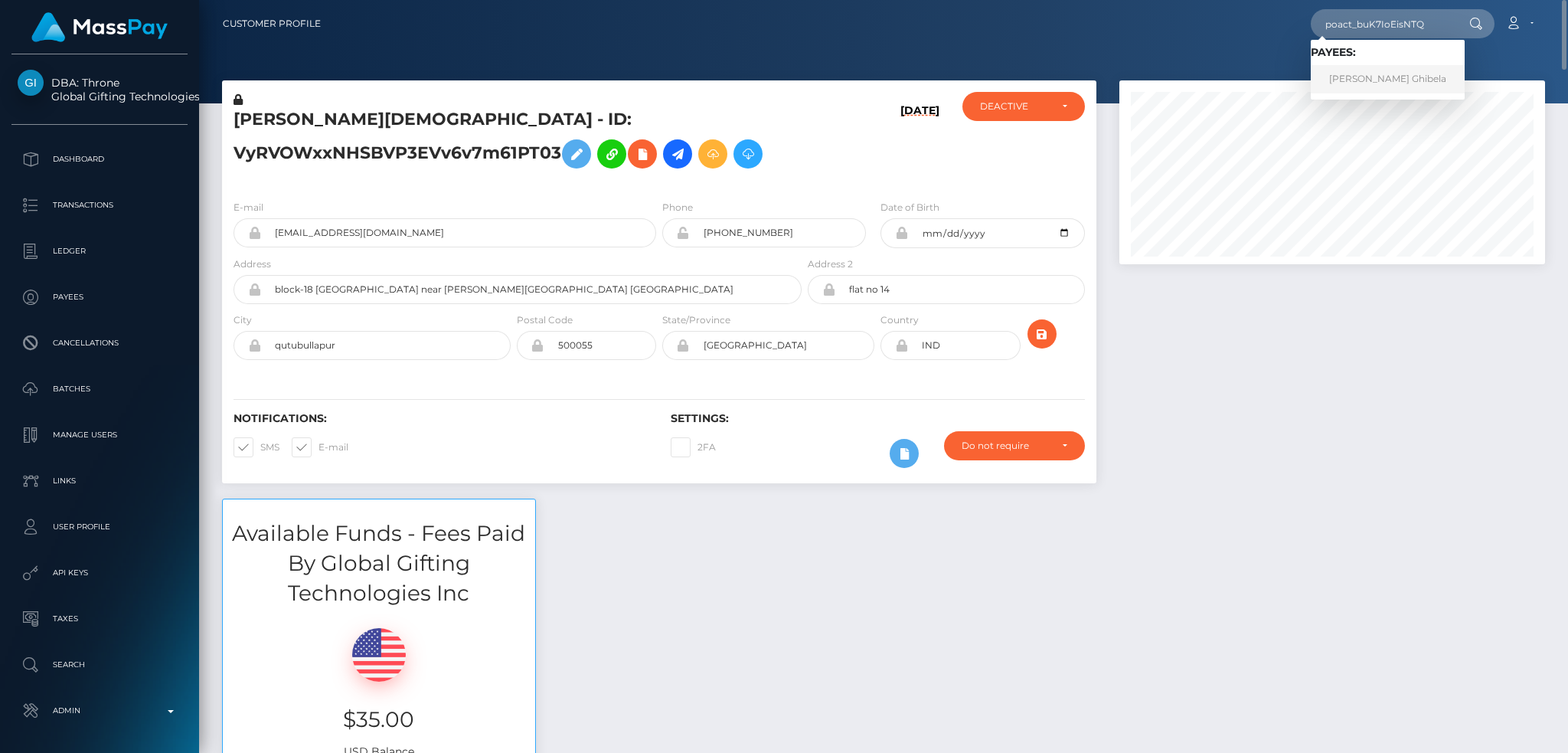
click at [1365, 87] on link "Lambodar Ghibela" at bounding box center [1387, 79] width 153 height 28
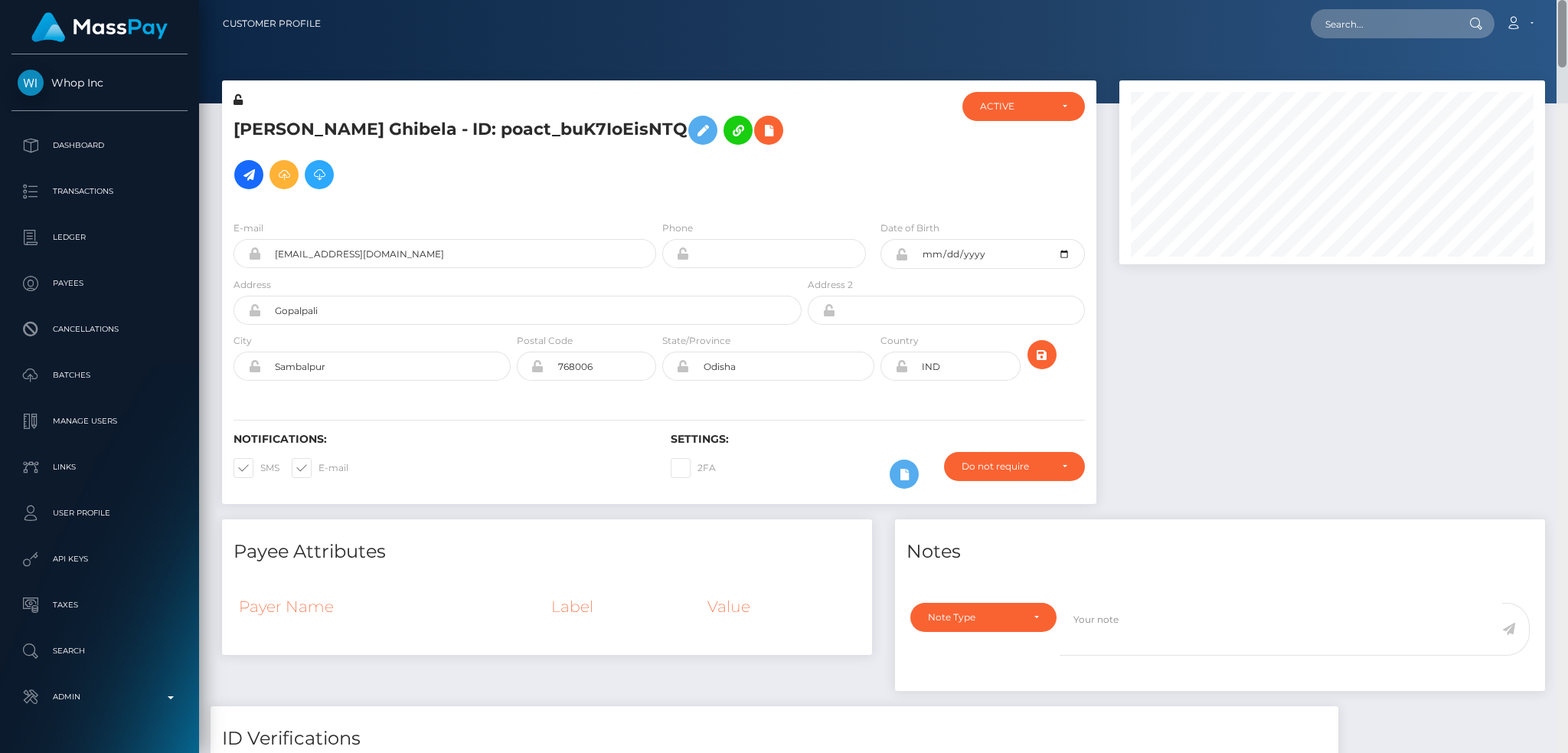
drag, startPoint x: 1562, startPoint y: 648, endPoint x: 1554, endPoint y: -23, distance: 671.0
click at [1554, 0] on html "Whop Inc Dashboard Transactions Ledger Payees Cancellations Links" at bounding box center [784, 376] width 1568 height 753
